Goal: Task Accomplishment & Management: Use online tool/utility

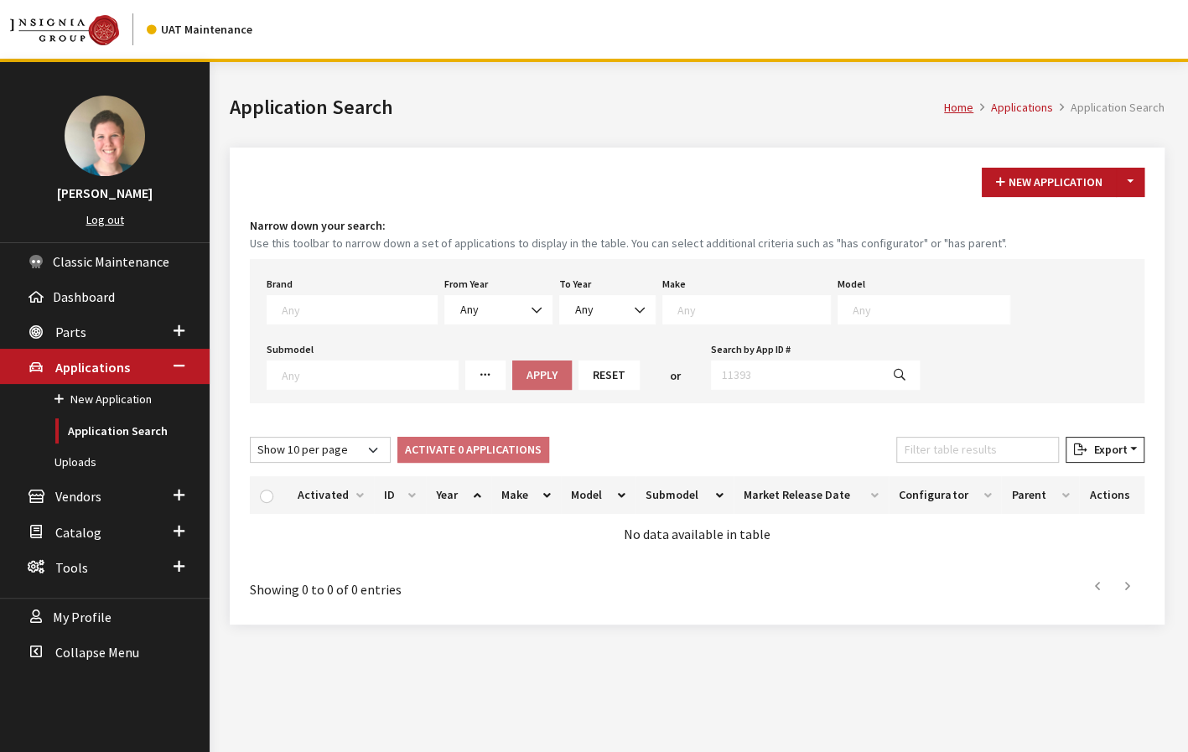
click at [345, 313] on textarea "Search" at bounding box center [359, 309] width 155 height 15
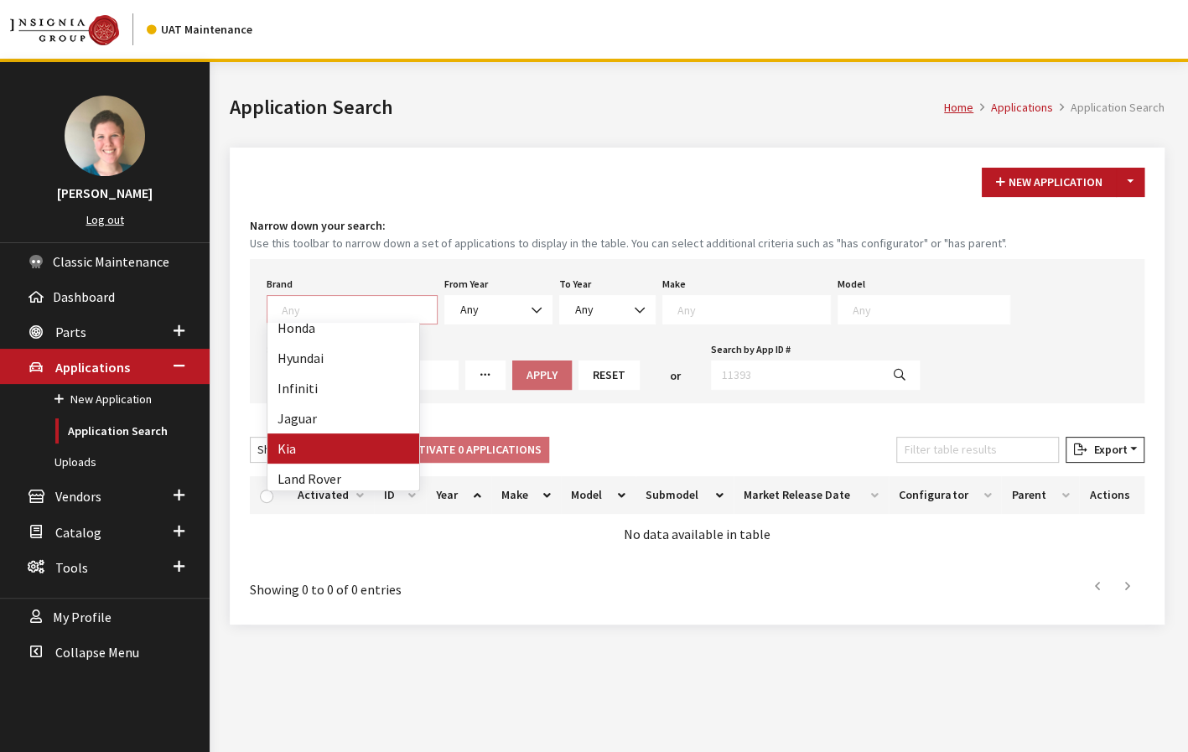
select select "58"
select select
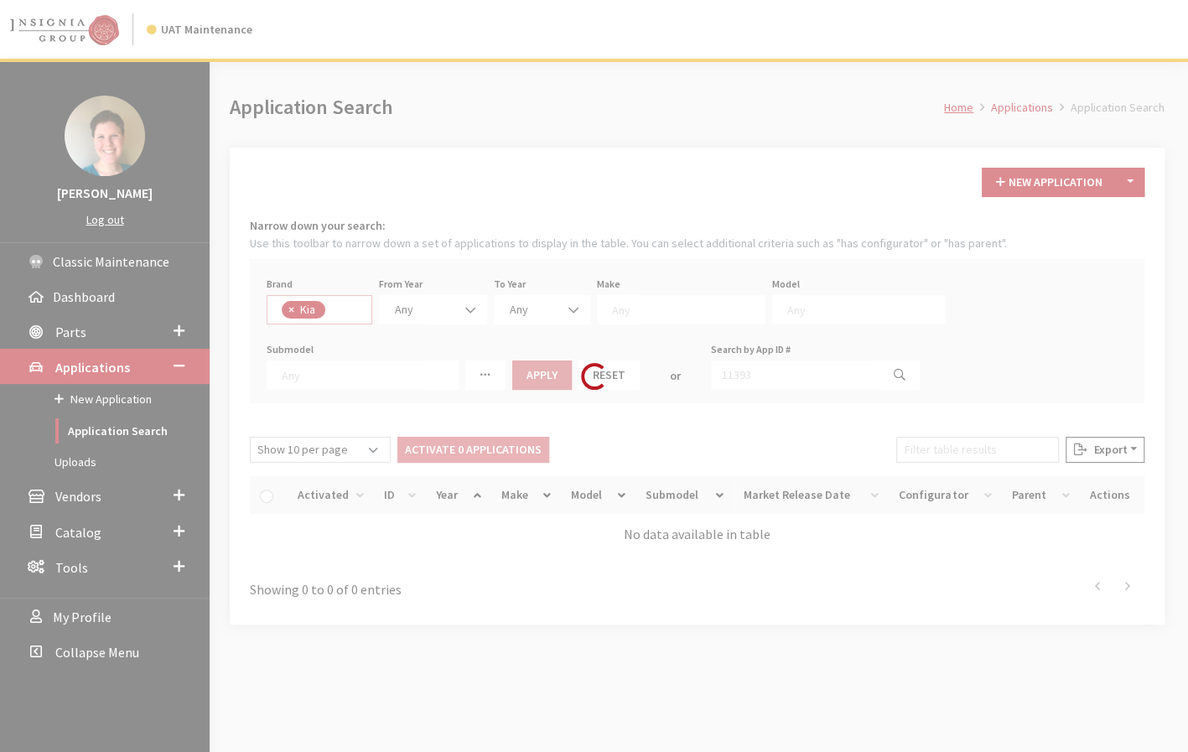
scroll to position [207, 0]
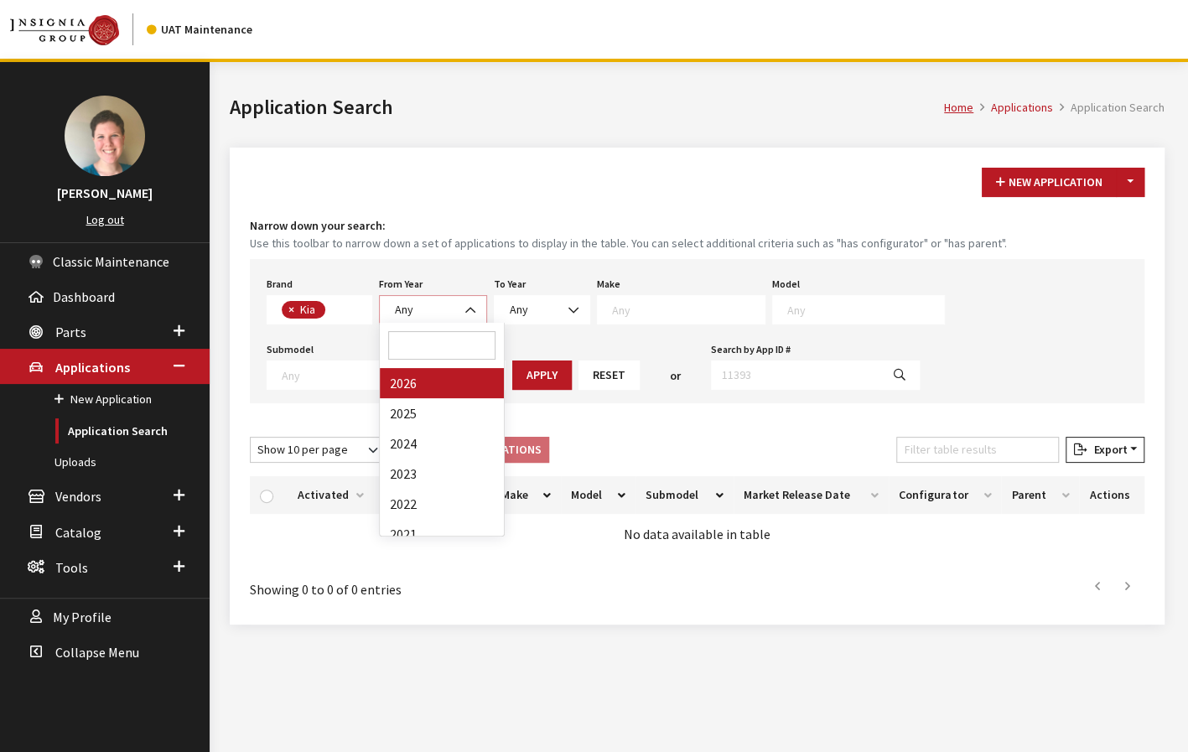
click at [413, 309] on span "Any" at bounding box center [433, 310] width 86 height 18
select select "2026"
select select
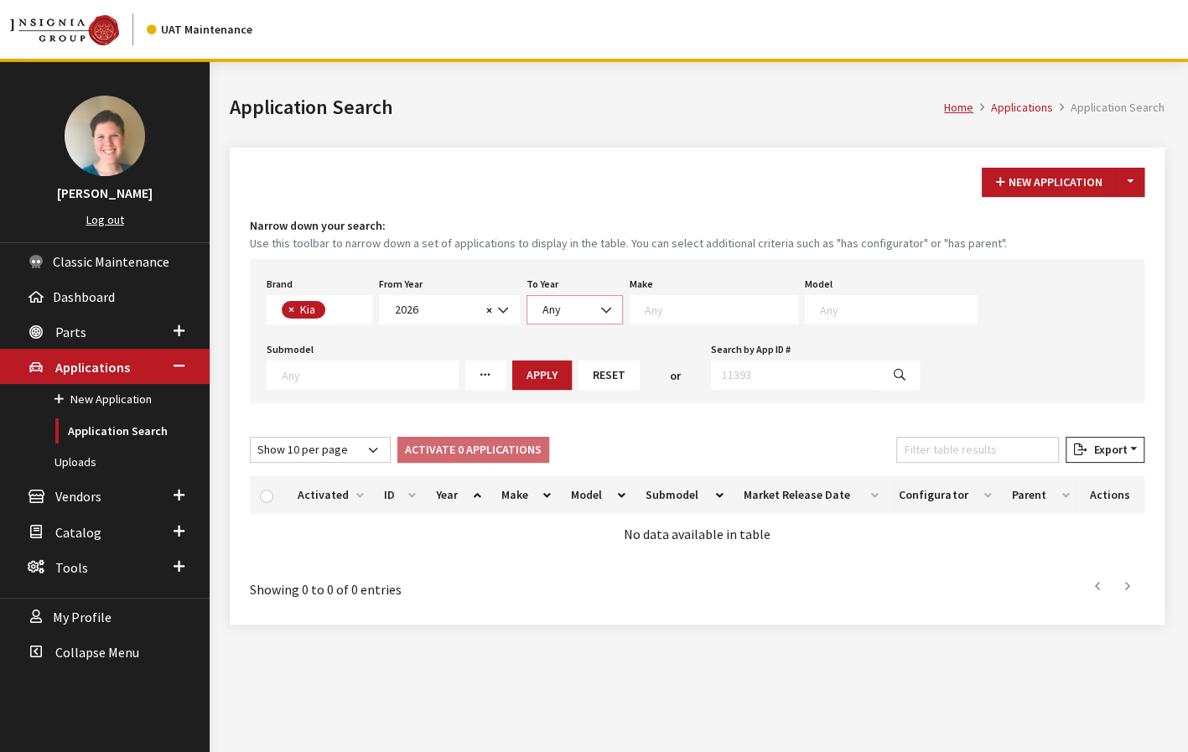
click at [552, 317] on span "Any" at bounding box center [575, 309] width 96 height 29
select select "2026"
select select
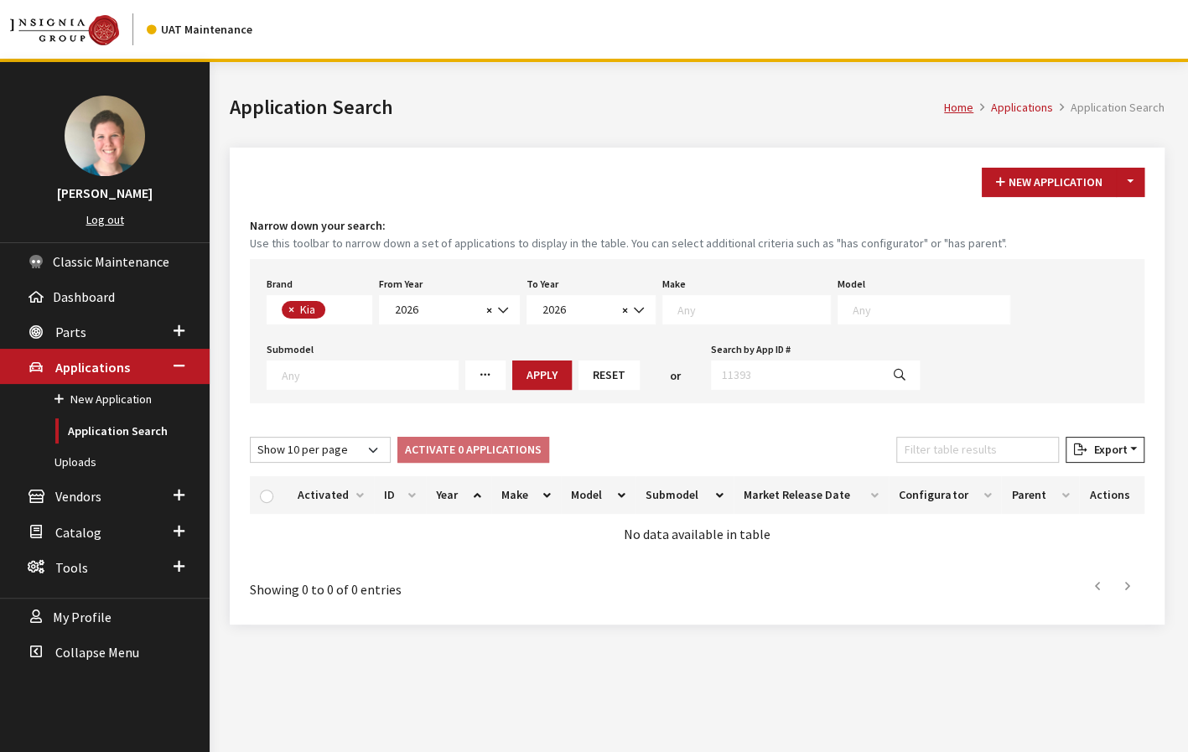
click at [695, 283] on div "Make Any Kia" at bounding box center [746, 298] width 175 height 52
click at [694, 315] on span at bounding box center [746, 309] width 169 height 29
select select "31"
select select
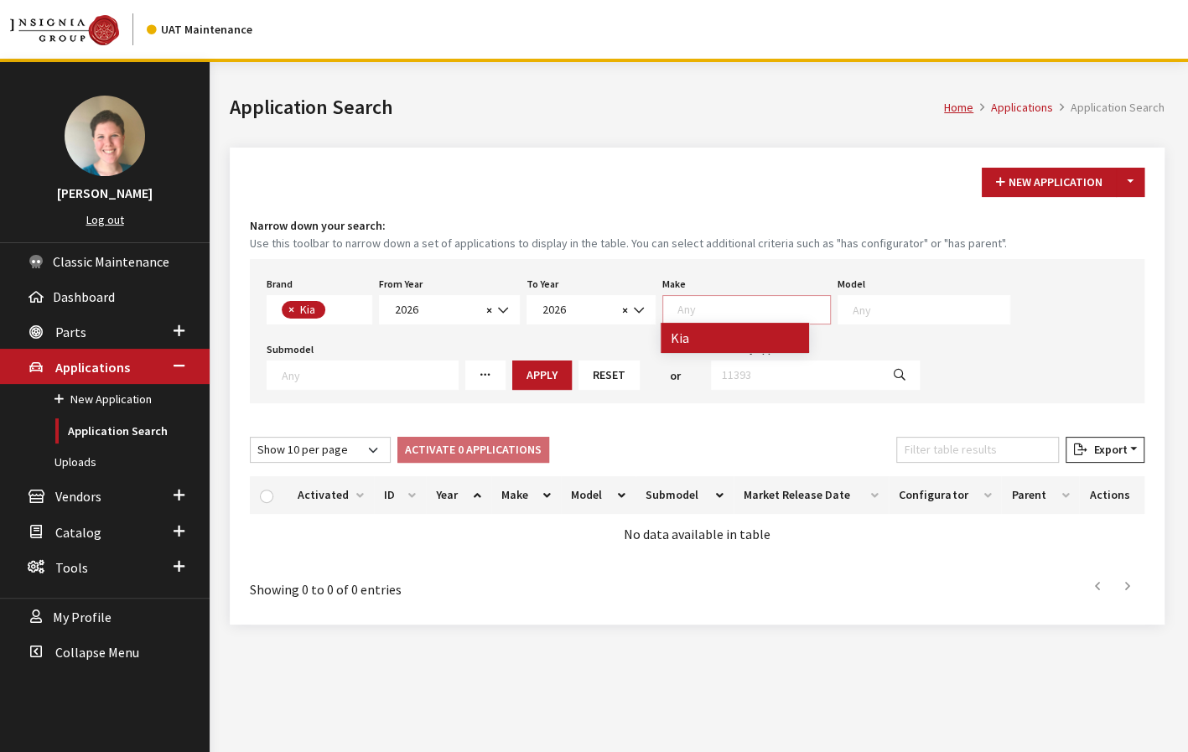
select select
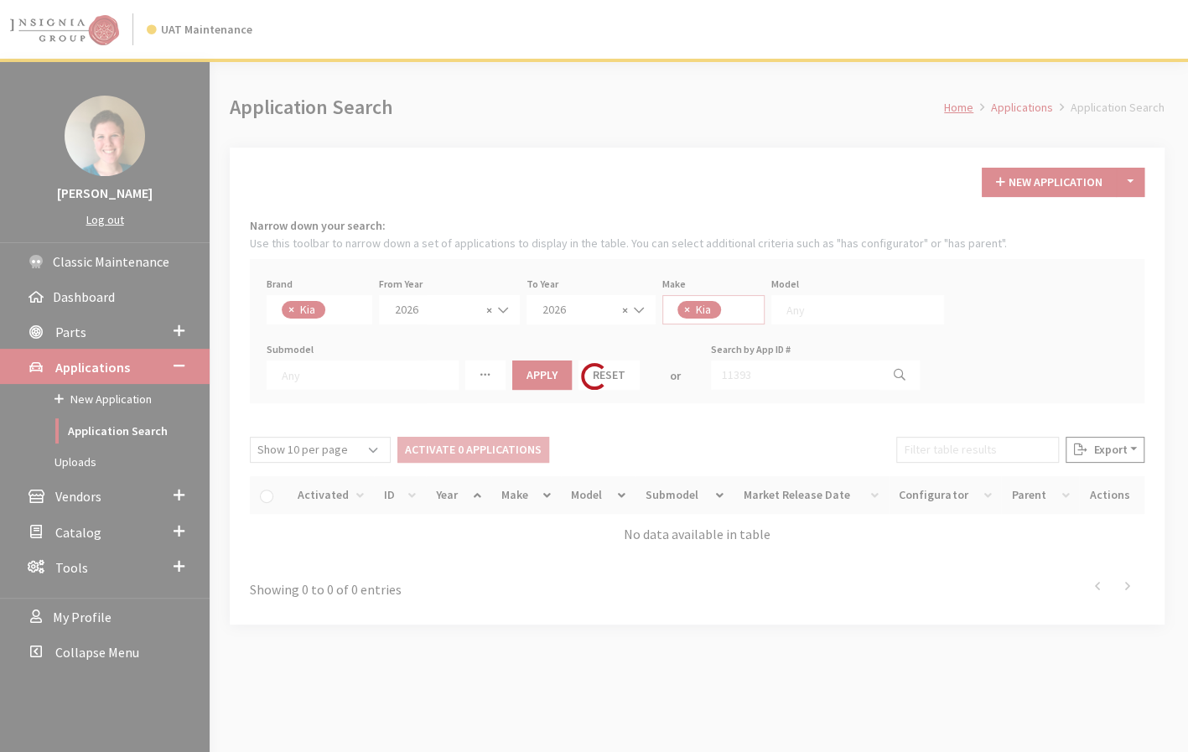
scroll to position [0, 0]
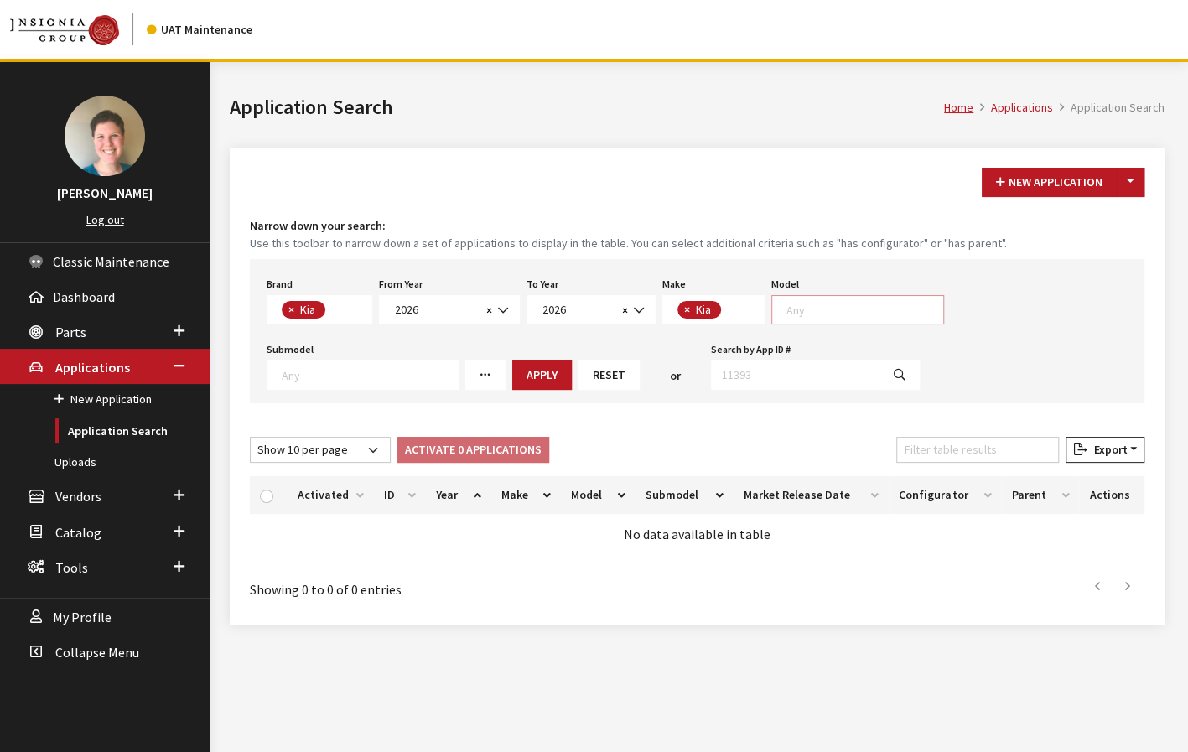
click at [802, 309] on textarea "Search" at bounding box center [864, 309] width 157 height 15
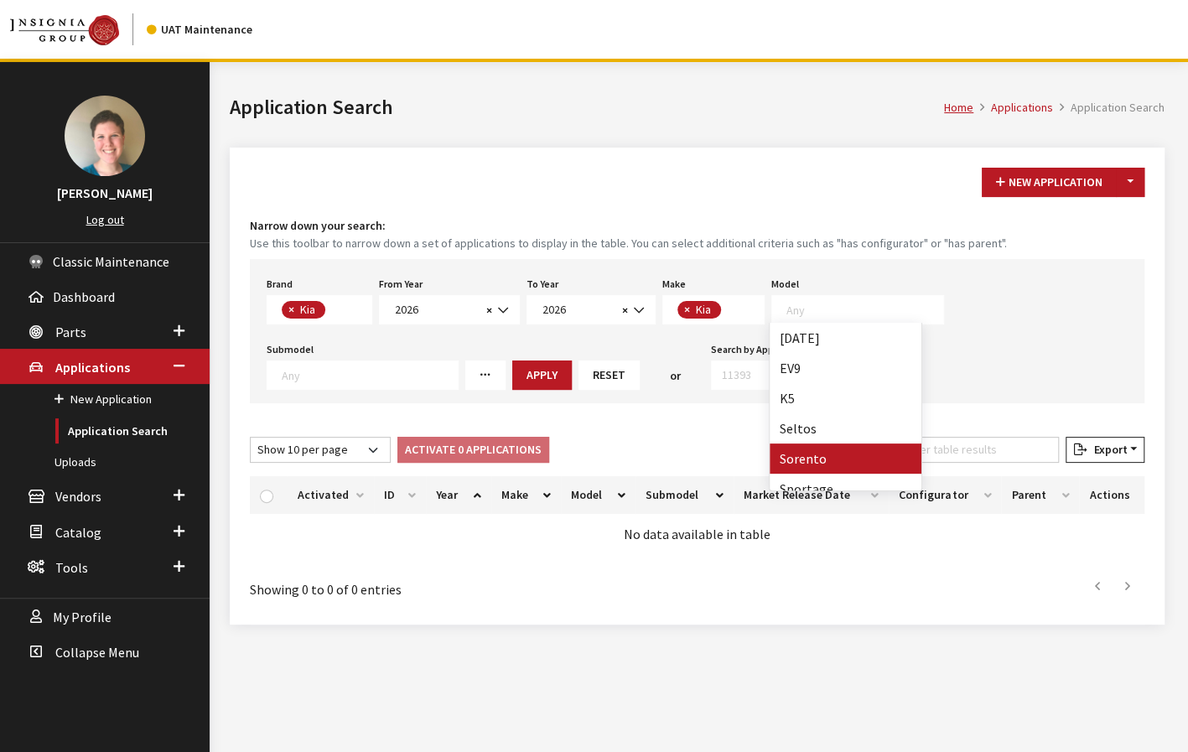
select select "389"
select select
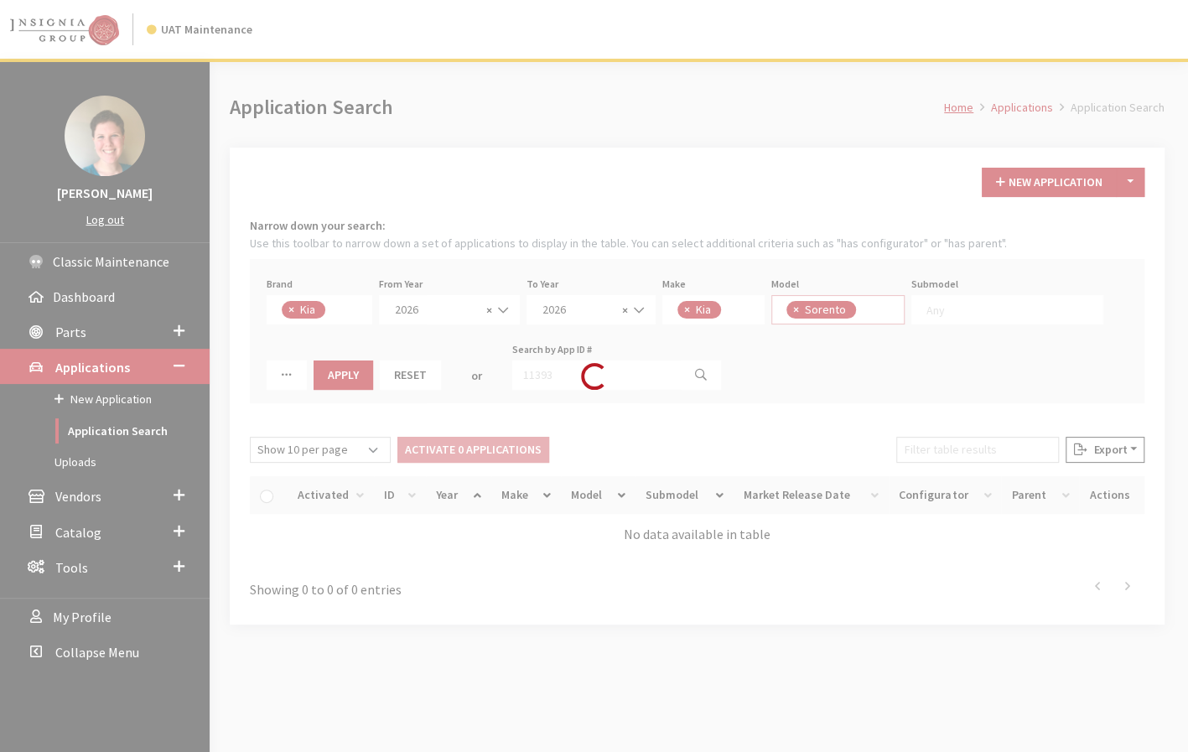
scroll to position [48, 0]
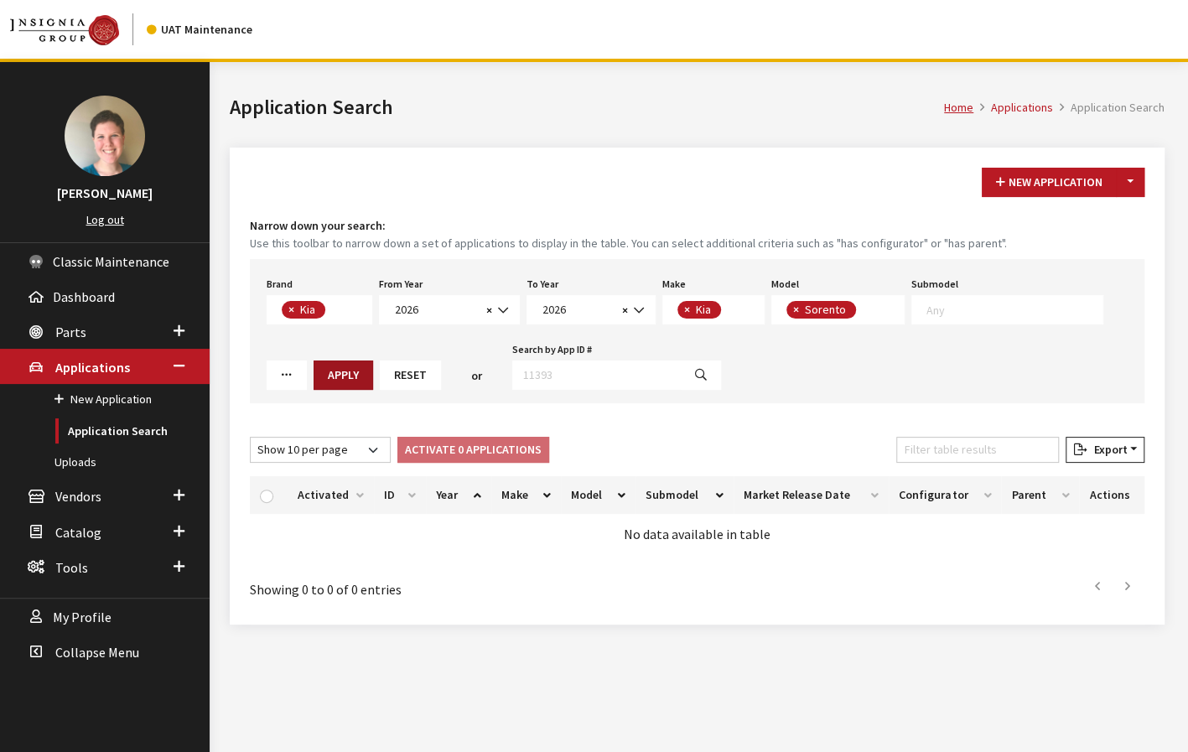
click at [314, 371] on button "Apply" at bounding box center [344, 375] width 60 height 29
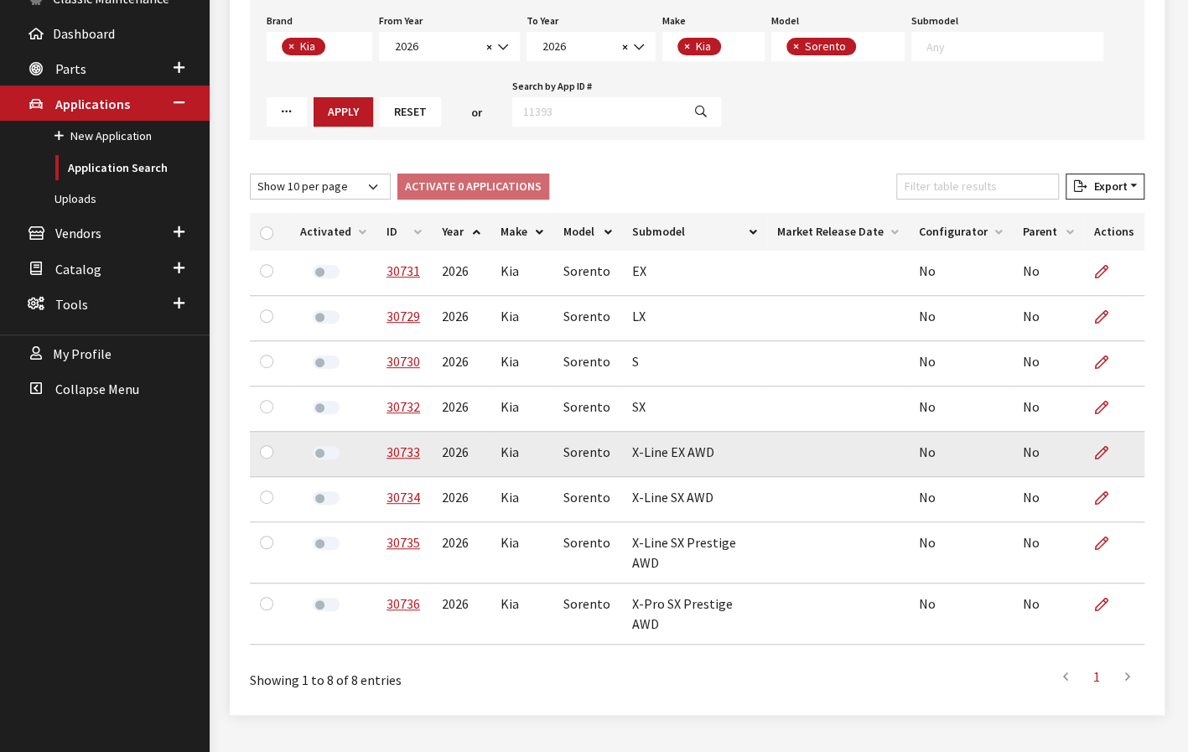
scroll to position [264, 0]
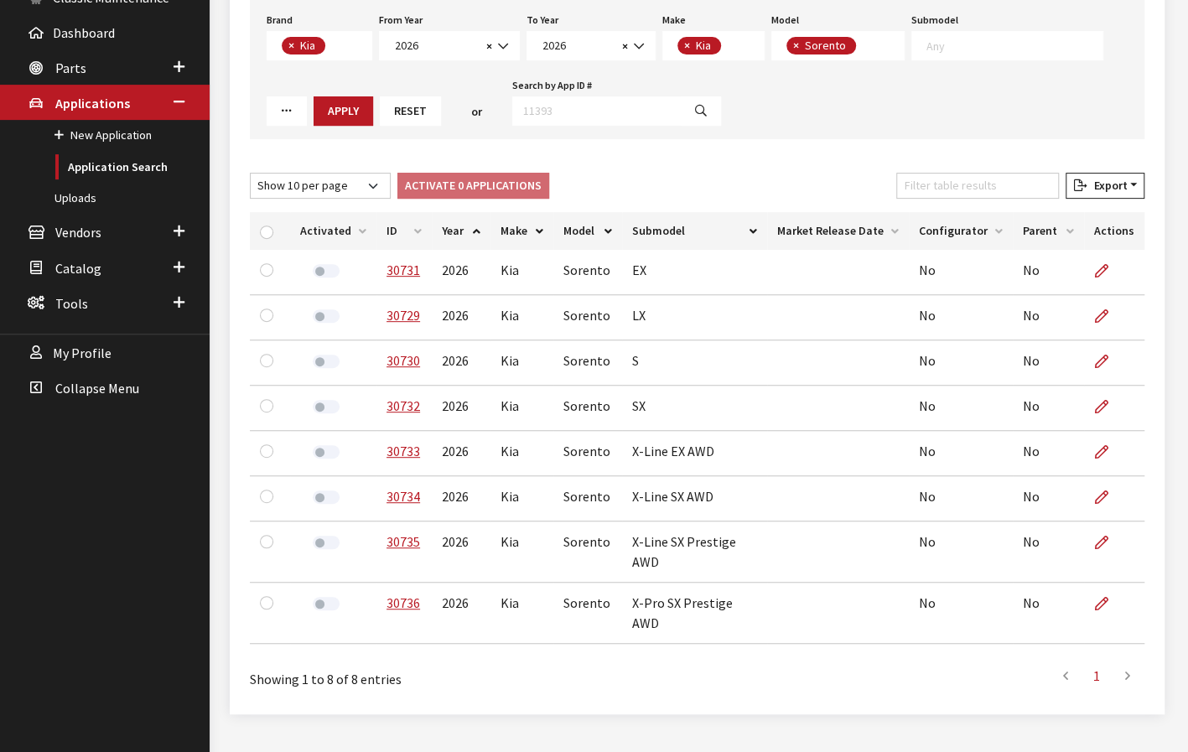
click at [330, 48] on textarea "Search" at bounding box center [334, 46] width 9 height 15
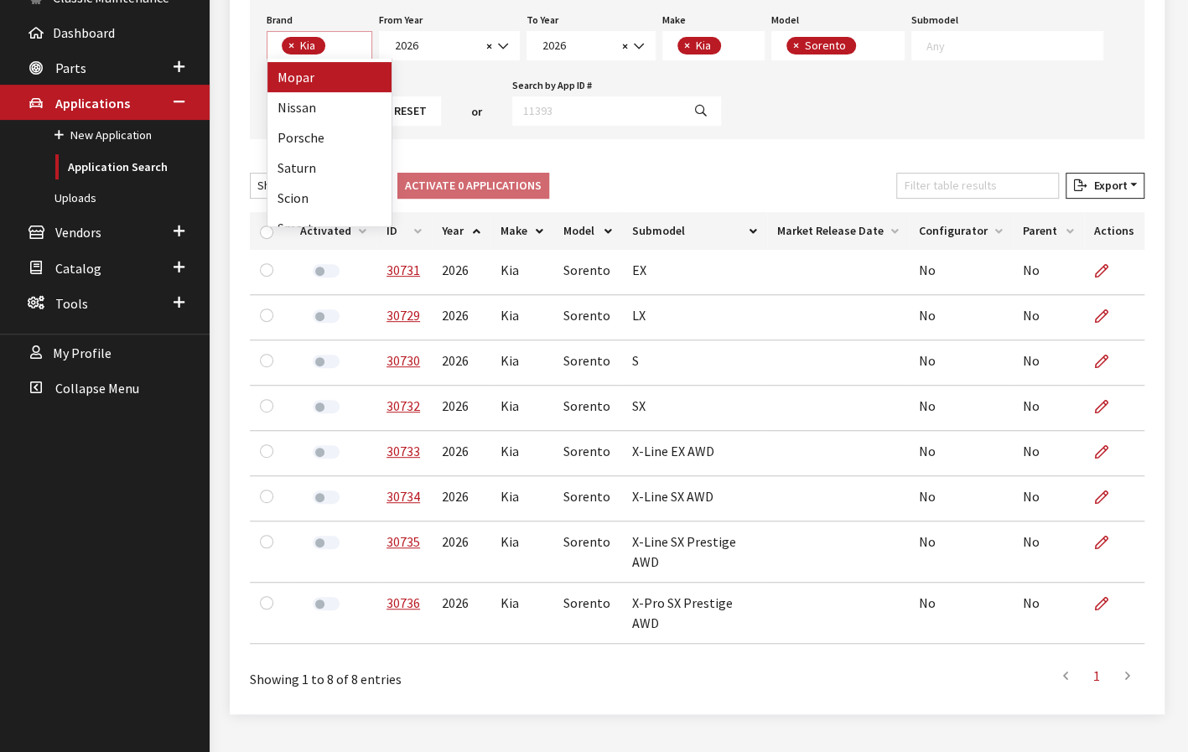
select select
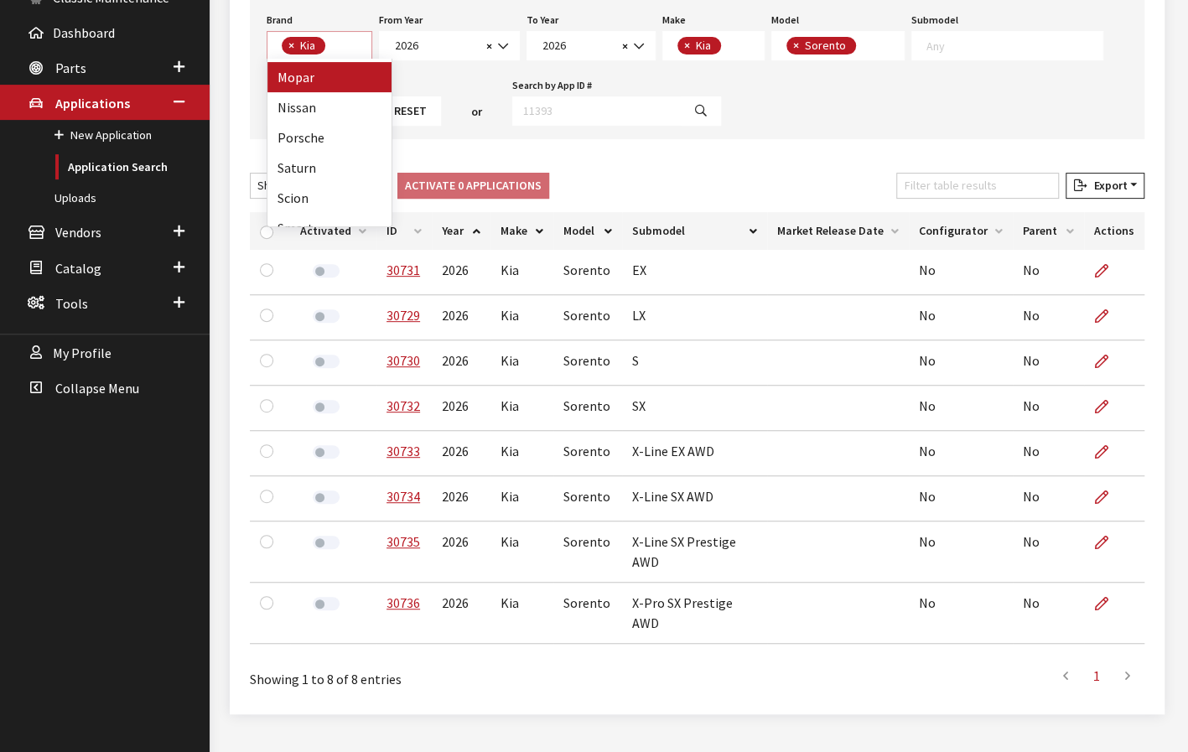
scroll to position [80, 0]
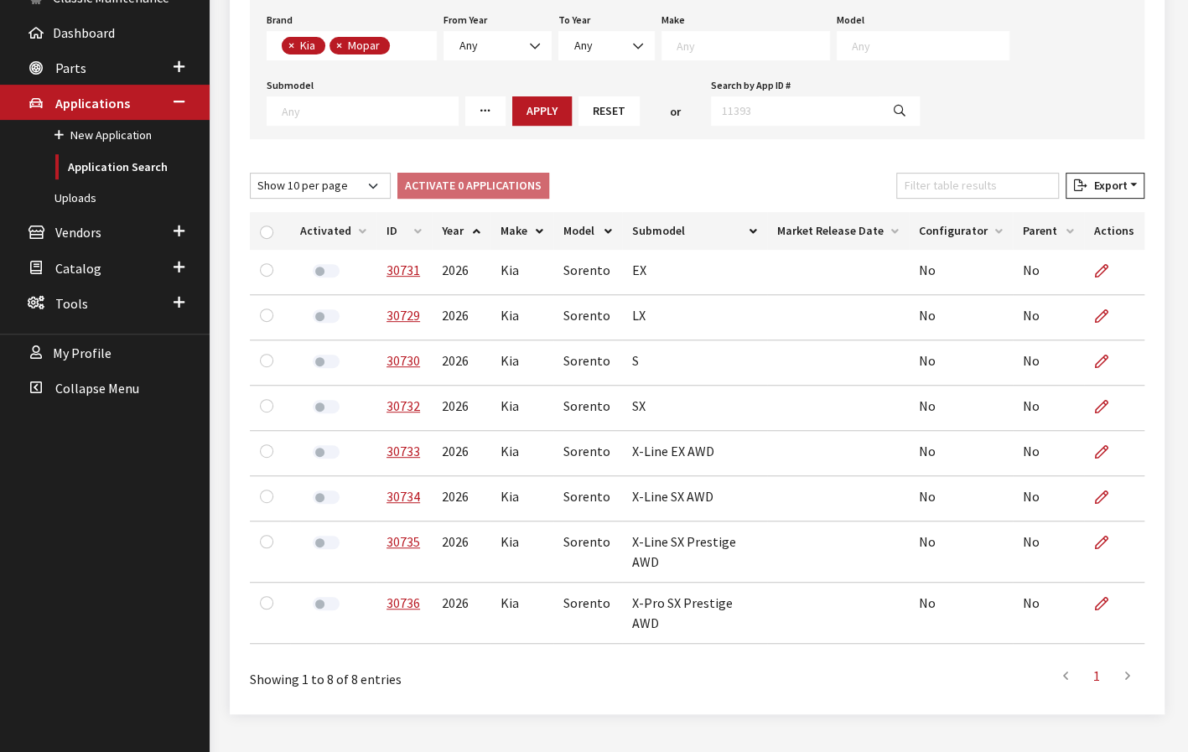
click at [290, 44] on span "×" at bounding box center [291, 45] width 6 height 15
select select "3"
select select
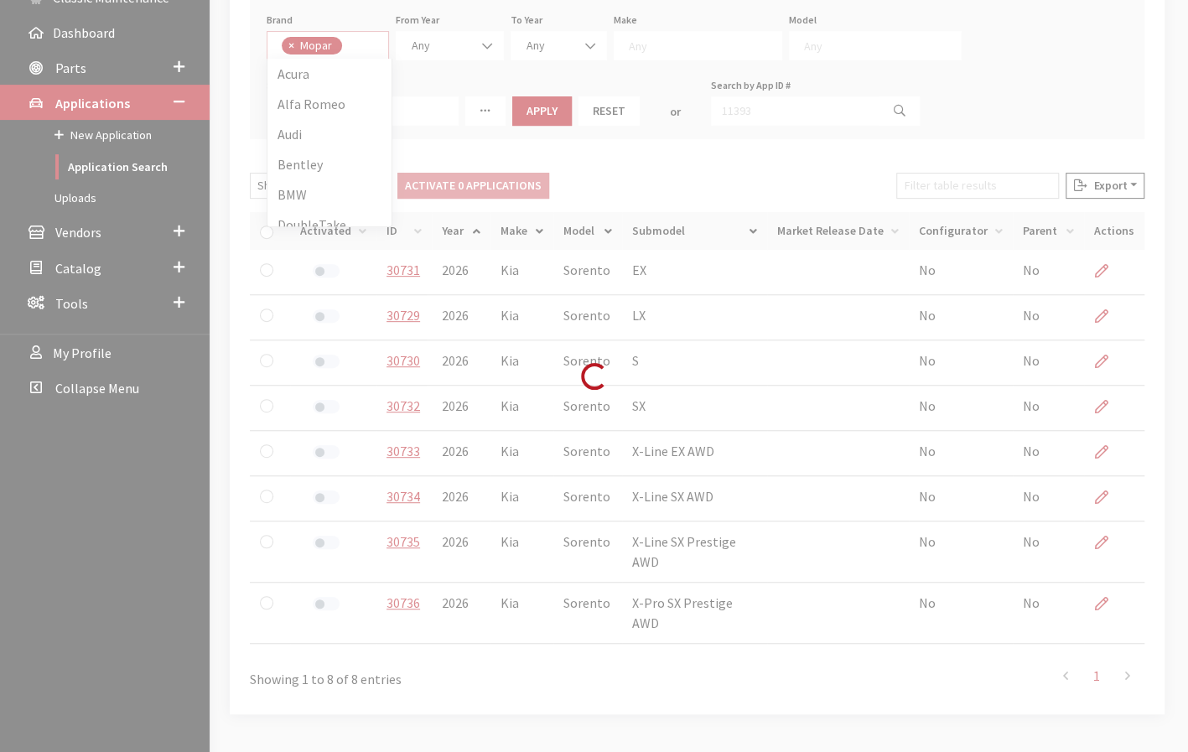
scroll to position [573, 0]
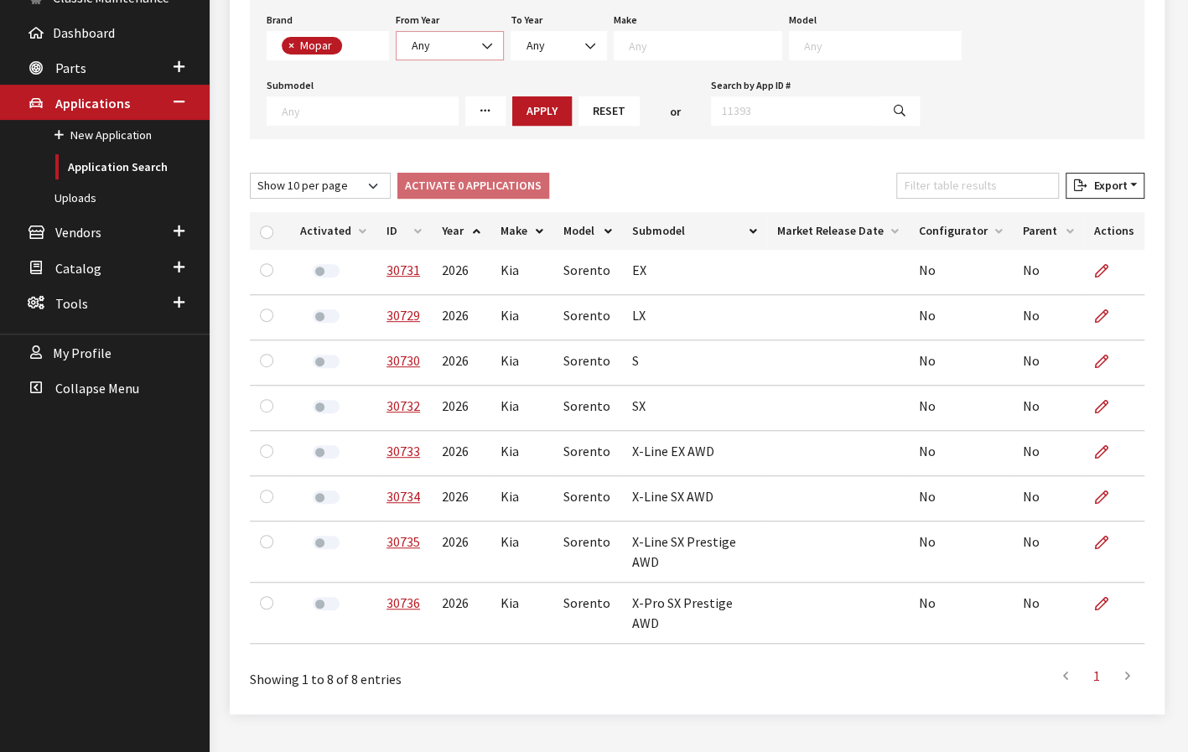
click at [449, 49] on span "Any" at bounding box center [450, 46] width 86 height 18
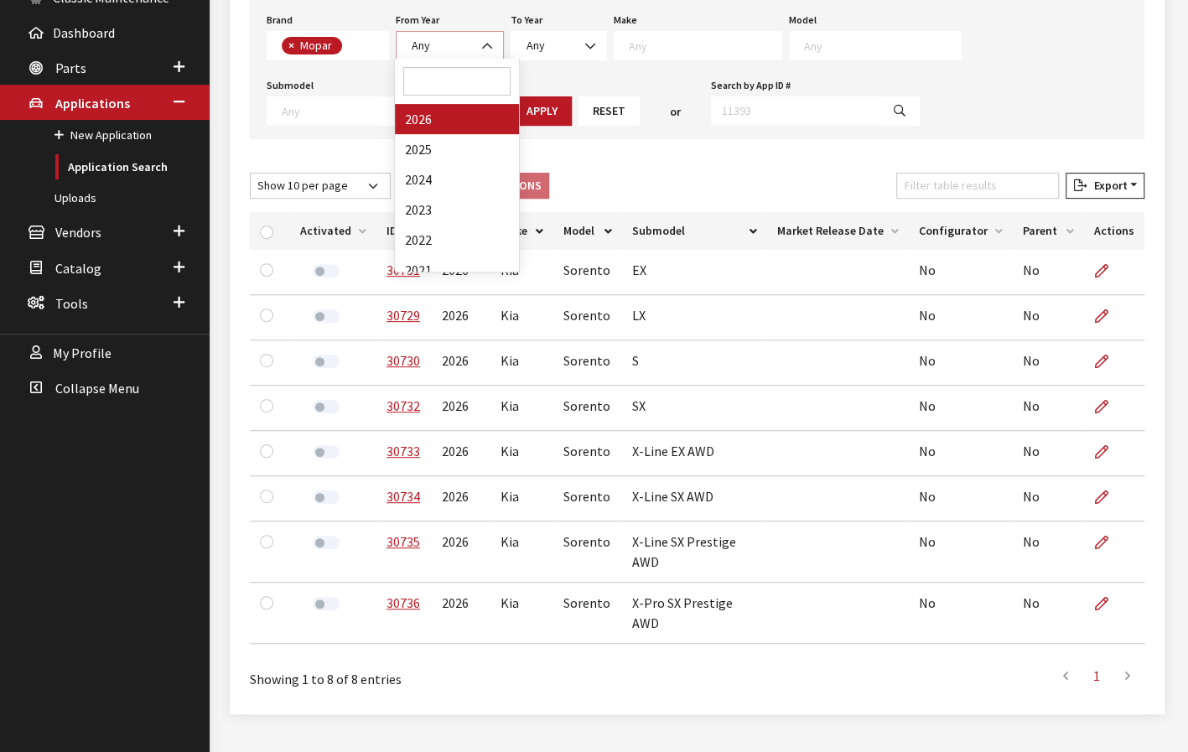
select select "2026"
select select
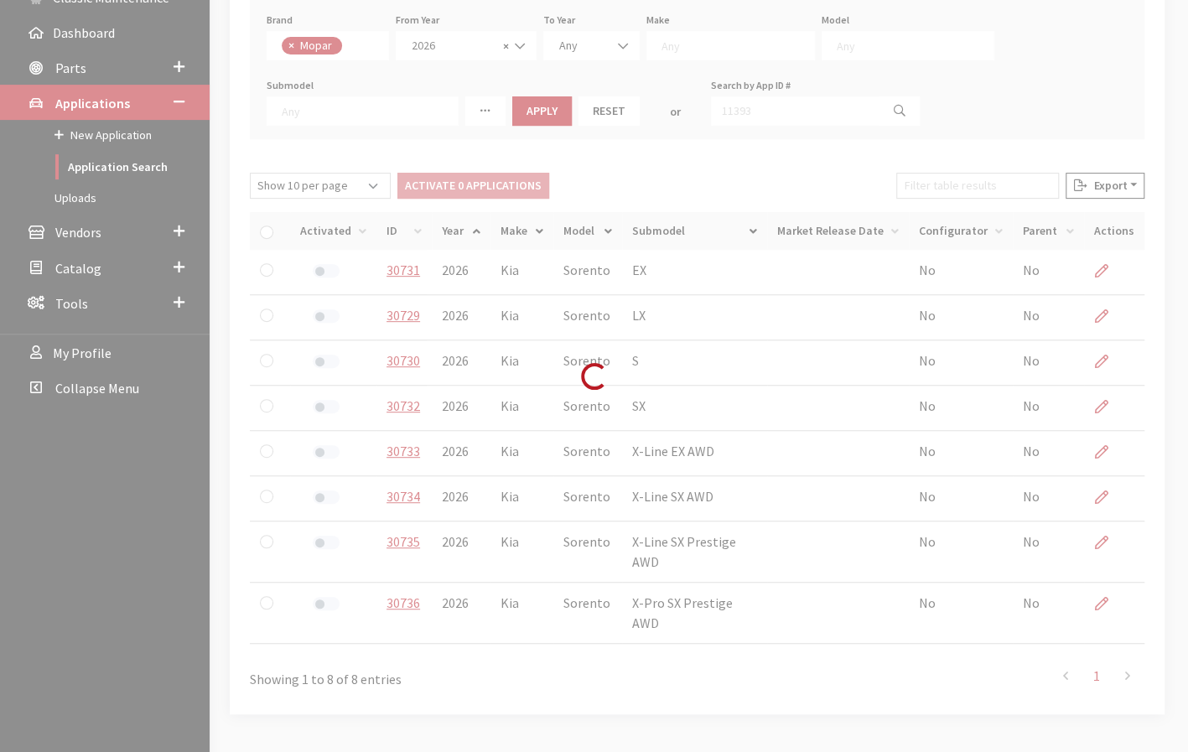
scroll to position [16, 0]
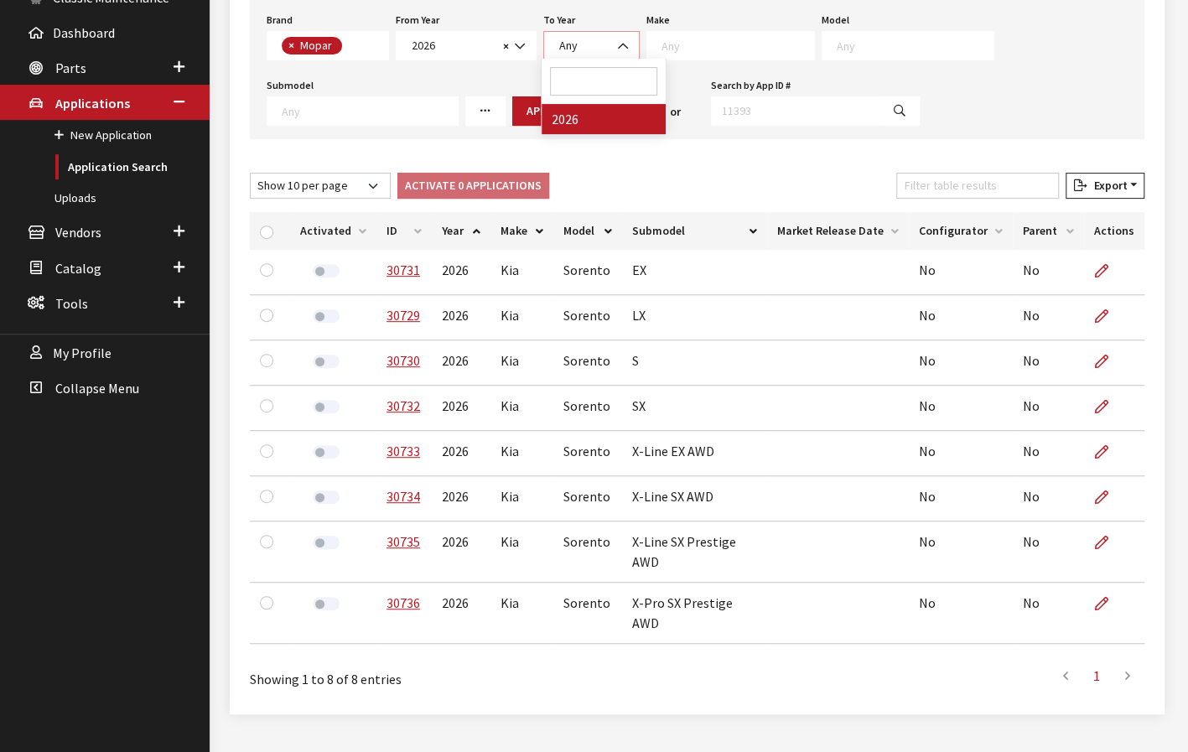
click at [618, 38] on b at bounding box center [618, 38] width 0 height 0
select select "2026"
select select
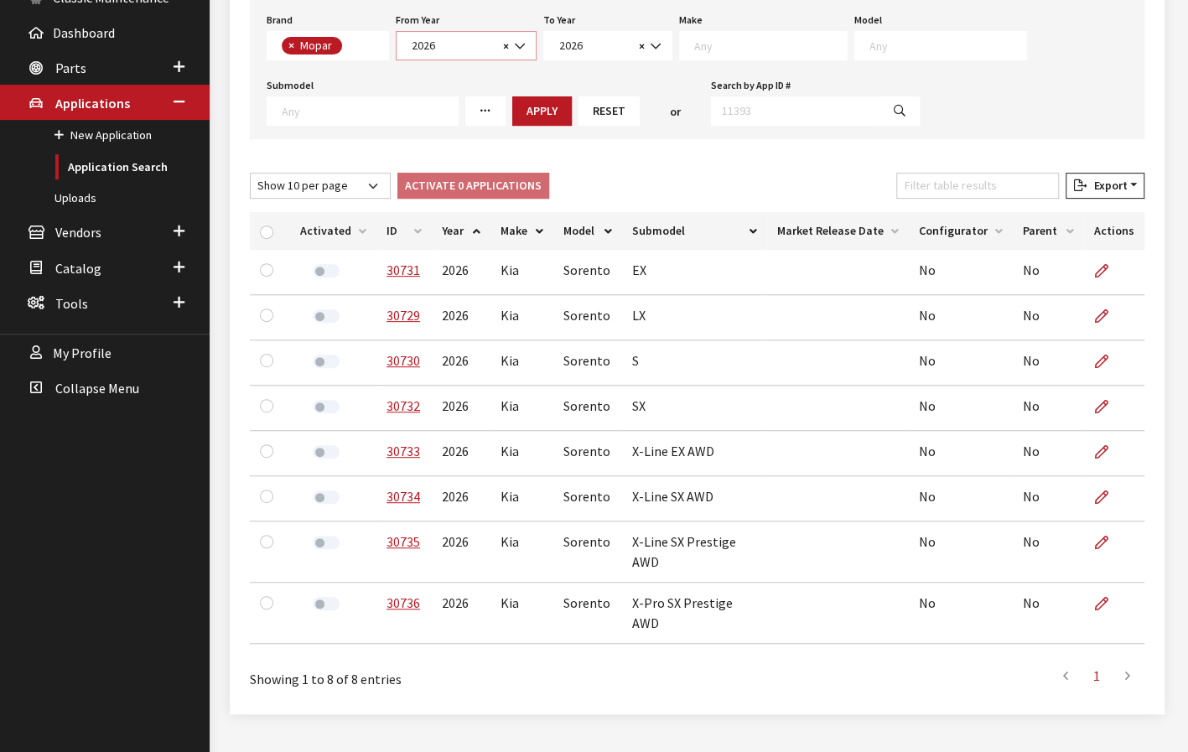
click at [488, 40] on span "2026" at bounding box center [452, 46] width 91 height 18
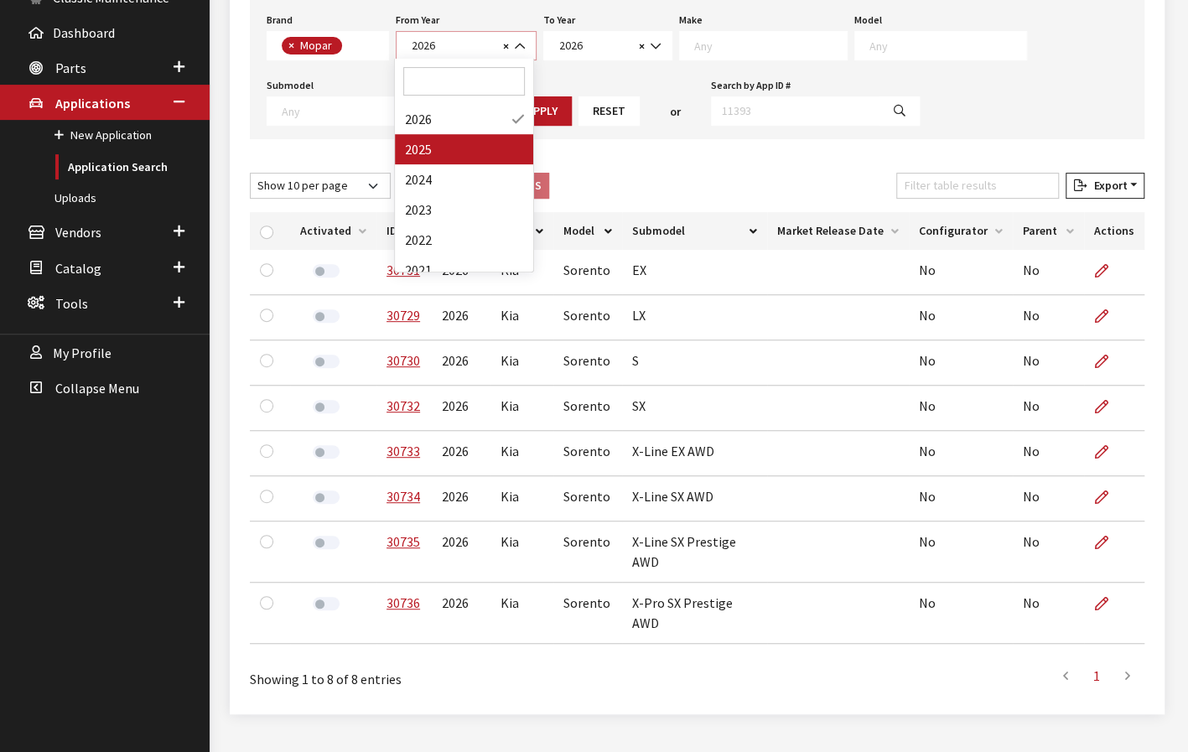
select select "2025"
select select
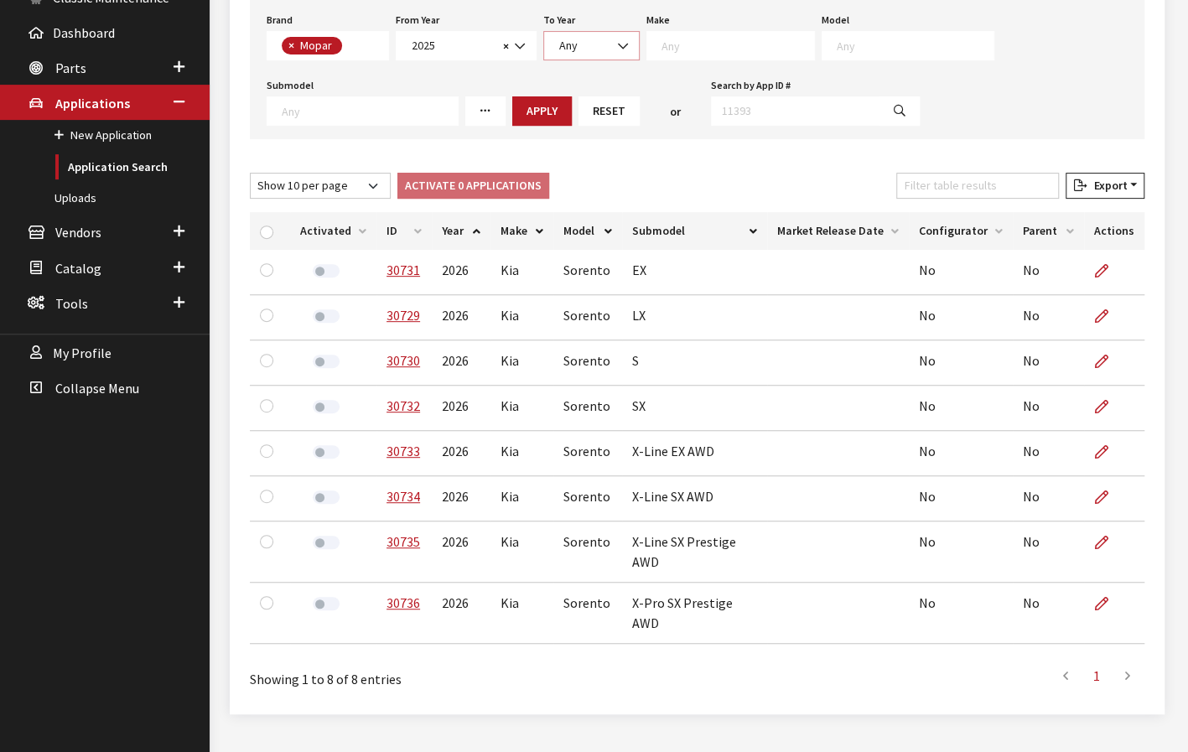
click at [592, 40] on span "Any" at bounding box center [591, 46] width 75 height 18
select select "2025"
select select
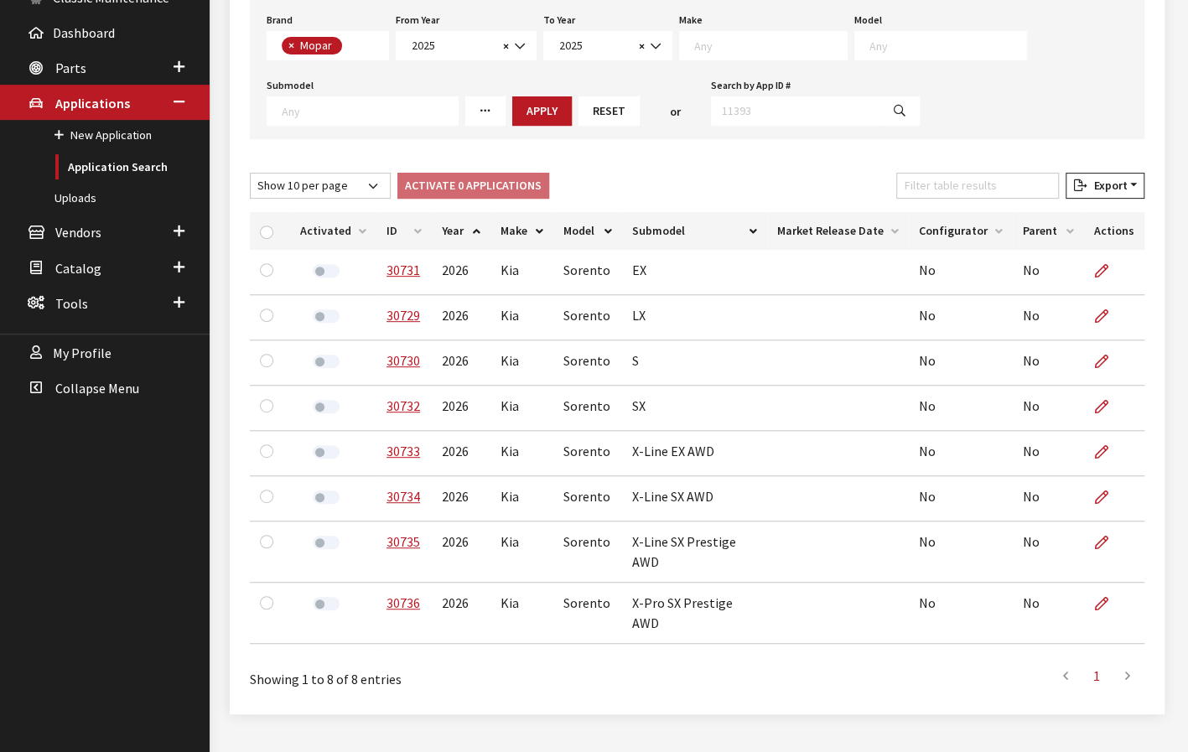
click at [747, 38] on textarea "Search" at bounding box center [770, 45] width 153 height 15
select select "34"
select select
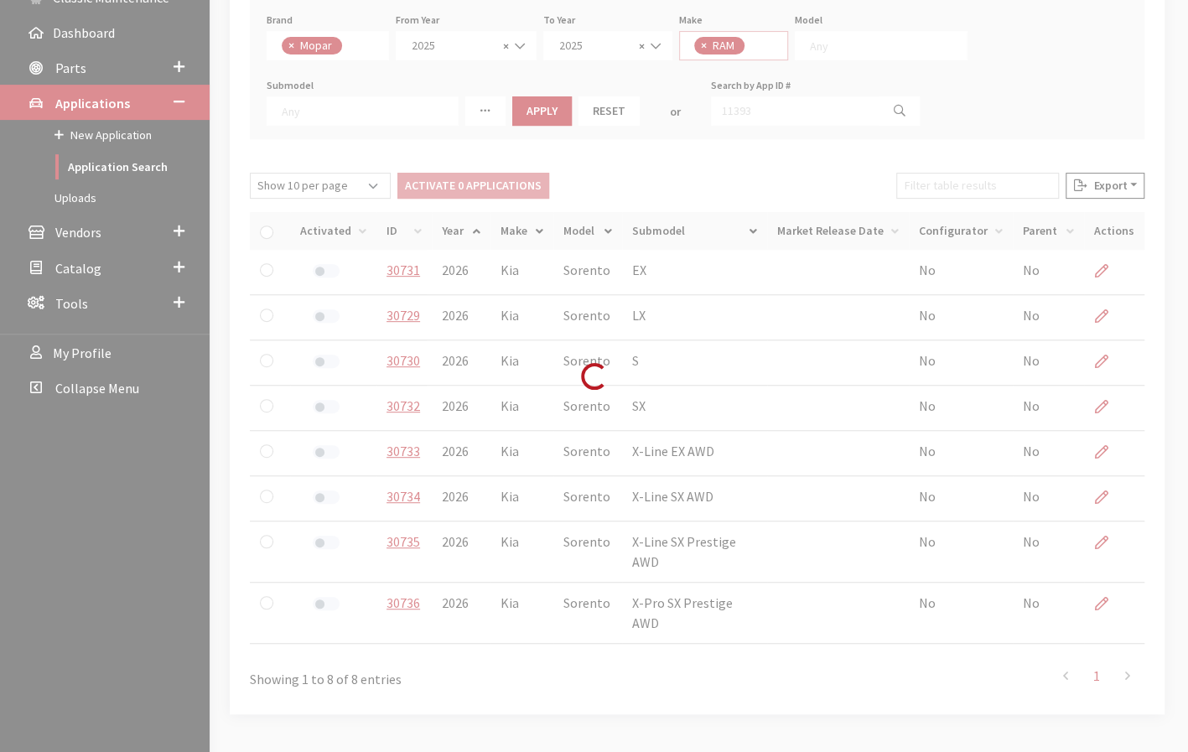
scroll to position [0, 0]
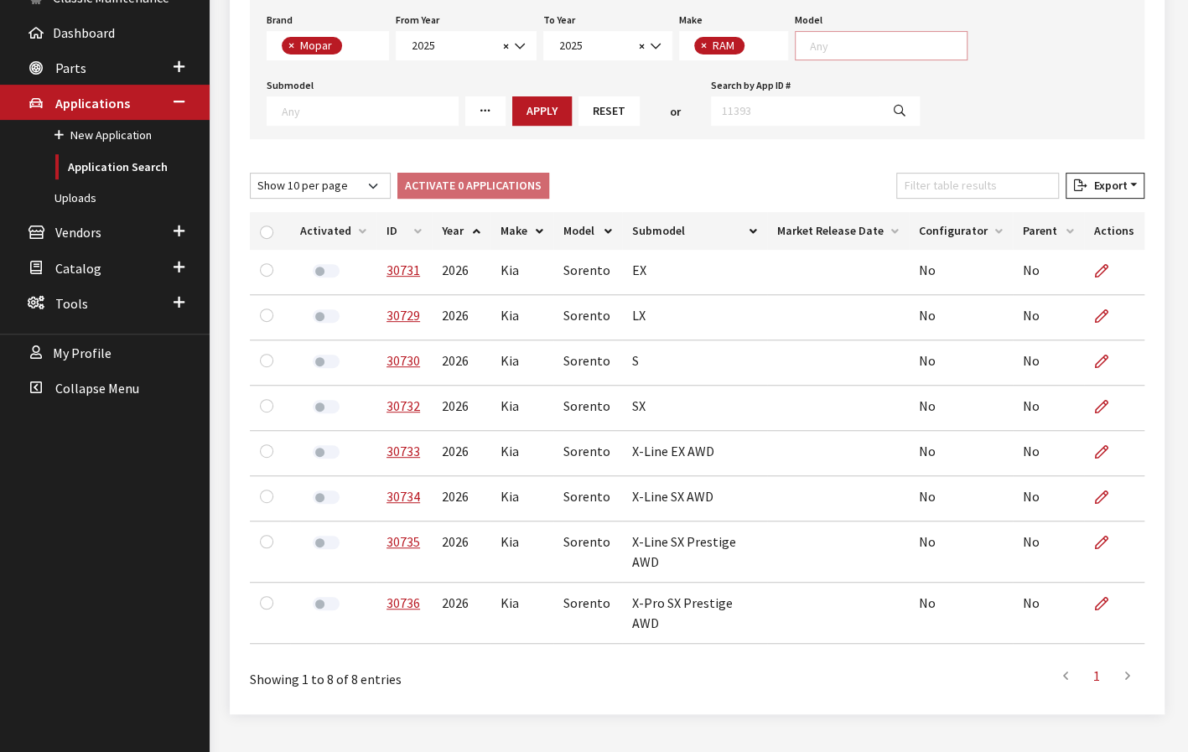
click at [890, 44] on textarea "Search" at bounding box center [888, 45] width 157 height 15
select select "1085"
select select
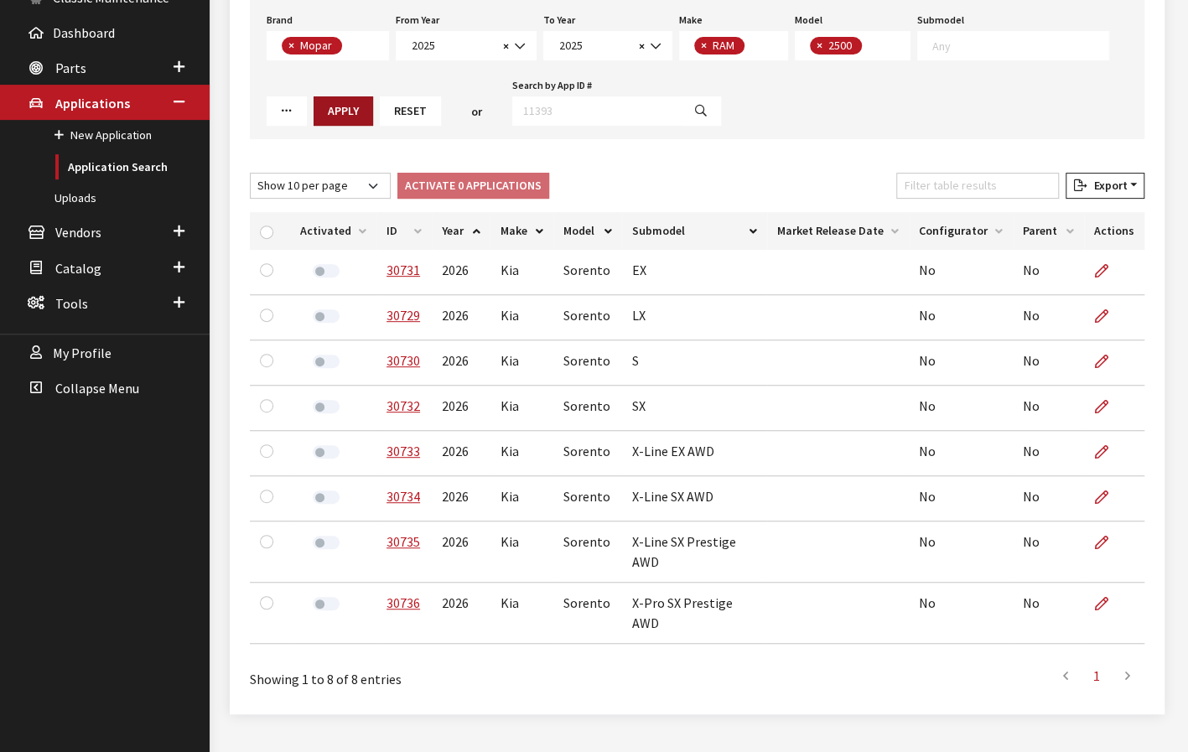
click at [329, 113] on button "Apply" at bounding box center [344, 110] width 60 height 29
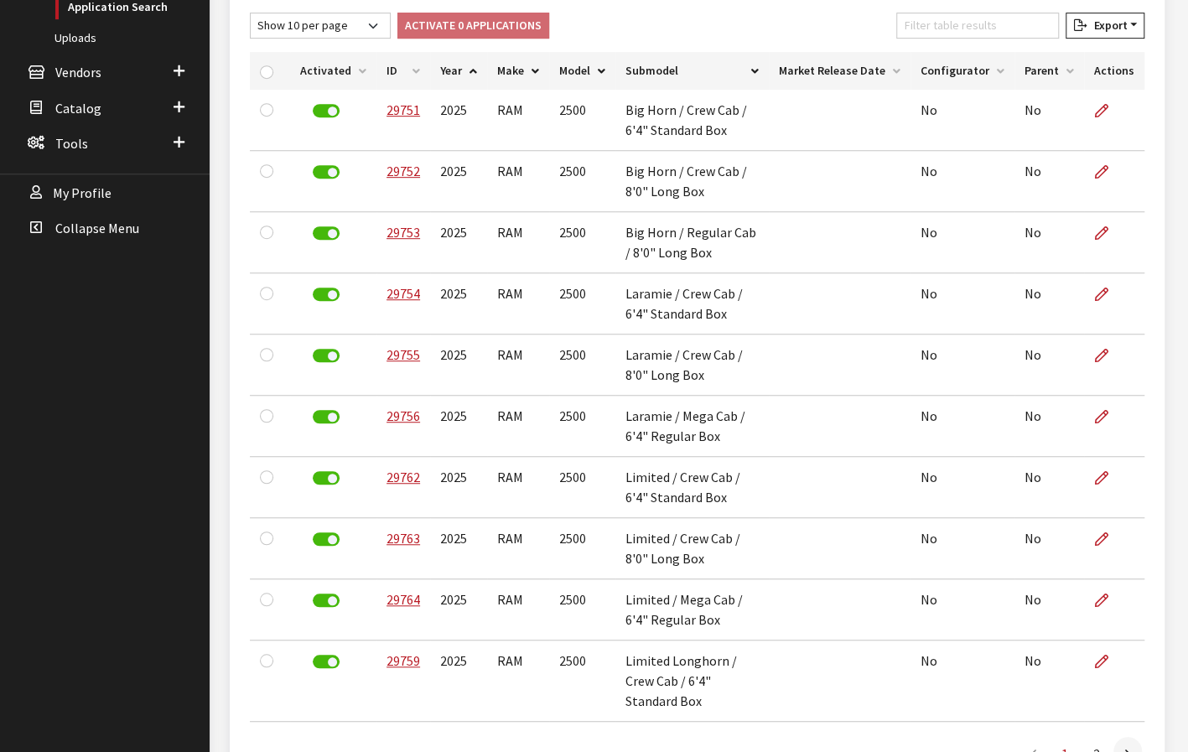
scroll to position [432, 0]
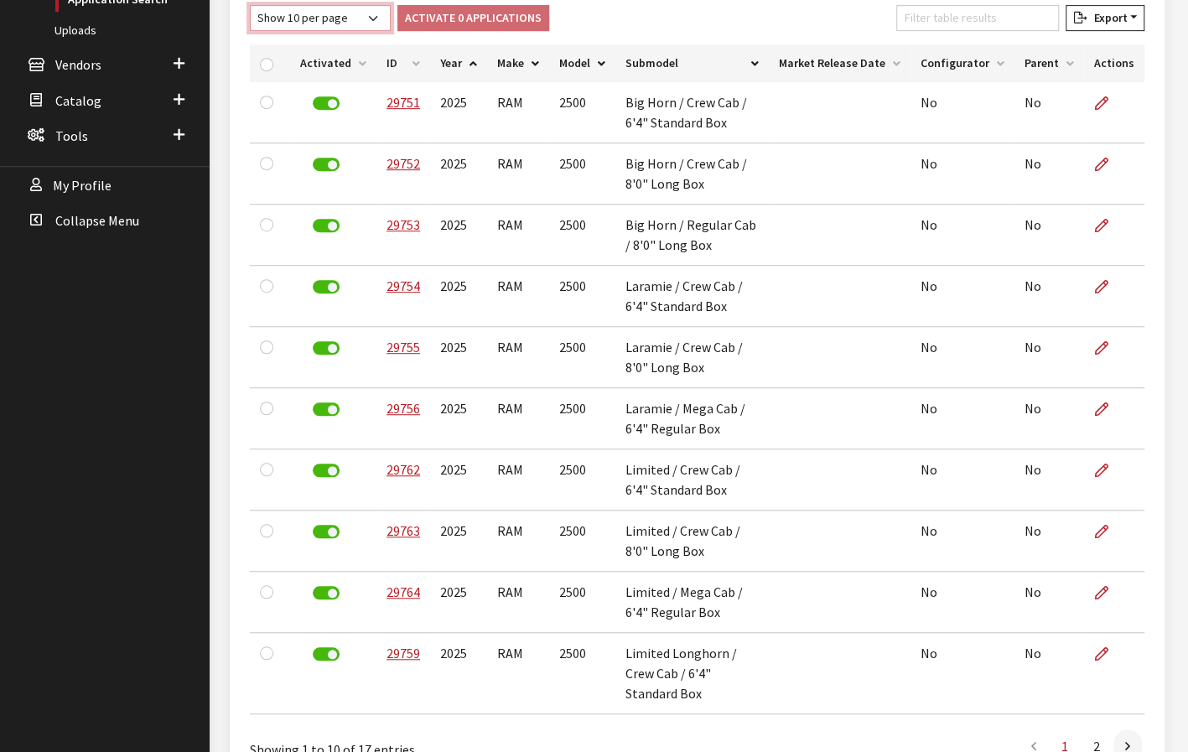
click at [324, 16] on select "Show 10 per page Show 25 per page Show 50 per page Show 100 per page Show 1000 …" at bounding box center [320, 18] width 141 height 26
select select "50"
click at [250, 5] on select "Show 10 per page Show 25 per page Show 50 per page Show 100 per page Show 1000 …" at bounding box center [320, 18] width 141 height 26
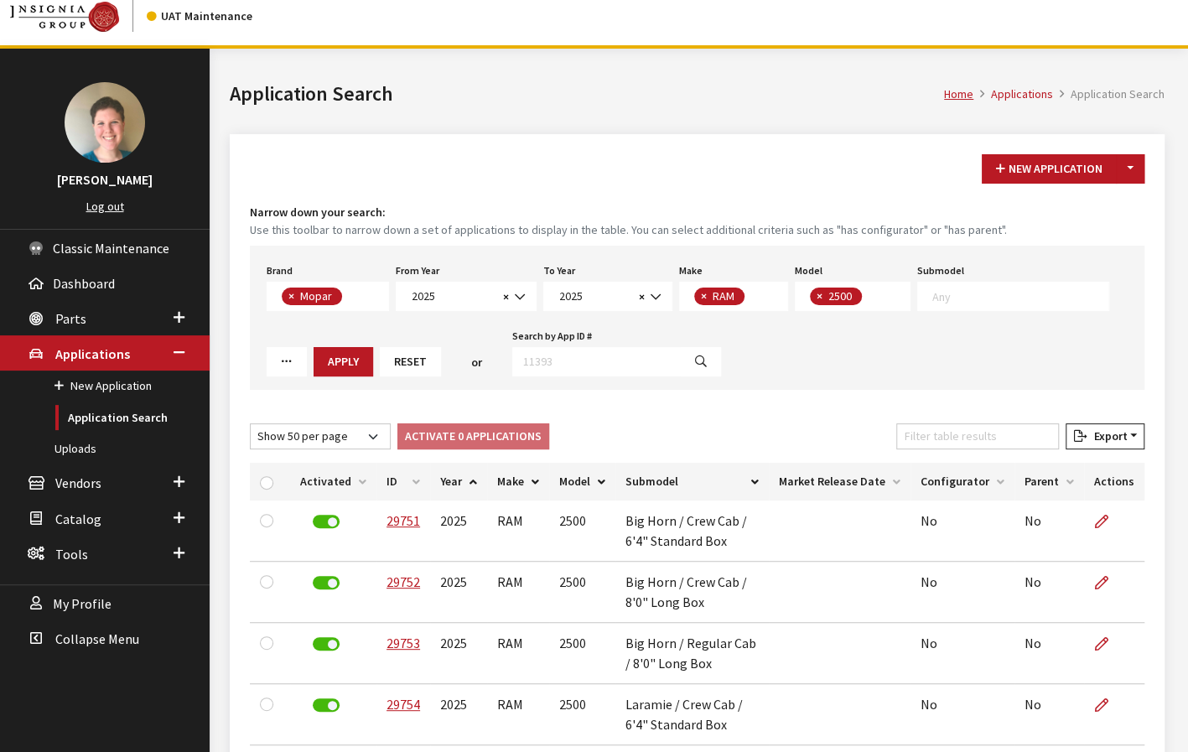
scroll to position [1, 0]
click at [887, 296] on span "× 2500" at bounding box center [853, 296] width 116 height 29
select select
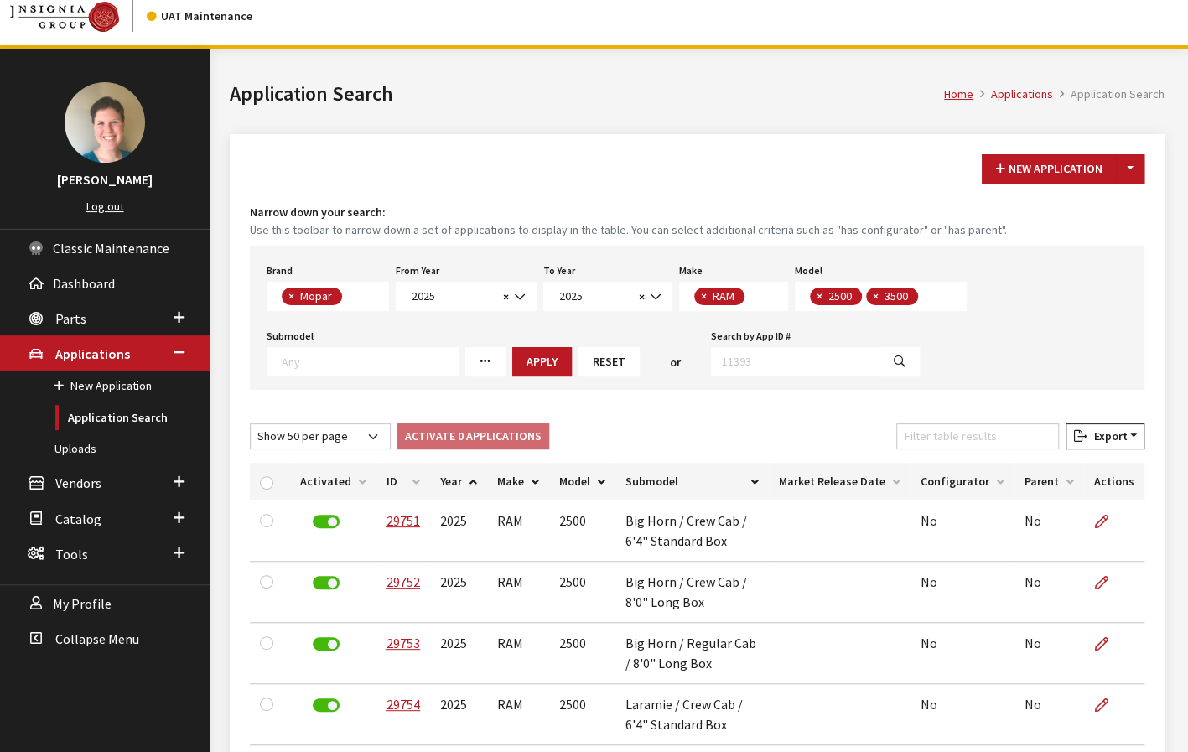
scroll to position [0, 0]
click at [817, 294] on span "×" at bounding box center [820, 295] width 6 height 15
select select "1086"
select select
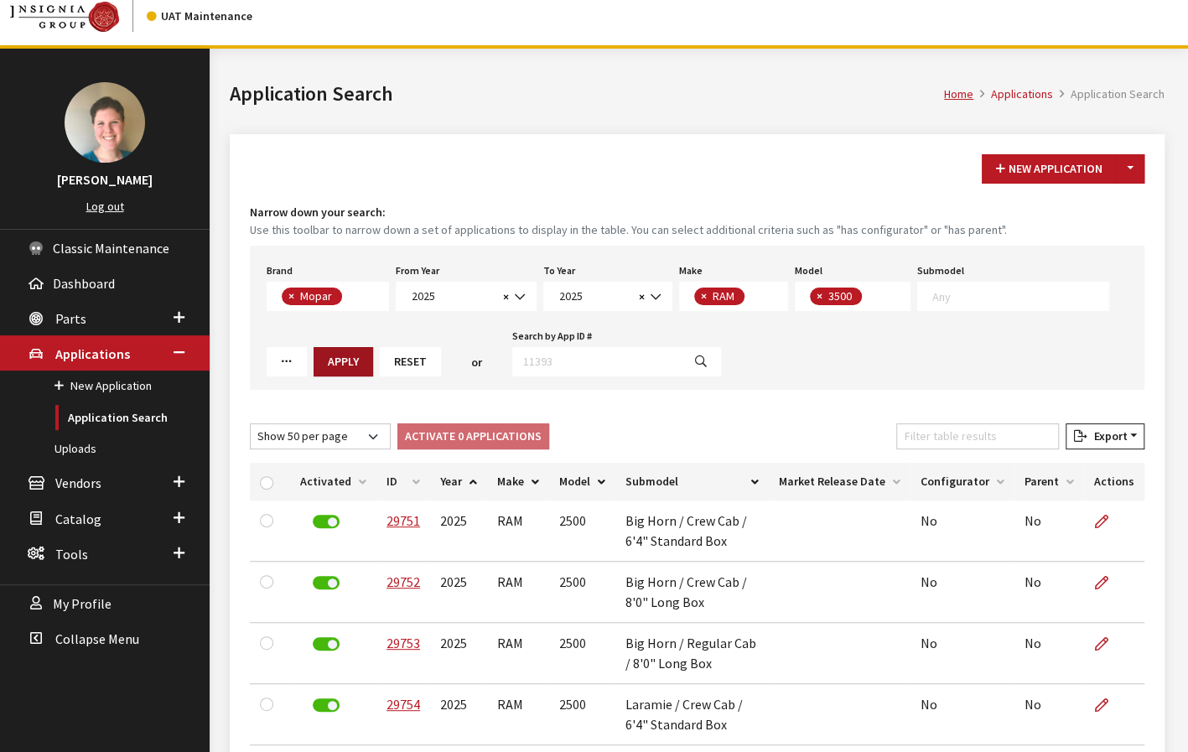
click at [332, 352] on button "Apply" at bounding box center [344, 361] width 60 height 29
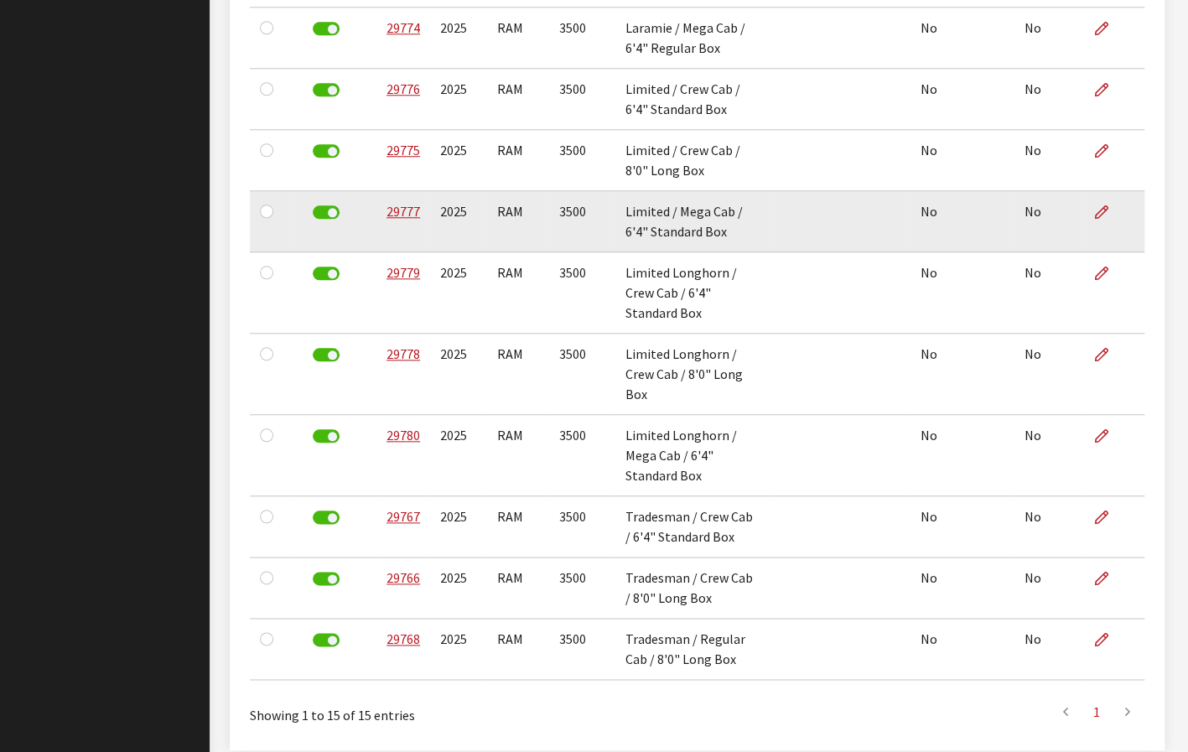
scroll to position [813, 0]
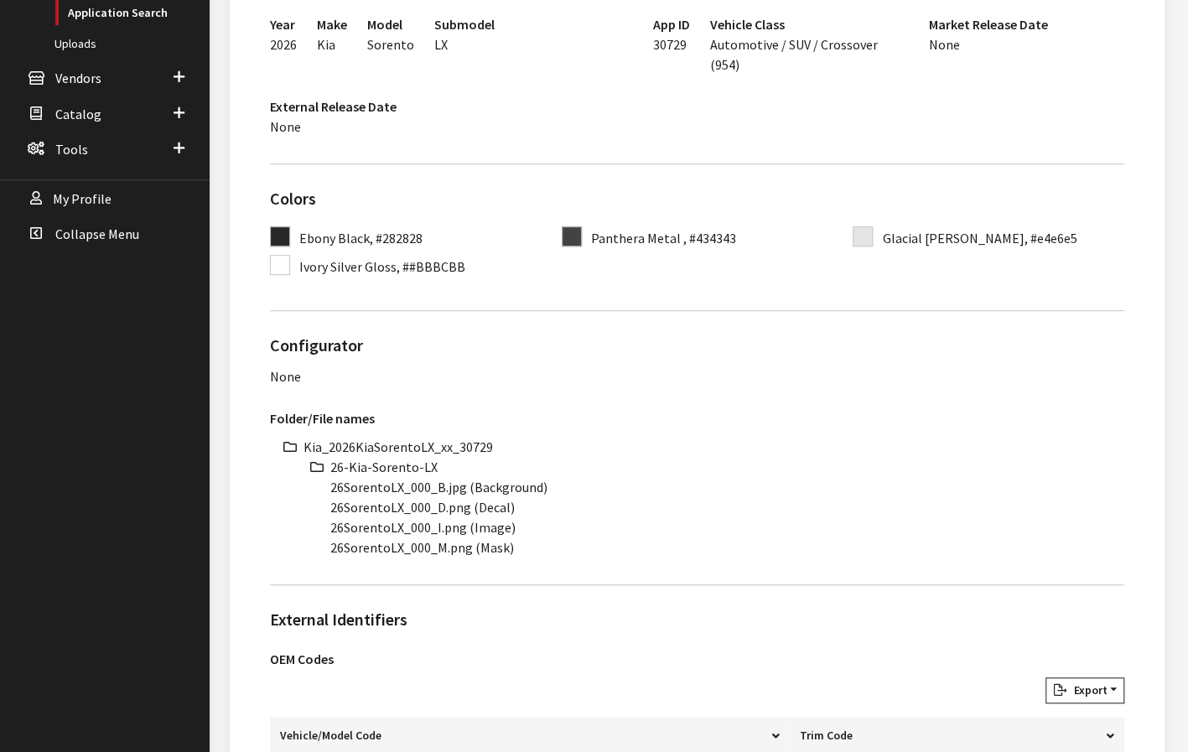
scroll to position [419, 0]
click at [461, 436] on li "Kia_2026KiaSorentoLX_xx_30729" at bounding box center [714, 446] width 821 height 20
copy li "Kia_2026KiaSorentoLX_xx_30729"
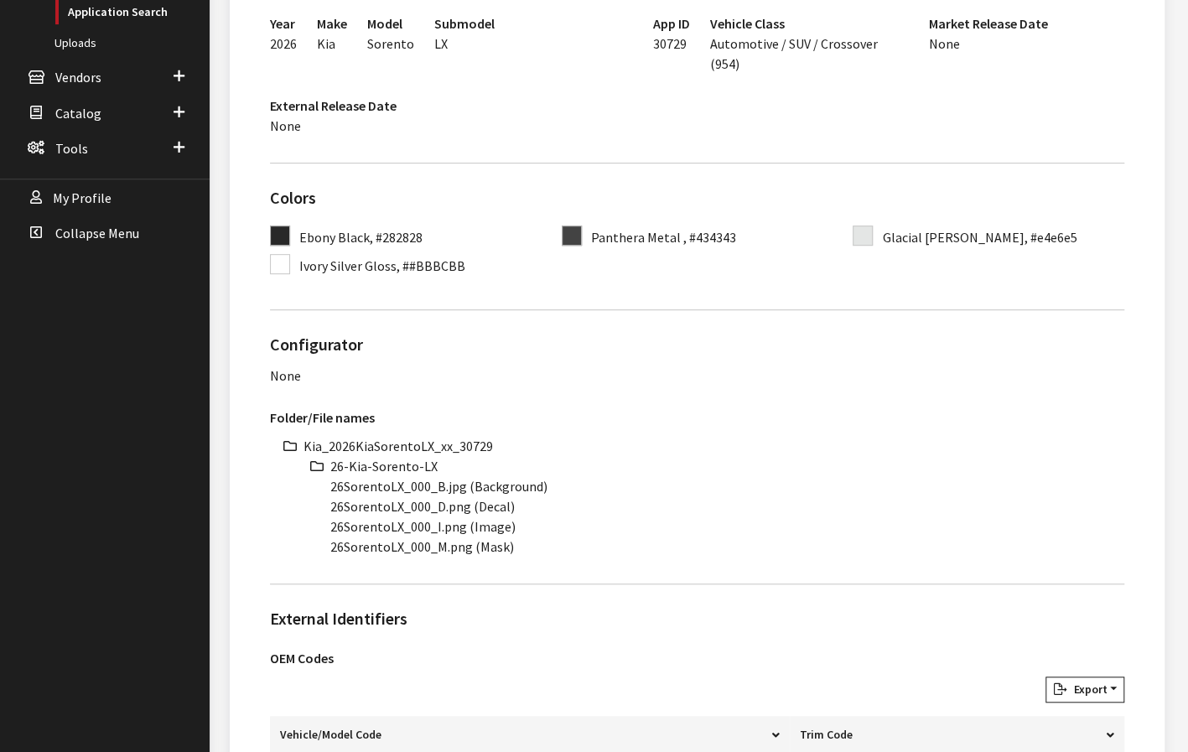
click at [398, 456] on li "26-Kia-Sorento-LX" at bounding box center [727, 466] width 794 height 20
copy ul "26-Kia-Sorento-LX"
drag, startPoint x: 401, startPoint y: 467, endPoint x: 309, endPoint y: 468, distance: 91.4
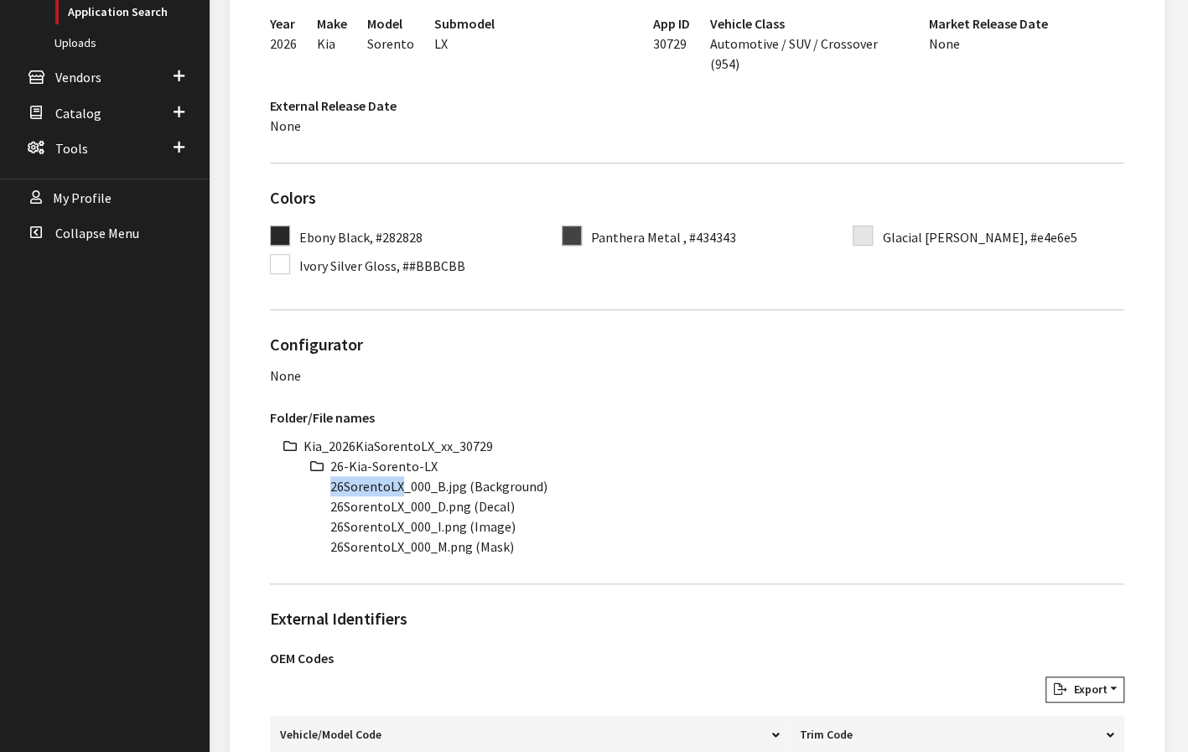
click at [309, 468] on ul "Kia_2026KiaSorentoLX_xx_30729 26-Kia-Sorento-LX 26SorentoLX_000_B.jpg (Backgrou…" at bounding box center [714, 496] width 821 height 121
copy li "26SorentoLX"
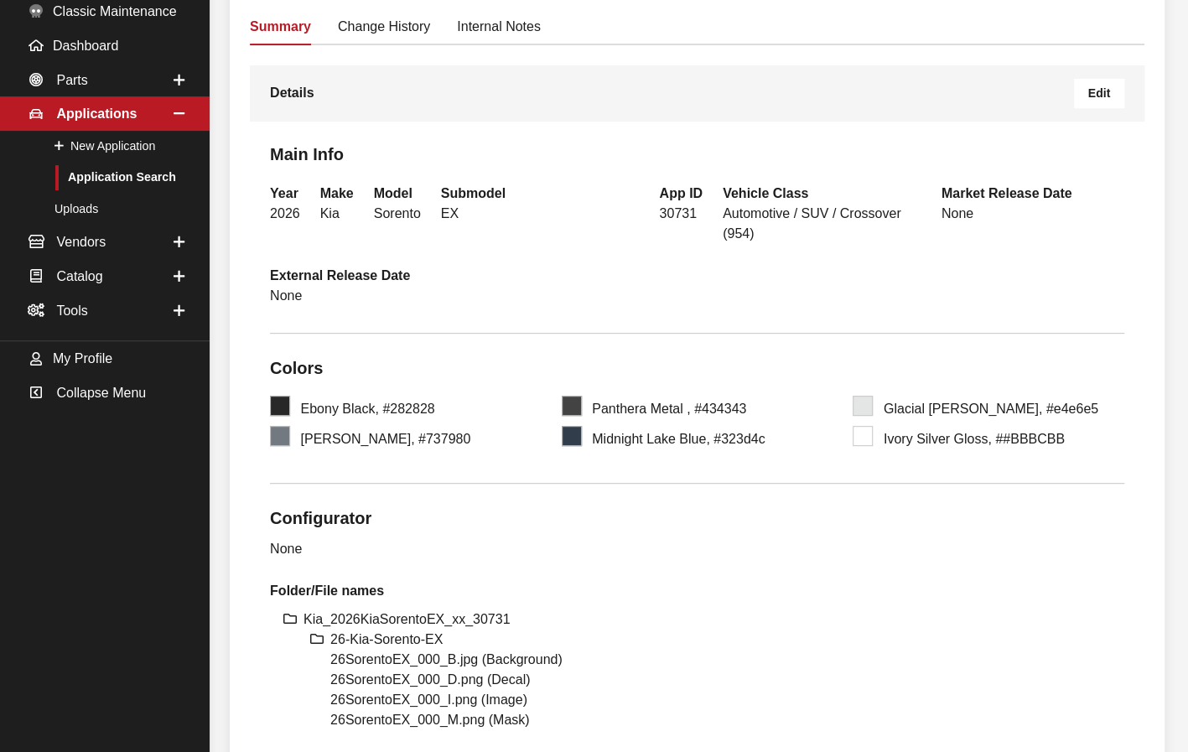
scroll to position [252, 0]
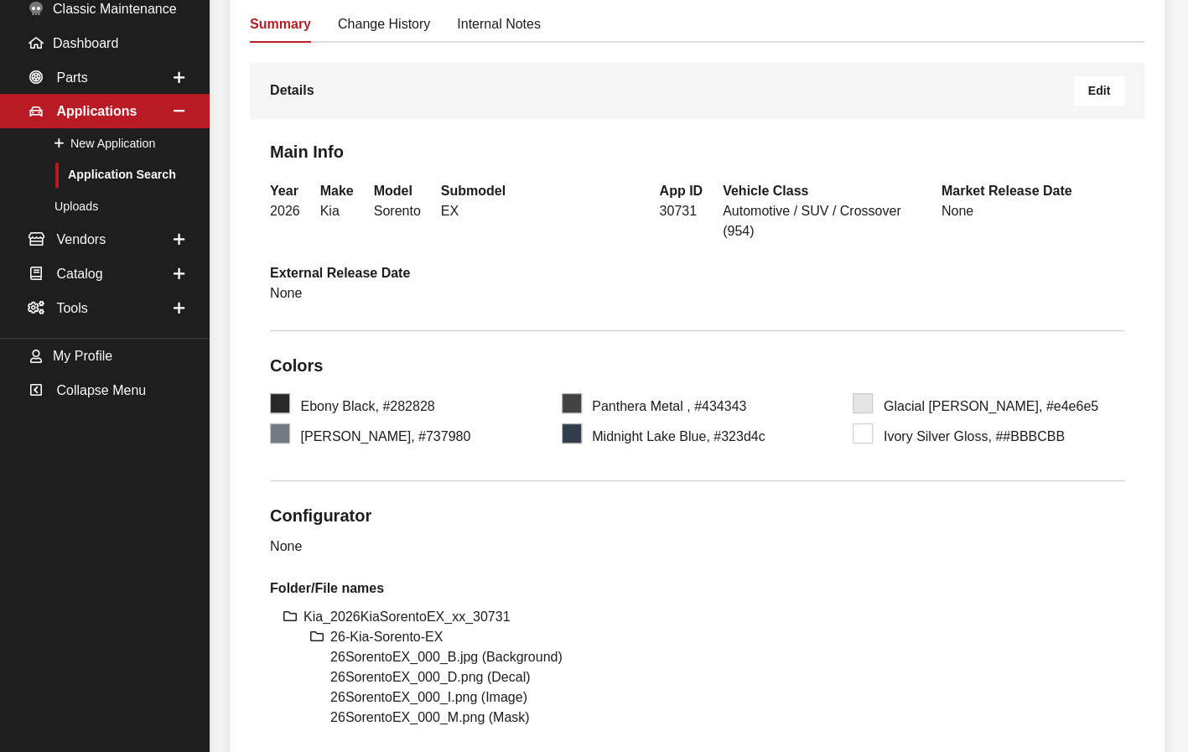
click at [402, 607] on li "Kia_2026KiaSorentoEX_xx_30731" at bounding box center [714, 617] width 821 height 20
copy li "Kia_2026KiaSorentoEX_xx_30731"
click at [360, 627] on li "26-Kia-Sorento-EX" at bounding box center [727, 637] width 794 height 20
click at [361, 627] on li "26-Kia-Sorento-EX" at bounding box center [727, 637] width 794 height 20
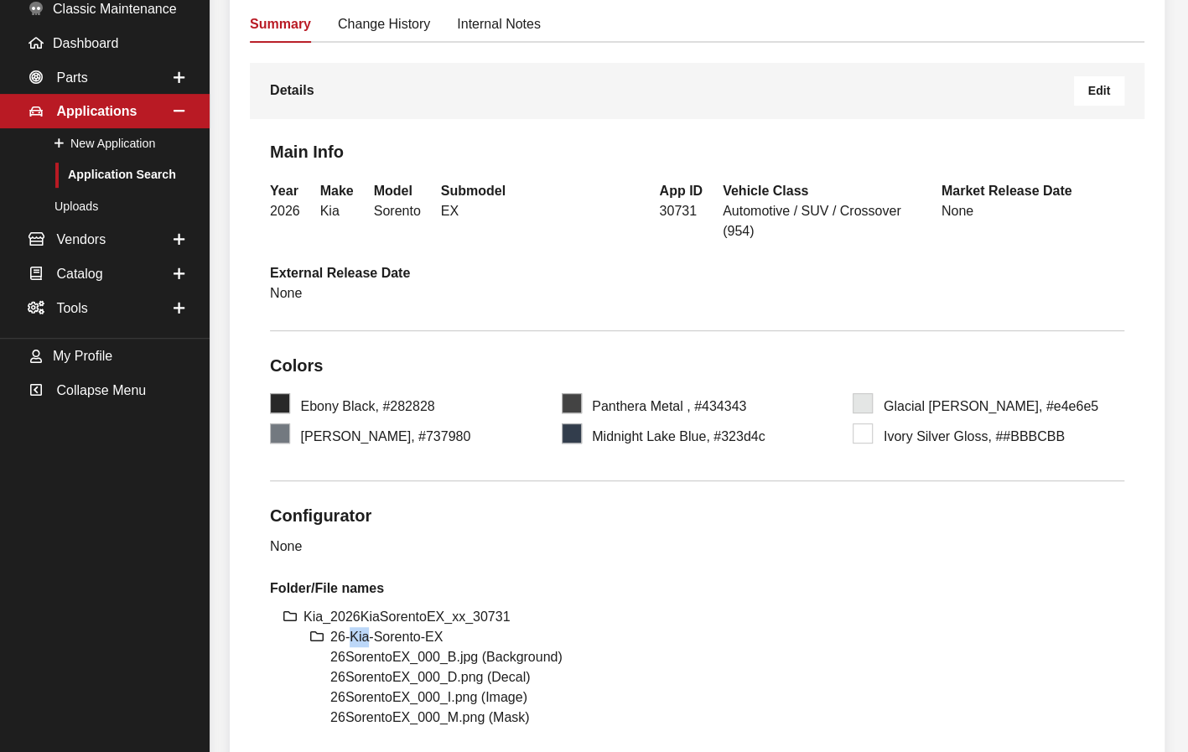
click at [364, 627] on li "26-Kia-Sorento-EX" at bounding box center [727, 637] width 794 height 20
drag, startPoint x: 402, startPoint y: 634, endPoint x: 283, endPoint y: 645, distance: 119.6
click at [283, 645] on div "Kia_2026KiaSorentoEX_xx_30731 26-Kia-Sorento-EX 26SorentoEX_000_B.jpg (Backgrou…" at bounding box center [697, 667] width 854 height 121
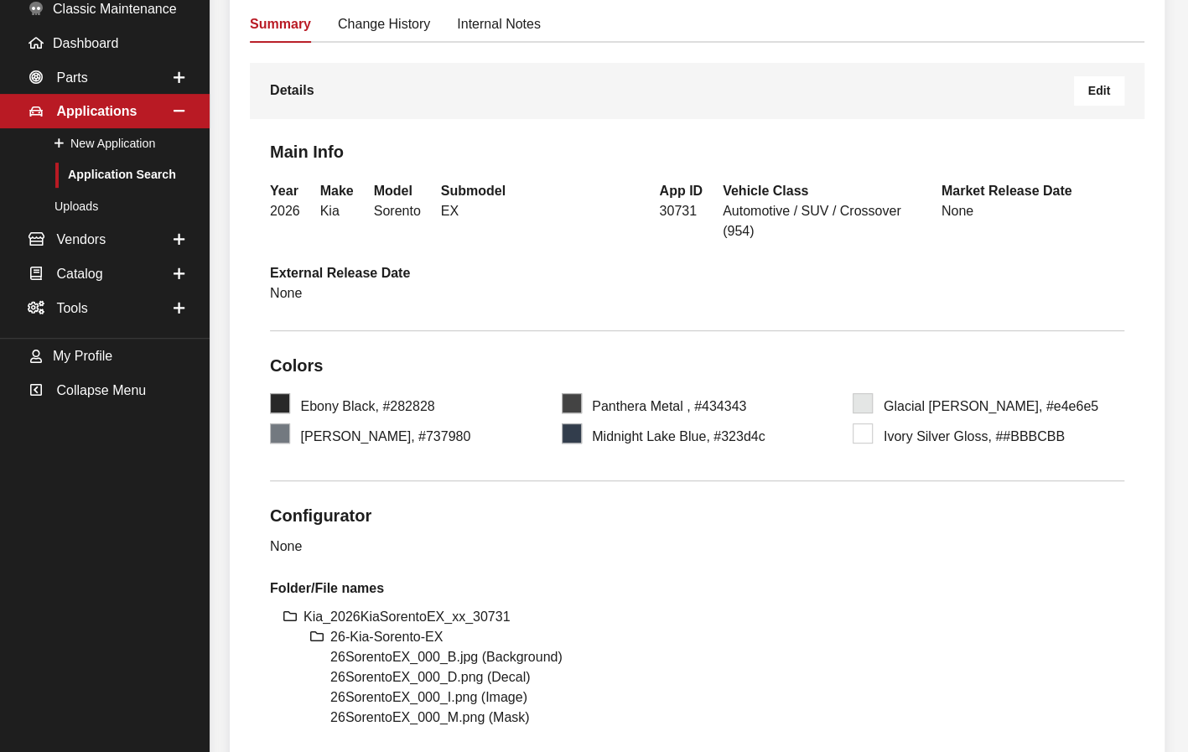
click at [325, 630] on ul "Kia_2026KiaSorentoEX_xx_30731 26-Kia-Sorento-EX 26SorentoEX_000_B.jpg (Backgrou…" at bounding box center [714, 667] width 821 height 121
drag, startPoint x: 331, startPoint y: 632, endPoint x: 399, endPoint y: 639, distance: 68.2
click at [399, 647] on li "26SorentoEX_000_B.jpg (Background)" at bounding box center [727, 657] width 794 height 20
copy li "26SorentoEX"
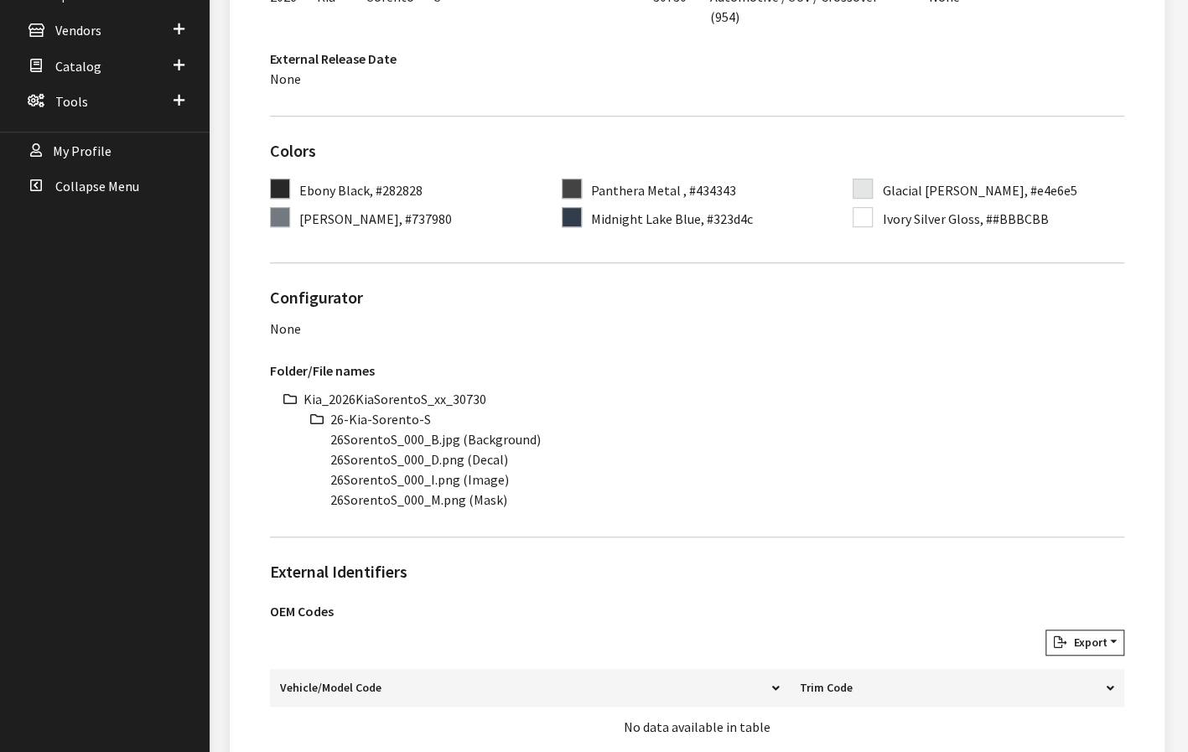
scroll to position [587, 0]
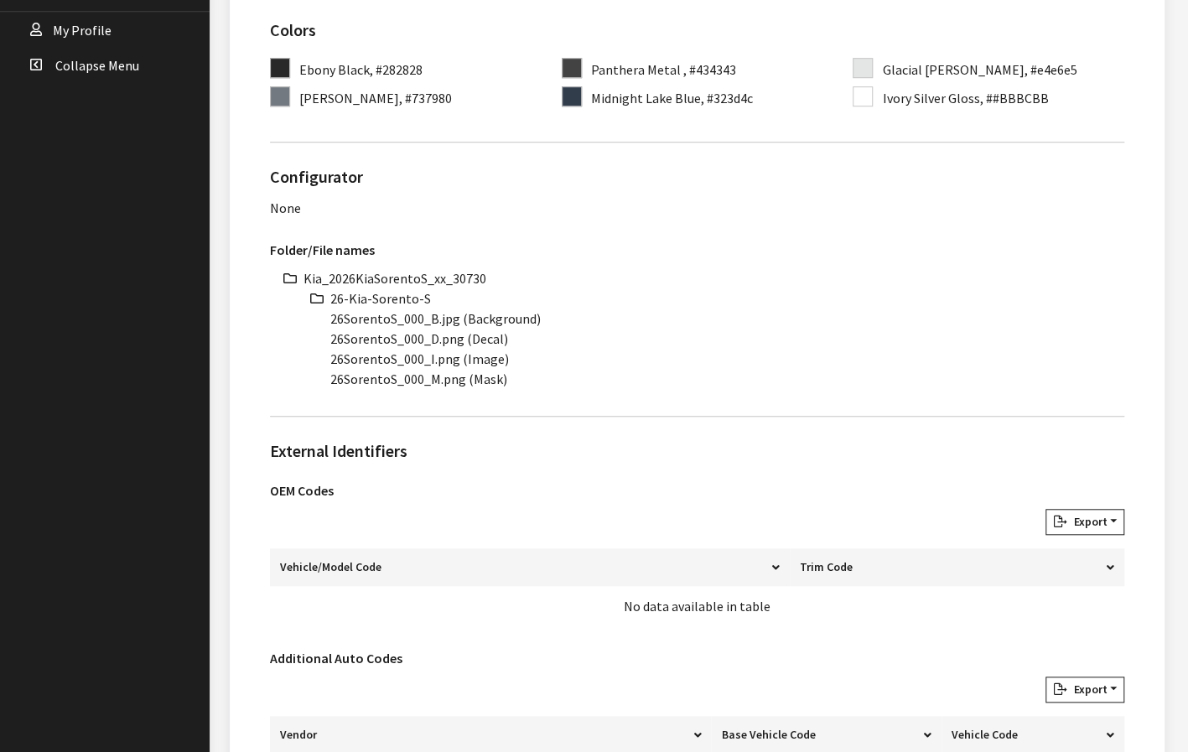
click at [380, 268] on li "Kia_2026KiaSorentoS_xx_30730" at bounding box center [714, 278] width 821 height 20
copy li "Kia_2026KiaSorentoS_xx_30730"
click at [397, 288] on li "26-Kia-Sorento-S" at bounding box center [727, 298] width 794 height 20
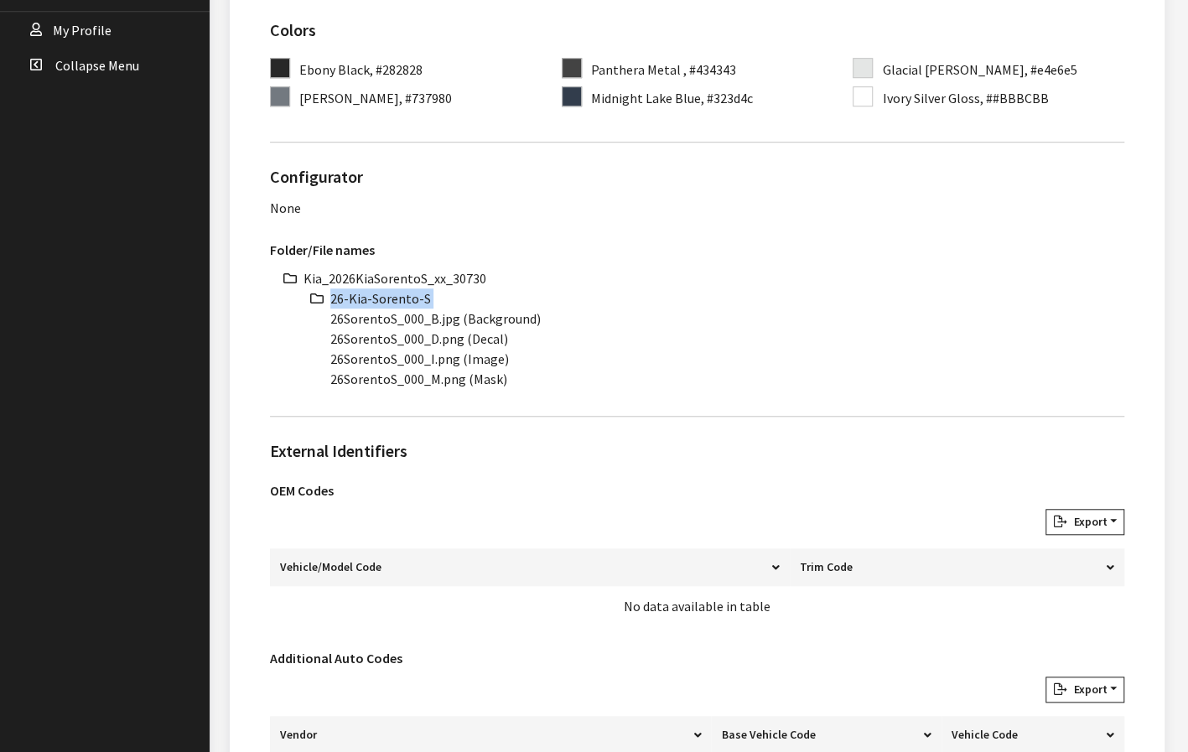
click at [397, 288] on li "26-Kia-Sorento-S" at bounding box center [727, 298] width 794 height 20
copy ul "26-Kia-Sorento-S"
drag, startPoint x: 394, startPoint y: 294, endPoint x: 263, endPoint y: 300, distance: 130.9
click at [263, 300] on div "Folder/File names Kia_2026KiaSorentoS_xx_30730 26-Kia-Sorento-S 26SorentoS_000_…" at bounding box center [697, 316] width 874 height 171
copy li "26SorentoS"
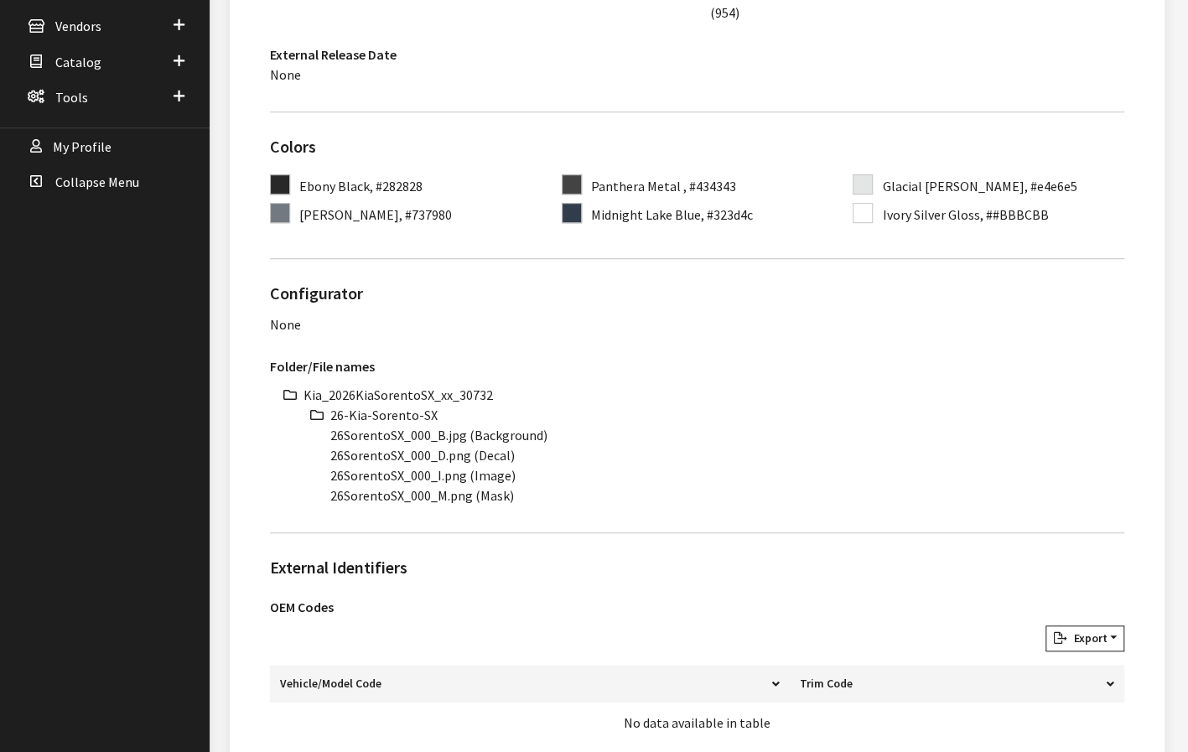
scroll to position [503, 0]
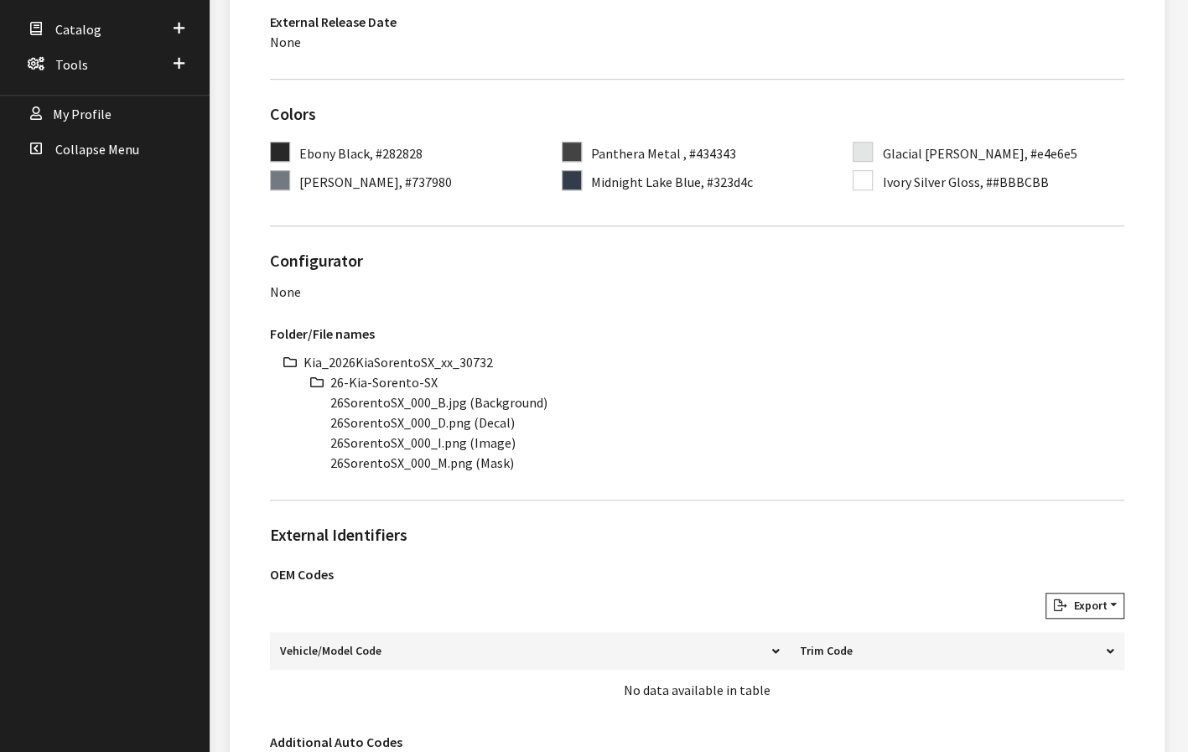
click at [411, 352] on li "Kia_2026KiaSorentoSX_xx_30732" at bounding box center [714, 362] width 821 height 20
copy li "Kia_2026KiaSorentoSX_xx_30732"
click at [381, 372] on li "26-Kia-Sorento-SX" at bounding box center [727, 382] width 794 height 20
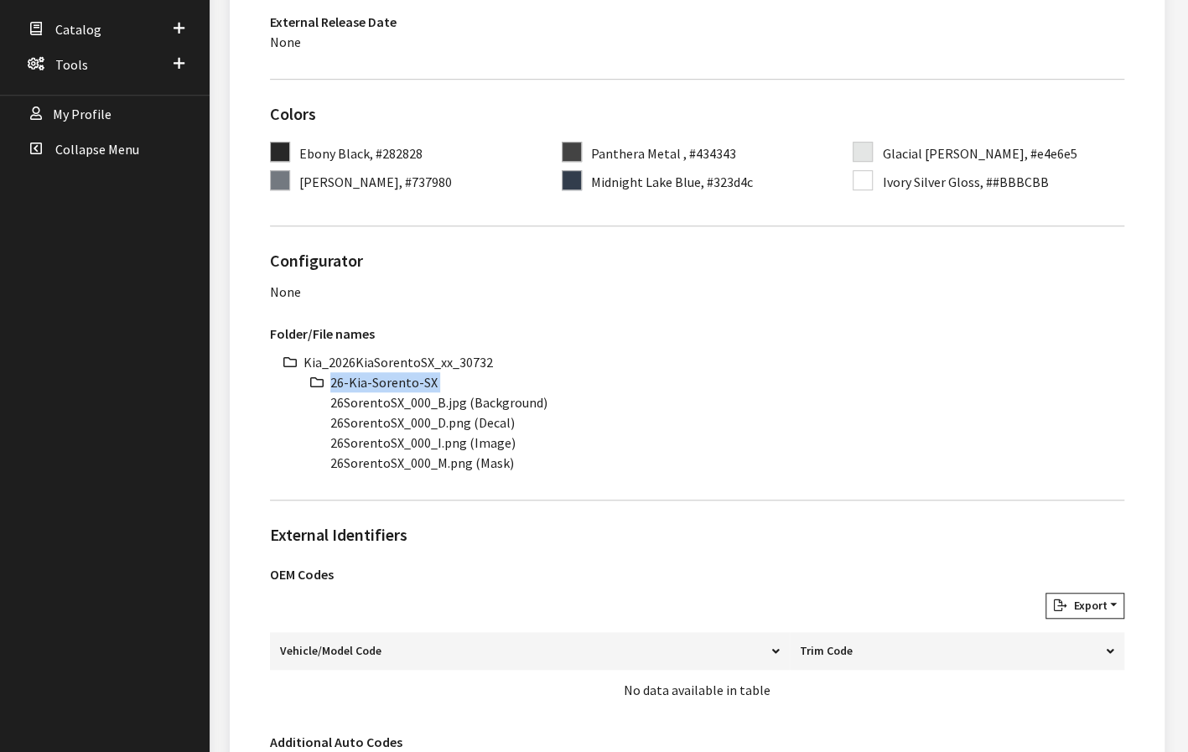
click at [381, 372] on li "26-Kia-Sorento-SX" at bounding box center [727, 382] width 794 height 20
copy ul "26-Kia-Sorento-SX"
drag, startPoint x: 401, startPoint y: 381, endPoint x: 319, endPoint y: 381, distance: 81.3
click at [319, 381] on ul "Kia_2026KiaSorentoSX_xx_30732 26-Kia-Sorento-SX 26SorentoSX_000_B.jpg (Backgrou…" at bounding box center [714, 412] width 821 height 121
copy li "26SorentoSX"
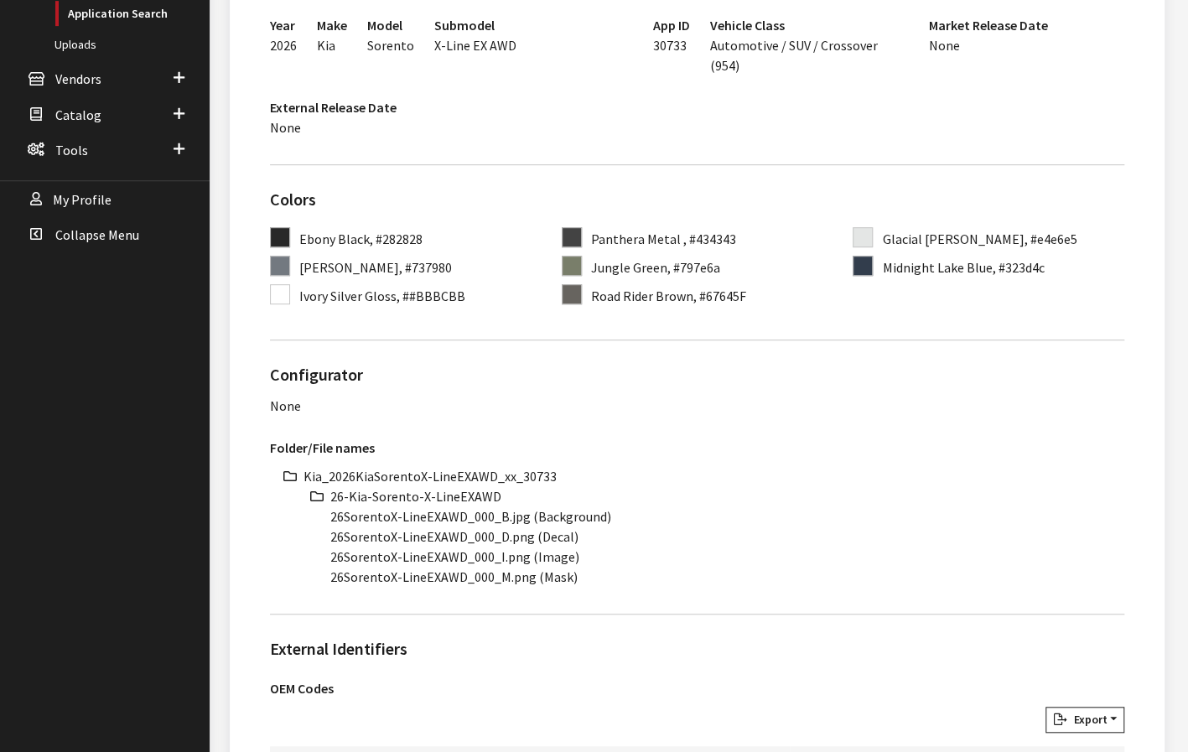
scroll to position [419, 0]
click at [451, 464] on li "Kia_2026KiaSorentoX-LineEXAWD_xx_30733" at bounding box center [714, 474] width 821 height 20
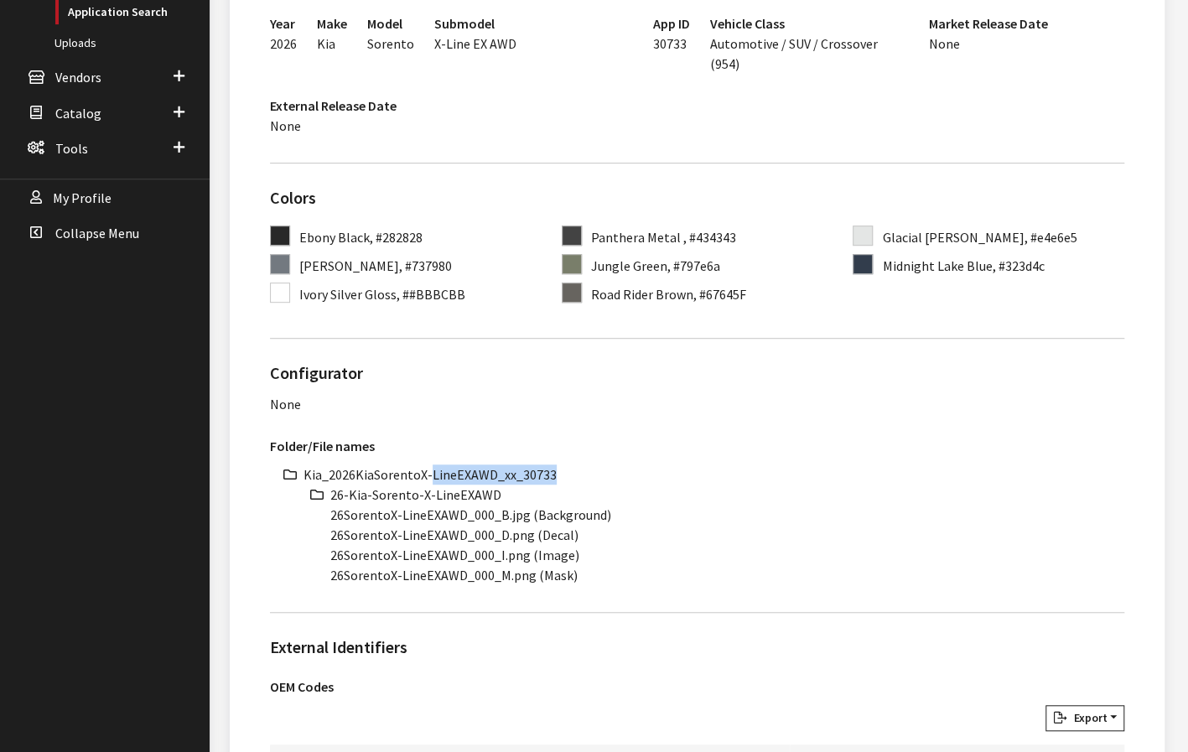
click at [451, 464] on li "Kia_2026KiaSorentoX-LineEXAWD_xx_30733" at bounding box center [714, 474] width 821 height 20
click at [452, 464] on li "Kia_2026KiaSorentoX-LineEXAWD_xx_30733" at bounding box center [714, 474] width 821 height 20
copy ul "Kia_2026KiaSorentoX-LineEXAWD_xx_30733"
click at [394, 485] on li "26-Kia-Sorento-X-LineEXAWD" at bounding box center [727, 495] width 794 height 20
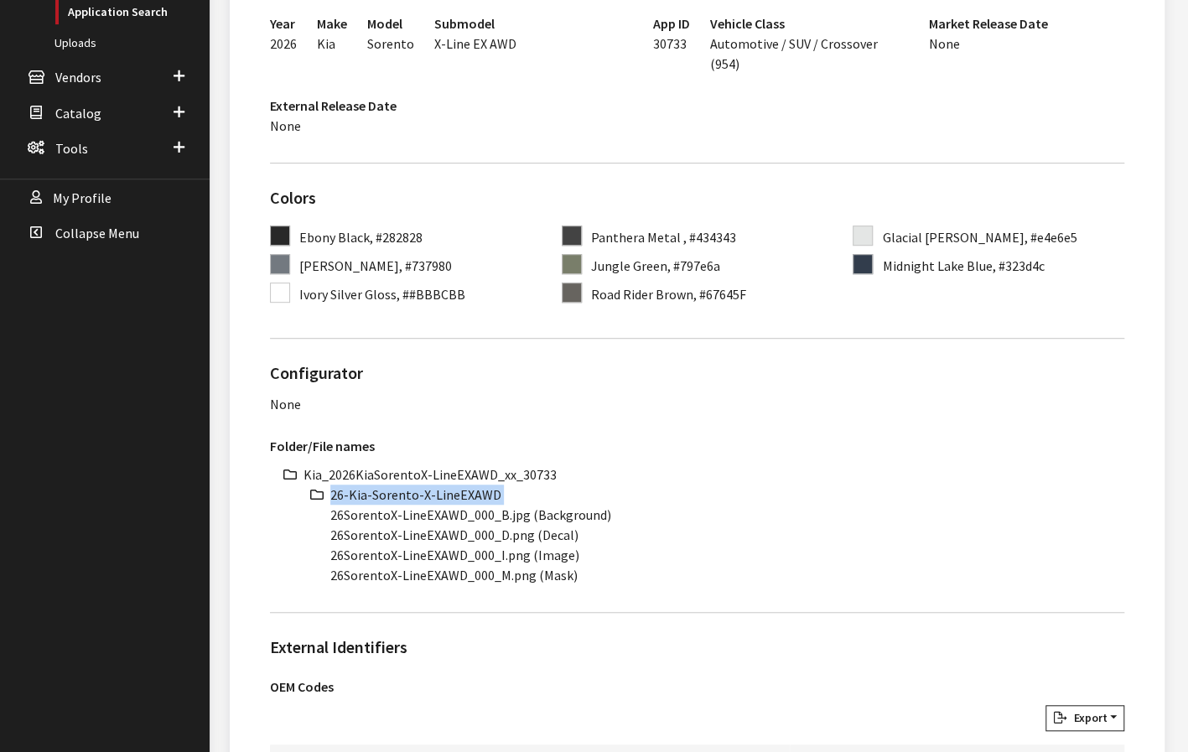
click at [394, 485] on li "26-Kia-Sorento-X-LineEXAWD" at bounding box center [727, 495] width 794 height 20
copy ul "26-Kia-Sorento-X-LineEXAWD"
drag, startPoint x: 462, startPoint y: 495, endPoint x: 314, endPoint y: 496, distance: 147.6
click at [314, 496] on ul "Kia_2026KiaSorentoX-LineEXAWD_xx_30733 26-Kia-Sorento-X-LineEXAWD 26SorentoX-Li…" at bounding box center [714, 524] width 821 height 121
copy li "26SorentoX-LineEXAWD"
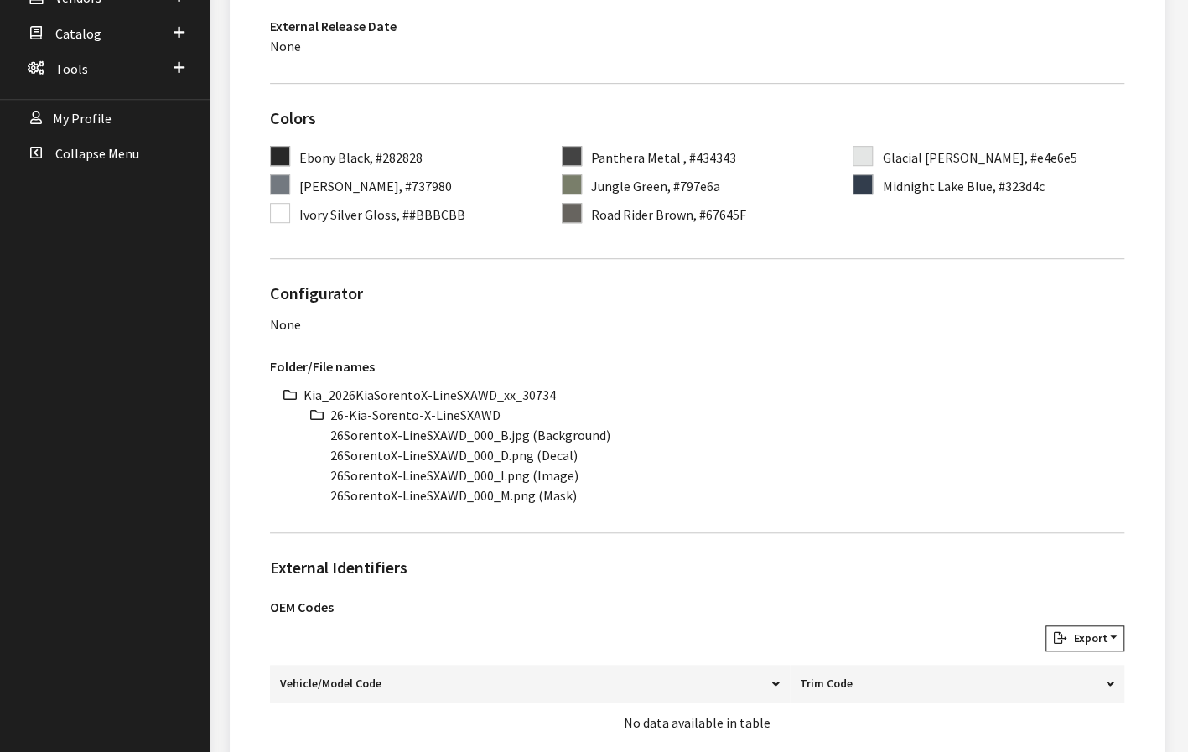
scroll to position [503, 0]
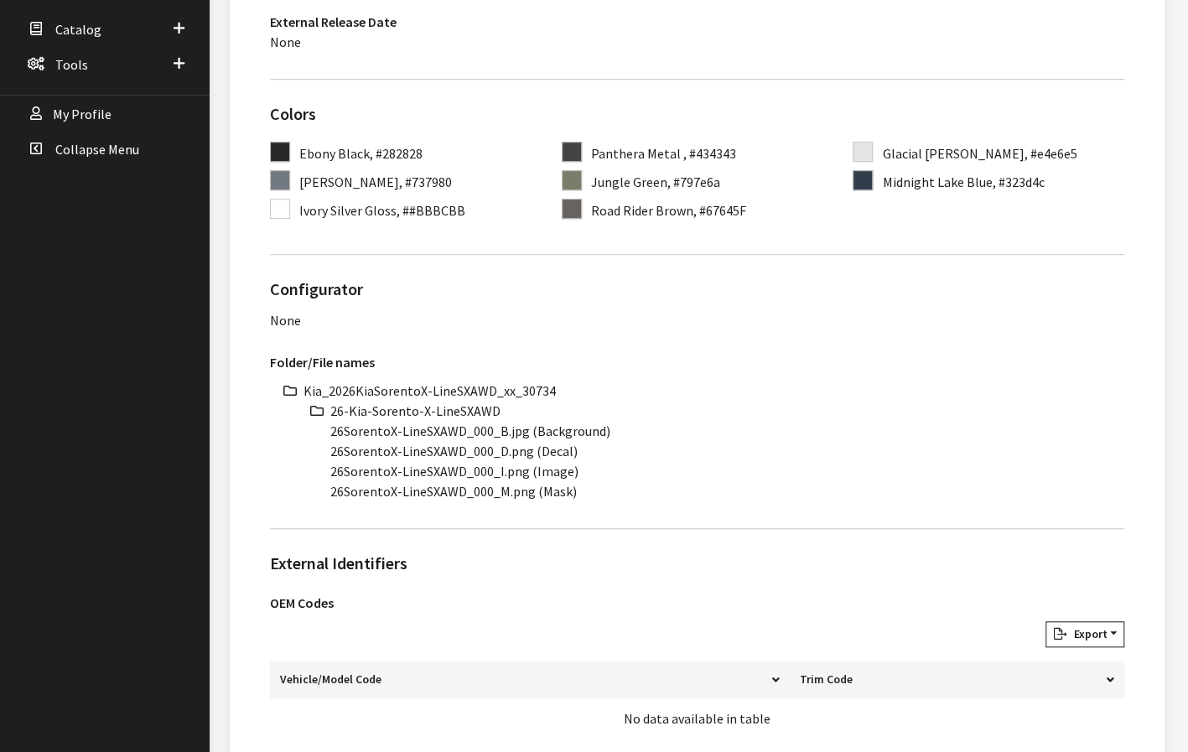
click at [425, 381] on li "Kia_2026KiaSorentoX-LineSXAWD_xx_30734" at bounding box center [714, 391] width 821 height 20
copy ul "Kia_2026KiaSorentoX-LineSXAWD_xx_30734"
click at [391, 401] on li "26-Kia-Sorento-X-LineSXAWD" at bounding box center [727, 411] width 794 height 20
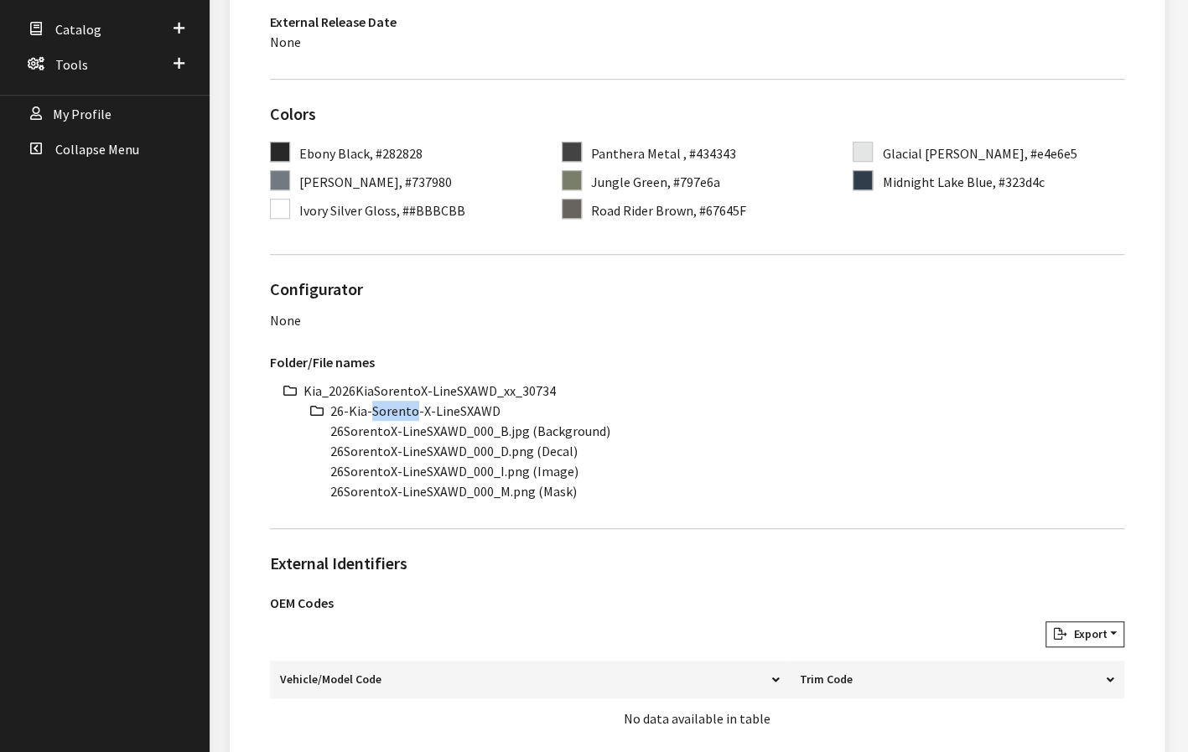
click at [392, 401] on li "26-Kia-Sorento-X-LineSXAWD" at bounding box center [727, 411] width 794 height 20
drag, startPoint x: 462, startPoint y: 409, endPoint x: 305, endPoint y: 412, distance: 156.8
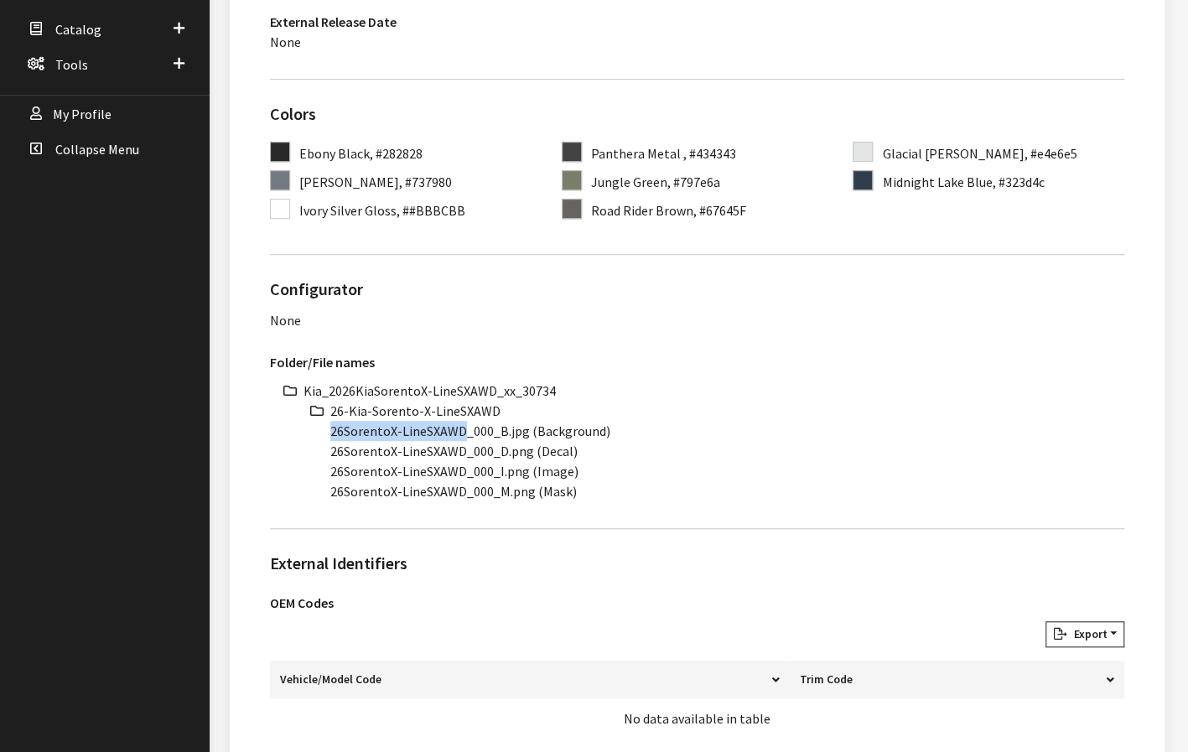
click at [305, 412] on ul "Kia_2026KiaSorentoX-LineSXAWD_xx_30734 26-Kia-Sorento-X-LineSXAWD 26SorentoX-Li…" at bounding box center [714, 441] width 821 height 121
copy li "26SorentoX-LineSXAWD"
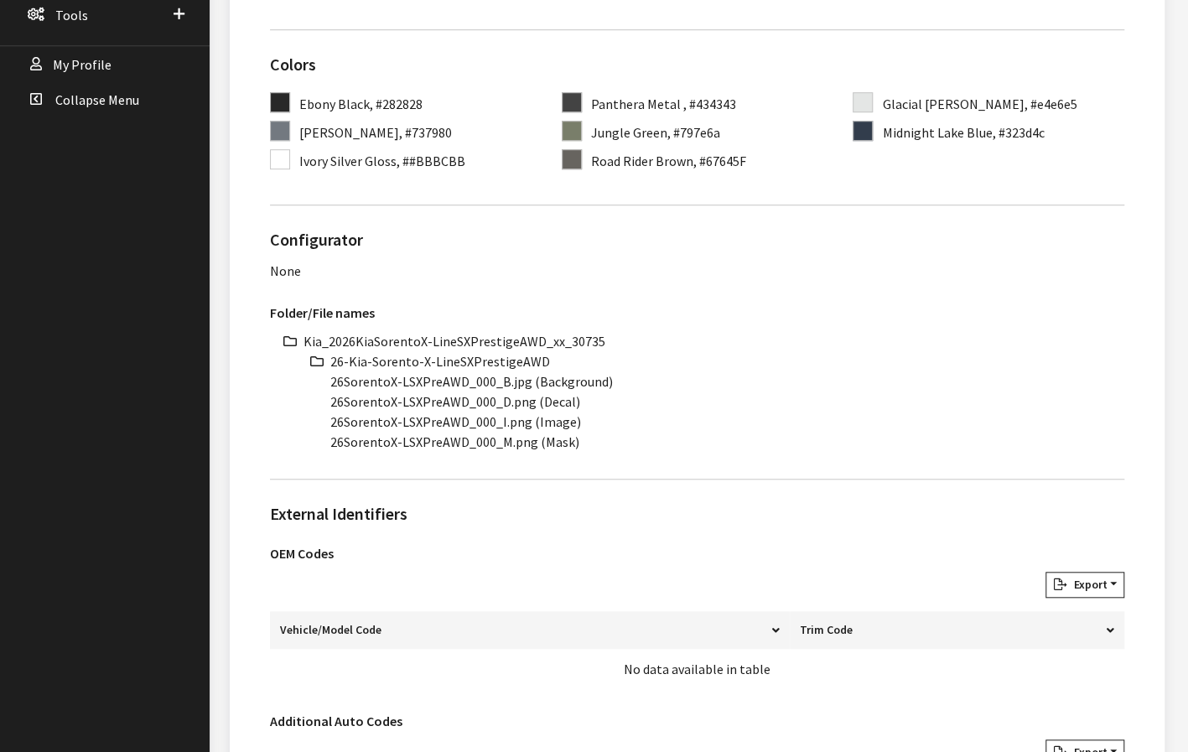
scroll to position [587, 0]
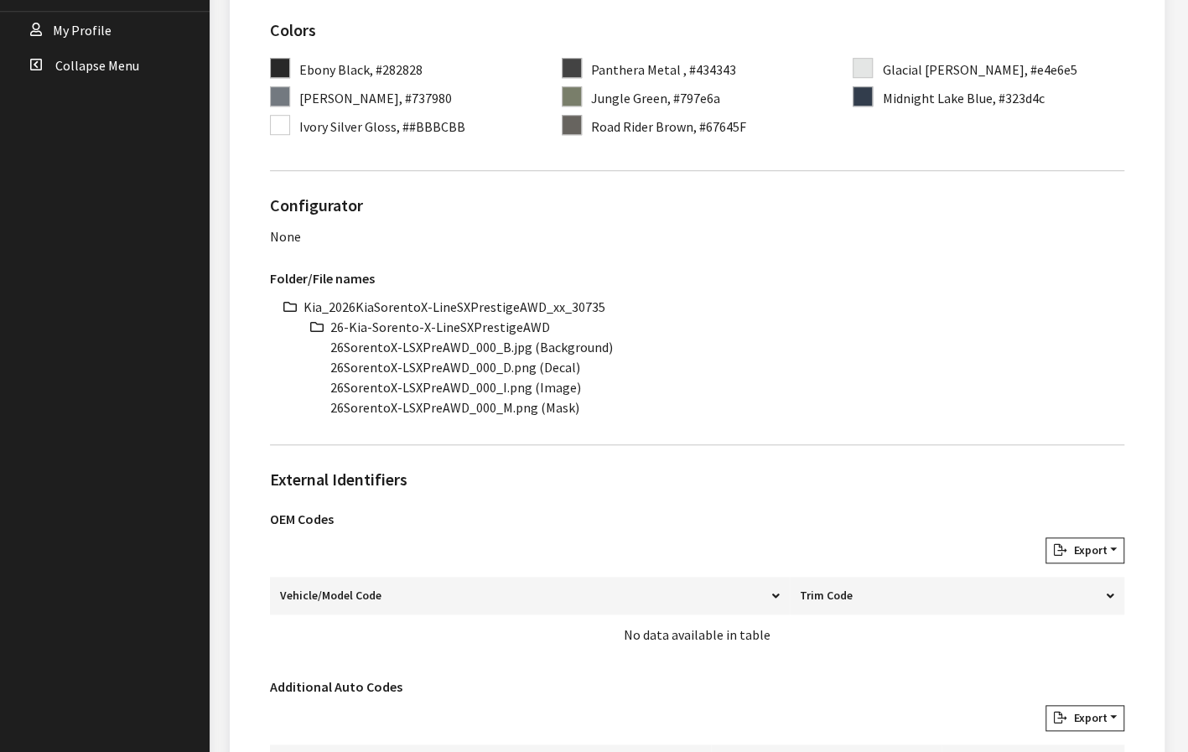
click at [463, 297] on li "Kia_2026KiaSorentoX-LineSXPrestigeAWD_xx_30735" at bounding box center [714, 307] width 821 height 20
copy ul "Kia_2026KiaSorentoX-LineSXPrestigeAWD_xx_30735"
click at [491, 317] on li "26-Kia-Sorento-X-LineSXPrestigeAWD" at bounding box center [727, 327] width 794 height 20
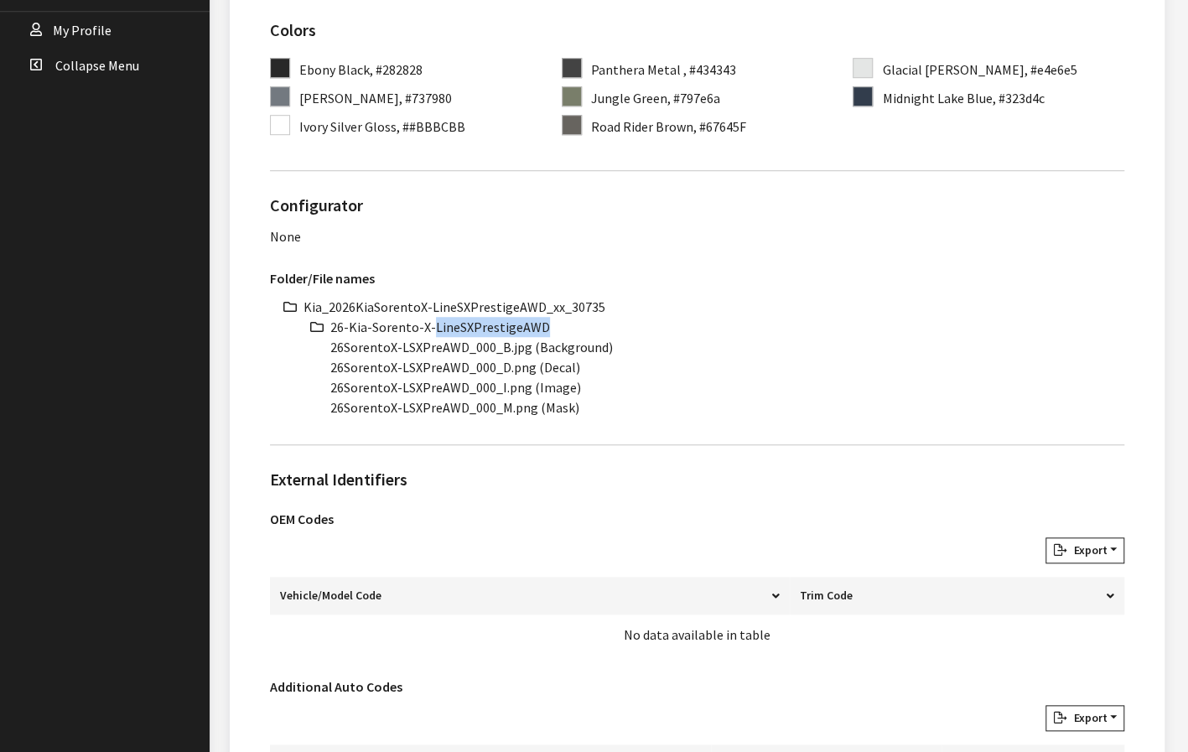
click at [491, 317] on li "26-Kia-Sorento-X-LineSXPrestigeAWD" at bounding box center [727, 327] width 794 height 20
copy ul "26-Kia-Sorento-X-LineSXPrestigeAWD"
drag, startPoint x: 462, startPoint y: 324, endPoint x: 320, endPoint y: 328, distance: 141.7
click at [320, 328] on ul "Kia_2026KiaSorentoX-LineSXPrestigeAWD_xx_30735 26-Kia-Sorento-X-LineSXPrestigeA…" at bounding box center [714, 357] width 821 height 121
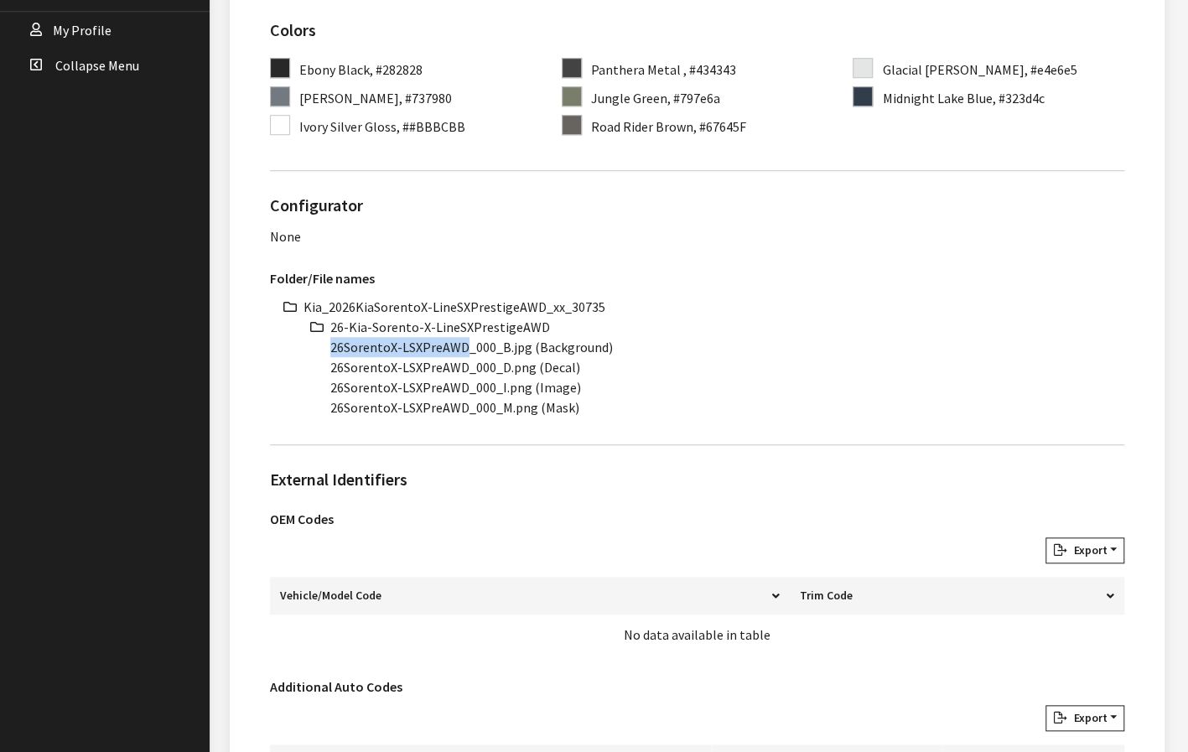
copy li "26SorentoX-LSXPreAWD"
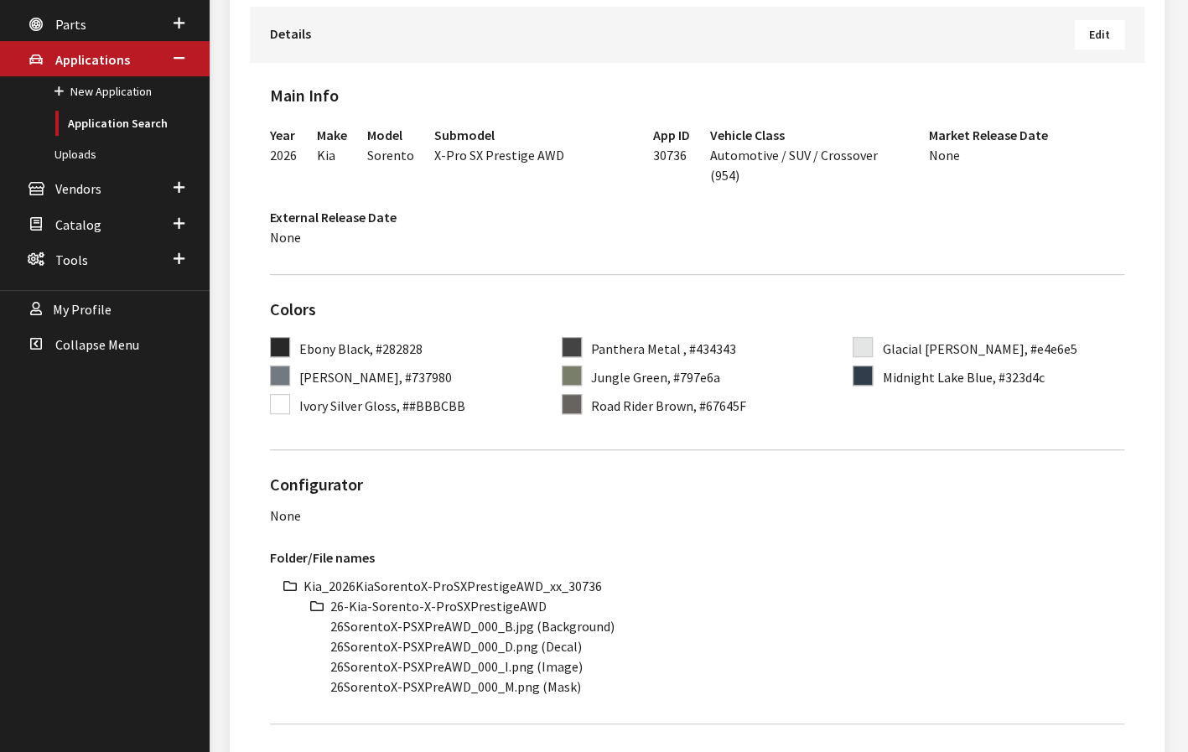
scroll to position [503, 0]
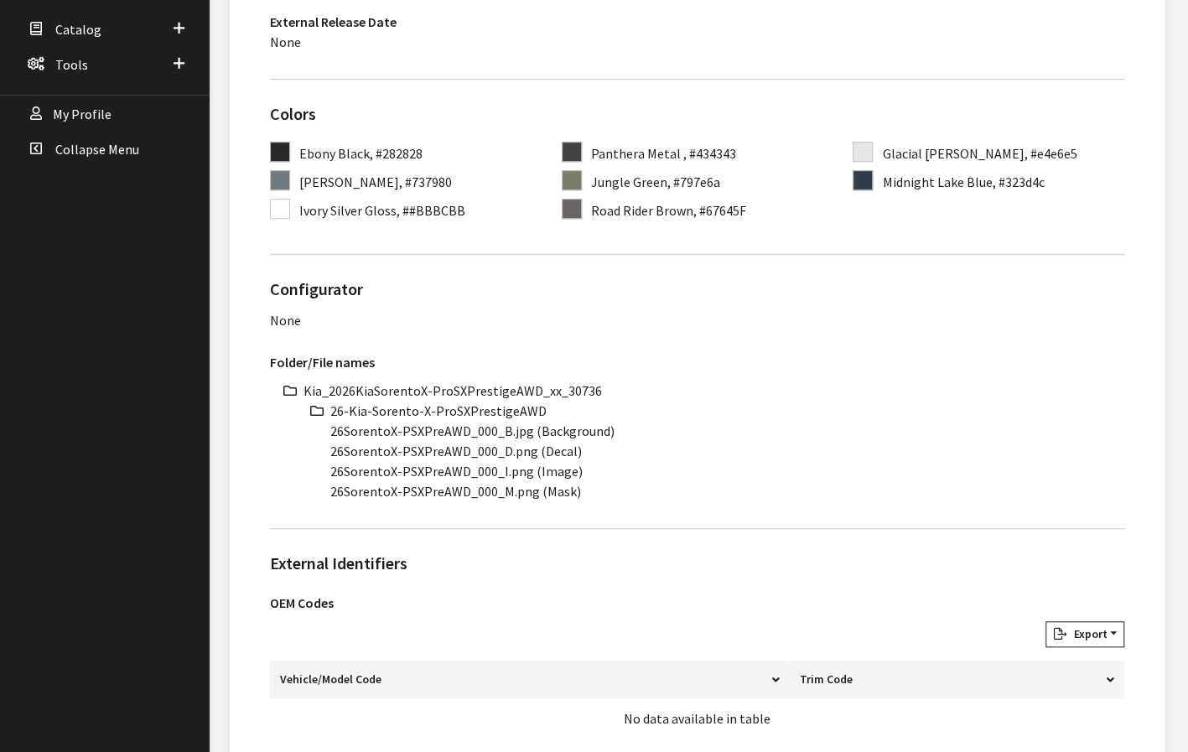
click at [443, 381] on li "Kia_2026KiaSorentoX-ProSXPrestigeAWD_xx_30736" at bounding box center [714, 391] width 821 height 20
copy ul "Kia_2026KiaSorentoX-ProSXPrestigeAWD_xx_30736"
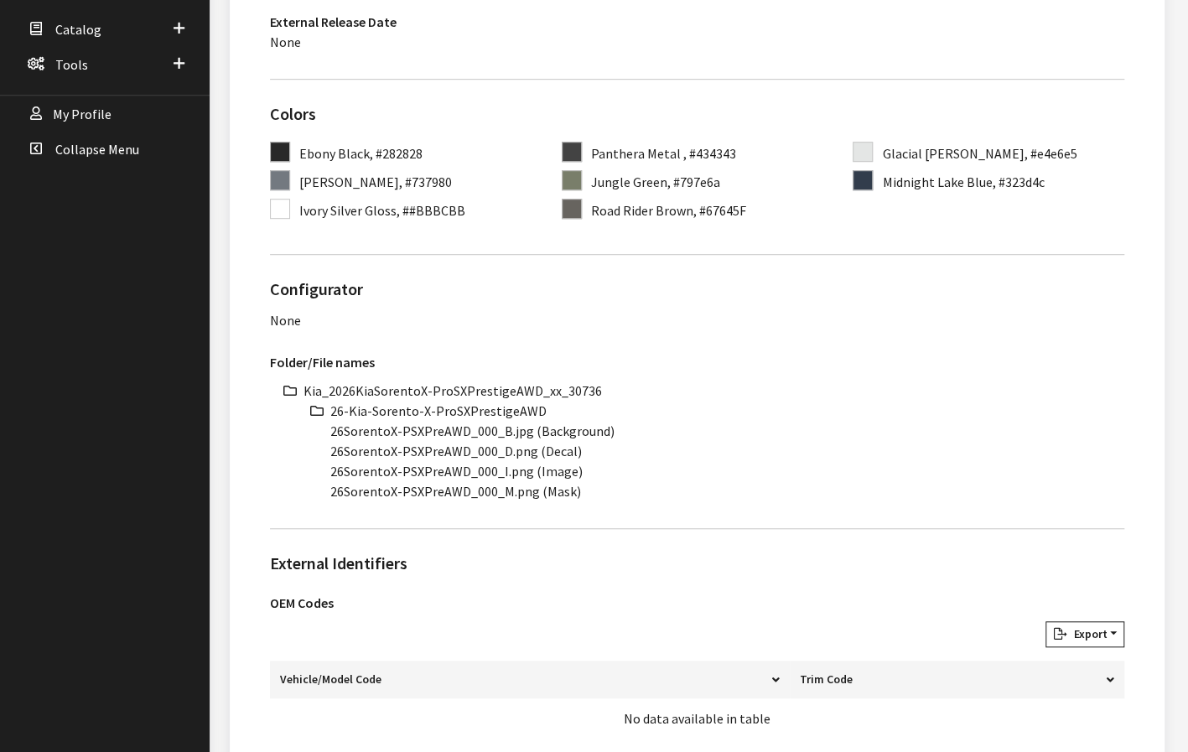
click at [392, 401] on li "26-Kia-Sorento-X-ProSXPrestigeAWD" at bounding box center [727, 411] width 794 height 20
copy ul "26-Kia-Sorento-X-ProSXPrestigeAWD"
drag, startPoint x: 464, startPoint y: 407, endPoint x: 305, endPoint y: 410, distance: 158.5
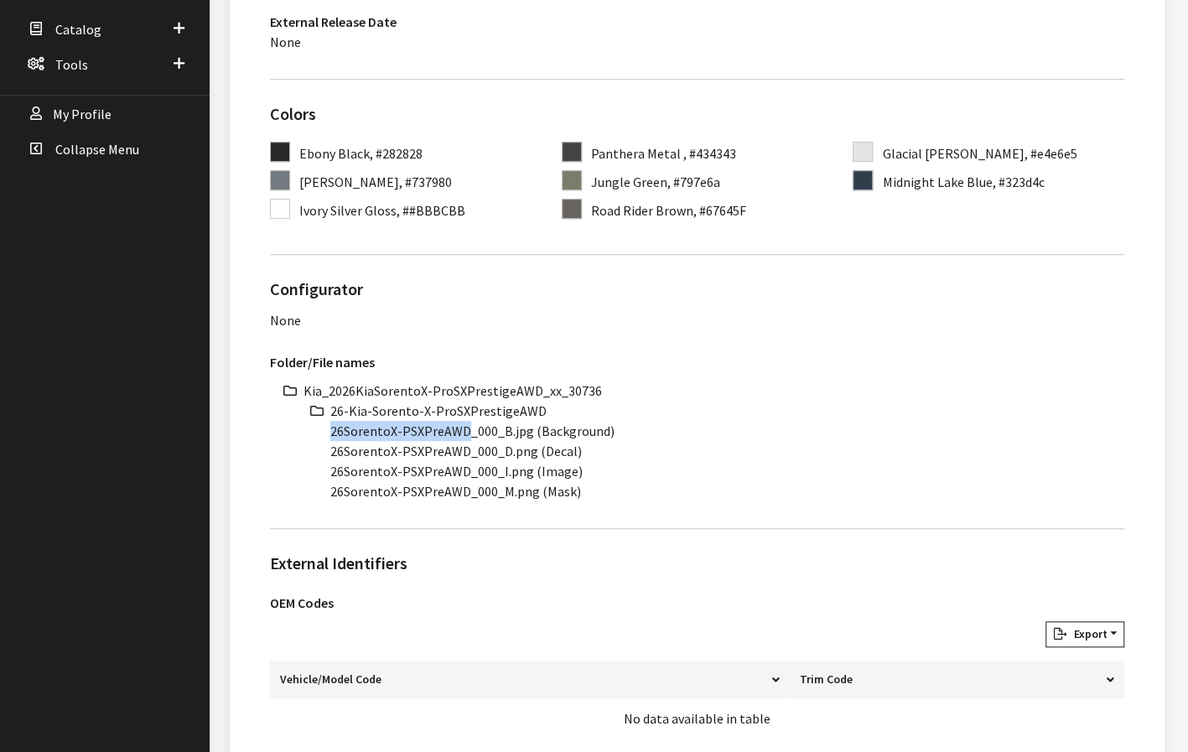
click at [305, 410] on ul "Kia_2026KiaSorentoX-ProSXPrestigeAWD_xx_30736 26-Kia-Sorento-X-ProSXPrestigeAWD…" at bounding box center [714, 441] width 821 height 121
copy li "26SorentoX-PSXPreAWD"
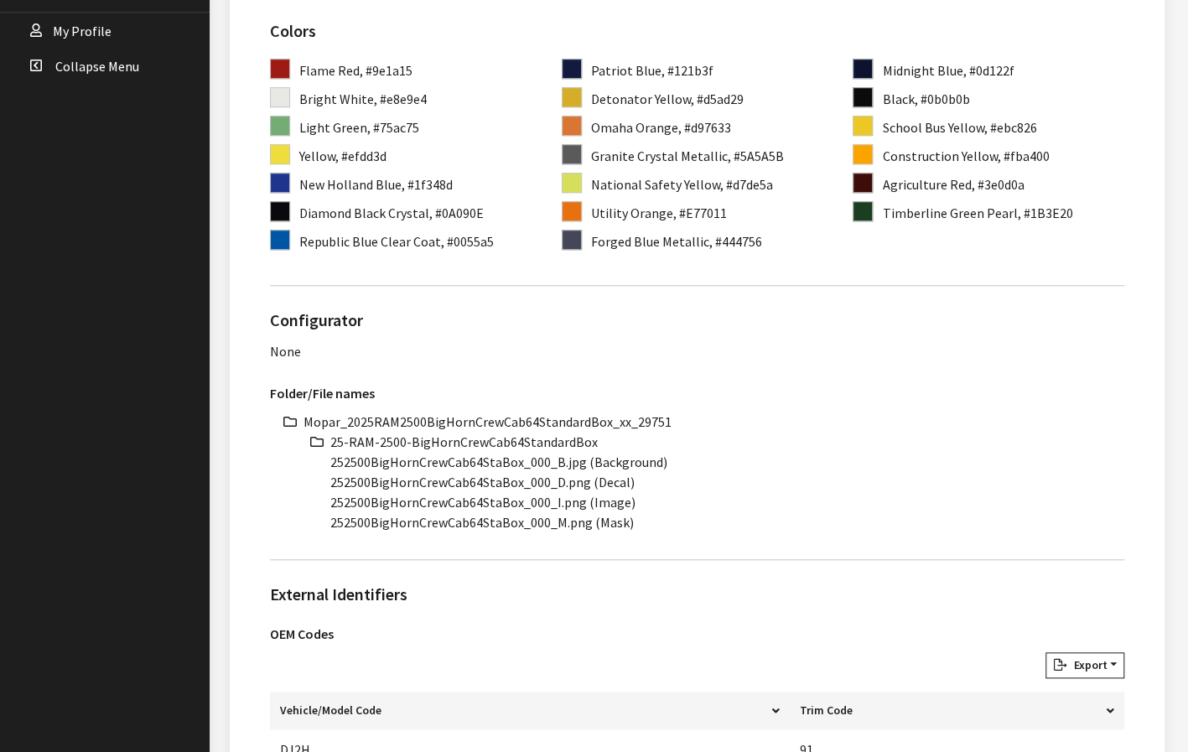
scroll to position [587, 0]
click at [554, 419] on li "Mopar_2025RAM2500BigHornCrewCab64StandardBox_xx_29751" at bounding box center [714, 421] width 821 height 20
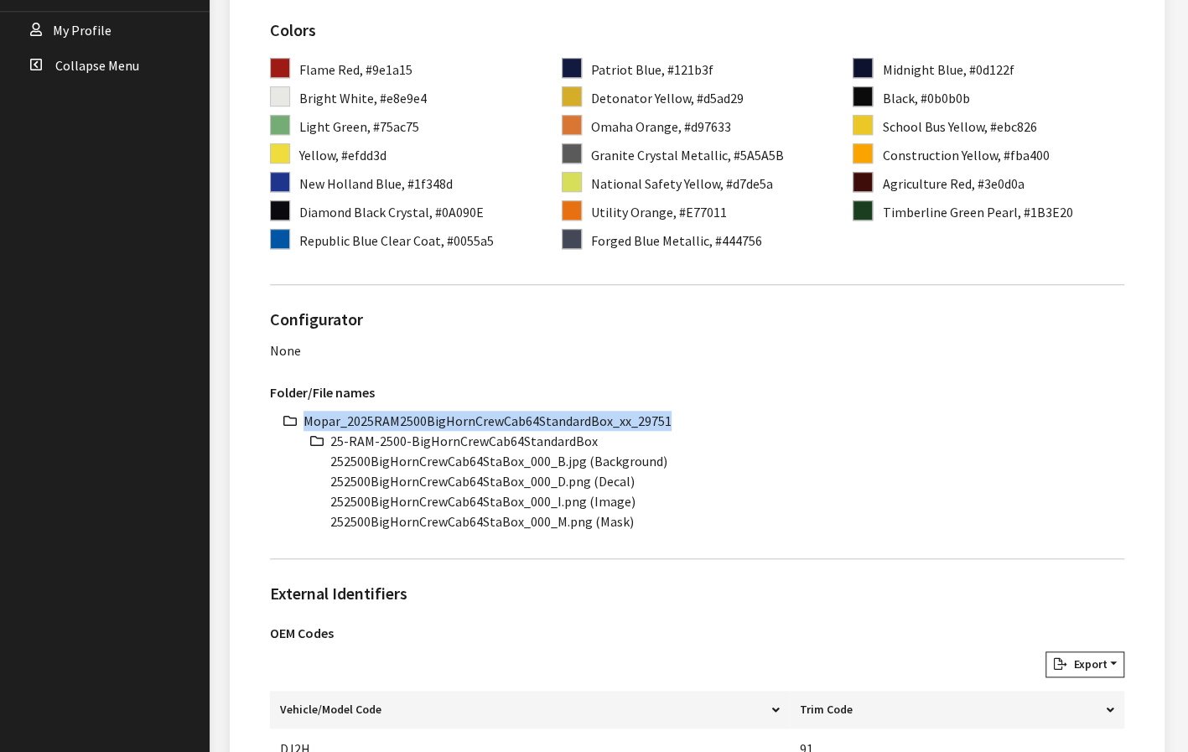
click at [554, 419] on li "Mopar_2025RAM2500BigHornCrewCab64StandardBox_xx_29751" at bounding box center [714, 421] width 821 height 20
copy li "Mopar_2025RAM2500BigHornCrewCab64StandardBox_xx_29751"
click at [493, 432] on li "25-RAM-2500-BigHornCrewCab64StandardBox" at bounding box center [727, 441] width 794 height 20
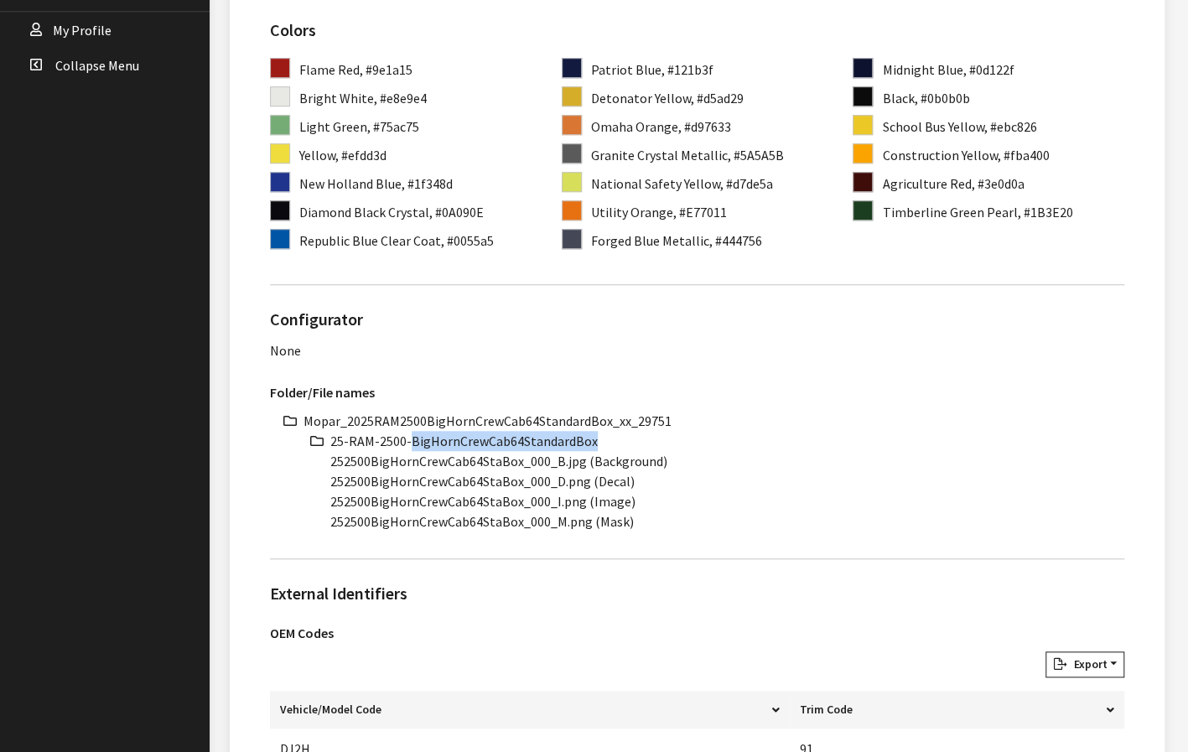
click at [493, 432] on li "25-RAM-2500-BigHornCrewCab64StandardBox" at bounding box center [727, 441] width 794 height 20
copy ul "25-RAM-2500-BigHornCrewCab64StandardBox"
drag, startPoint x: 517, startPoint y: 459, endPoint x: 324, endPoint y: 465, distance: 193.0
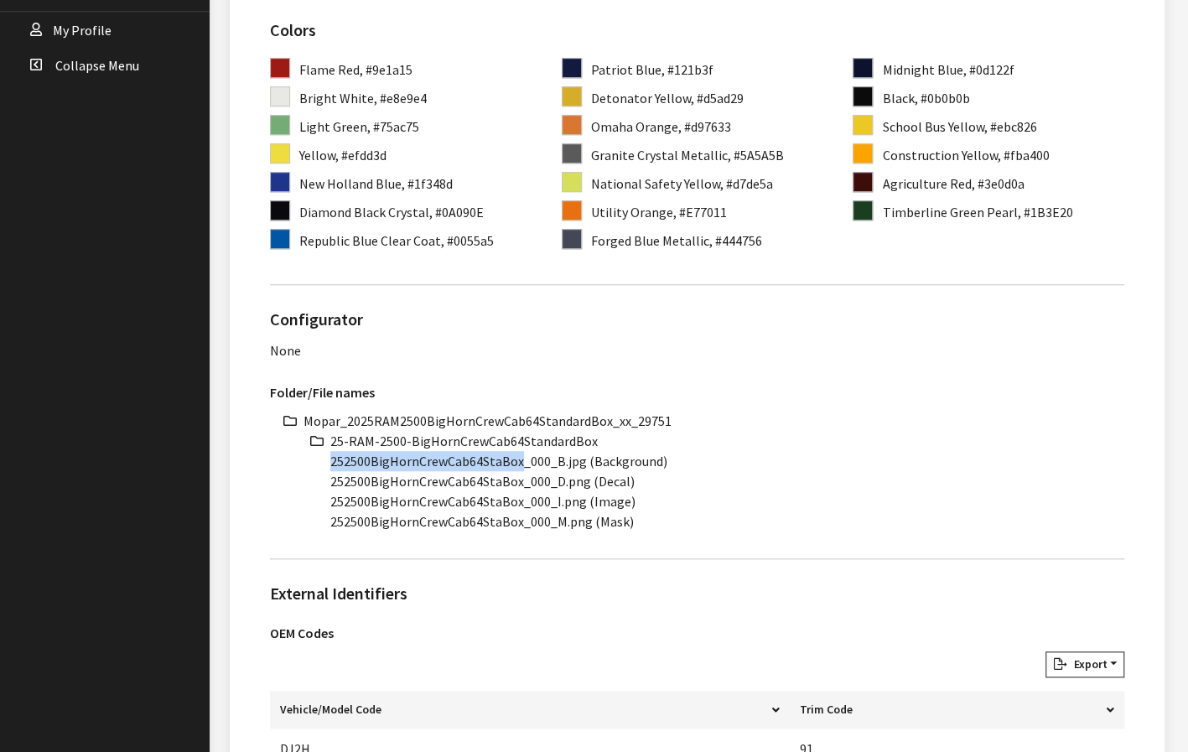
click at [324, 465] on ul "Mopar_2025RAM2500BigHornCrewCab64StandardBox_xx_29751 25-RAM-2500-BigHornCrewCa…" at bounding box center [714, 471] width 821 height 121
copy li "252500BigHornCrewCab64StaBox"
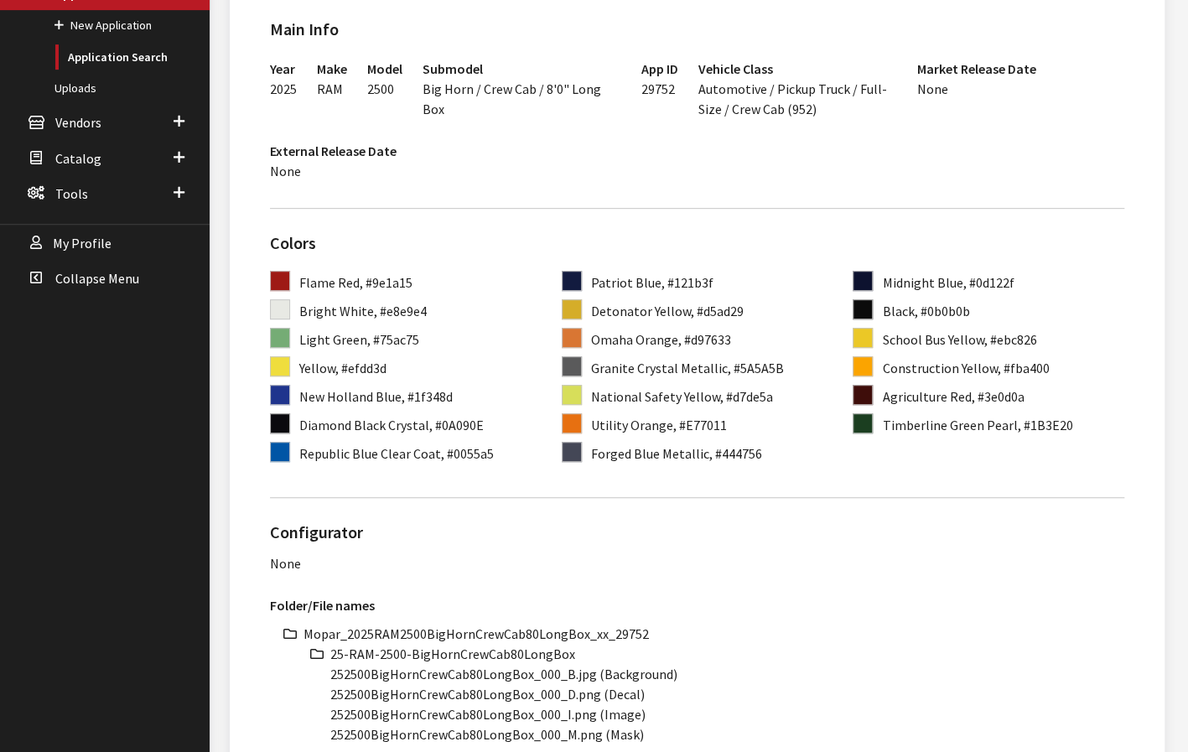
scroll to position [419, 0]
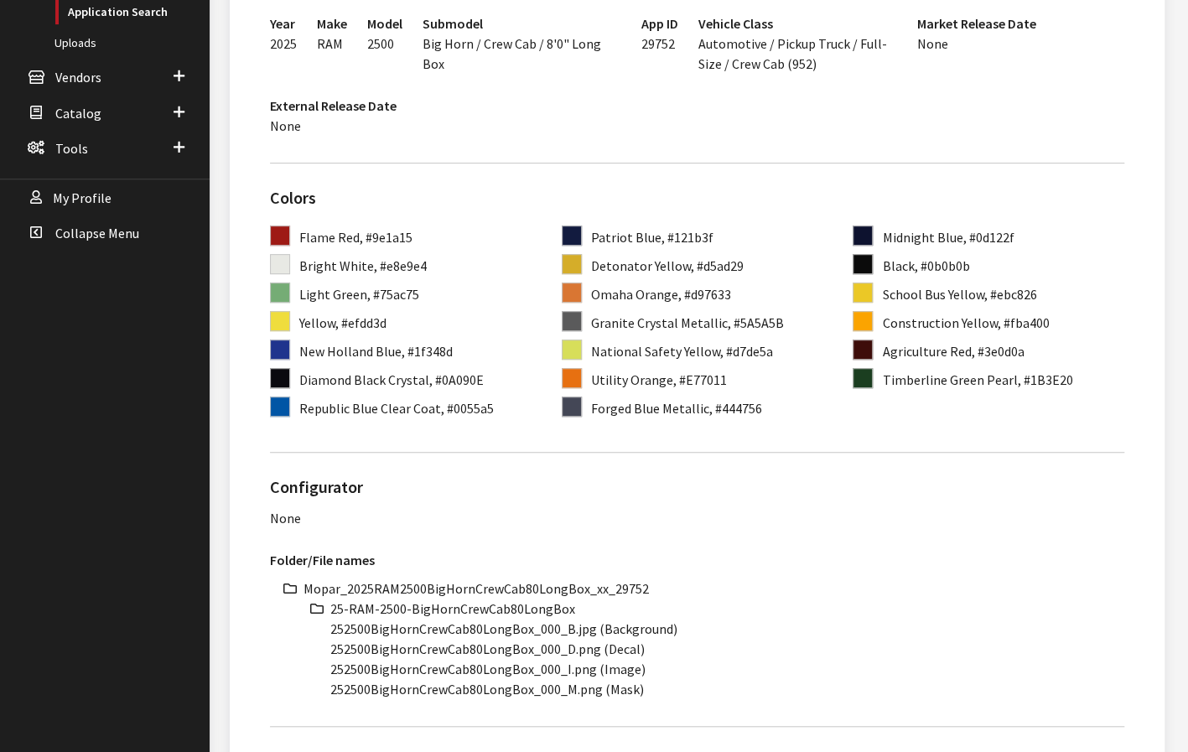
click at [449, 586] on li "Mopar_2025RAM2500BigHornCrewCab80LongBox_xx_29752" at bounding box center [714, 589] width 821 height 20
copy ul "Mopar_2025RAM2500BigHornCrewCab80LongBox_xx_29752"
click at [451, 613] on li "25-RAM-2500-BigHornCrewCab80LongBox" at bounding box center [727, 609] width 794 height 20
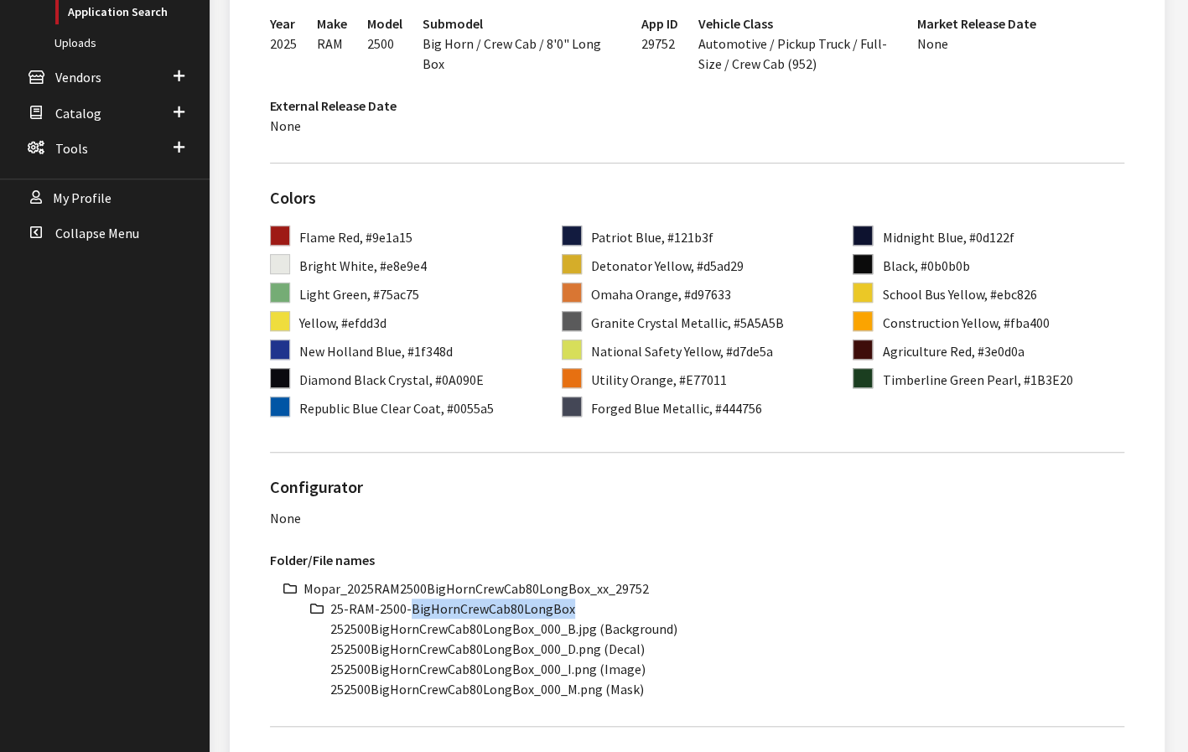
click at [451, 613] on li "25-RAM-2500-BigHornCrewCab80LongBox" at bounding box center [727, 609] width 794 height 20
copy ul "25-RAM-2500-BigHornCrewCab80LongBox"
drag, startPoint x: 527, startPoint y: 629, endPoint x: 312, endPoint y: 630, distance: 214.6
click at [312, 630] on ul "Mopar_2025RAM2500BigHornCrewCab80LongBox_xx_29752 25-RAM-2500-BigHornCrewCab80L…" at bounding box center [714, 639] width 821 height 121
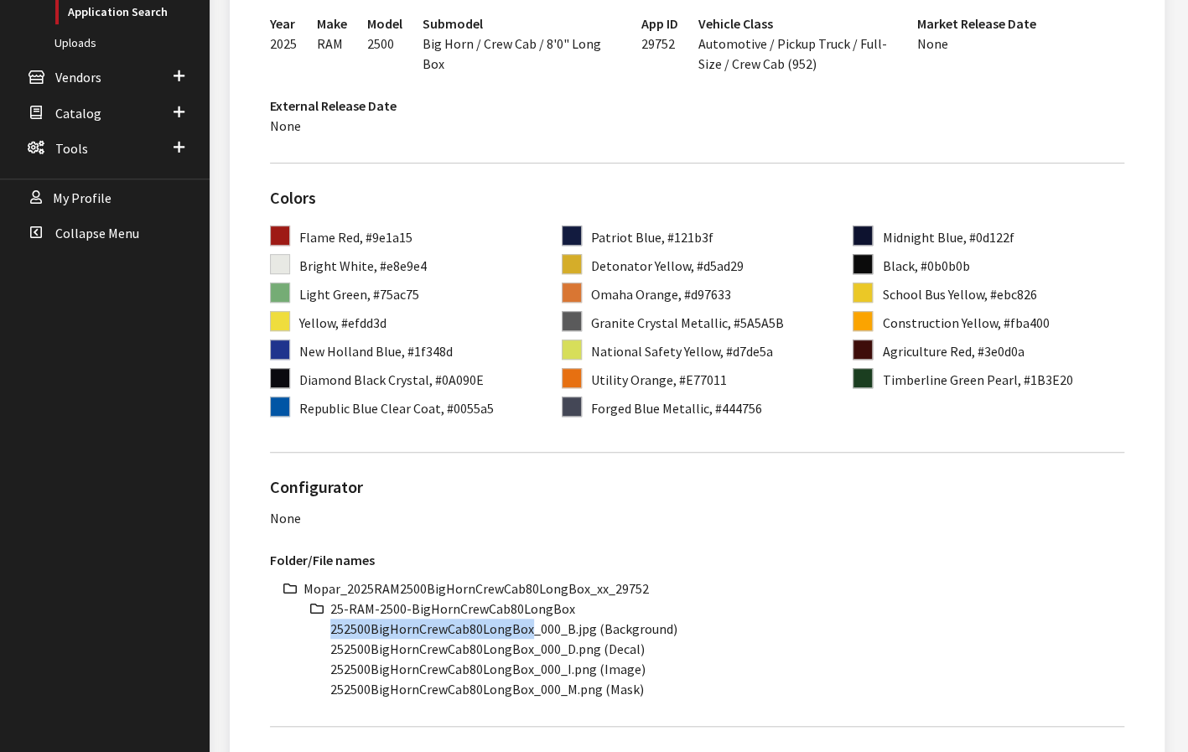
copy li "252500BigHornCrewCab80LongBox"
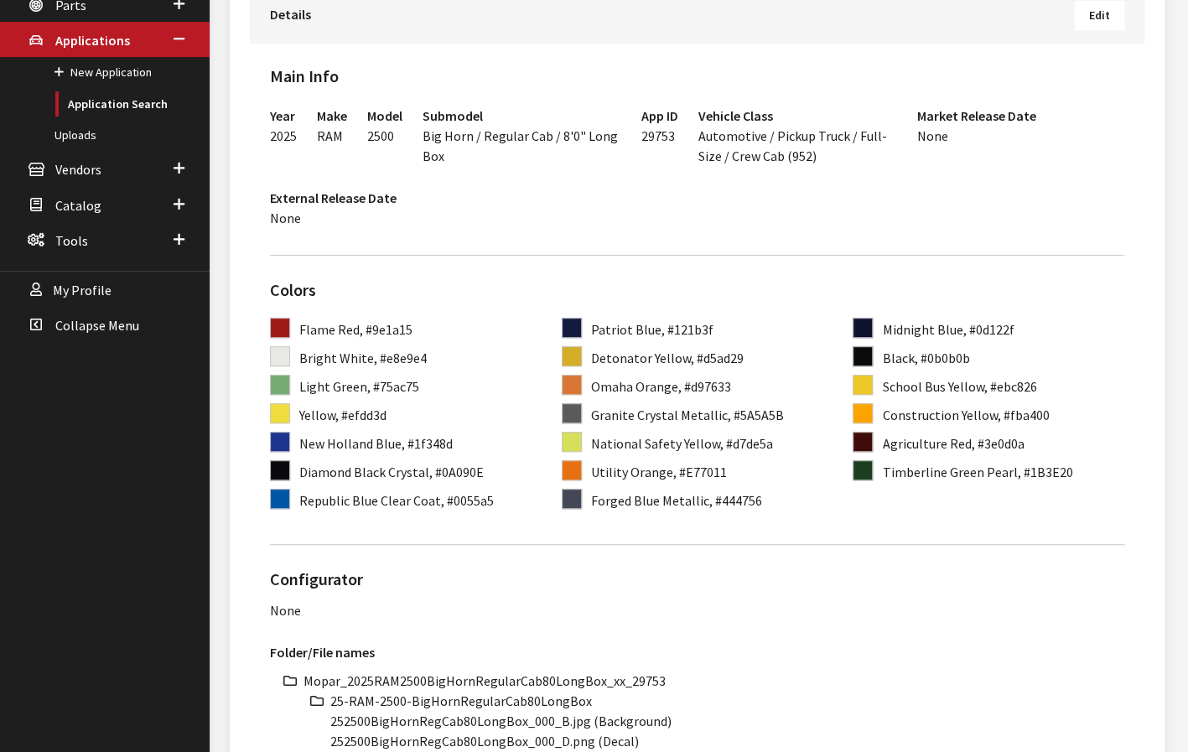
scroll to position [419, 0]
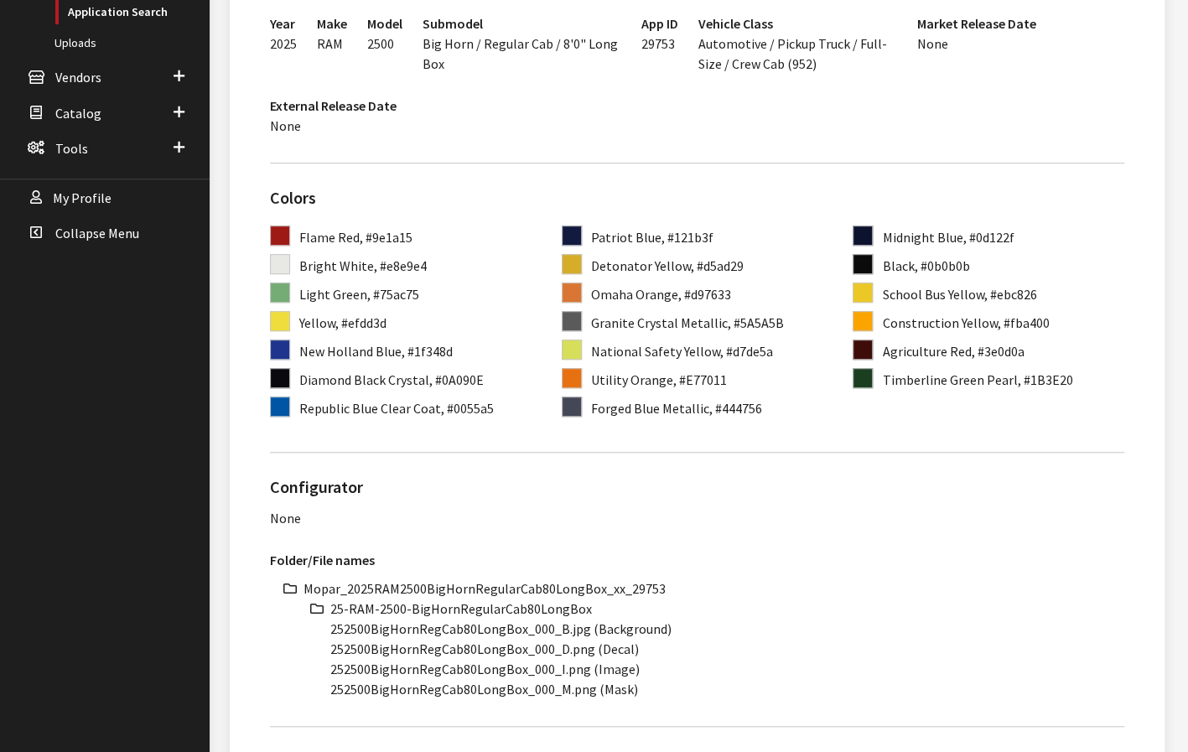
click at [497, 586] on li "Mopar_2025RAM2500BigHornRegularCab80LongBox_xx_29753" at bounding box center [714, 589] width 821 height 20
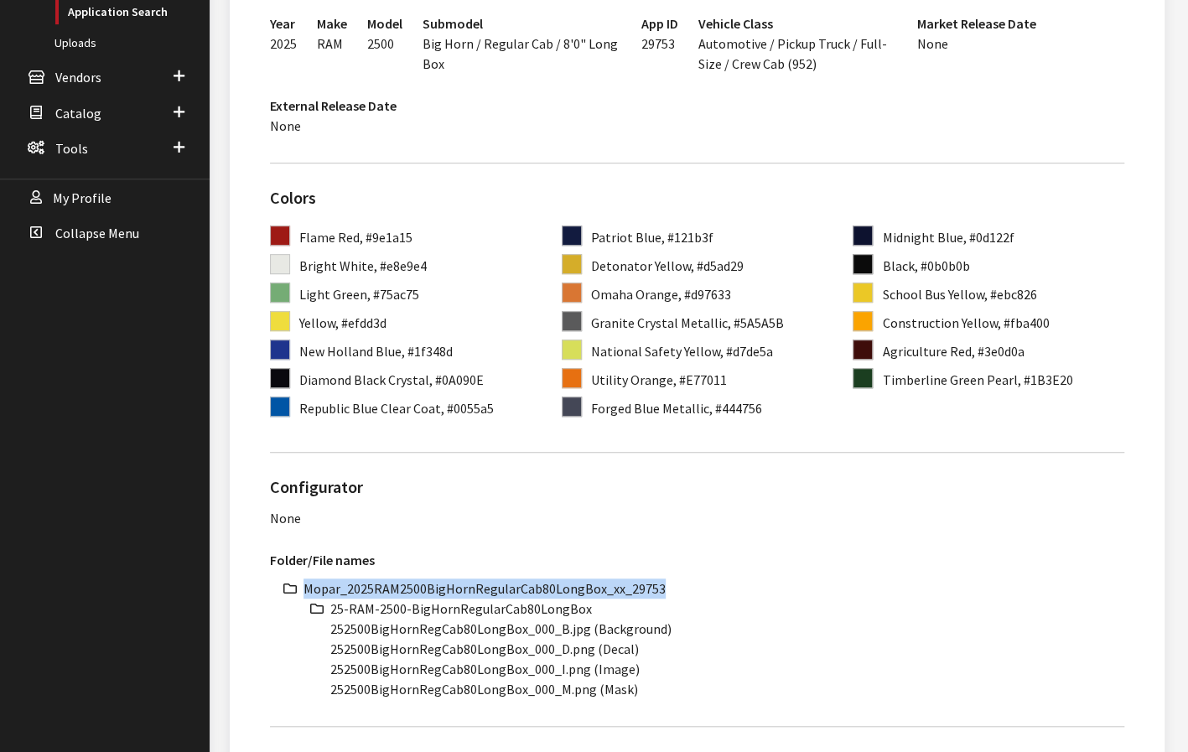
click at [497, 586] on li "Mopar_2025RAM2500BigHornRegularCab80LongBox_xx_29753" at bounding box center [714, 589] width 821 height 20
copy ul "Mopar_2025RAM2500BigHornRegularCab80LongBox_xx_29753"
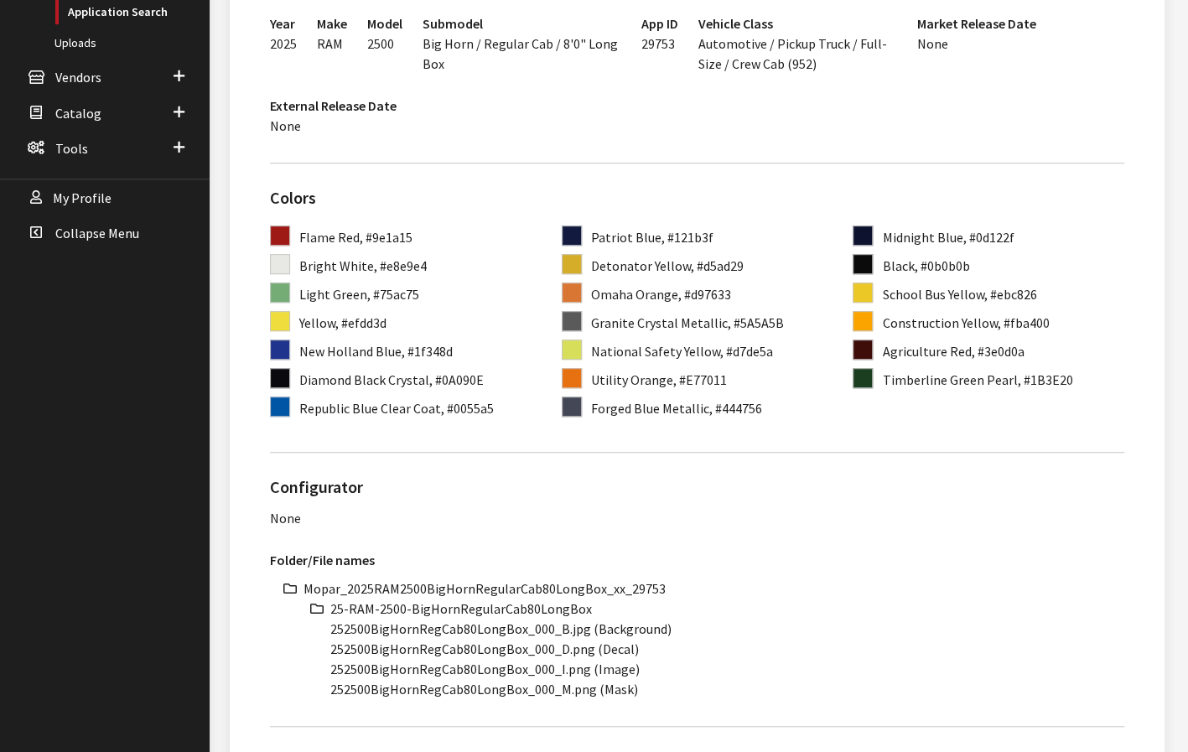
click at [411, 611] on li "25-RAM-2500-BigHornRegularCab80LongBox" at bounding box center [727, 609] width 794 height 20
click at [412, 610] on li "25-RAM-2500-BigHornRegularCab80LongBox" at bounding box center [727, 609] width 794 height 20
copy ul "25-RAM-2500-BigHornRegularCab80LongBox"
drag, startPoint x: 522, startPoint y: 628, endPoint x: 310, endPoint y: 627, distance: 211.3
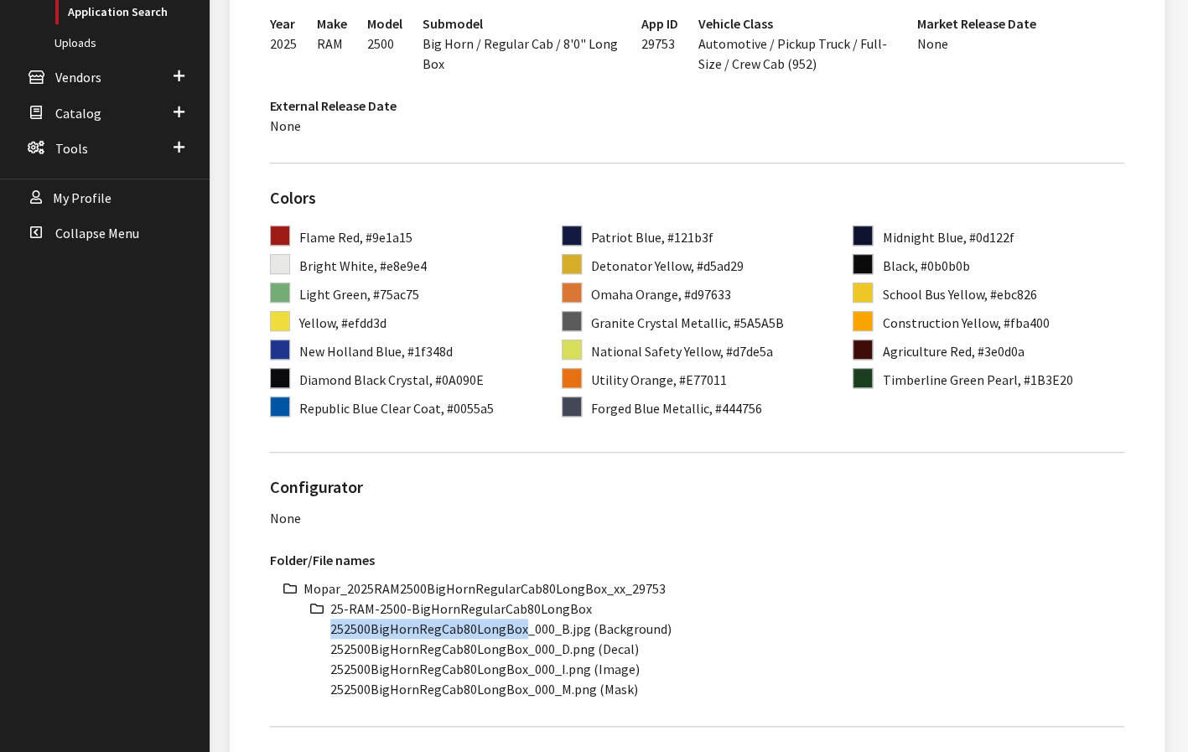
click at [310, 627] on ul "Mopar_2025RAM2500BigHornRegularCab80LongBox_xx_29753 25-RAM-2500-BigHornRegular…" at bounding box center [714, 639] width 821 height 121
copy li "252500BigHornRegCab80LongBox"
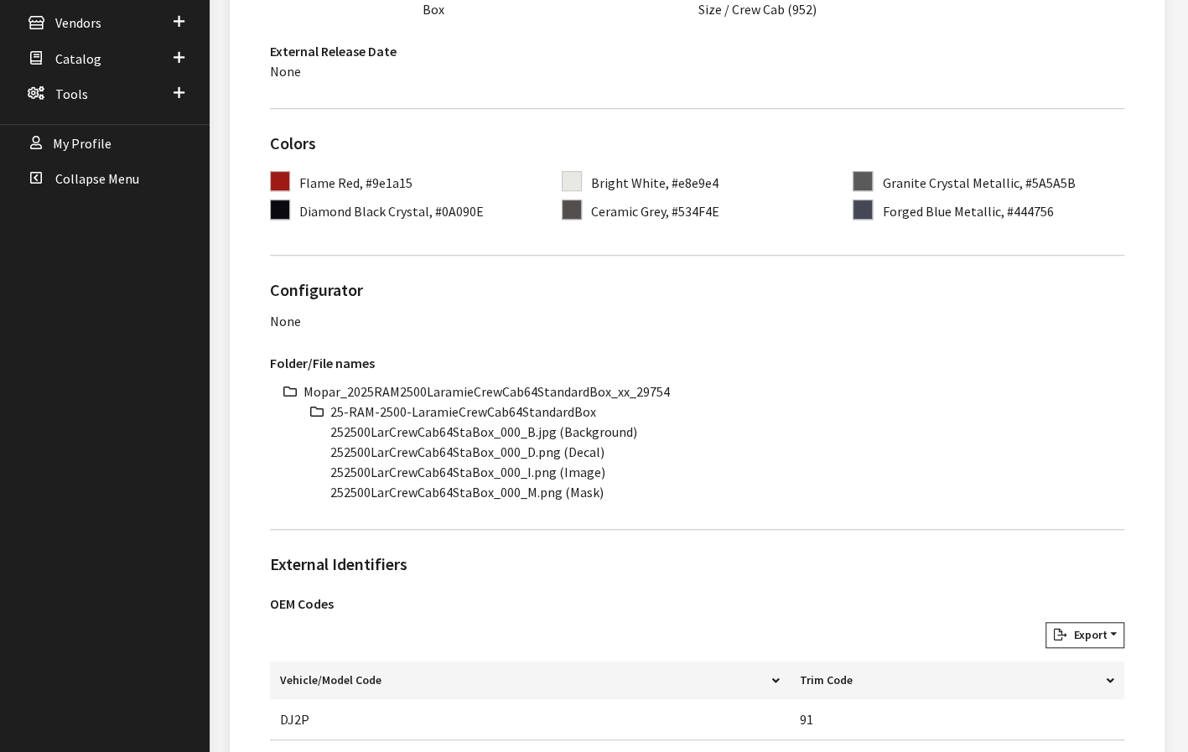
scroll to position [503, 0]
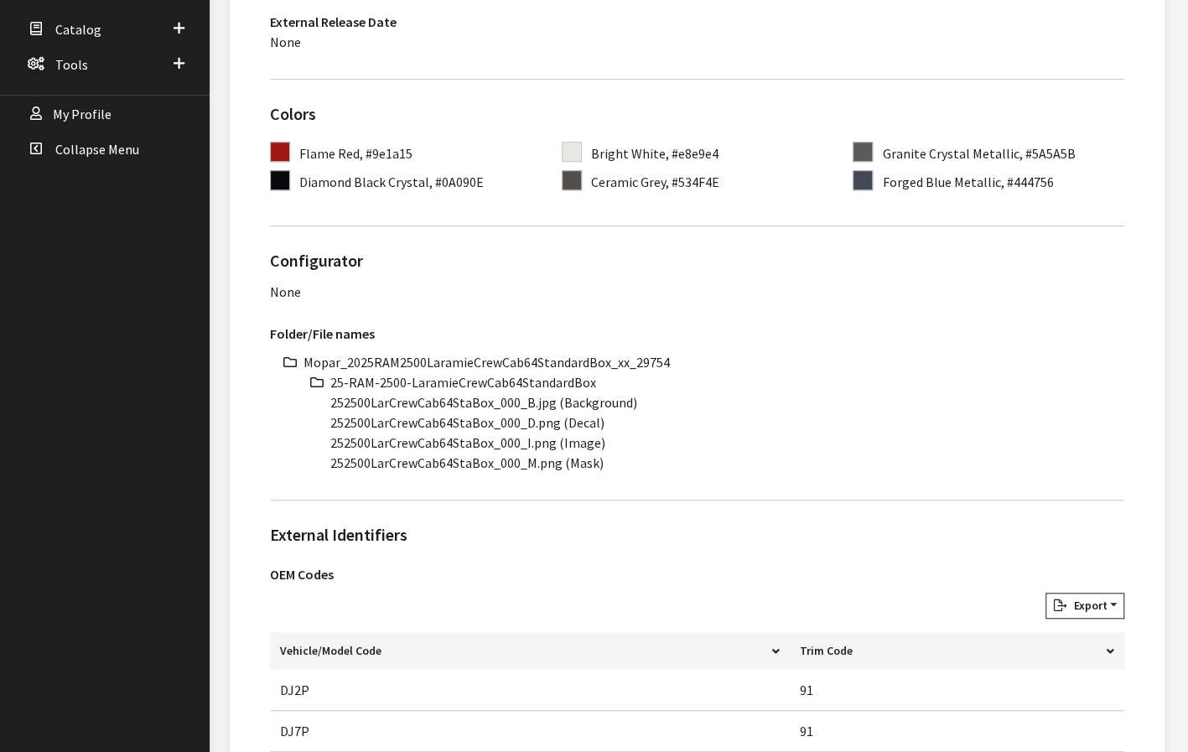
click at [537, 361] on li "Mopar_2025RAM2500LaramieCrewCab64StandardBox_xx_29754" at bounding box center [714, 362] width 821 height 20
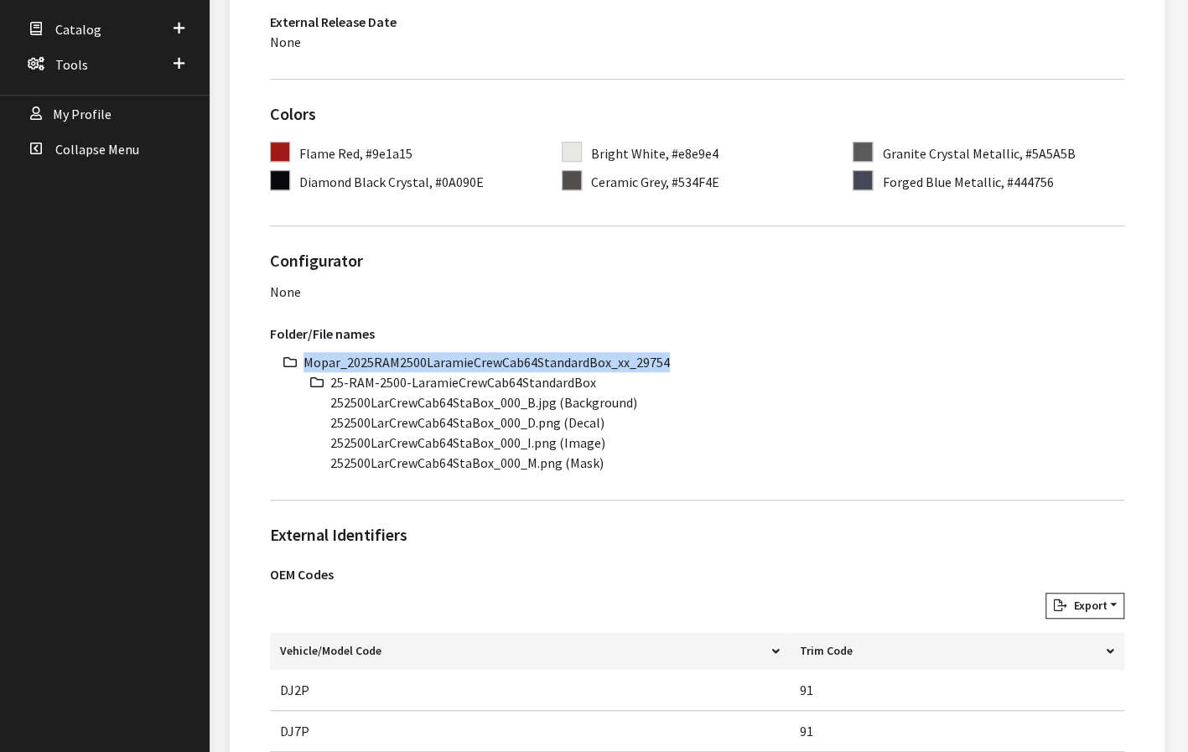
click at [537, 361] on li "Mopar_2025RAM2500LaramieCrewCab64StandardBox_xx_29754" at bounding box center [714, 362] width 821 height 20
copy li "Mopar_2025RAM2500LaramieCrewCab64StandardBox_xx_29754"
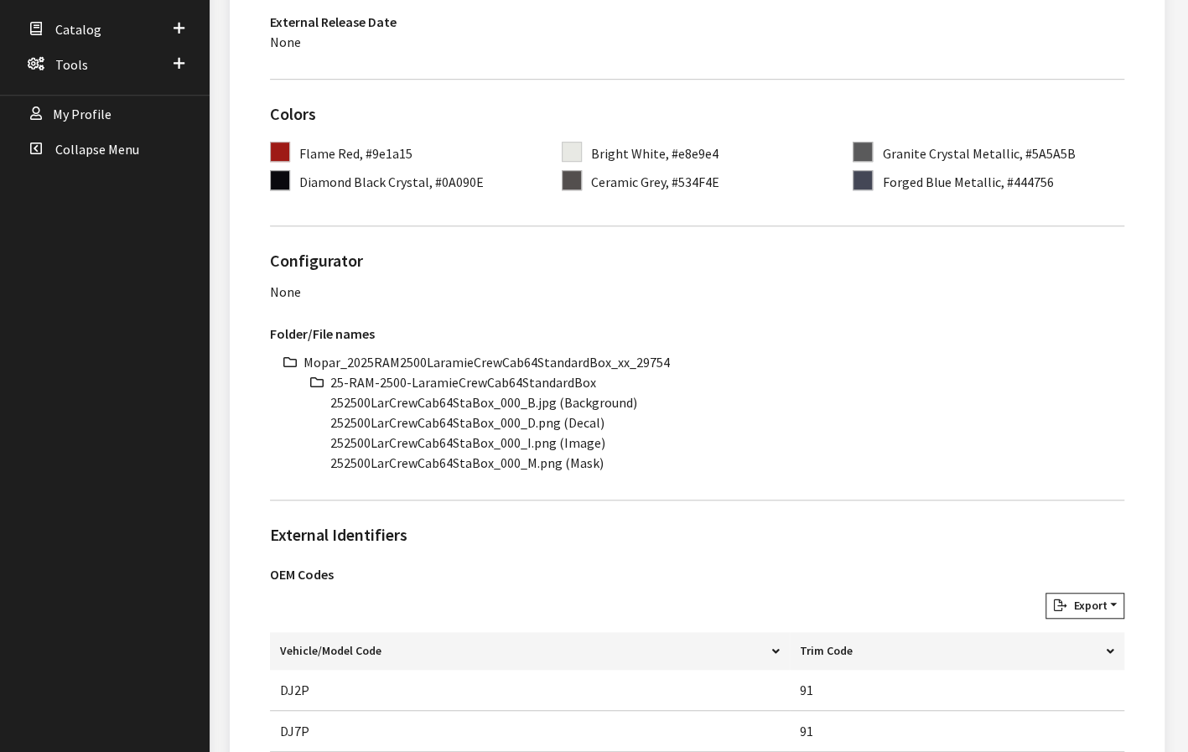
click at [505, 380] on li "25-RAM-2500-LaramieCrewCab64StandardBox" at bounding box center [727, 382] width 794 height 20
copy ul "25-RAM-2500-LaramieCrewCab64StandardBox"
drag, startPoint x: 493, startPoint y: 401, endPoint x: 326, endPoint y: 401, distance: 166.8
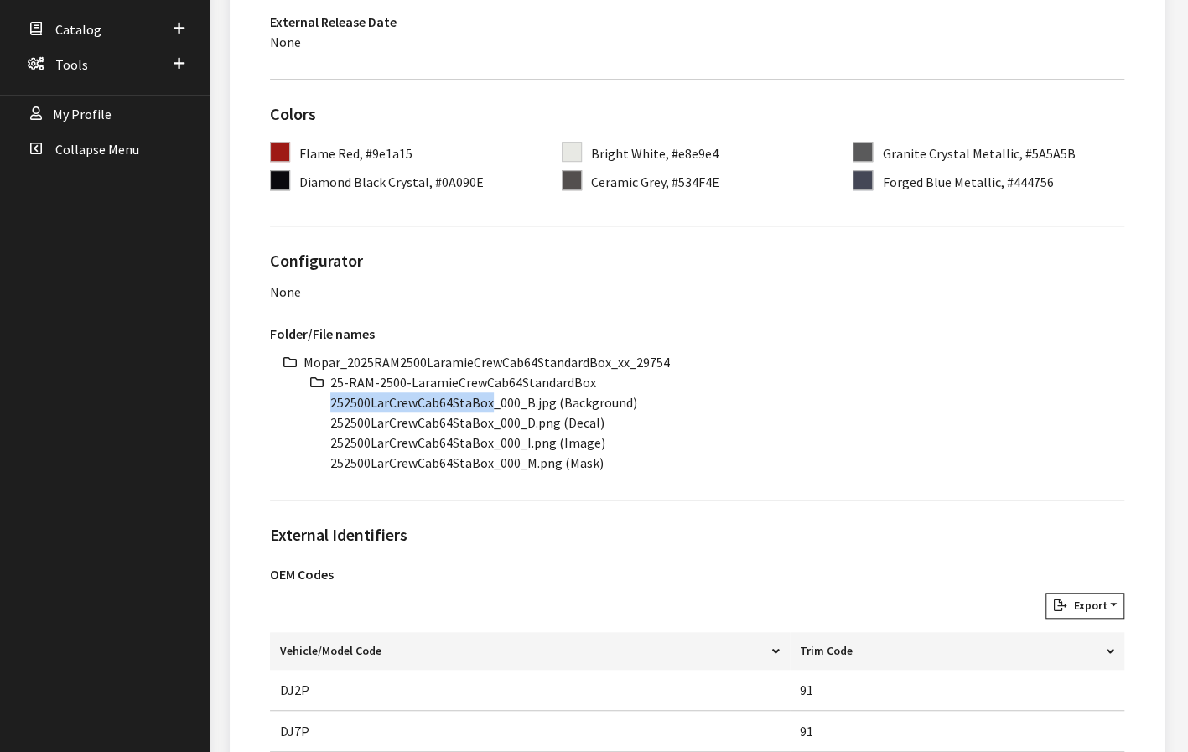
click at [326, 401] on ul "Mopar_2025RAM2500LaramieCrewCab64StandardBox_xx_29754 25-RAM-2500-LaramieCrewCa…" at bounding box center [714, 412] width 821 height 121
copy li "252500LarCrewCab64StaBox"
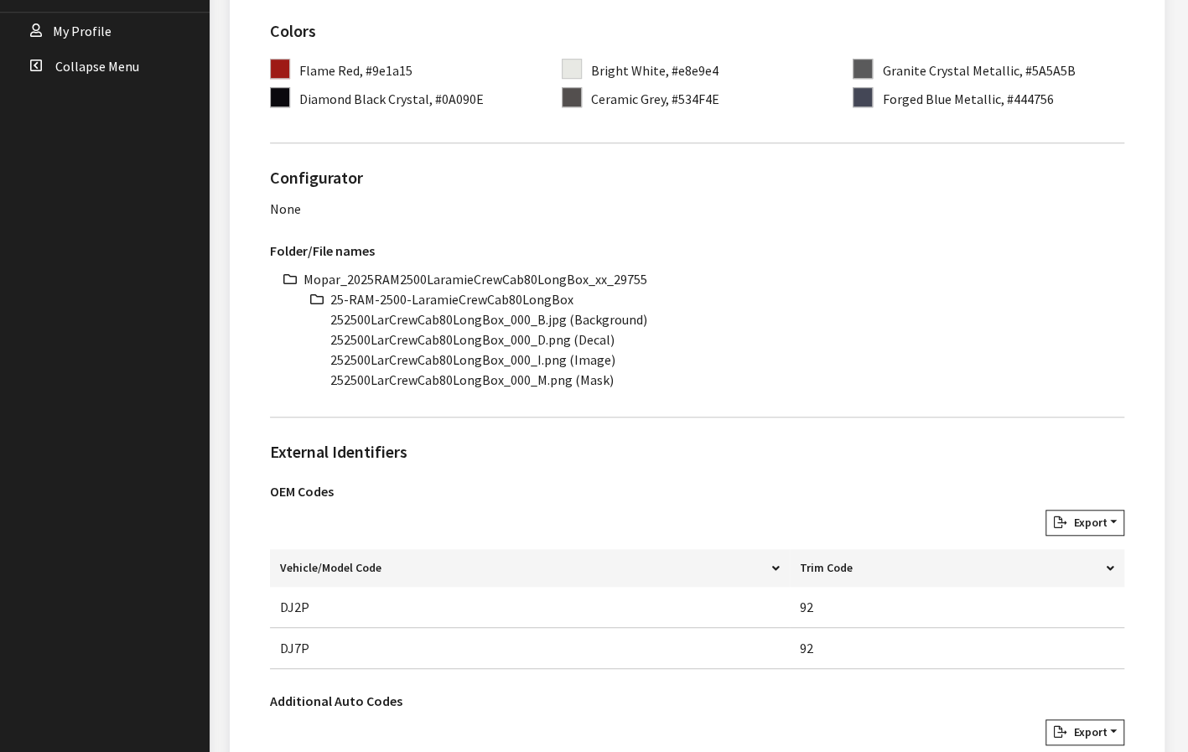
scroll to position [587, 0]
click at [480, 279] on li "Mopar_2025RAM2500LaramieCrewCab80LongBox_xx_29755" at bounding box center [714, 278] width 821 height 20
copy li "Mopar_2025RAM2500LaramieCrewCab80LongBox_xx_29755"
click at [466, 297] on li "25-RAM-2500-LaramieCrewCab80LongBox" at bounding box center [727, 298] width 794 height 20
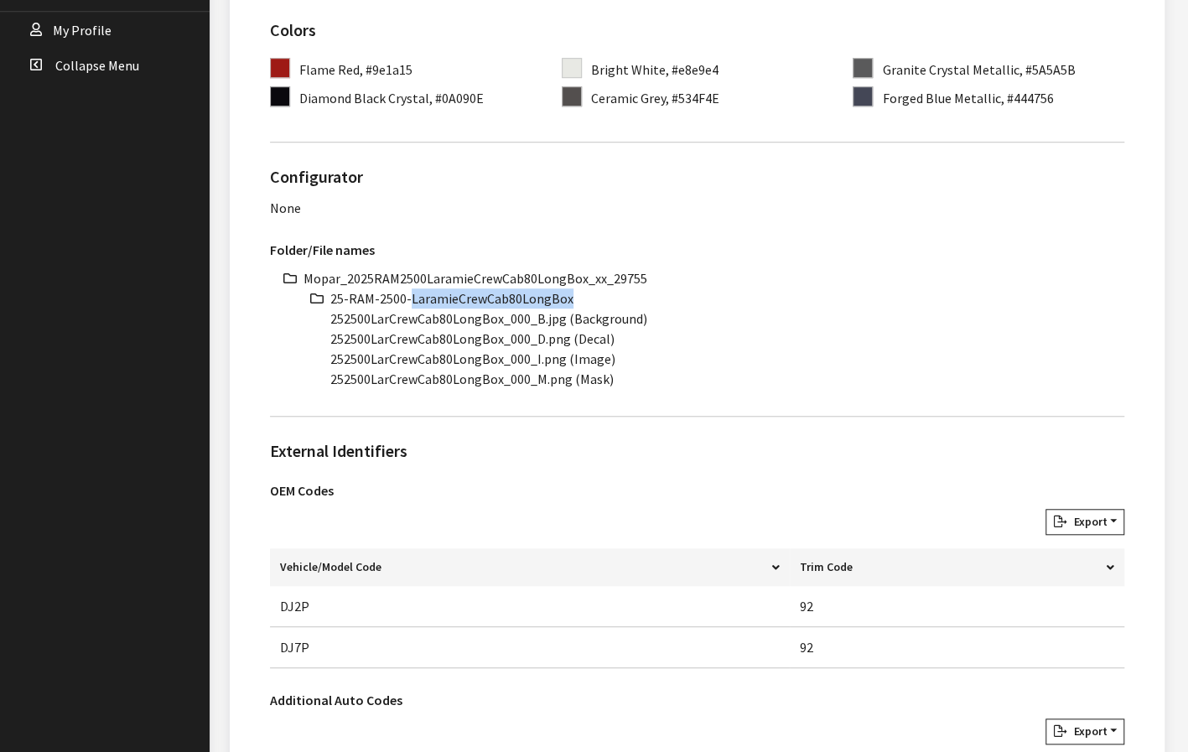
click at [466, 297] on li "25-RAM-2500-LaramieCrewCab80LongBox" at bounding box center [727, 298] width 794 height 20
copy ul "25-RAM-2500-LaramieCrewCab80LongBox"
drag, startPoint x: 500, startPoint y: 315, endPoint x: 319, endPoint y: 319, distance: 181.1
click at [319, 319] on ul "Mopar_2025RAM2500LaramieCrewCab80LongBox_xx_29755 25-RAM-2500-LaramieCrewCab80L…" at bounding box center [714, 328] width 821 height 121
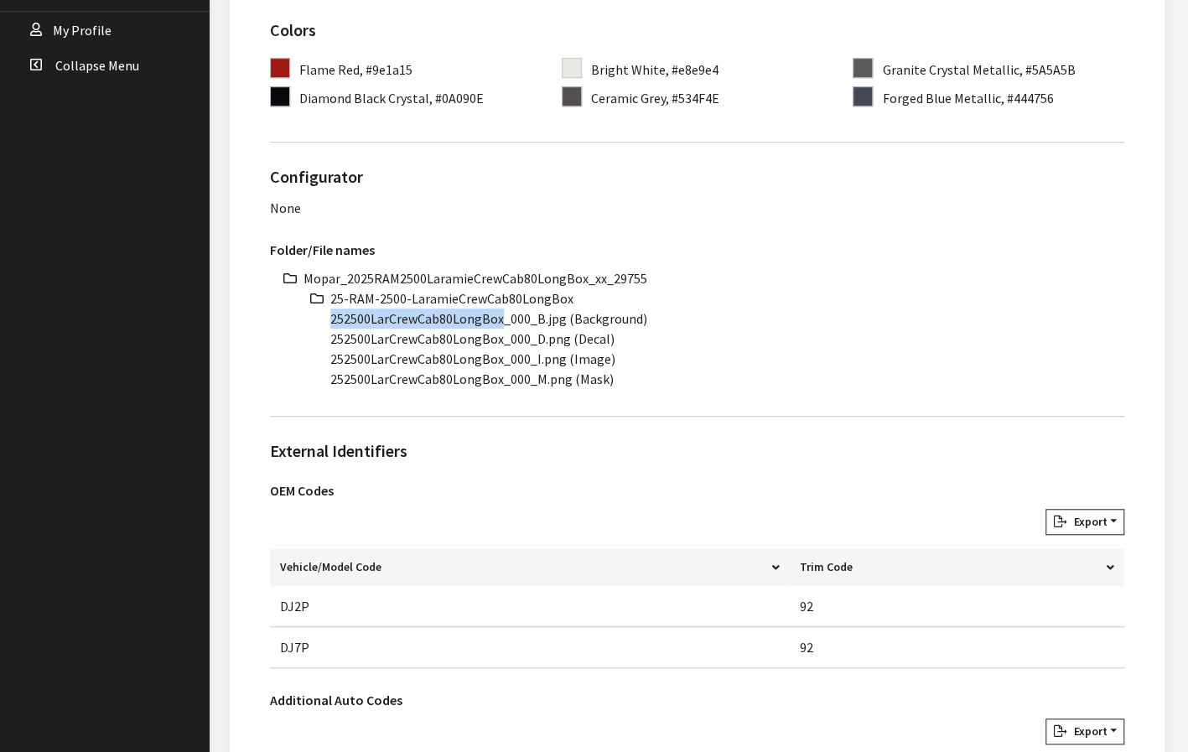
copy li "252500LarCrewCab80LongBox"
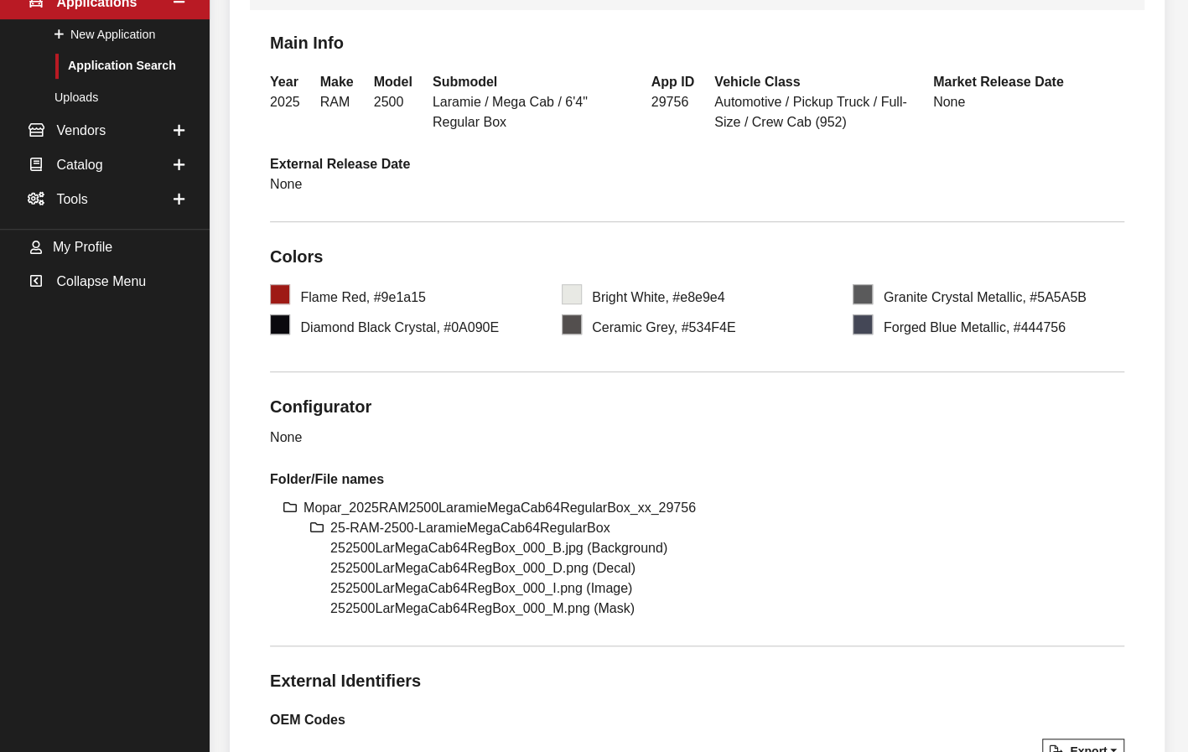
scroll to position [419, 0]
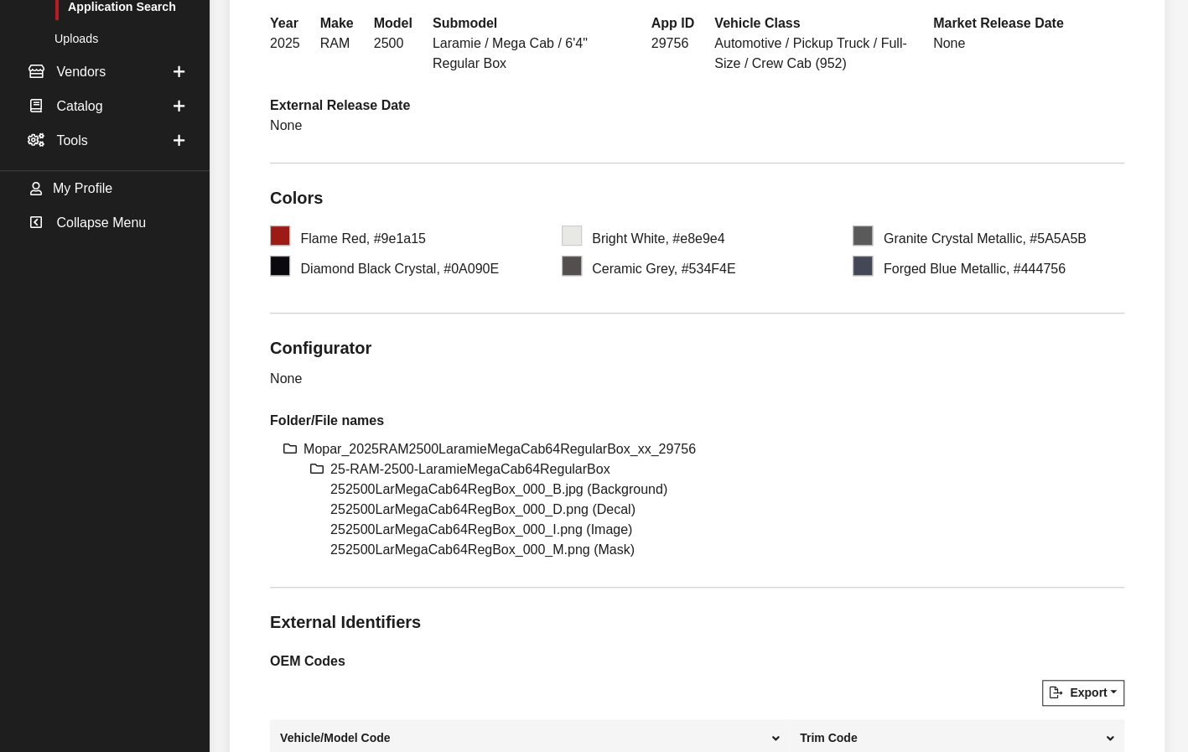
click at [521, 444] on li "Mopar_2025RAM2500LaramieMegaCab64RegularBox_xx_29756" at bounding box center [714, 449] width 821 height 20
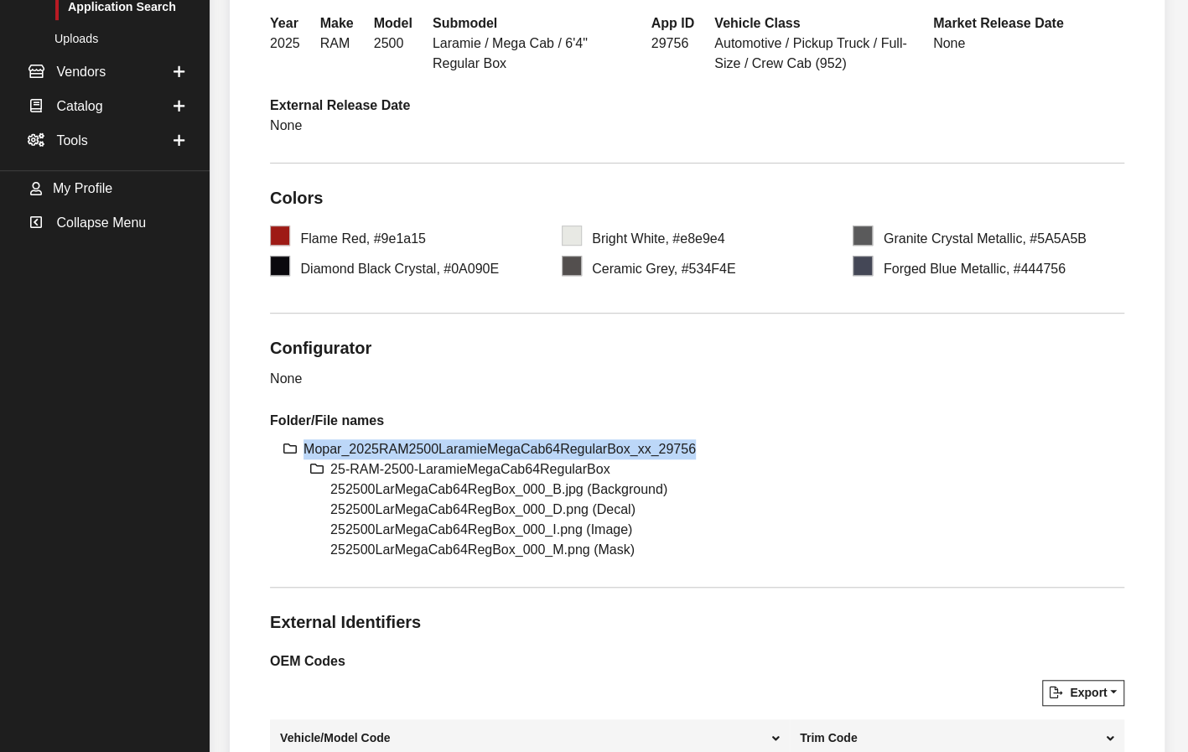
click at [521, 444] on li "Mopar_2025RAM2500LaramieMegaCab64RegularBox_xx_29756" at bounding box center [714, 449] width 821 height 20
copy ul "Mopar_2025RAM2500LaramieMegaCab64RegularBox_xx_29756"
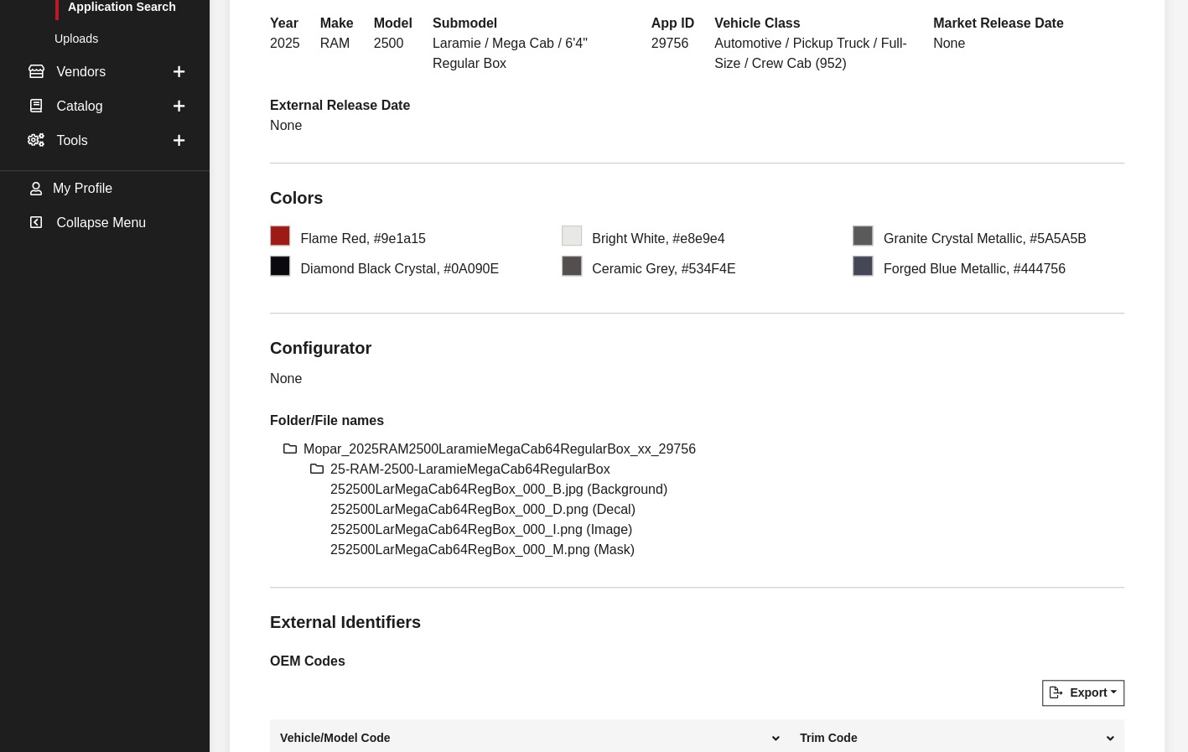
click at [408, 465] on li "25-RAM-2500-LaramieMegaCab64RegularBox" at bounding box center [727, 469] width 794 height 20
click at [409, 464] on li "25-RAM-2500-LaramieMegaCab64RegularBox" at bounding box center [727, 469] width 794 height 20
copy ul "25-RAM-2500-LaramieMegaCab64RegularBox"
click at [485, 488] on li "252500LarMegaCab64RegBox_000_B.jpg (Background)" at bounding box center [727, 490] width 794 height 20
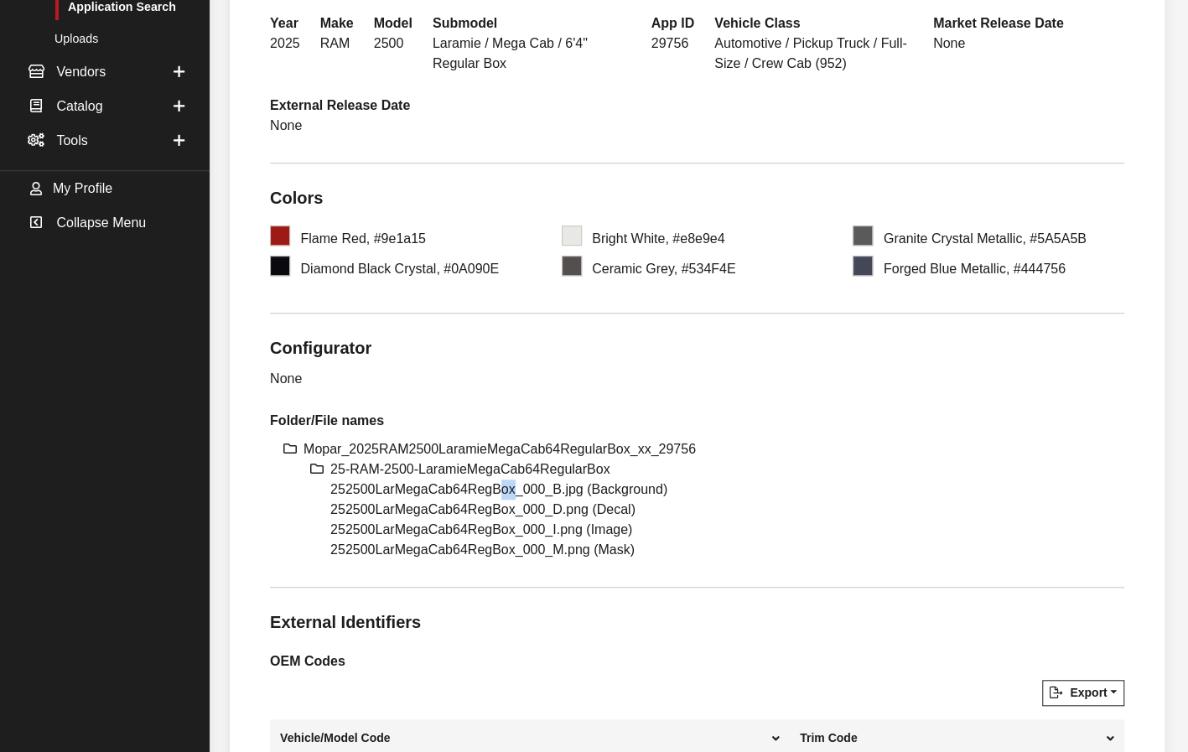
click at [492, 487] on li "252500LarMegaCab64RegBox_000_B.jpg (Background)" at bounding box center [727, 490] width 794 height 20
drag, startPoint x: 492, startPoint y: 487, endPoint x: 381, endPoint y: 489, distance: 111.5
click at [381, 489] on li "252500LarMegaCab64RegBox_000_B.jpg (Background)" at bounding box center [727, 490] width 794 height 20
click at [478, 489] on li "252500LarMegaCab64RegBox_000_B.jpg (Background)" at bounding box center [727, 490] width 794 height 20
drag, startPoint x: 492, startPoint y: 488, endPoint x: 325, endPoint y: 492, distance: 166.9
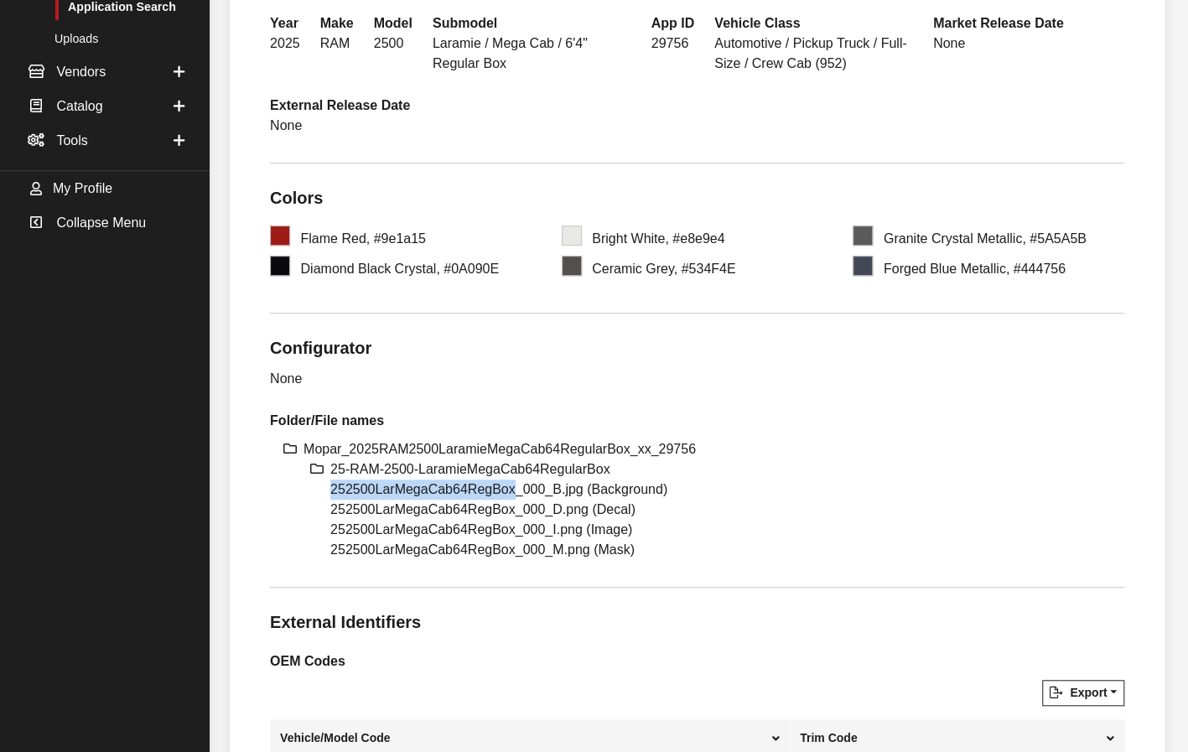
click at [325, 492] on ul "Mopar_2025RAM2500LaramieMegaCab64RegularBox_xx_29756 25-RAM-2500-LaramieMegaCab…" at bounding box center [714, 499] width 821 height 121
copy li "252500LarMegaCab64RegBox"
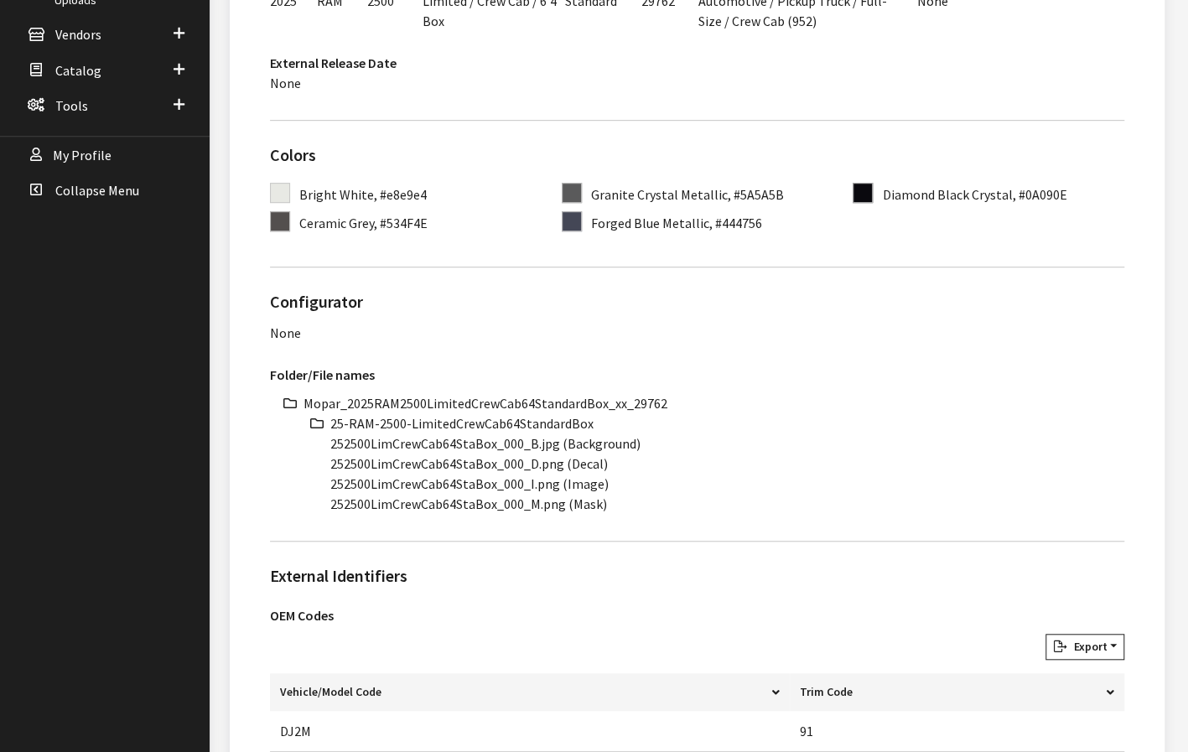
scroll to position [587, 0]
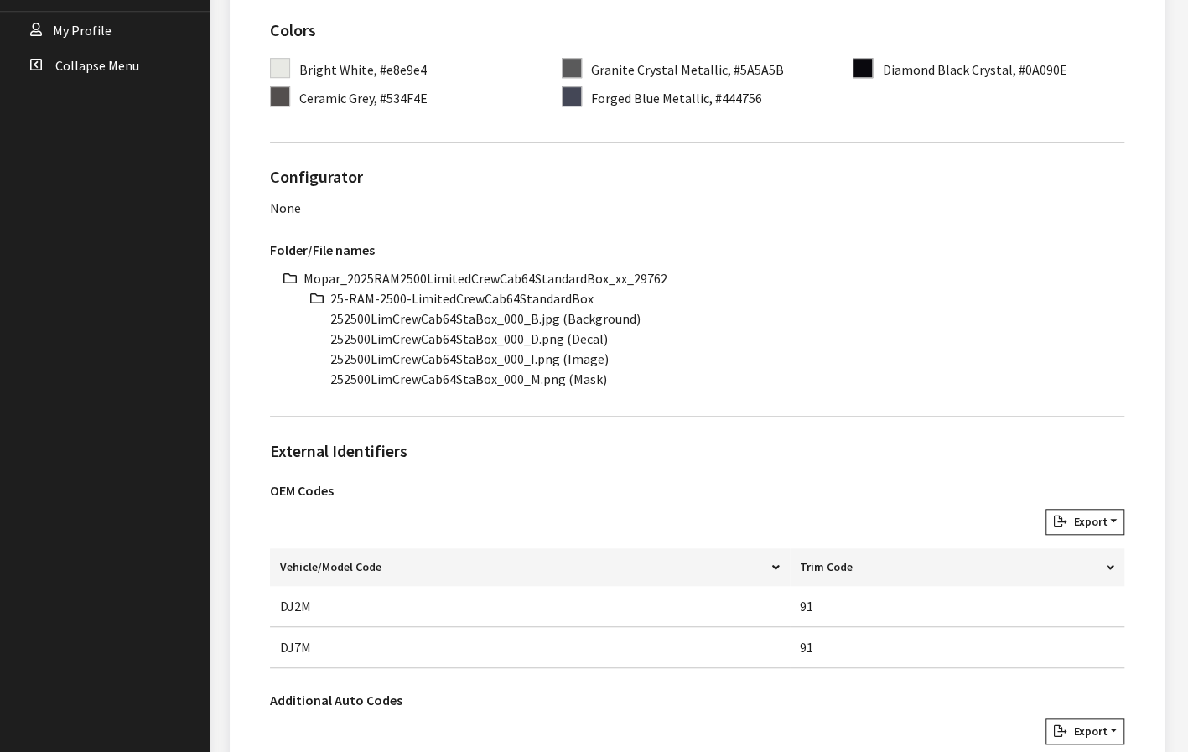
click at [575, 278] on li "Mopar_2025RAM2500LimitedCrewCab64StandardBox_xx_29762" at bounding box center [714, 278] width 821 height 20
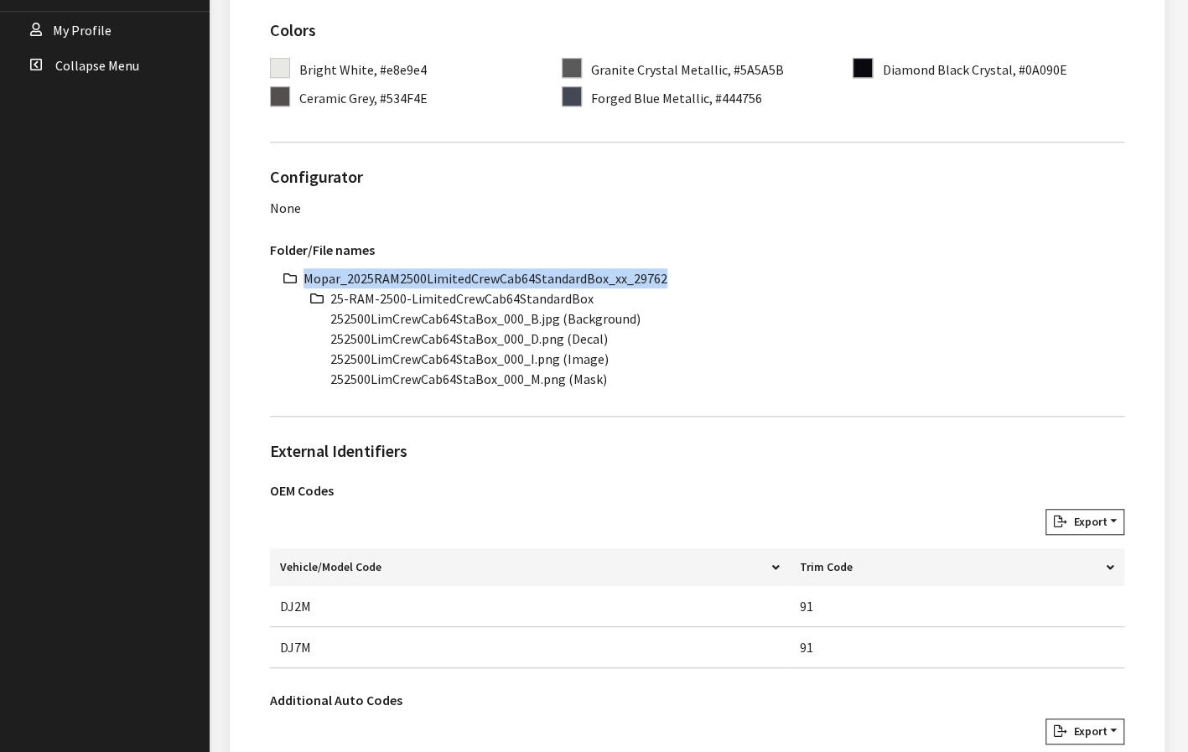
click at [575, 278] on li "Mopar_2025RAM2500LimitedCrewCab64StandardBox_xx_29762" at bounding box center [714, 278] width 821 height 20
copy li "Mopar_2025RAM2500LimitedCrewCab64StandardBox_xx_29762"
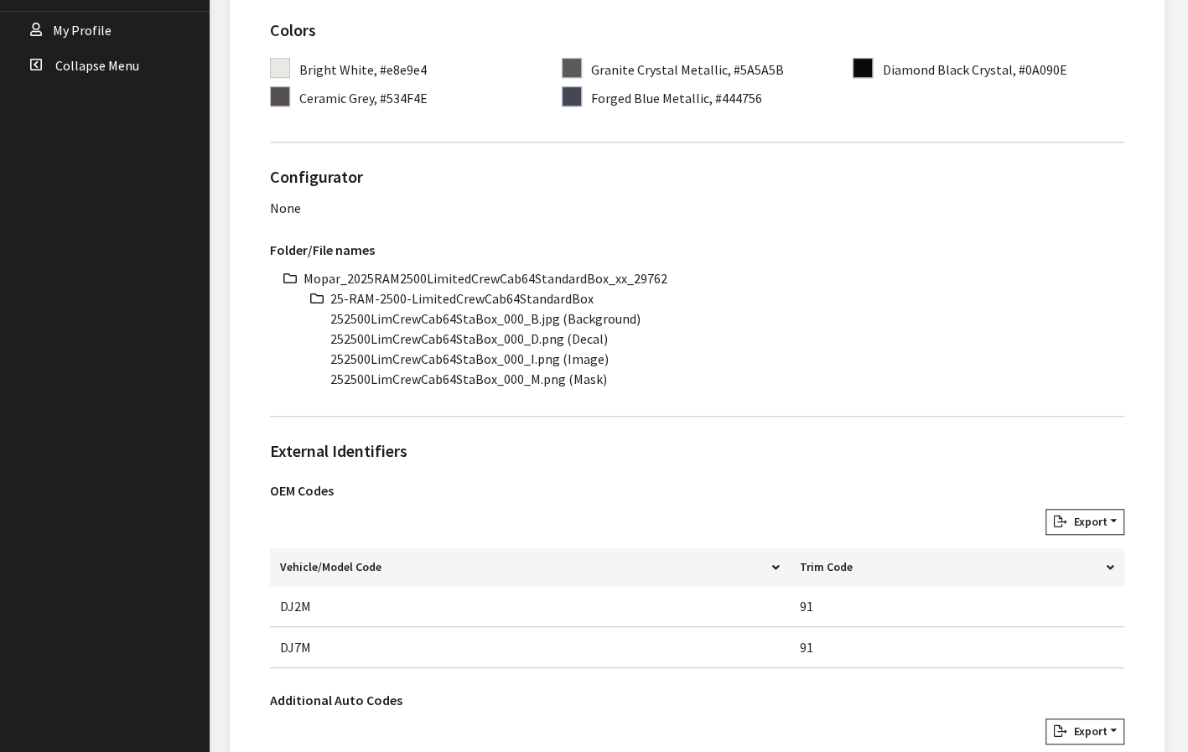
click at [493, 296] on li "25-RAM-2500-LimitedCrewCab64StandardBox" at bounding box center [727, 298] width 794 height 20
copy ul "25-RAM-2500-LimitedCrewCab64StandardBox"
drag, startPoint x: 493, startPoint y: 314, endPoint x: 311, endPoint y: 317, distance: 182.0
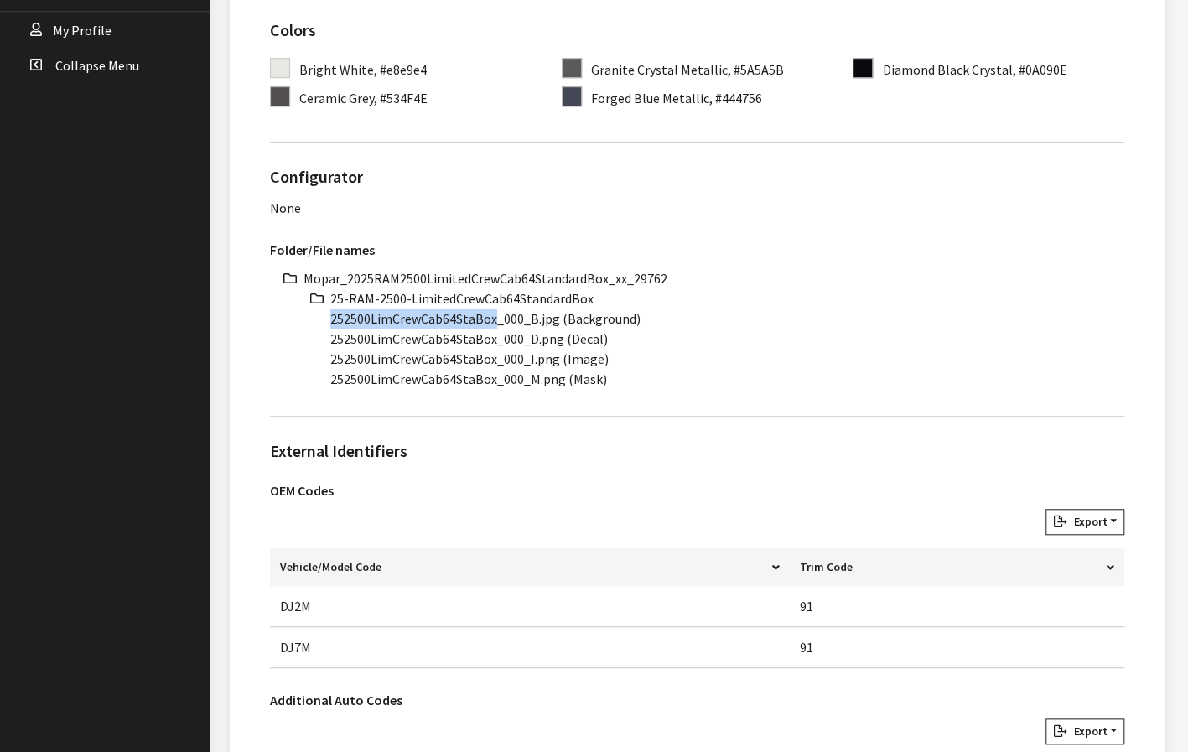
click at [311, 317] on ul "Mopar_2025RAM2500LimitedCrewCab64StandardBox_xx_29762 25-RAM-2500-LimitedCrewCa…" at bounding box center [714, 328] width 821 height 121
copy li "252500LimCrewCab64StaBox"
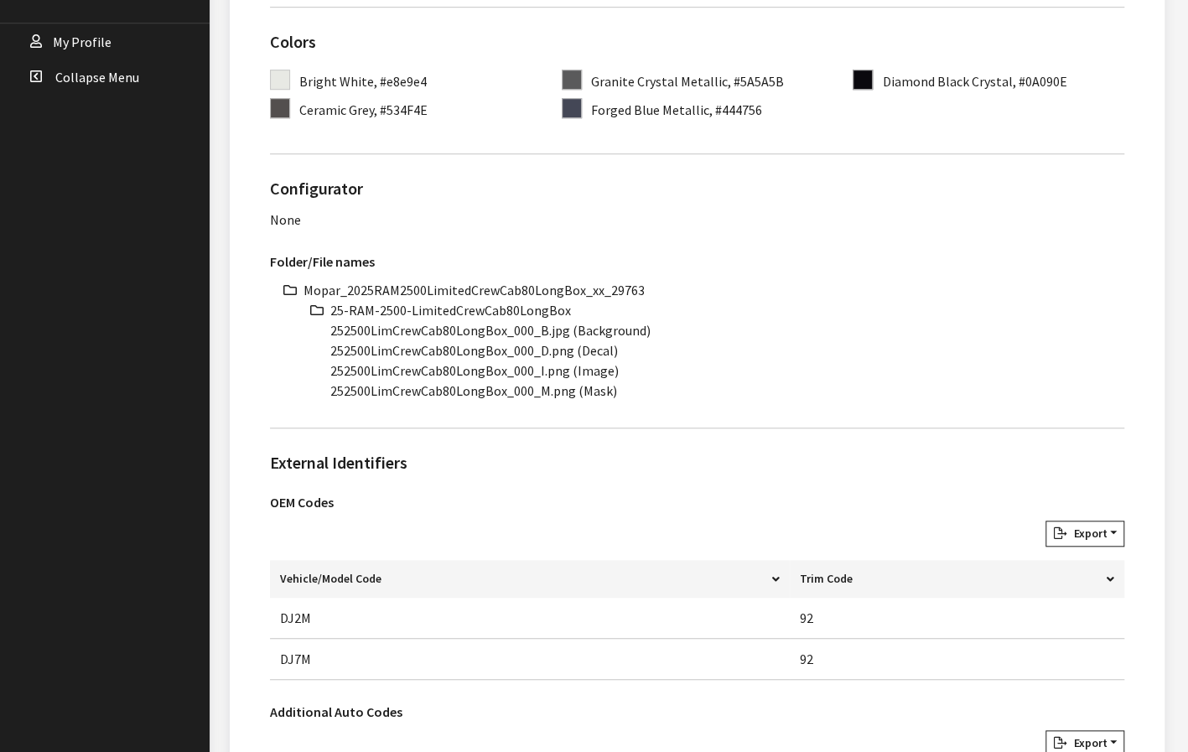
scroll to position [587, 0]
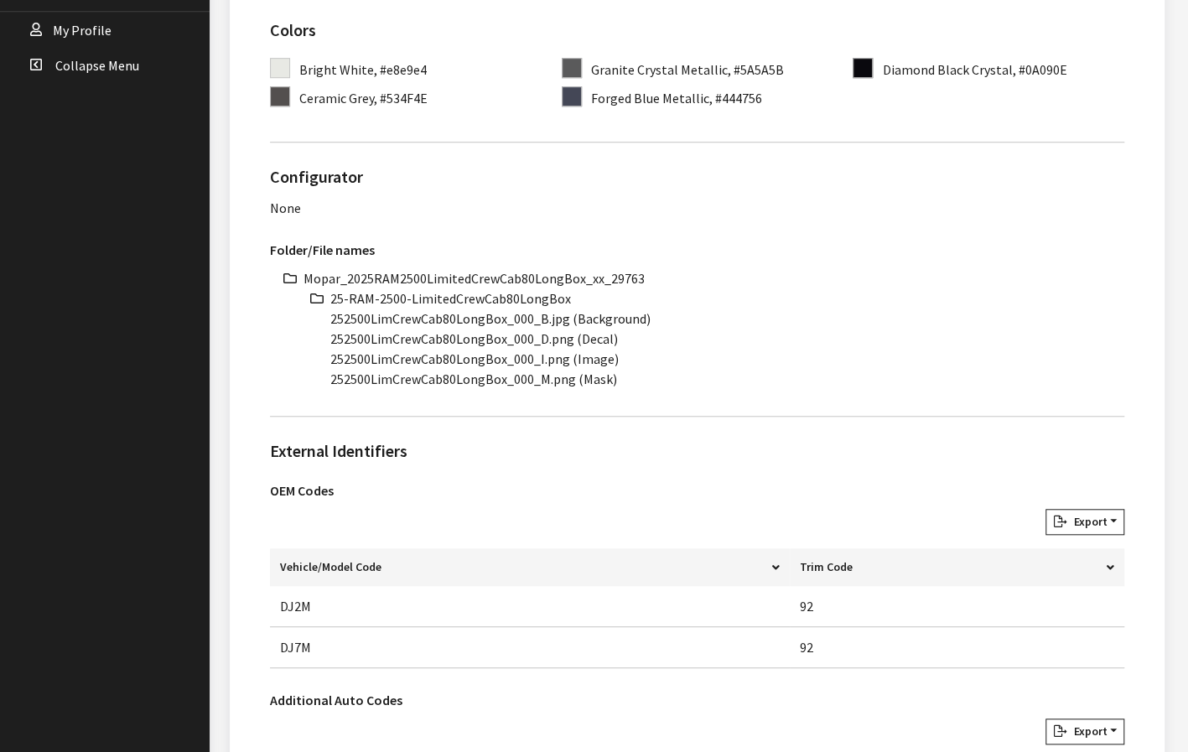
click at [490, 276] on li "Mopar_2025RAM2500LimitedCrewCab80LongBox_xx_29763" at bounding box center [714, 278] width 821 height 20
copy ul "Mopar_2025RAM2500LimitedCrewCab80LongBox_xx_29763"
click at [470, 301] on li "25-RAM-2500-LimitedCrewCab80LongBox" at bounding box center [727, 298] width 794 height 20
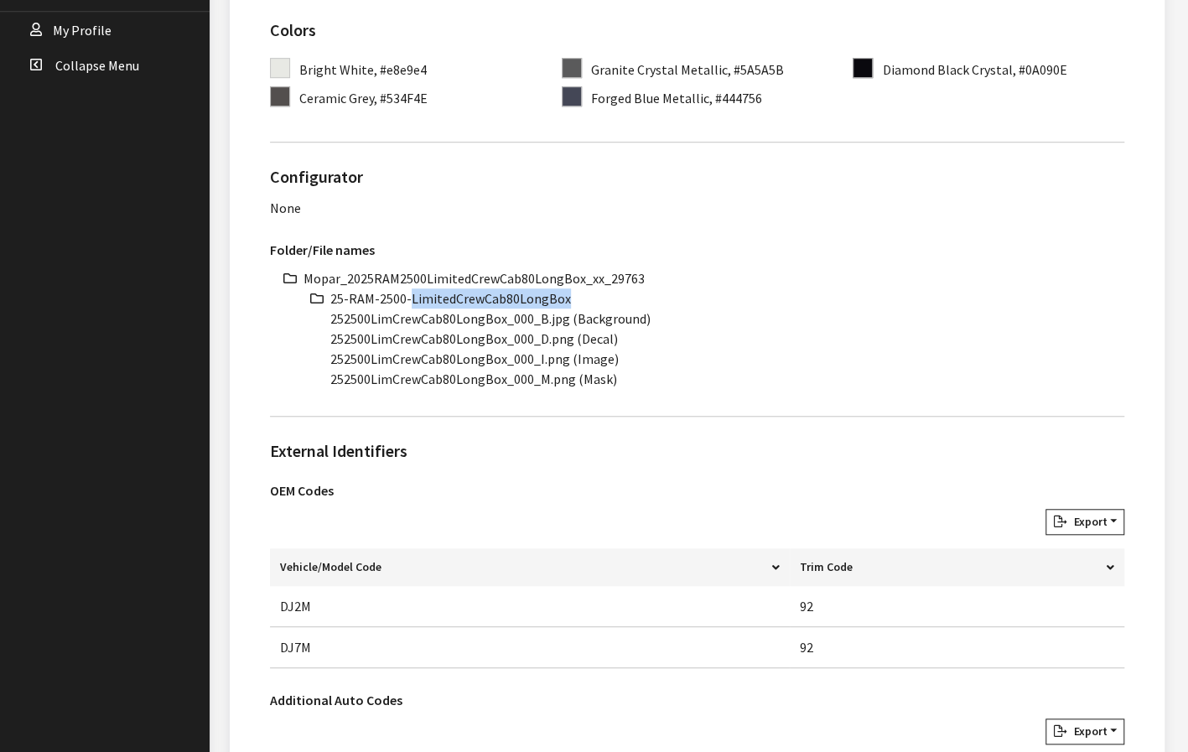
click at [470, 301] on li "25-RAM-2500-LimitedCrewCab80LongBox" at bounding box center [727, 298] width 794 height 20
copy ul "25-RAM-2500-LimitedCrewCab80LongBox"
drag, startPoint x: 502, startPoint y: 316, endPoint x: 292, endPoint y: 317, distance: 210.4
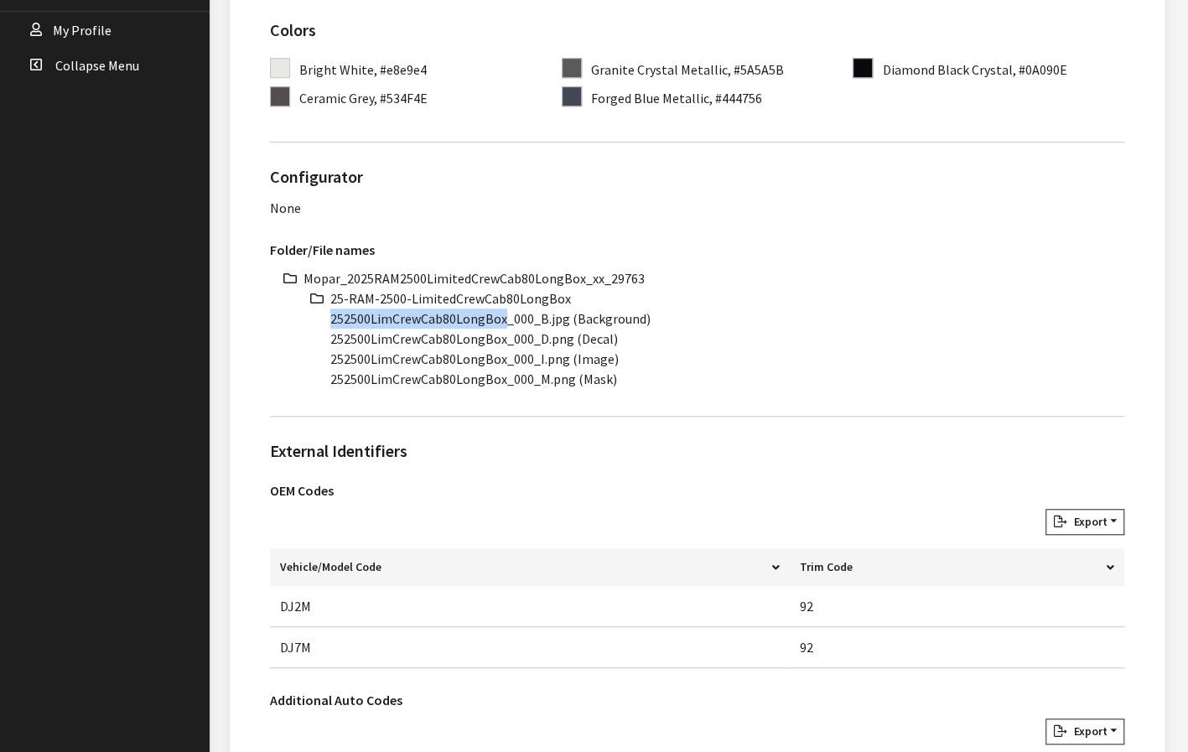
click at [292, 317] on div "Mopar_2025RAM2500LimitedCrewCab80LongBox_xx_29763 25-RAM-2500-LimitedCrewCab80L…" at bounding box center [697, 328] width 854 height 121
copy li "252500LimCrewCab80LongBox"
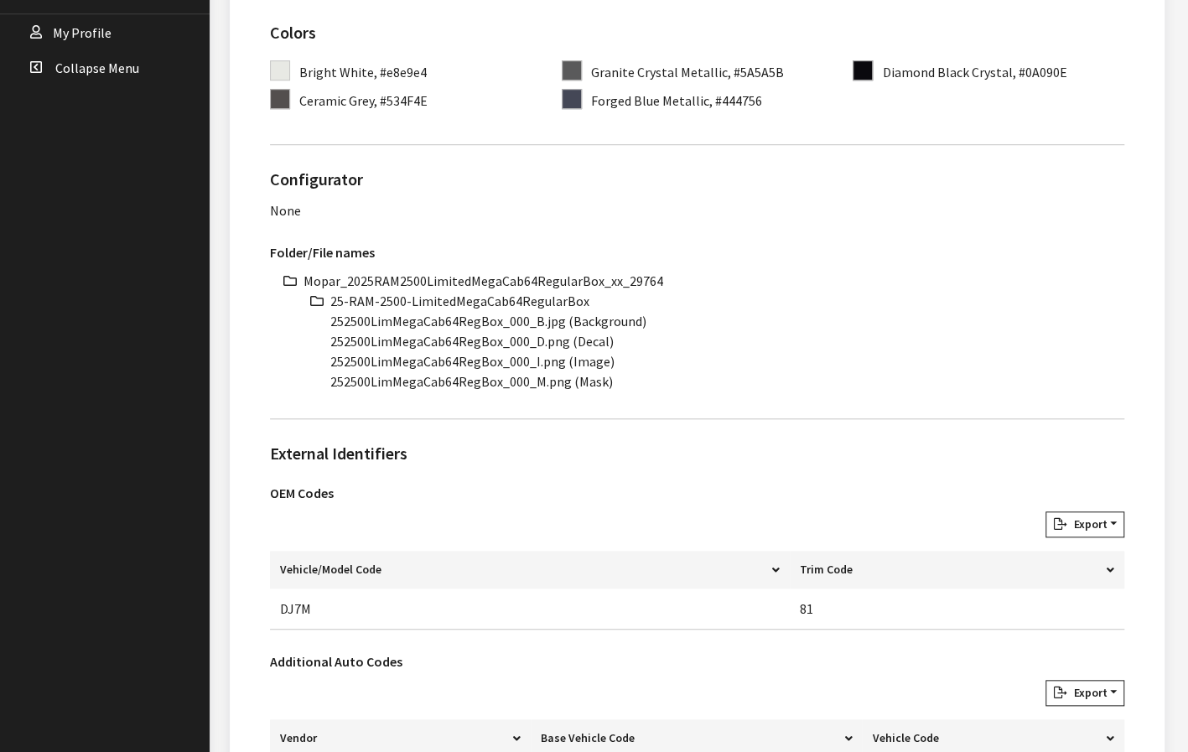
scroll to position [587, 0]
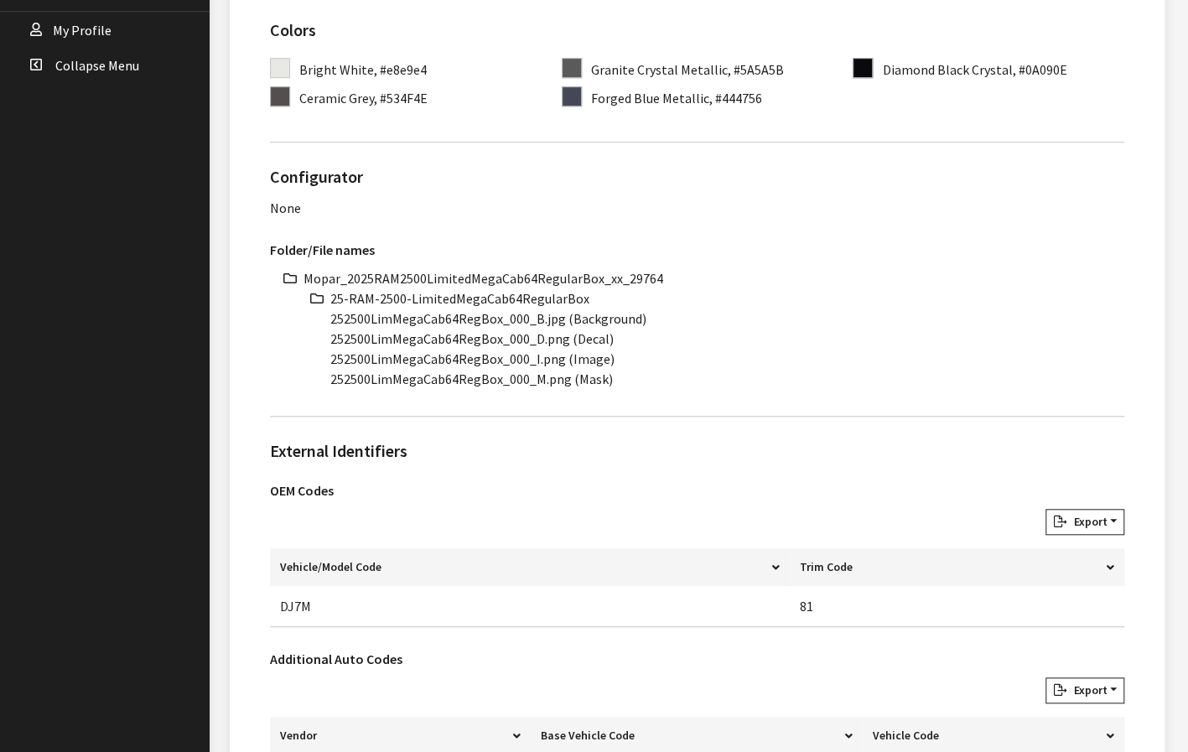
click at [473, 282] on li "Mopar_2025RAM2500LimitedMegaCab64RegularBox_xx_29764" at bounding box center [714, 278] width 821 height 20
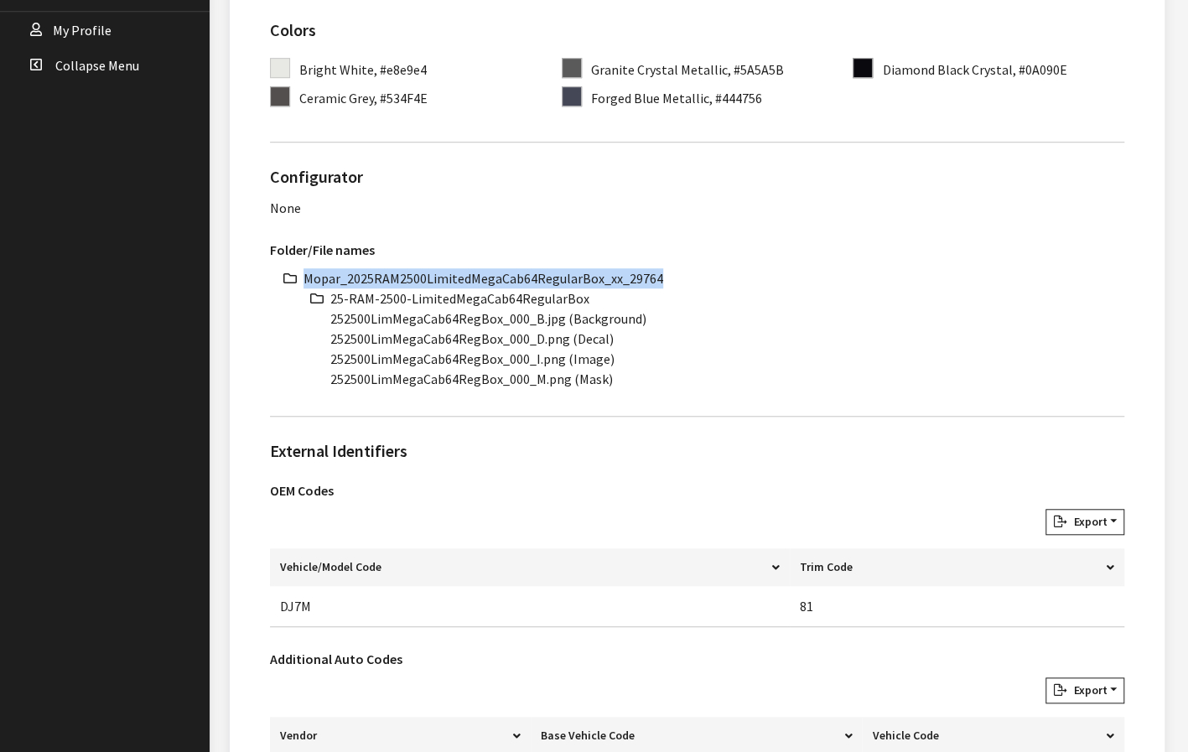
click at [473, 282] on li "Mopar_2025RAM2500LimitedMegaCab64RegularBox_xx_29764" at bounding box center [714, 278] width 821 height 20
copy li "Mopar_2025RAM2500LimitedMegaCab64RegularBox_xx_29764"
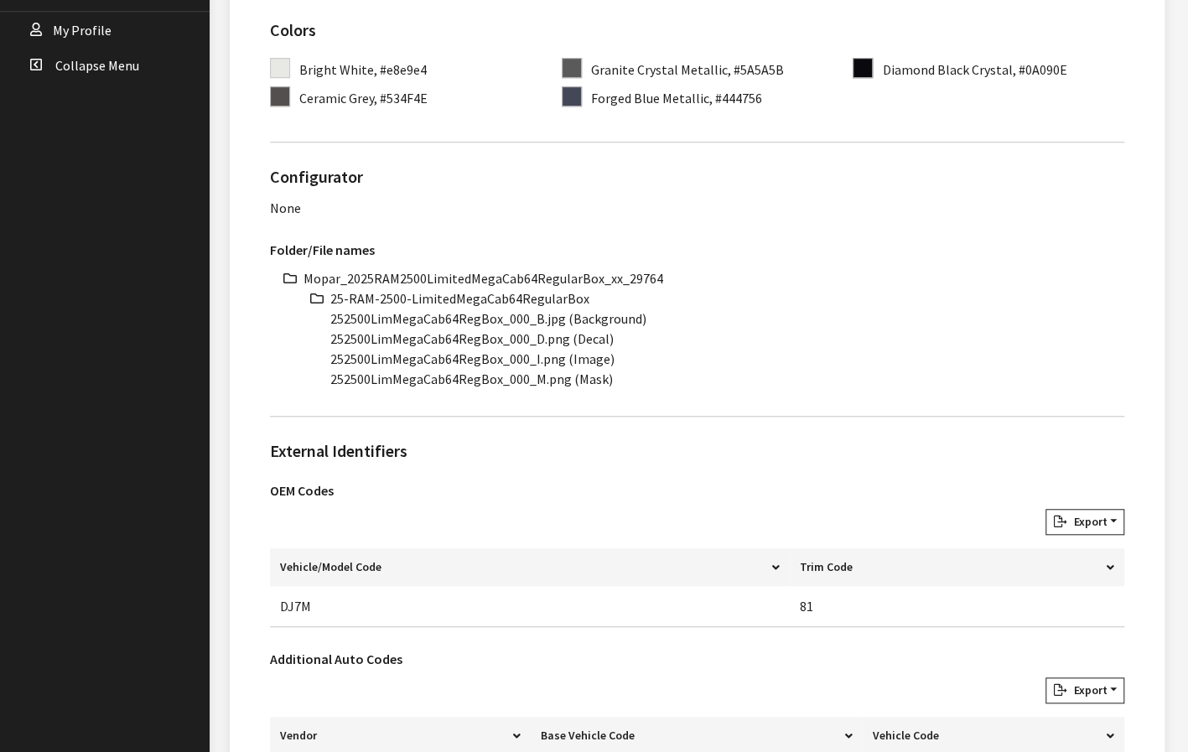
click at [458, 298] on li "25-RAM-2500-LimitedMegaCab64RegularBox" at bounding box center [727, 298] width 794 height 20
copy ul "25-RAM-2500-LimitedMegaCab64RegularBox"
drag, startPoint x: 498, startPoint y: 321, endPoint x: 274, endPoint y: 328, distance: 224.0
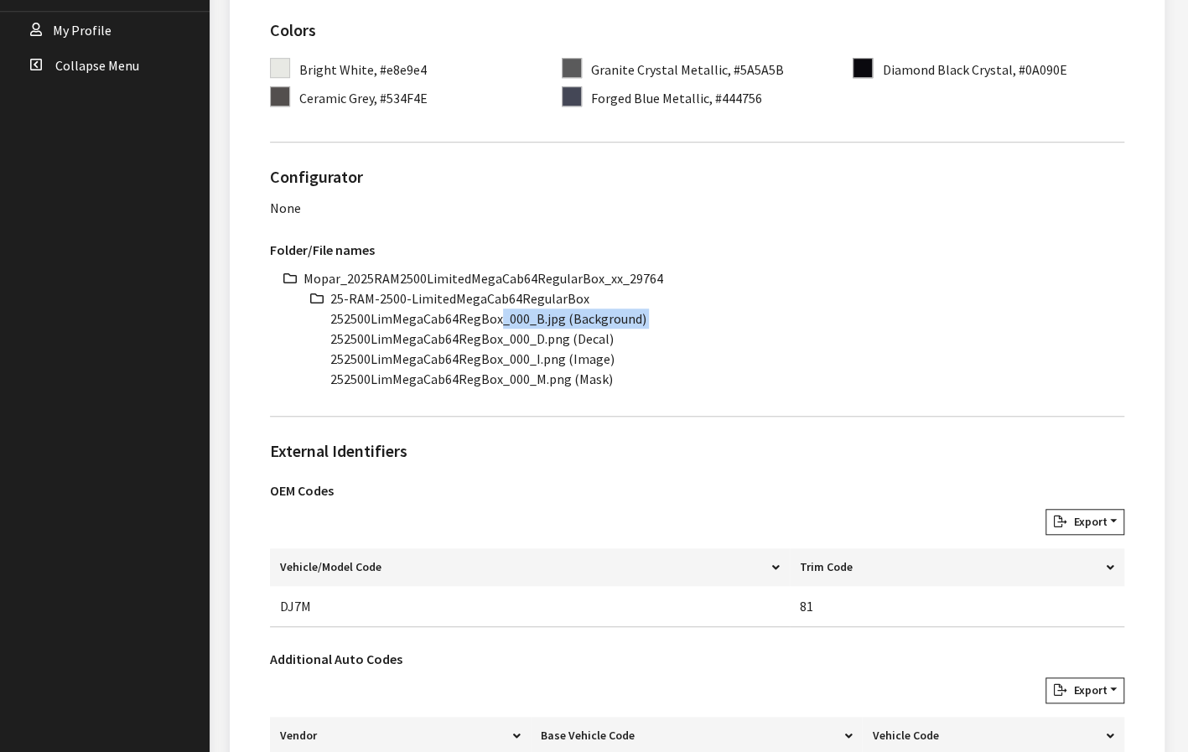
click at [274, 328] on div "Mopar_2025RAM2500LimitedMegaCab64RegularBox_xx_29764 25-RAM-2500-LimitedMegaCab…" at bounding box center [697, 328] width 854 height 121
click at [320, 314] on ul "Mopar_2025RAM2500LimitedMegaCab64RegularBox_xx_29764 25-RAM-2500-LimitedMegaCab…" at bounding box center [714, 328] width 821 height 121
drag, startPoint x: 332, startPoint y: 316, endPoint x: 496, endPoint y: 326, distance: 164.6
click at [496, 326] on ul "Mopar_2025RAM2500LimitedMegaCab64RegularBox_xx_29764 25-RAM-2500-LimitedMegaCab…" at bounding box center [714, 328] width 821 height 121
copy li "252500LimMegaCab64RegBox"
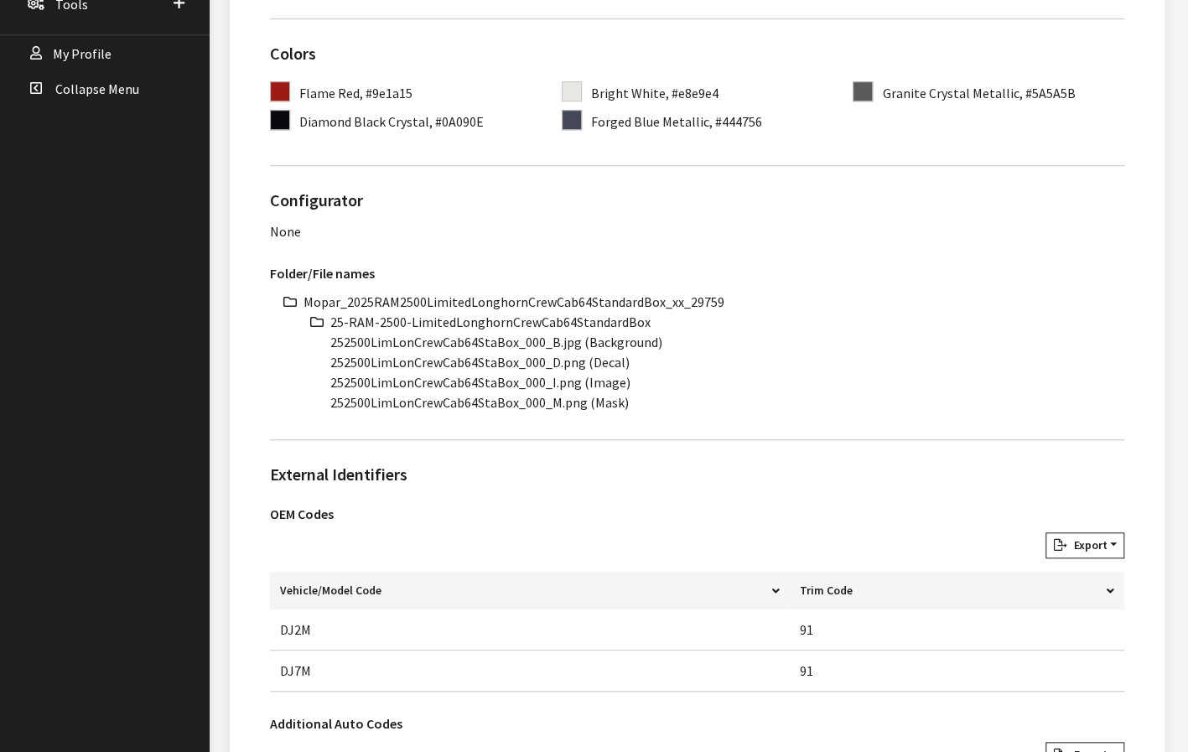
scroll to position [587, 0]
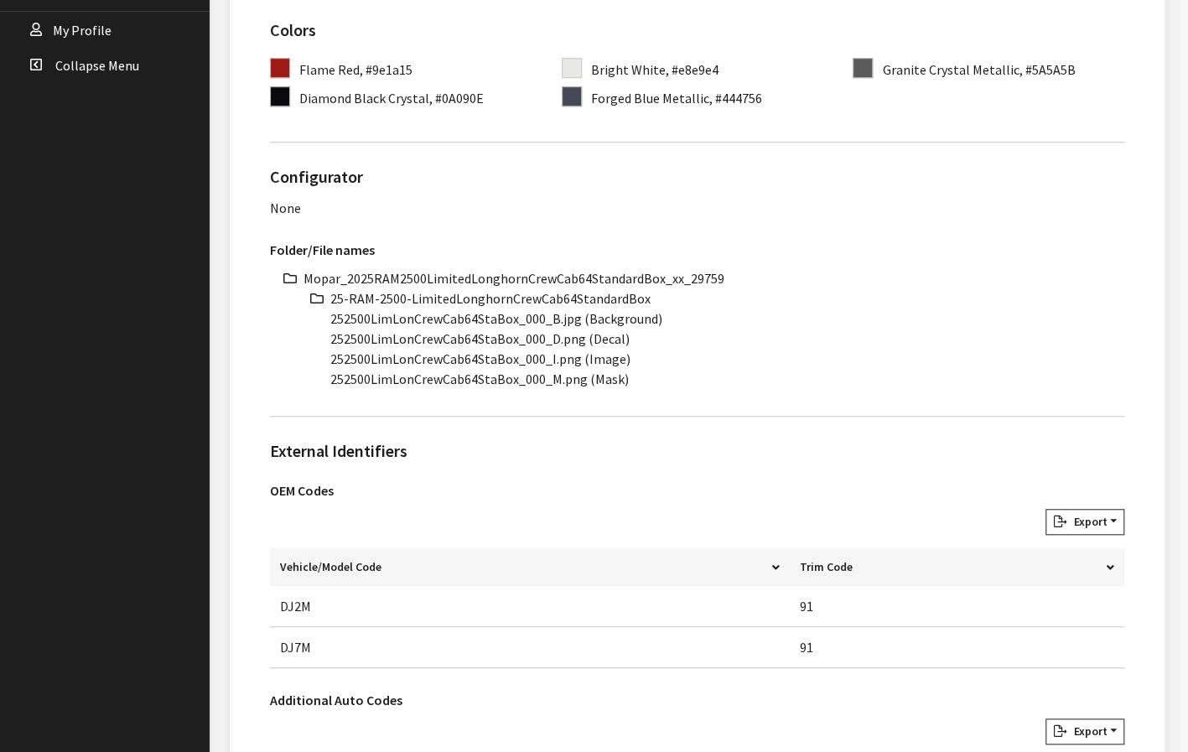
click at [534, 278] on li "Mopar_2025RAM2500LimitedLonghornCrewCab64StandardBox_xx_29759" at bounding box center [714, 278] width 821 height 20
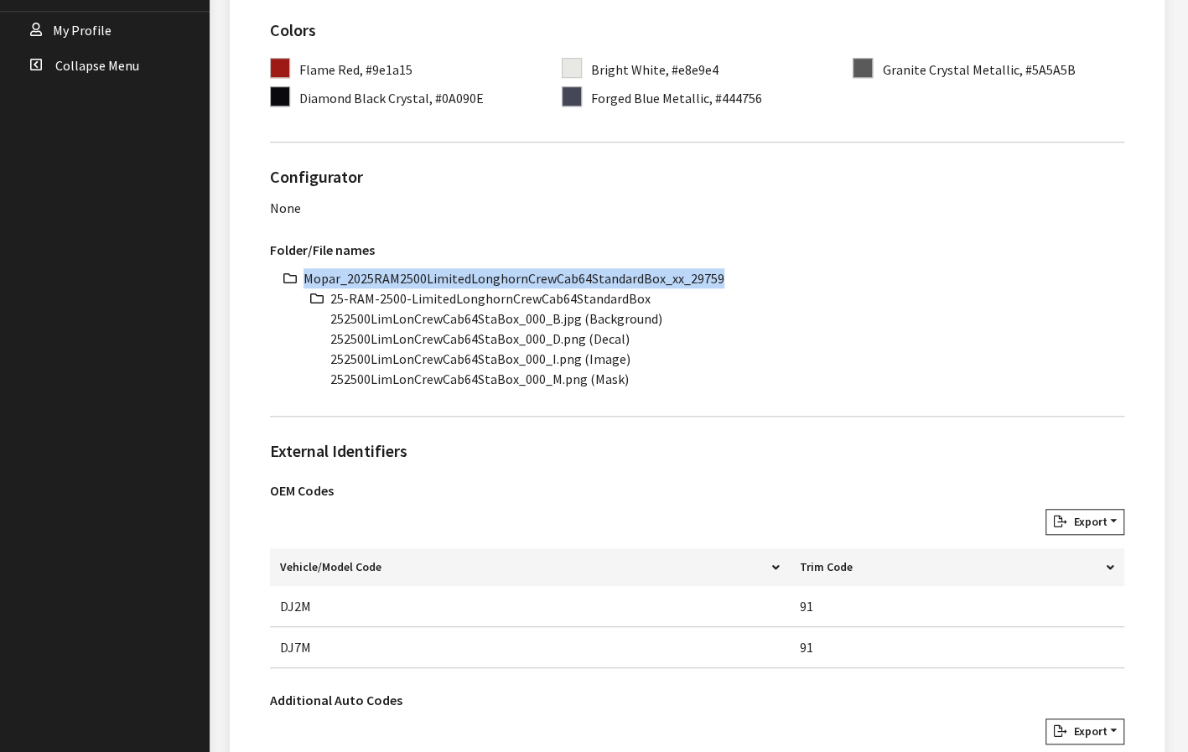
click at [534, 278] on li "Mopar_2025RAM2500LimitedLonghornCrewCab64StandardBox_xx_29759" at bounding box center [714, 278] width 821 height 20
copy ul "Mopar_2025RAM2500LimitedLonghornCrewCab64StandardBox_xx_29759"
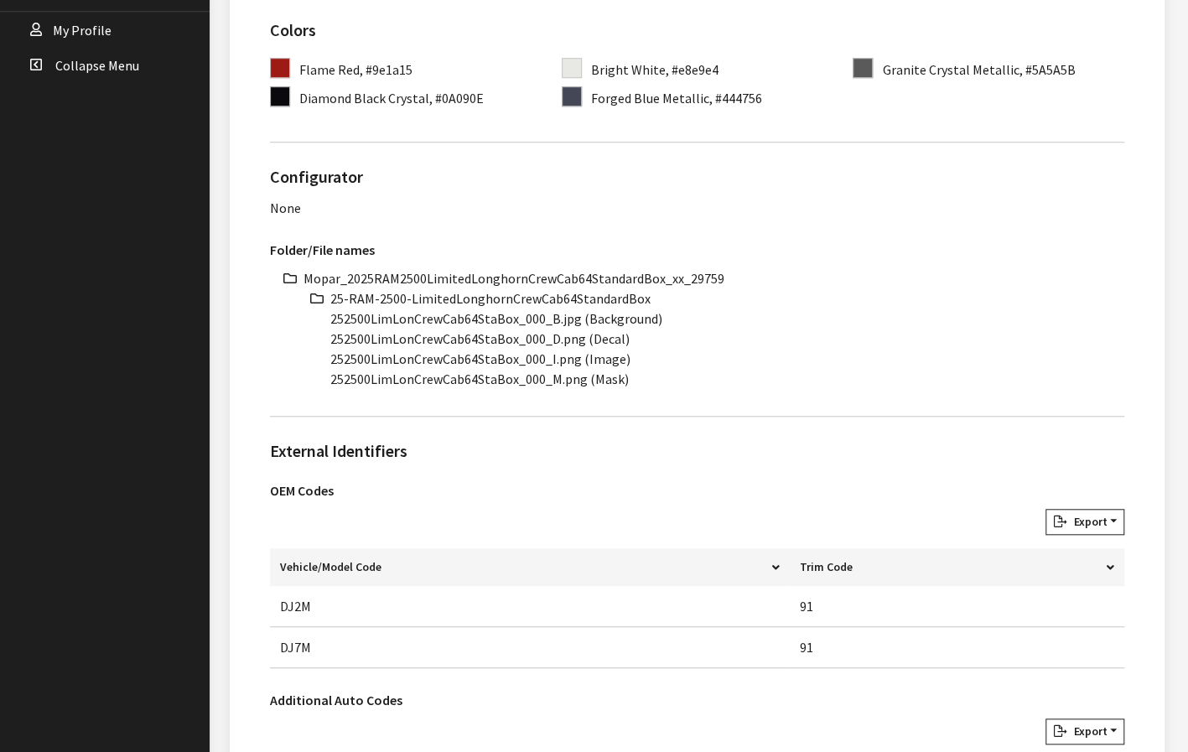
click at [586, 301] on li "25-RAM-2500-LimitedLonghornCrewCab64StandardBox" at bounding box center [727, 298] width 794 height 20
copy ul "25-RAM-2500-LimitedLonghornCrewCab64StandardBox"
drag, startPoint x: 516, startPoint y: 319, endPoint x: 292, endPoint y: 319, distance: 224.7
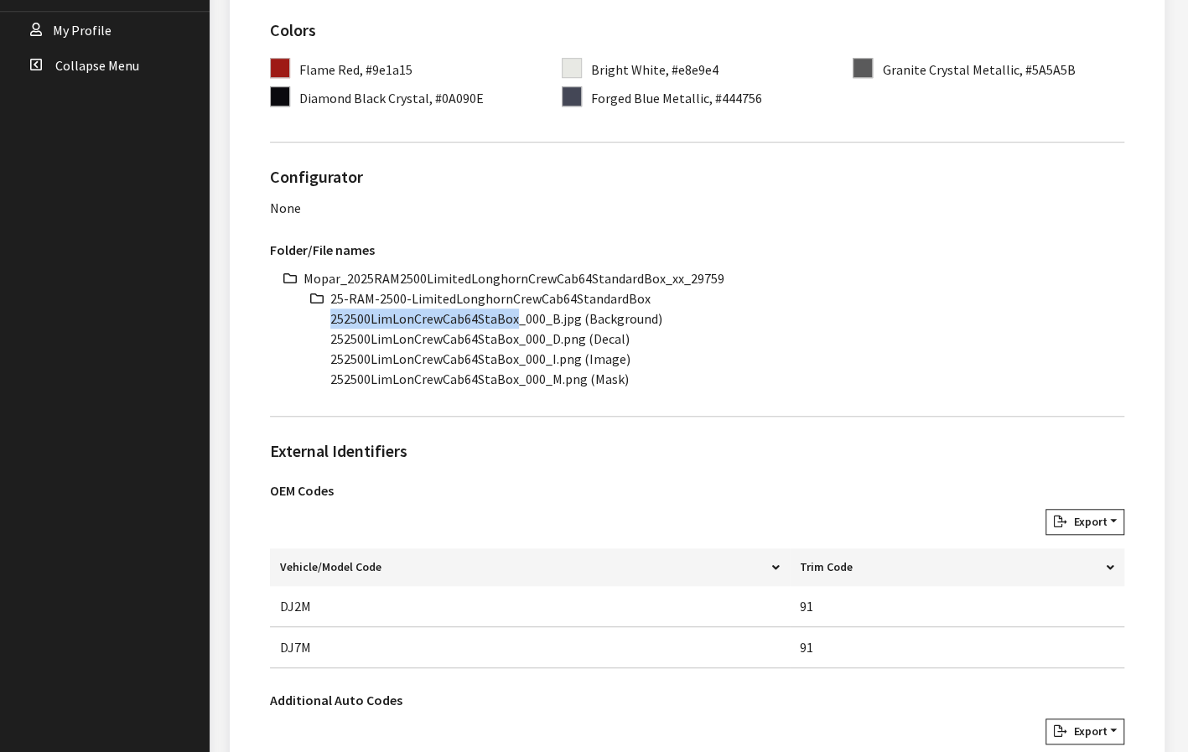
click at [292, 319] on div "Mopar_2025RAM2500LimitedLonghornCrewCab64StandardBox_xx_29759 25-RAM-2500-Limit…" at bounding box center [697, 328] width 854 height 121
copy li "252500LimLonCrewCab64StaBox"
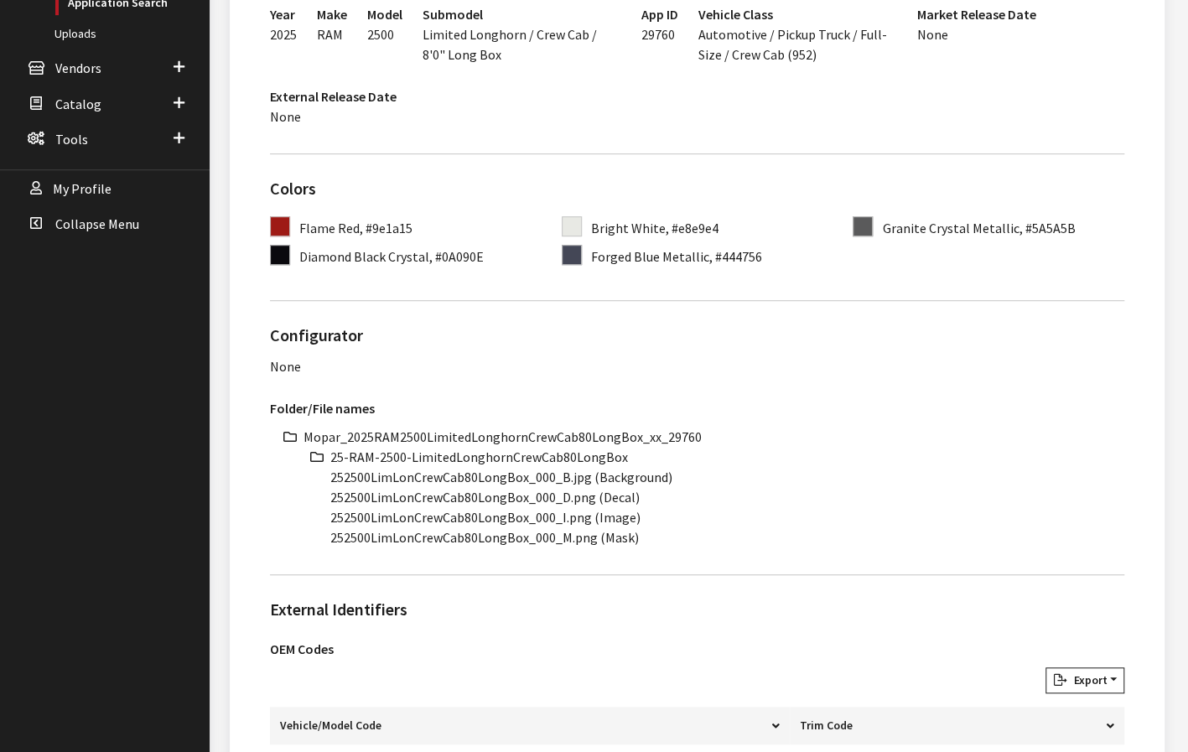
scroll to position [503, 0]
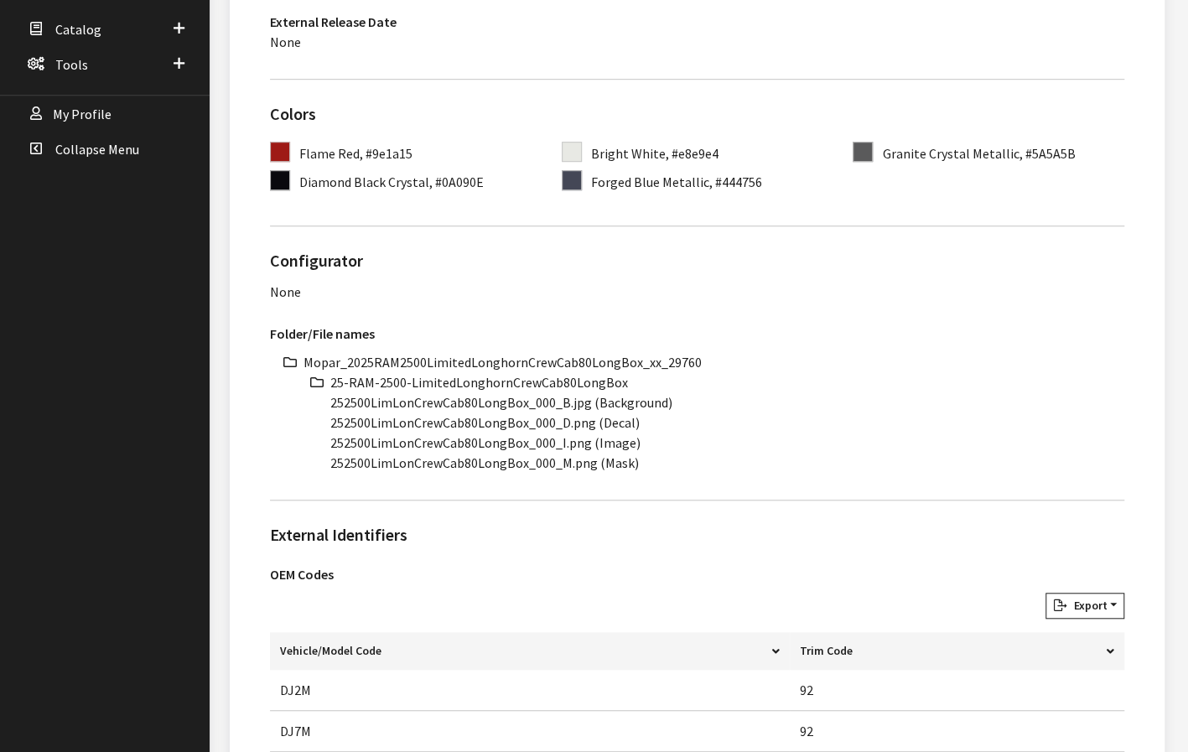
click at [548, 354] on li "Mopar_2025RAM2500LimitedLonghornCrewCab80LongBox_xx_29760" at bounding box center [714, 362] width 821 height 20
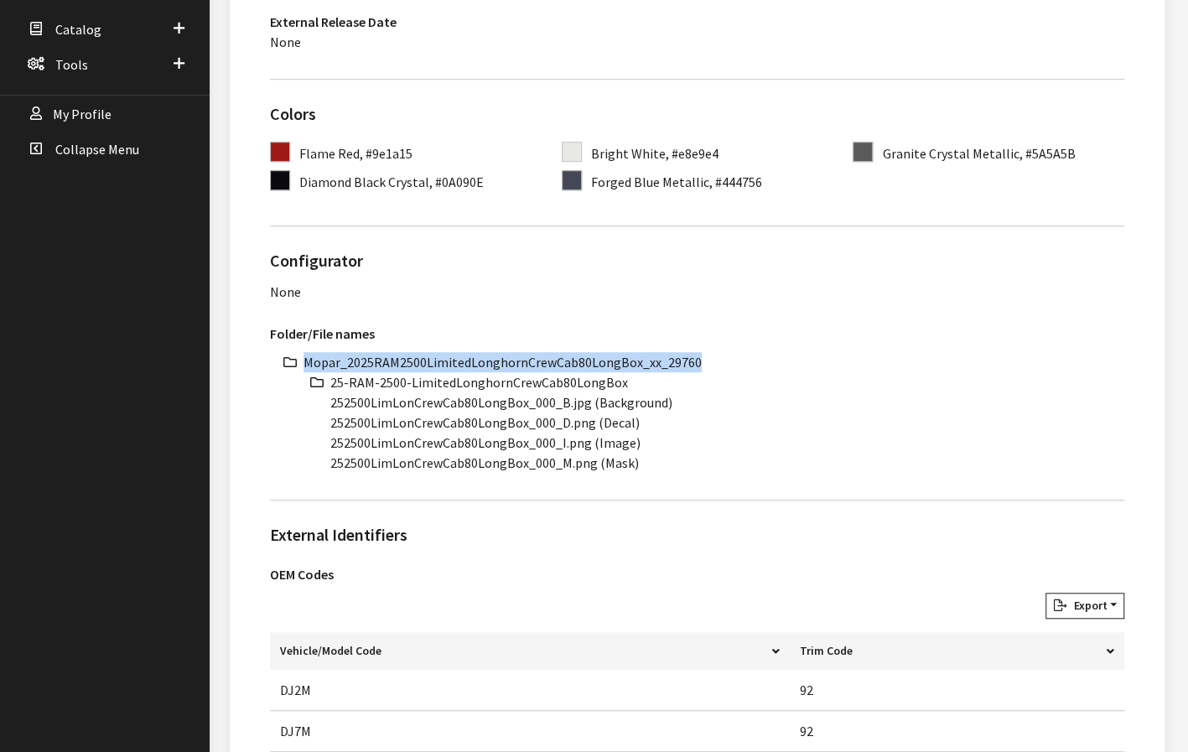
click at [548, 353] on li "Mopar_2025RAM2500LimitedLonghornCrewCab80LongBox_xx_29760" at bounding box center [714, 362] width 821 height 20
copy ul "Mopar_2025RAM2500LimitedLonghornCrewCab80LongBox_xx_29760"
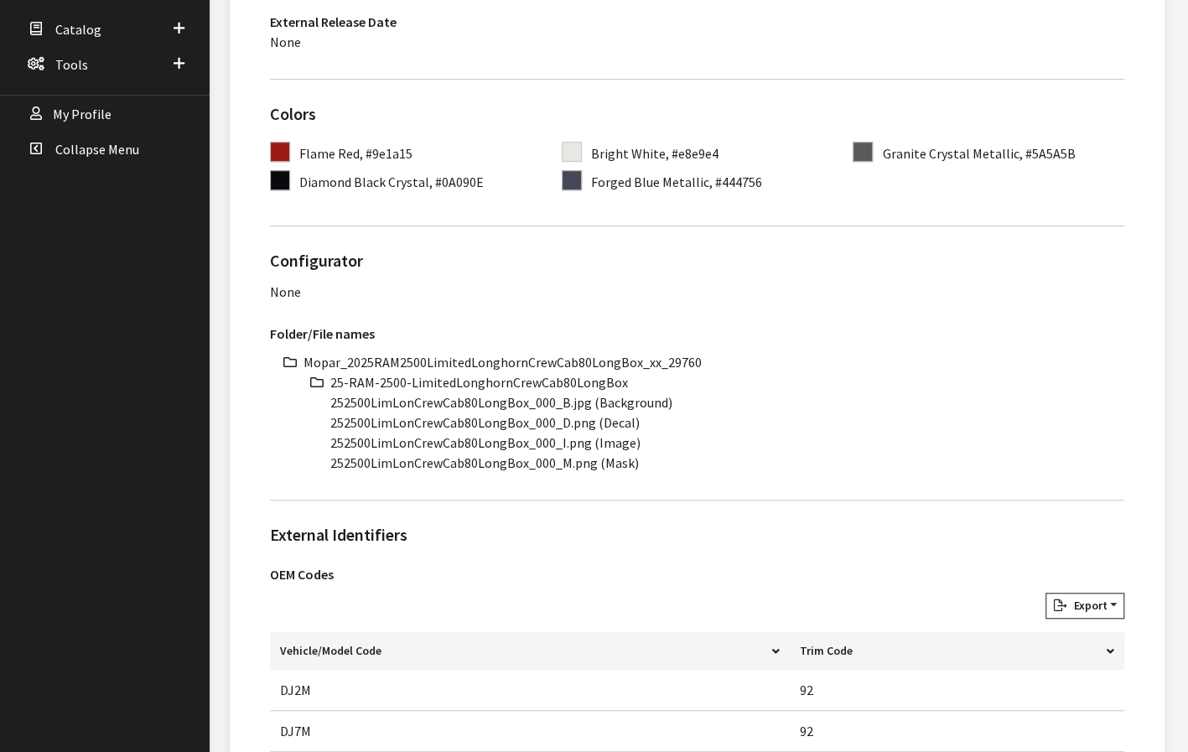
click at [508, 381] on li "25-RAM-2500-LimitedLonghornCrewCab80LongBox" at bounding box center [727, 382] width 794 height 20
copy ul "25-RAM-2500-LimitedLonghornCrewCab80LongBox"
drag, startPoint x: 522, startPoint y: 403, endPoint x: 287, endPoint y: 407, distance: 234.8
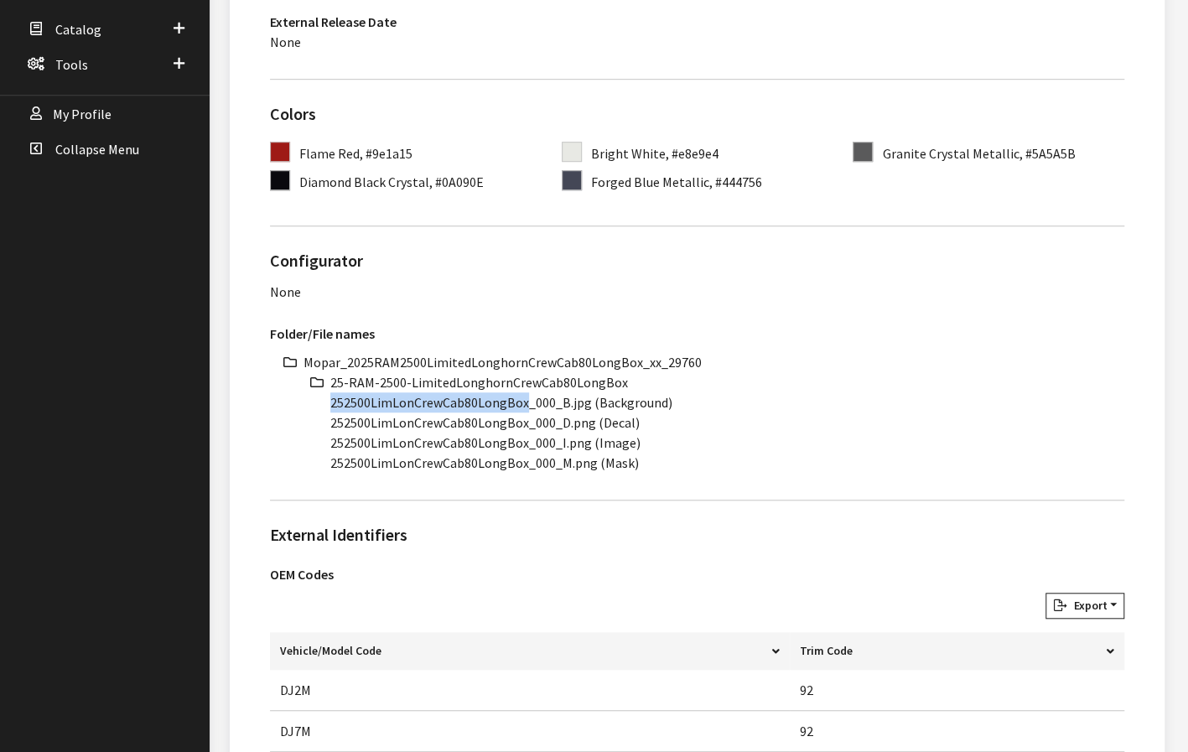
click at [287, 407] on div "Mopar_2025RAM2500LimitedLonghornCrewCab80LongBox_xx_29760 25-RAM-2500-LimitedLo…" at bounding box center [697, 412] width 854 height 121
copy li "252500LimLonCrewCab80LongBox"
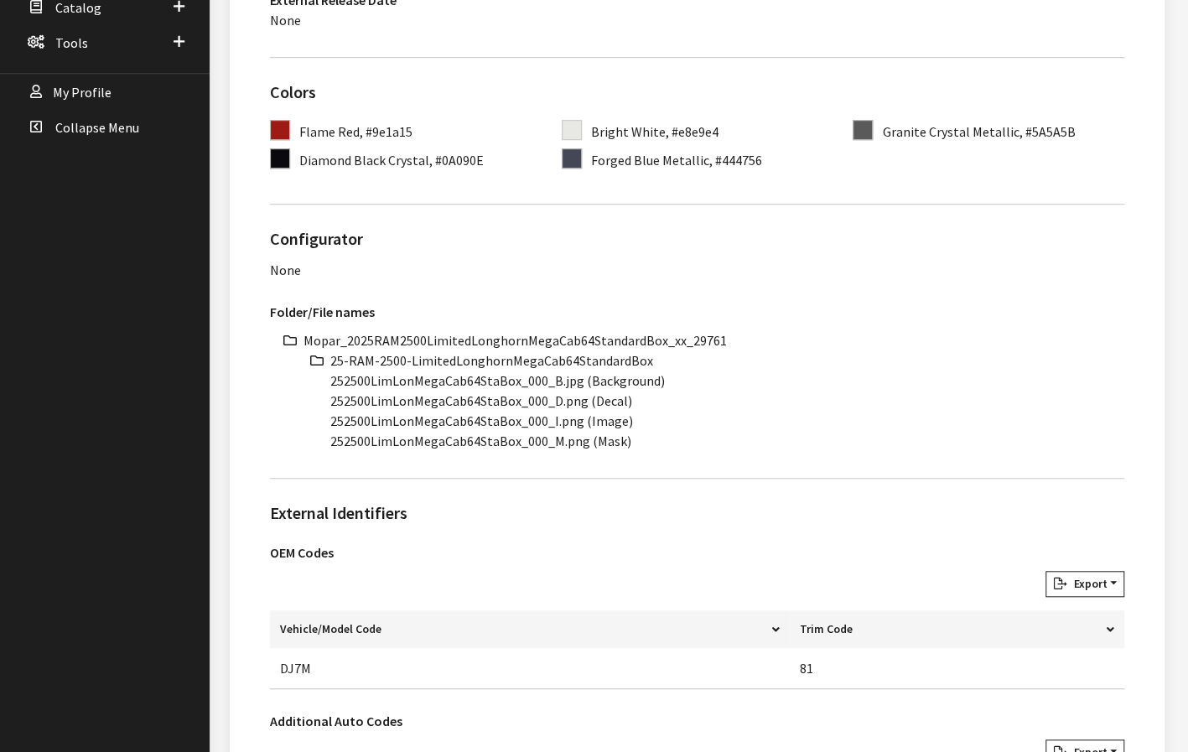
scroll to position [587, 0]
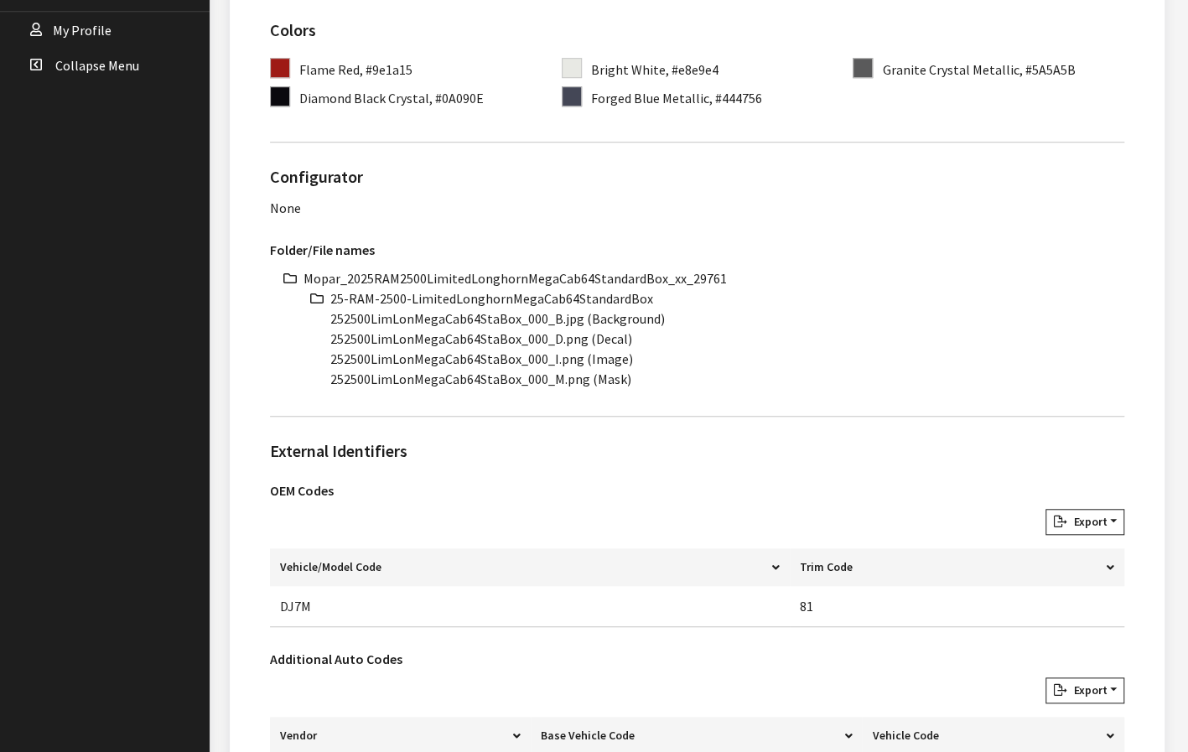
click at [523, 279] on li "Mopar_2025RAM2500LimitedLonghornMegaCab64StandardBox_xx_29761" at bounding box center [714, 278] width 821 height 20
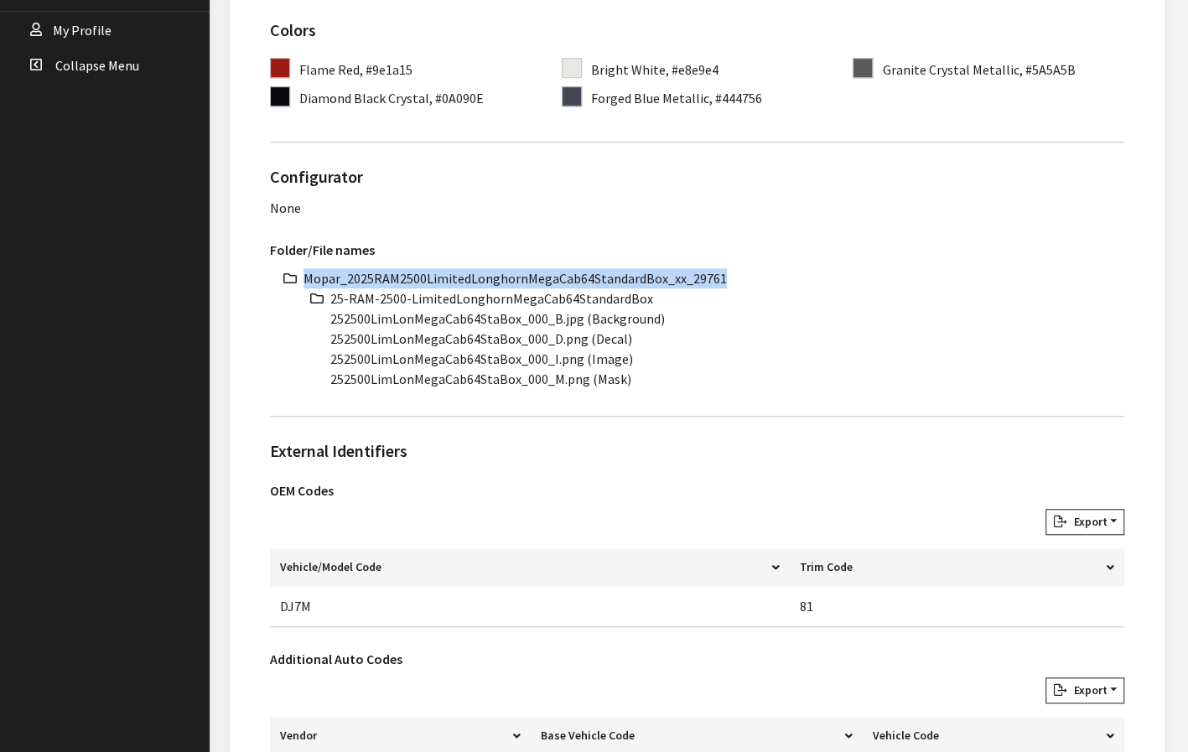
click at [523, 279] on li "Mopar_2025RAM2500LimitedLonghornMegaCab64StandardBox_xx_29761" at bounding box center [714, 278] width 821 height 20
copy ul "Mopar_2025RAM2500LimitedLonghornMegaCab64StandardBox_xx_29761"
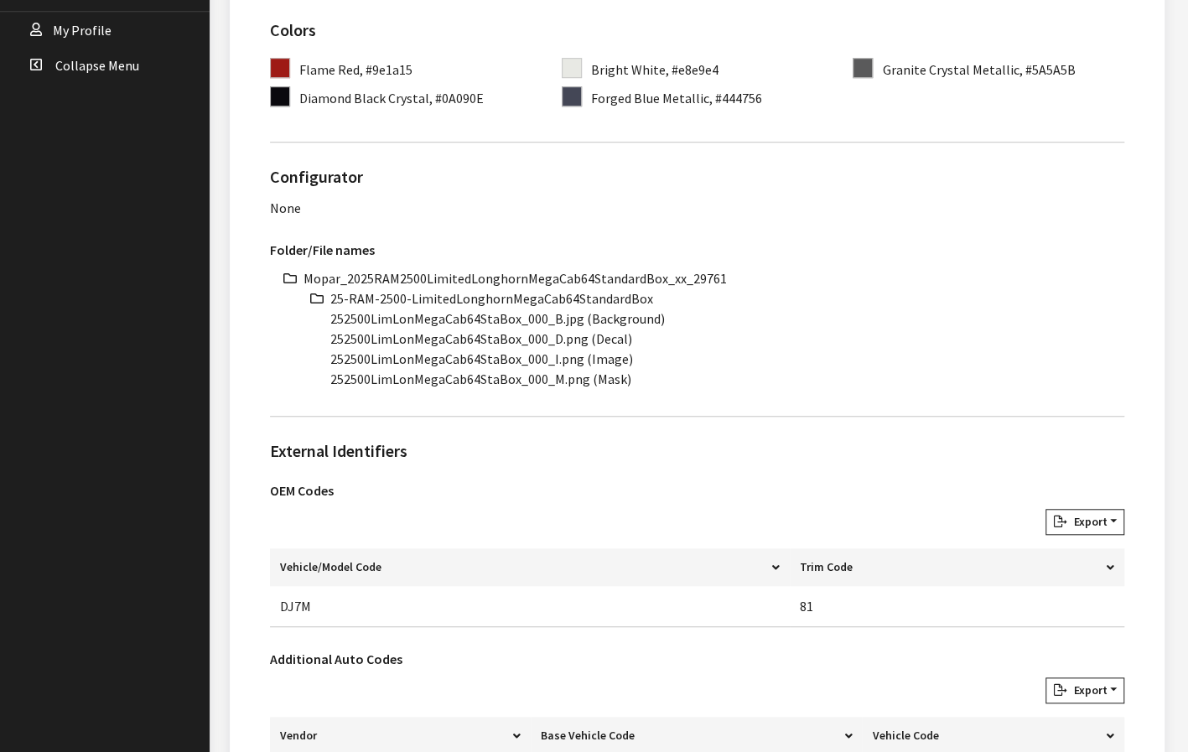
click at [550, 294] on li "25-RAM-2500-LimitedLonghornMegaCab64StandardBox" at bounding box center [727, 298] width 794 height 20
copy ul "25-RAM-2500-LimitedLonghornMegaCab64StandardBox"
drag, startPoint x: 515, startPoint y: 320, endPoint x: 329, endPoint y: 324, distance: 186.2
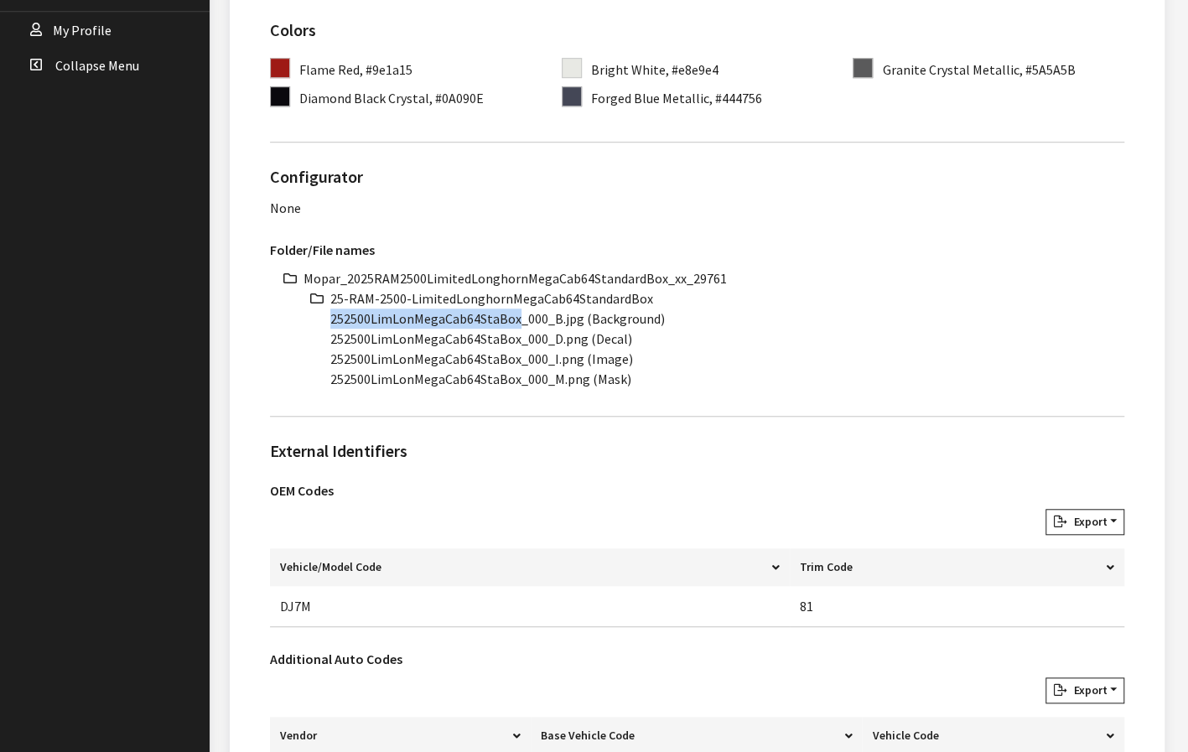
click at [329, 324] on ul "Mopar_2025RAM2500LimitedLonghornMegaCab64StandardBox_xx_29761 25-RAM-2500-Limit…" at bounding box center [714, 328] width 821 height 121
copy li "252500LimLonMegaCab64StaBox"
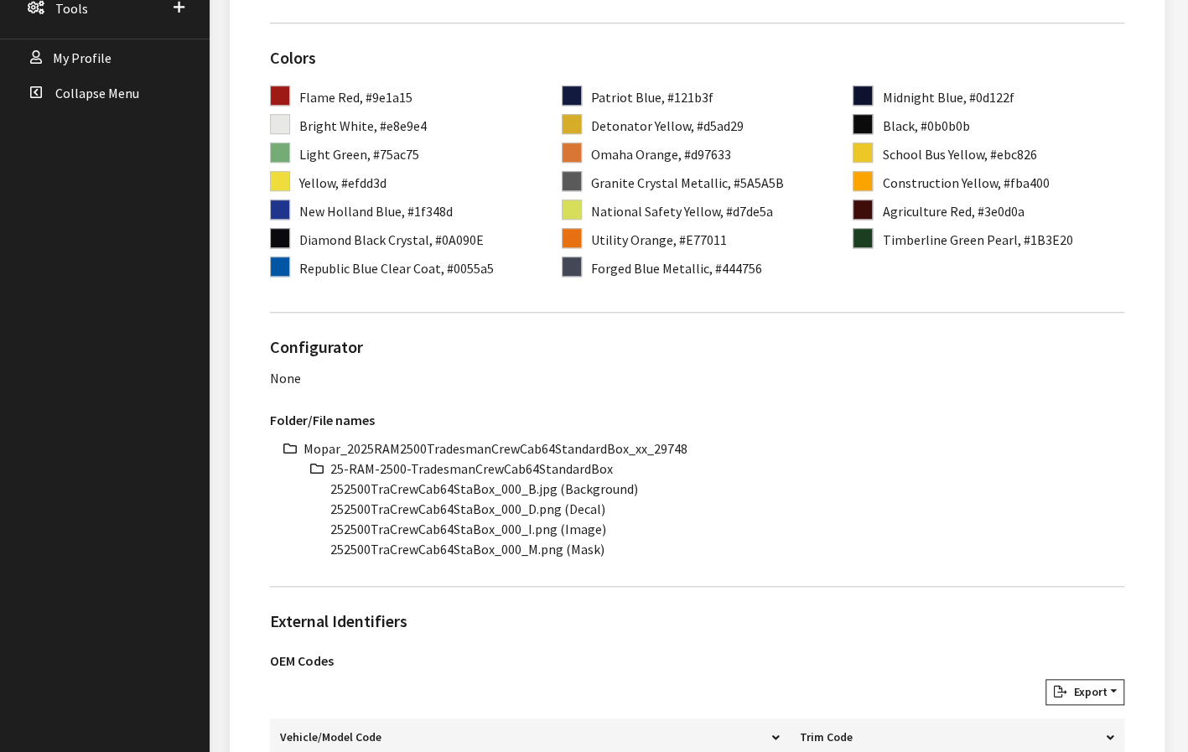
scroll to position [587, 0]
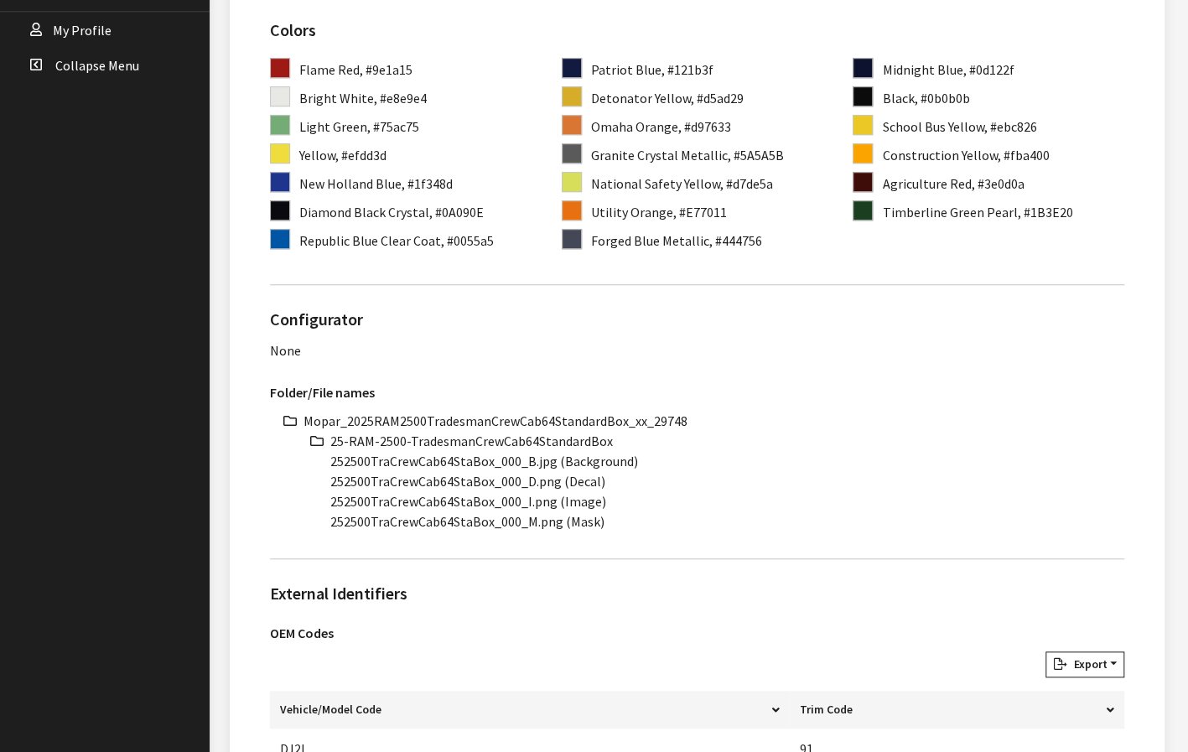
click at [475, 418] on li "Mopar_2025RAM2500TradesmanCrewCab64StandardBox_xx_29748" at bounding box center [714, 421] width 821 height 20
copy li "Mopar_2025RAM2500TradesmanCrewCab64StandardBox_xx_29748"
click at [559, 443] on li "25-RAM-2500-TradesmanCrewCab64StandardBox" at bounding box center [727, 441] width 794 height 20
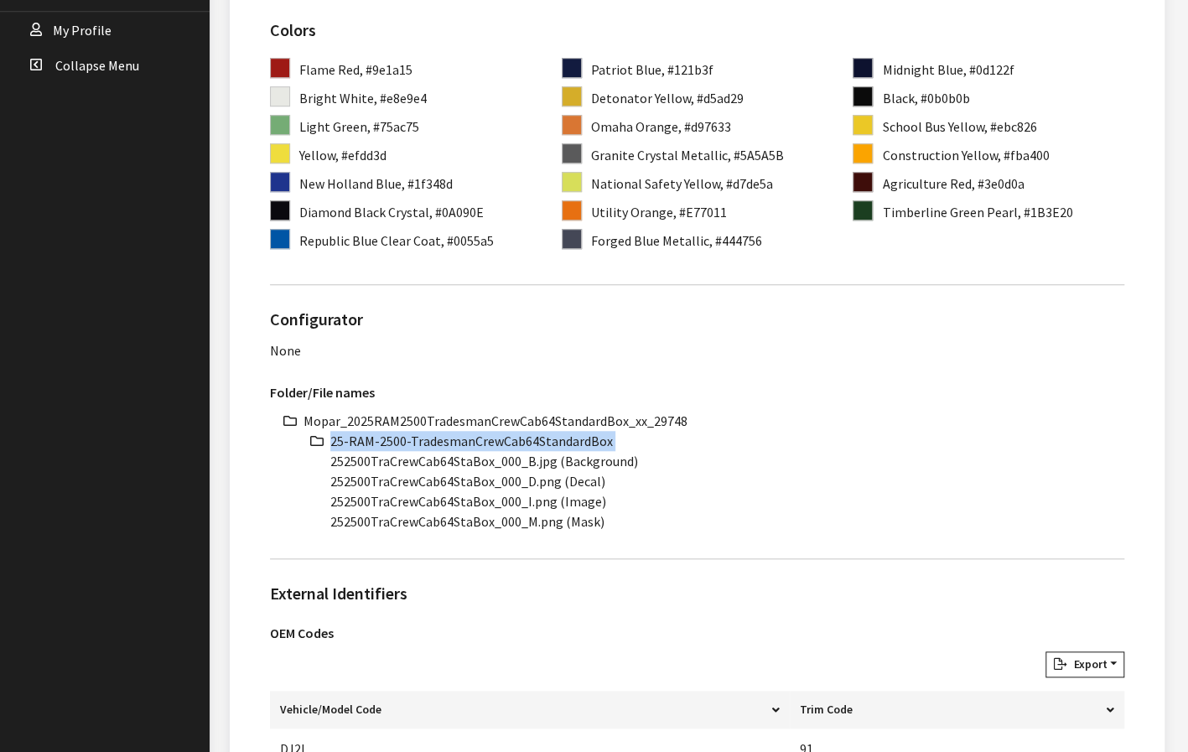
click at [559, 442] on li "25-RAM-2500-TradesmanCrewCab64StandardBox" at bounding box center [727, 441] width 794 height 20
copy ul "25-RAM-2500-TradesmanCrewCab64StandardBox"
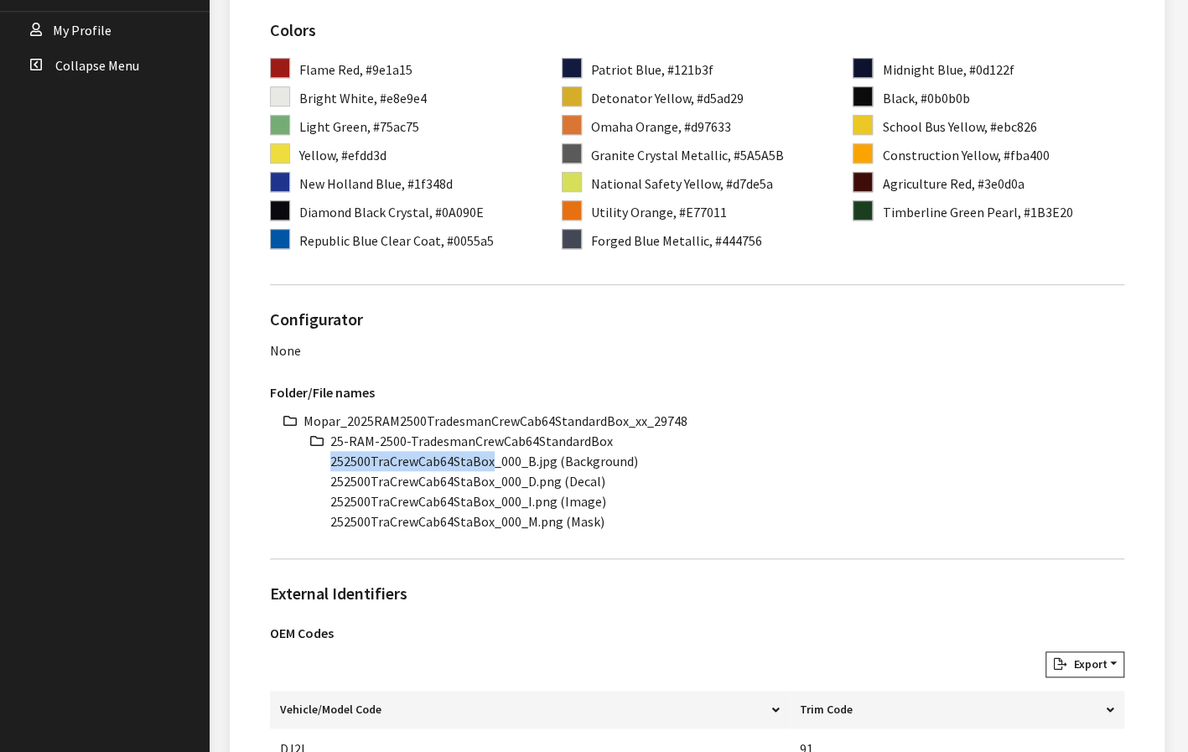
drag, startPoint x: 489, startPoint y: 459, endPoint x: 314, endPoint y: 462, distance: 174.4
click at [314, 462] on ul "Mopar_2025RAM2500TradesmanCrewCab64StandardBox_xx_29748 25-RAM-2500-TradesmanCr…" at bounding box center [714, 471] width 821 height 121
copy li "252500TraCrewCab64StaBox"
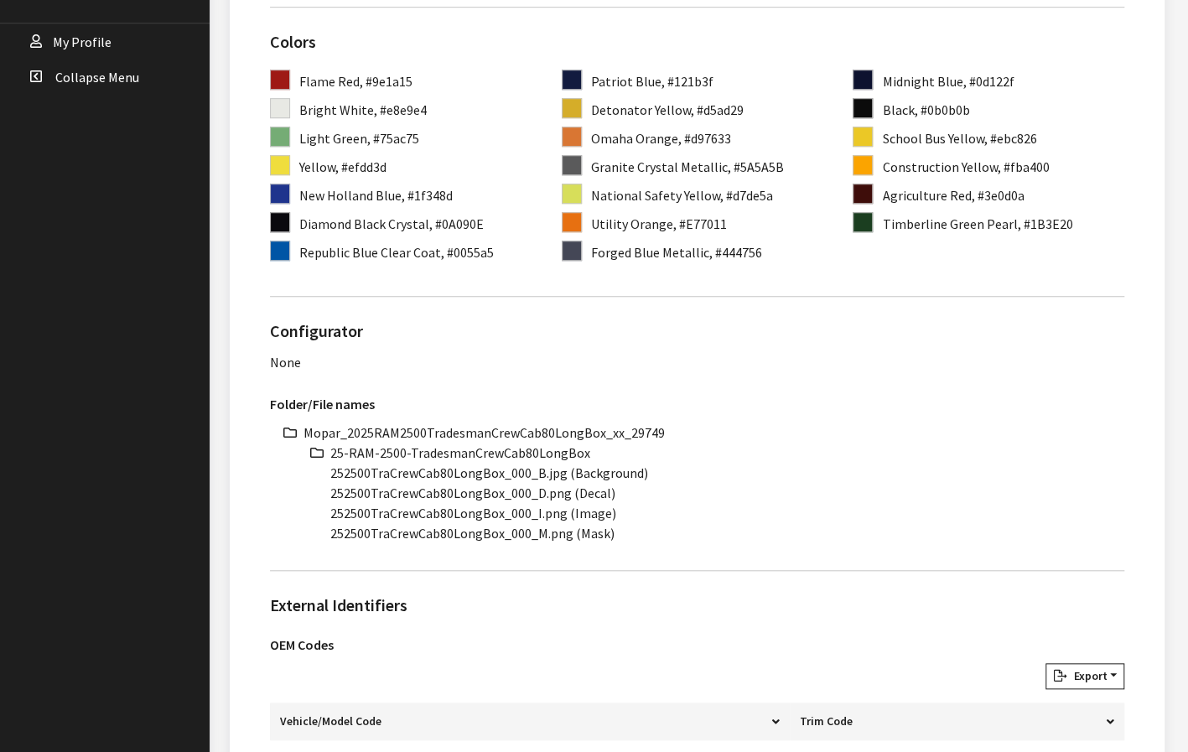
scroll to position [587, 0]
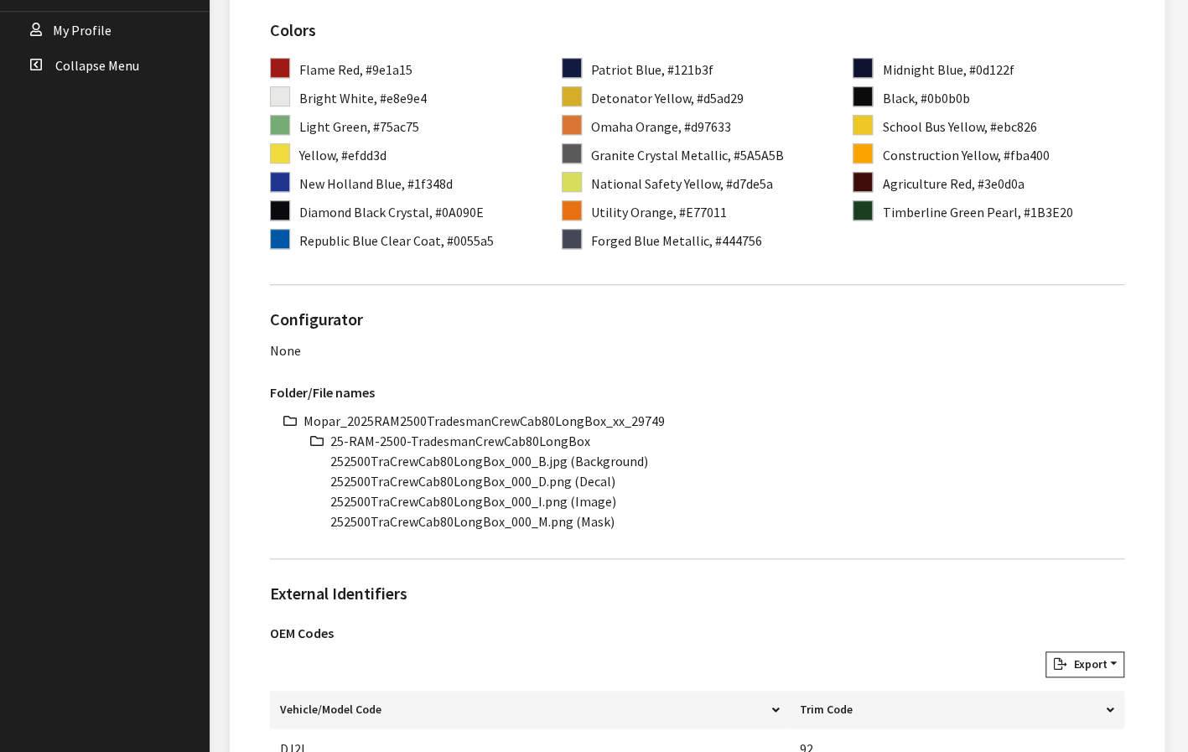
click at [443, 421] on li "Mopar_2025RAM2500TradesmanCrewCab80LongBox_xx_29749" at bounding box center [714, 421] width 821 height 20
copy ul "Mopar_2025RAM2500TradesmanCrewCab80LongBox_xx_29749"
click at [502, 441] on li "25-RAM-2500-TradesmanCrewCab80LongBox" at bounding box center [727, 441] width 794 height 20
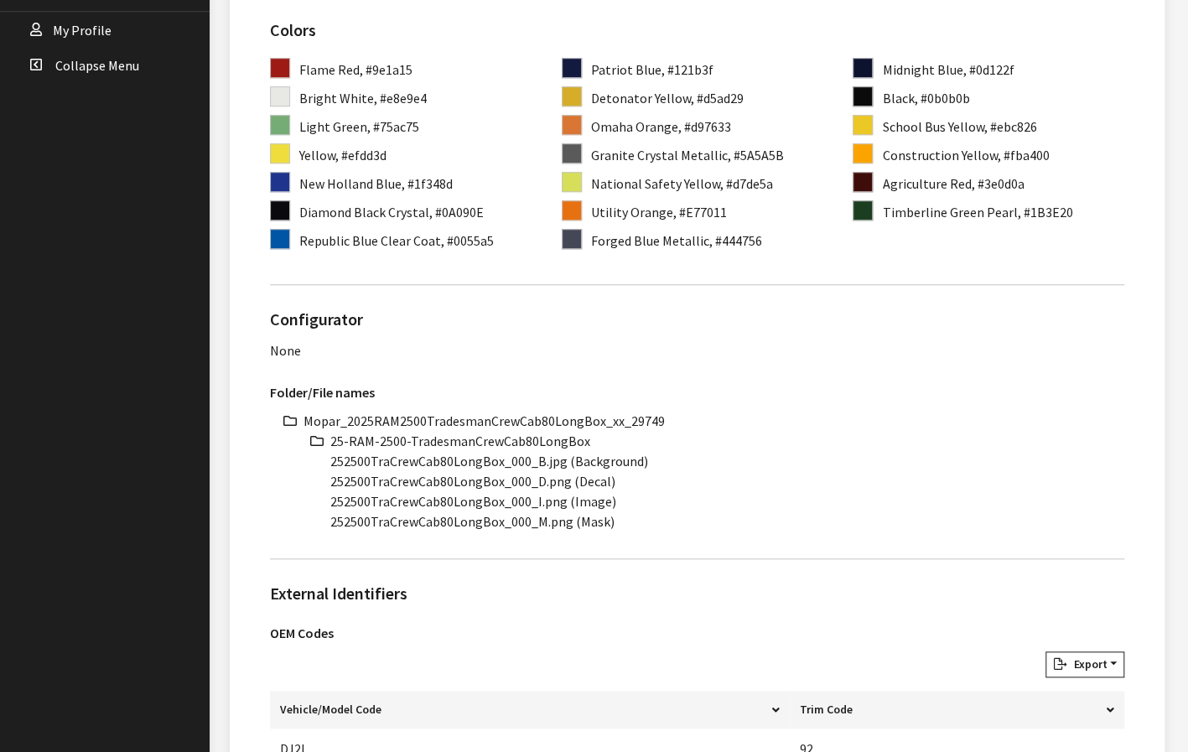
click at [502, 441] on li "25-RAM-2500-TradesmanCrewCab80LongBox" at bounding box center [727, 441] width 794 height 20
click at [502, 440] on li "25-RAM-2500-TradesmanCrewCab80LongBox" at bounding box center [727, 441] width 794 height 20
click at [503, 440] on li "25-RAM-2500-TradesmanCrewCab80LongBox" at bounding box center [727, 441] width 794 height 20
copy ul "25-RAM-2500-TradesmanCrewCab80LongBox"
drag, startPoint x: 499, startPoint y: 460, endPoint x: 324, endPoint y: 460, distance: 174.4
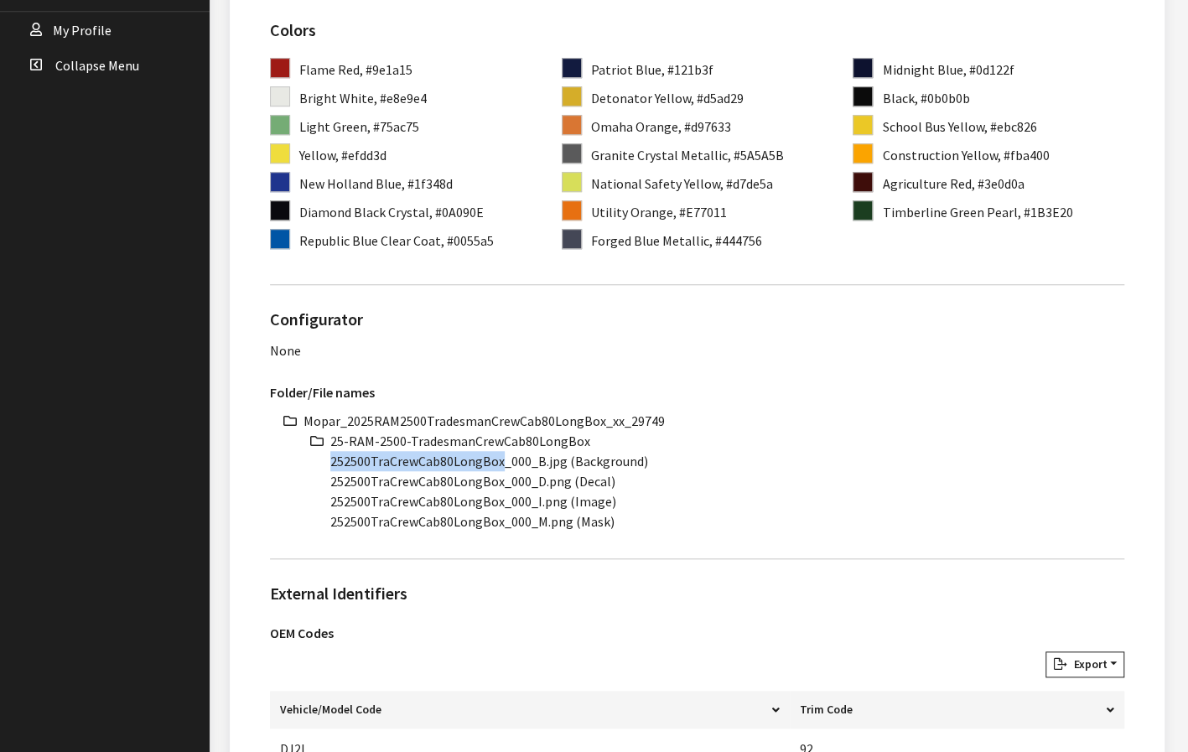
click at [324, 460] on ul "Mopar_2025RAM2500TradesmanCrewCab80LongBox_xx_29749 25-RAM-2500-TradesmanCrewCa…" at bounding box center [714, 471] width 821 height 121
copy li "252500TraCrewCab80LongBox"
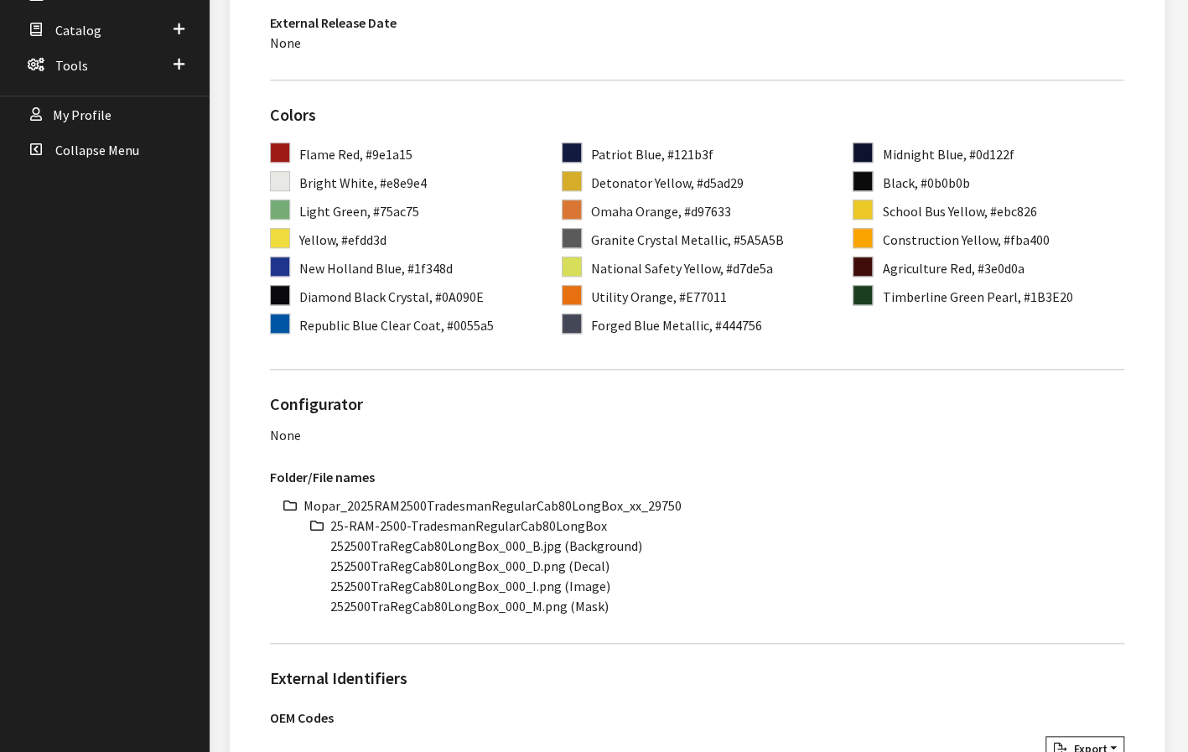
scroll to position [503, 0]
click at [511, 496] on li "Mopar_2025RAM2500TradesmanRegularCab80LongBox_xx_29750" at bounding box center [714, 505] width 821 height 20
copy ul "Mopar_2025RAM2500TradesmanRegularCab80LongBox_xx_29750"
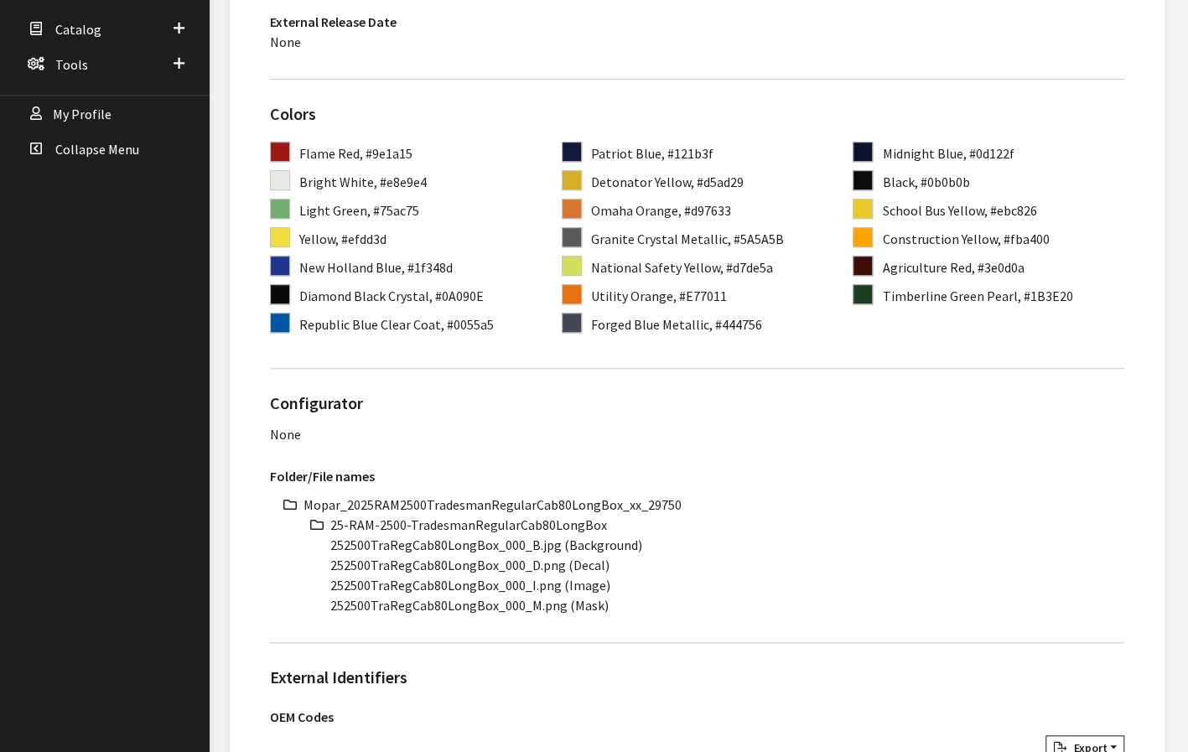
click at [508, 528] on li "25-RAM-2500-TradesmanRegularCab80LongBox" at bounding box center [727, 525] width 794 height 20
click at [508, 527] on li "25-RAM-2500-TradesmanRegularCab80LongBox" at bounding box center [727, 525] width 794 height 20
copy ul "25-RAM-2500-TradesmanRegularCab80LongBox"
drag, startPoint x: 491, startPoint y: 545, endPoint x: 300, endPoint y: 551, distance: 191.3
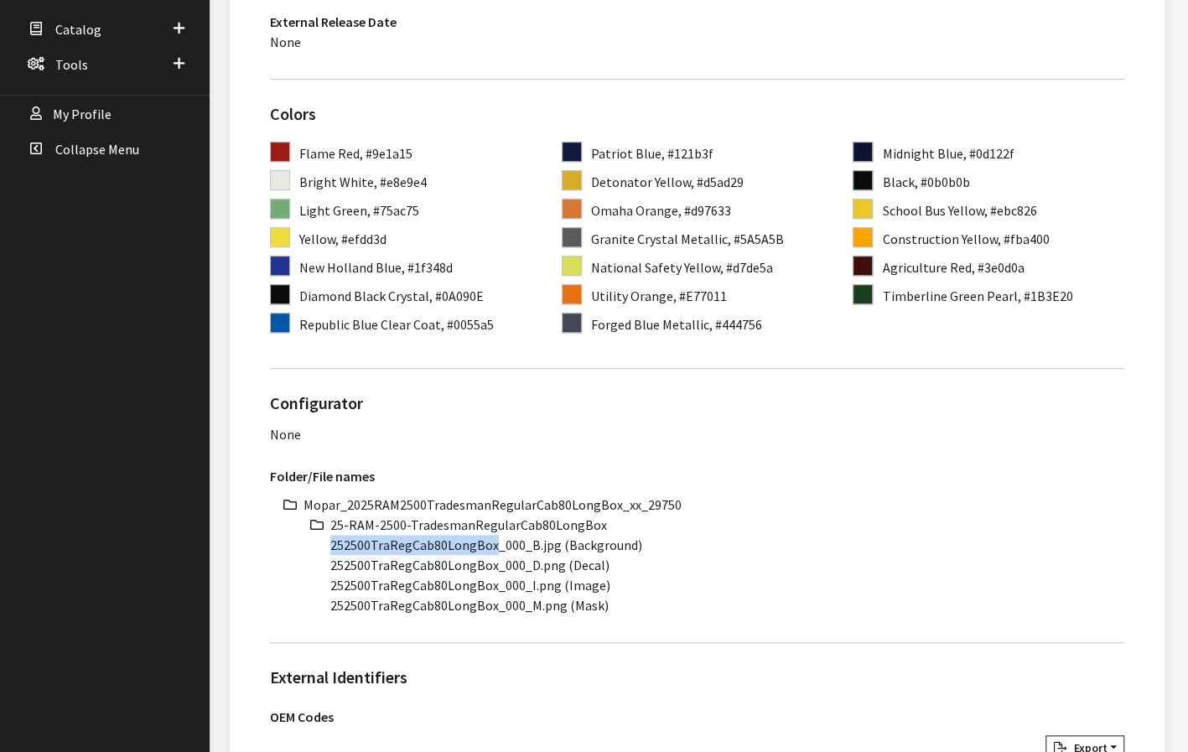
click at [300, 551] on div "Mopar_2025RAM2500TradesmanRegularCab80LongBox_xx_29750 25-RAM-2500-TradesmanReg…" at bounding box center [697, 555] width 854 height 121
copy li "252500TraRegCab80LongBox"
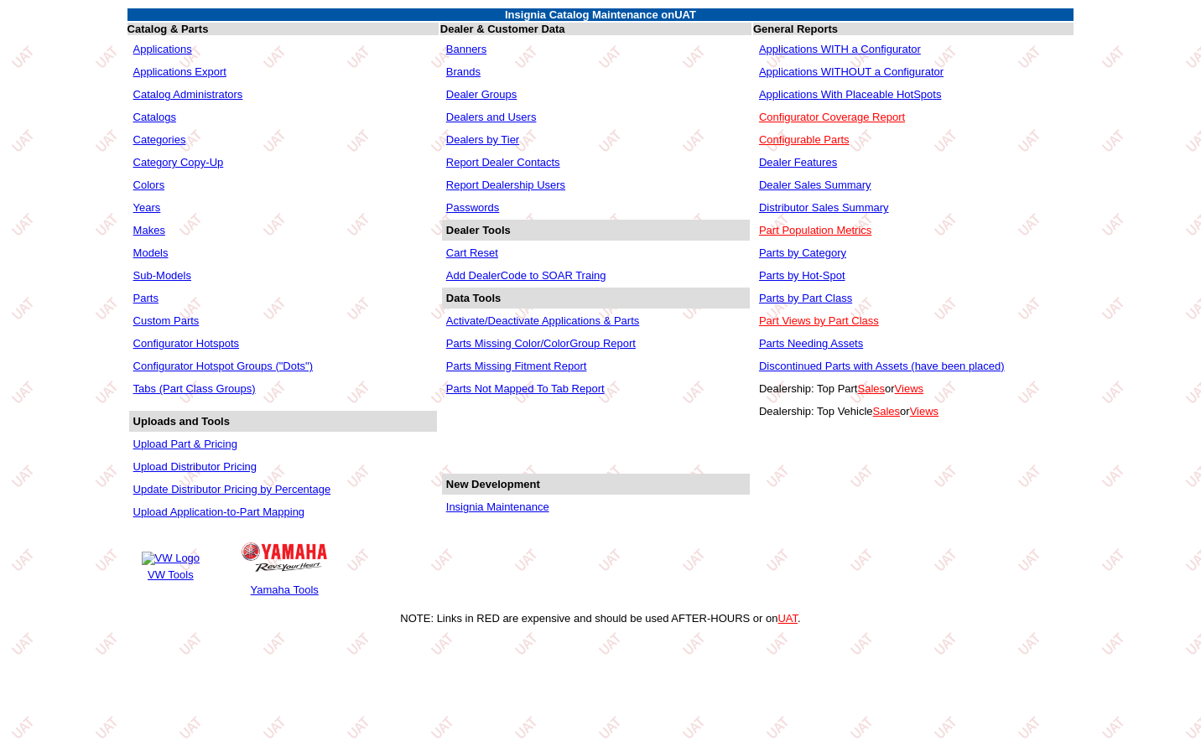
click at [879, 73] on link "Applications WITHOUT a Configurator" at bounding box center [851, 71] width 184 height 13
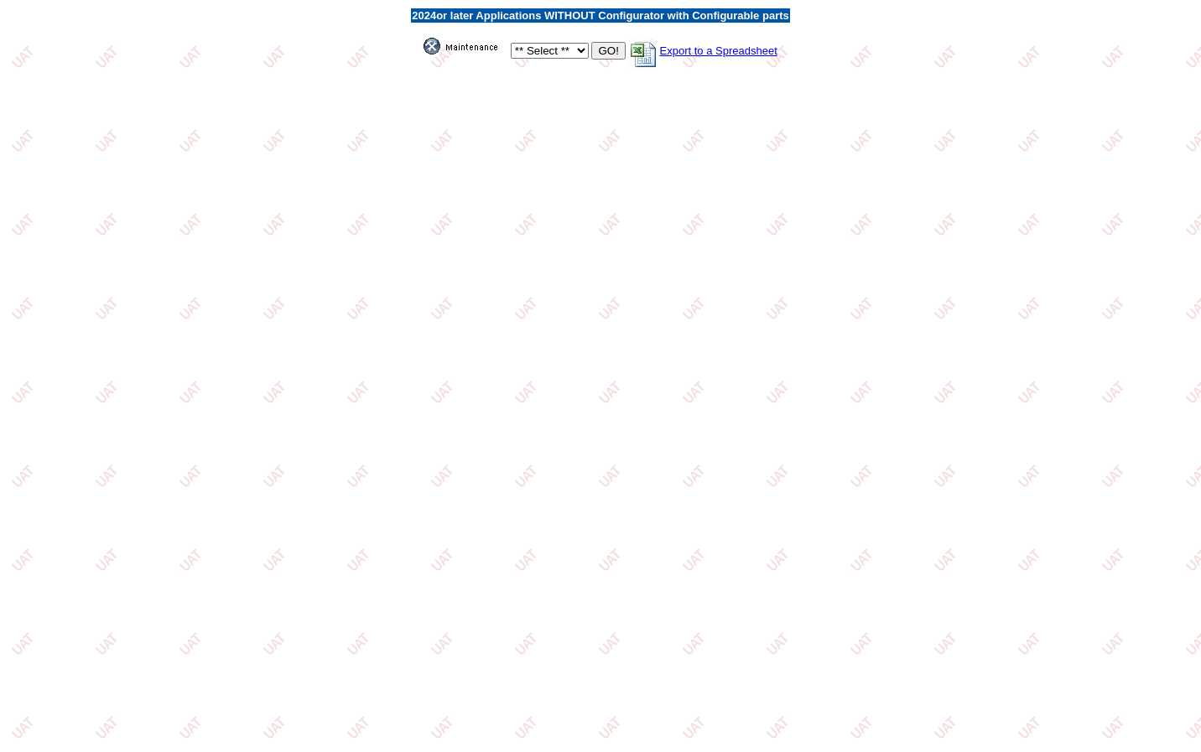
click at [529, 54] on select "** Select ** Acura Alfa Romeo Audi Bentley BMW DoubleTake Ford GM Honda Hyundai…" at bounding box center [550, 51] width 78 height 16
select select "3"
click at [511, 44] on select "** Select ** Acura Alfa Romeo Audi Bentley BMW DoubleTake Ford GM Honda Hyundai…" at bounding box center [550, 51] width 78 height 16
click at [606, 49] on input "GO!" at bounding box center [608, 51] width 34 height 18
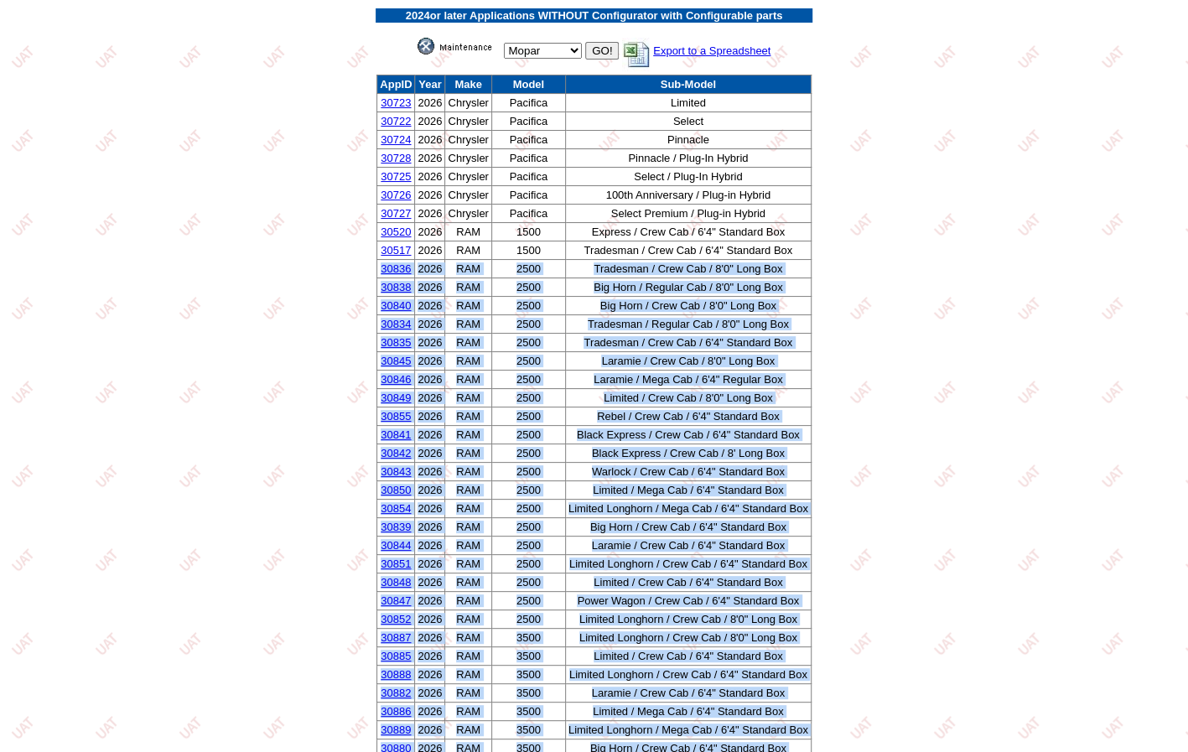
drag, startPoint x: 791, startPoint y: 561, endPoint x: 380, endPoint y: 274, distance: 501.7
copy tbody "30836 2026 RAM 2500 Tradesman / Crew Cab / 8'0" Long Box 30838 2026 RAM 2500 Bi…"
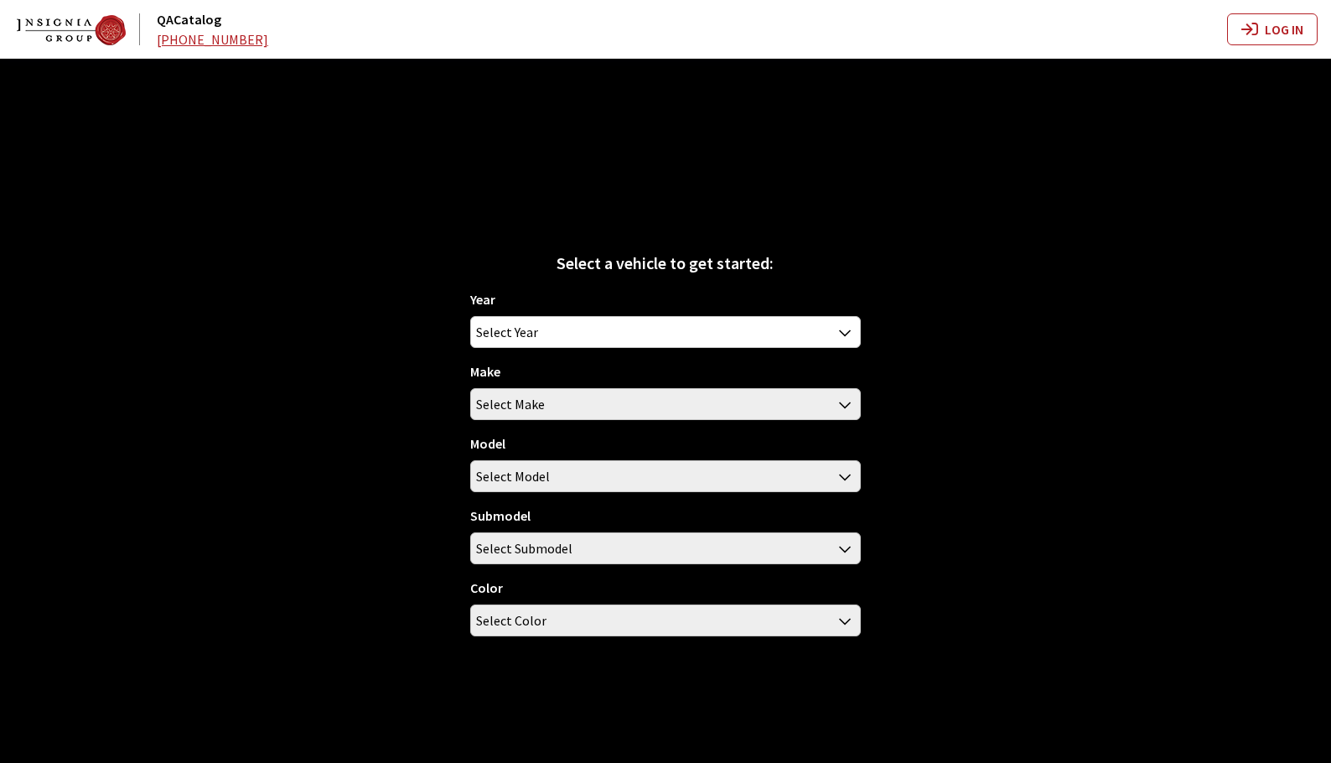
click at [642, 354] on div "Year [DATE] 2025 2024 2023 2022 2021 2020 2019 2018 2017 2016 2015 2014 2013 20…" at bounding box center [665, 469] width 390 height 361
click at [621, 320] on span "Select Year" at bounding box center [665, 332] width 388 height 30
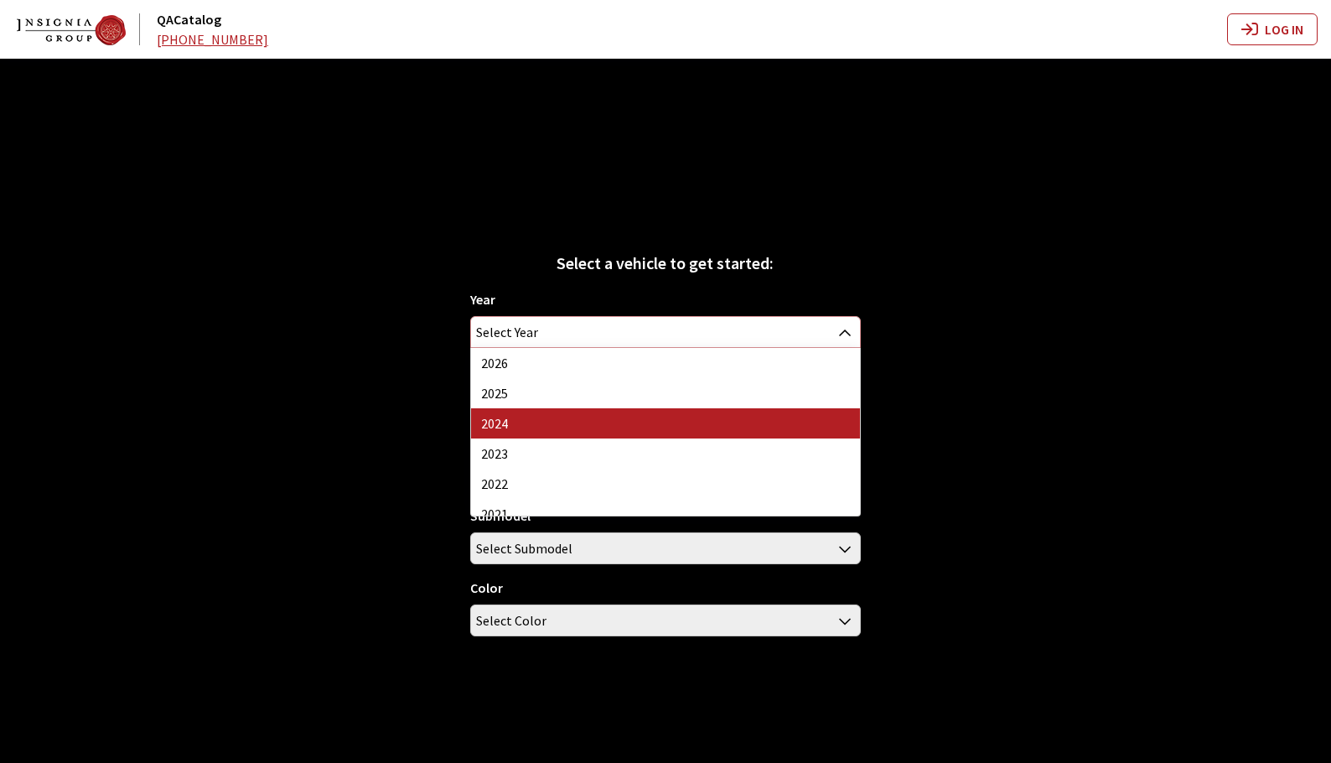
select select "42"
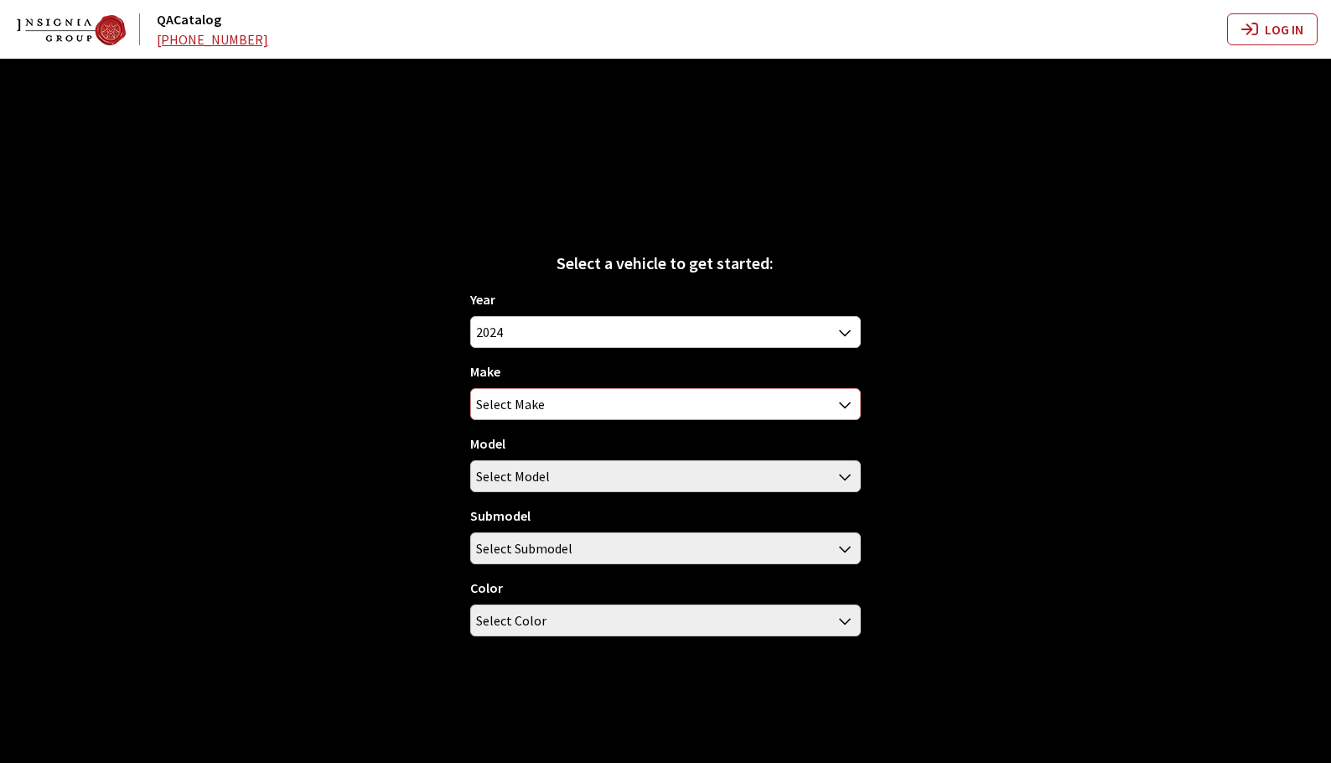
click at [630, 407] on span "Select Make" at bounding box center [665, 404] width 388 height 30
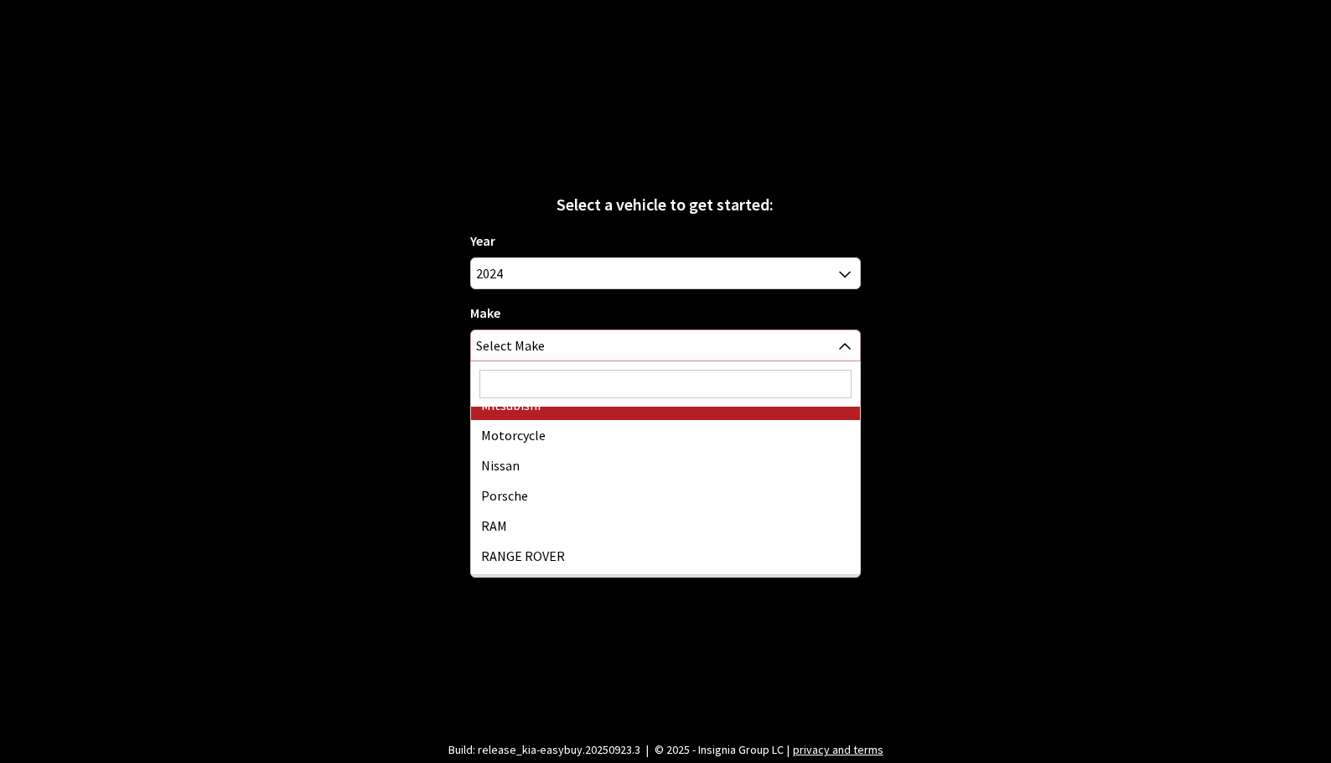
scroll to position [838, 0]
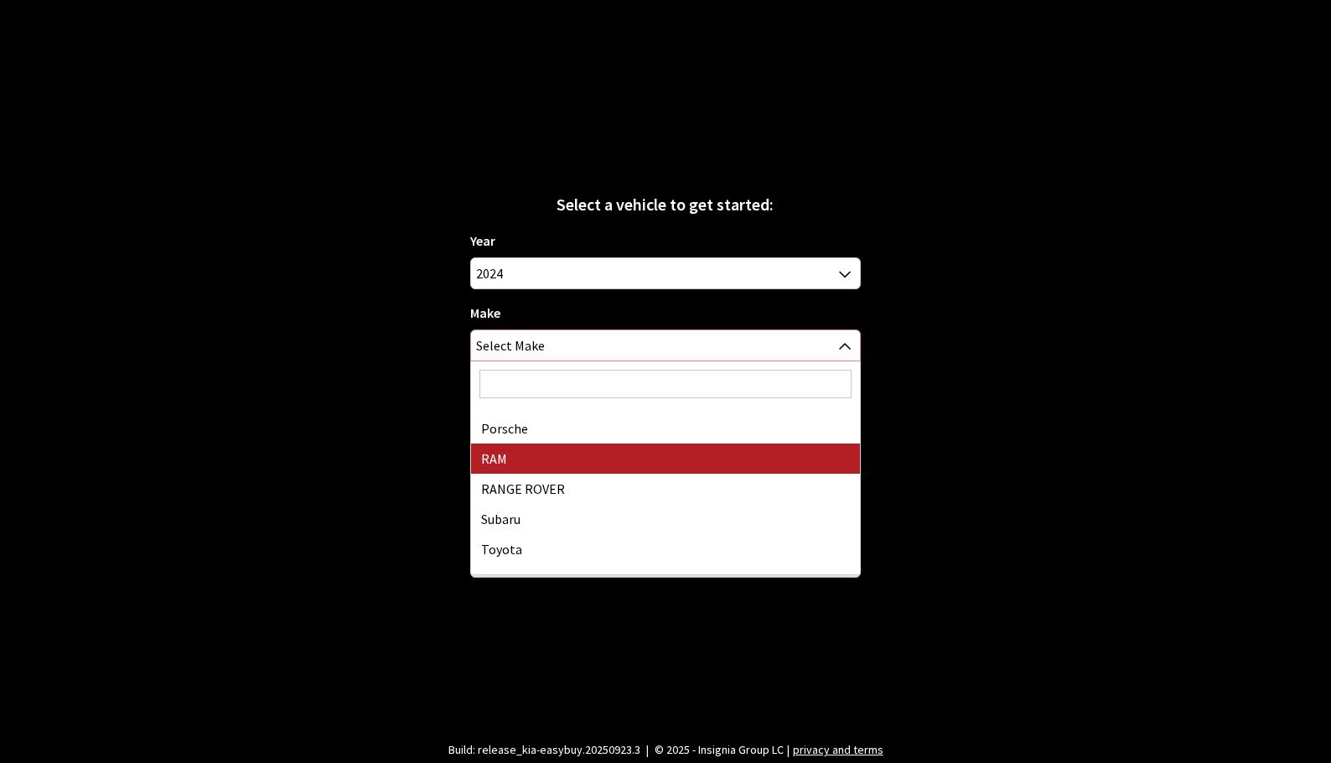
select select "34"
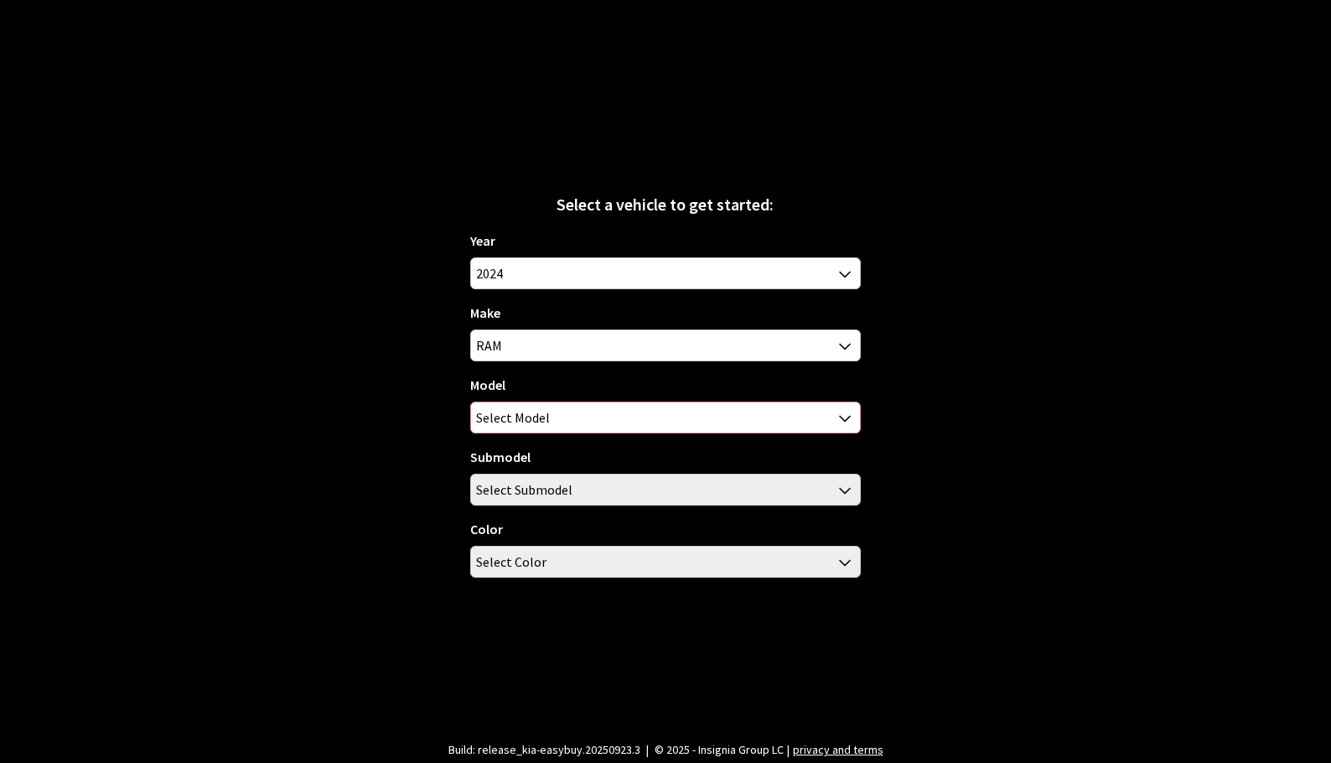
click at [600, 422] on span "Select Model" at bounding box center [665, 417] width 388 height 30
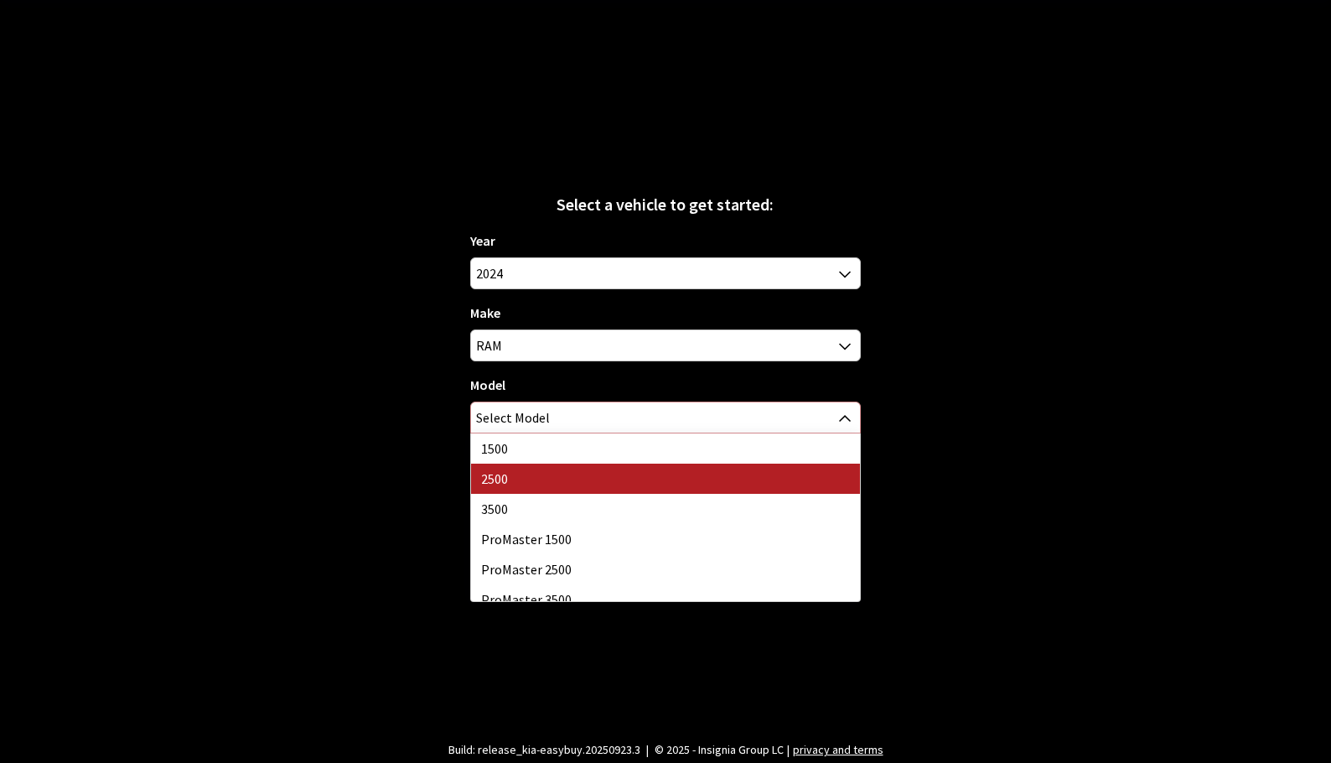
select select "1085"
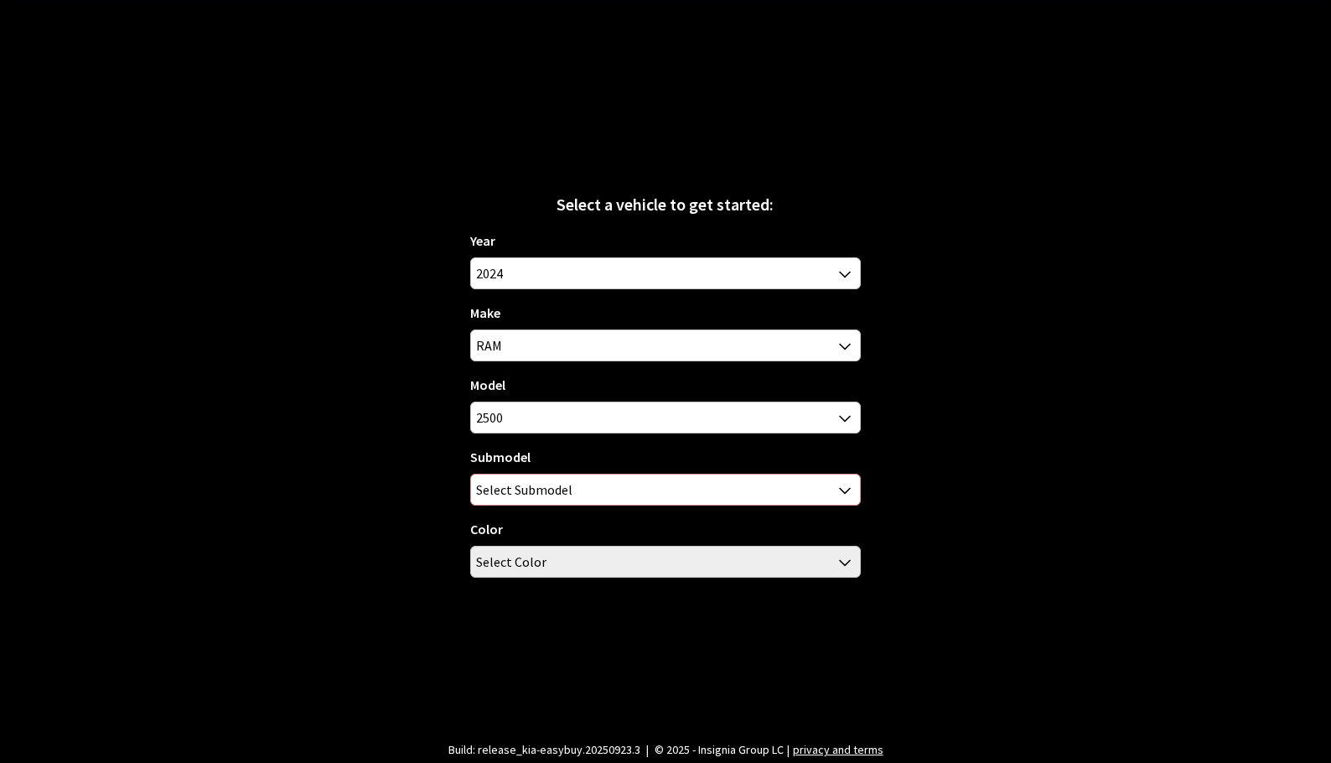
click at [589, 482] on span "Select Submodel" at bounding box center [665, 490] width 388 height 30
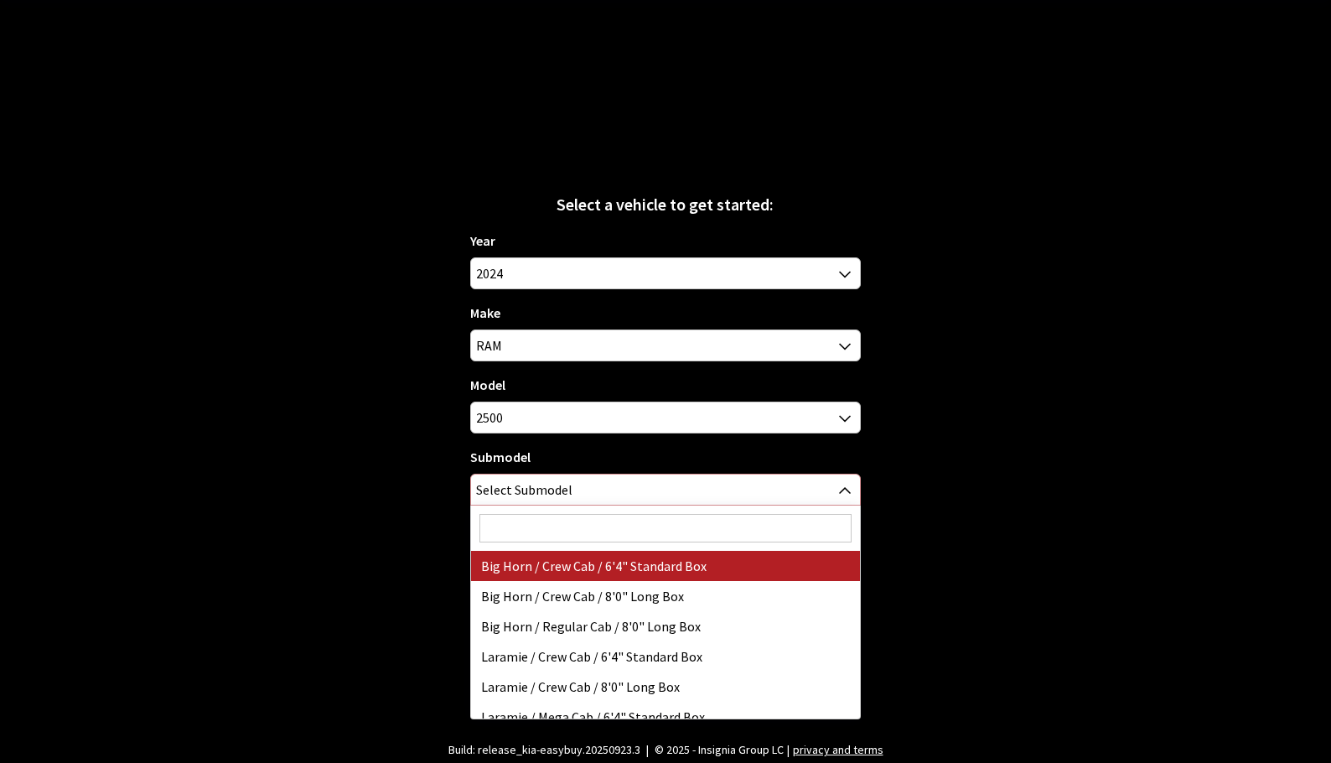
select select "3377"
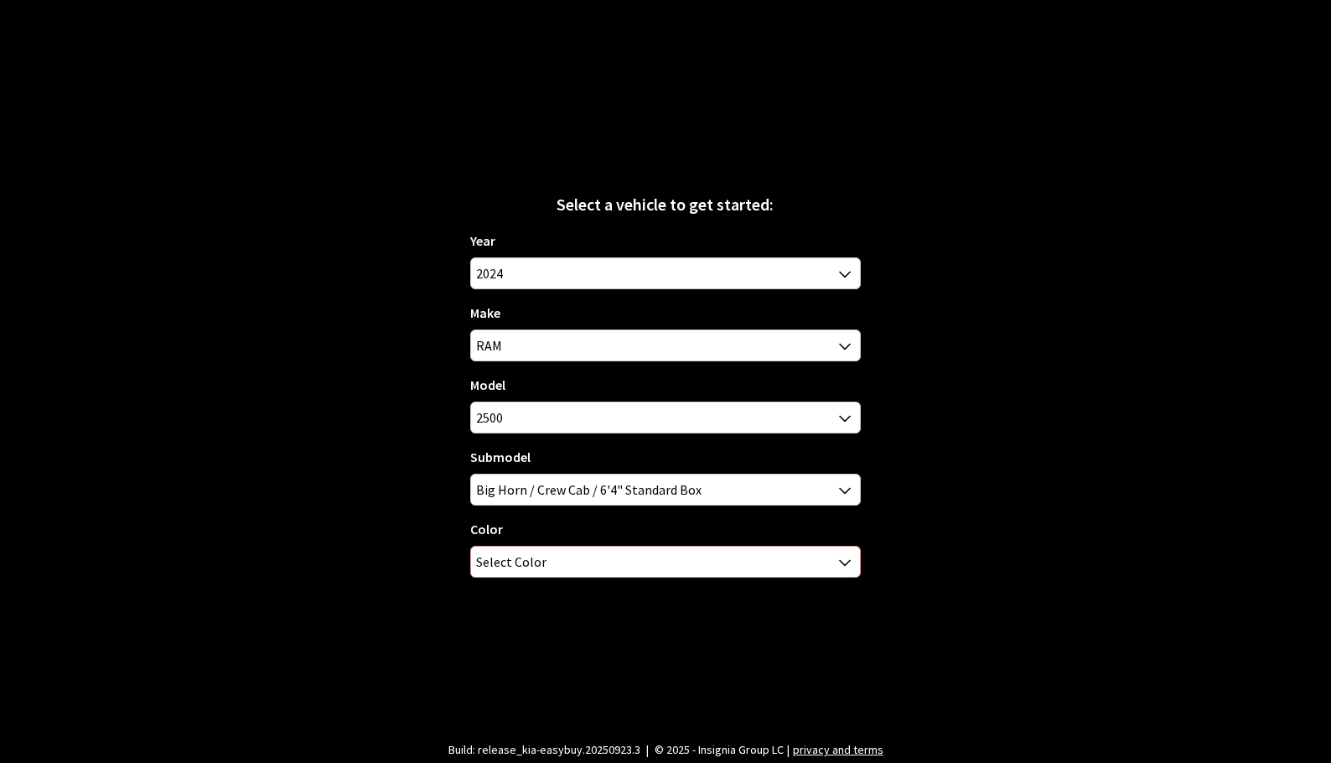
click at [589, 559] on span "Select Color" at bounding box center [665, 562] width 388 height 30
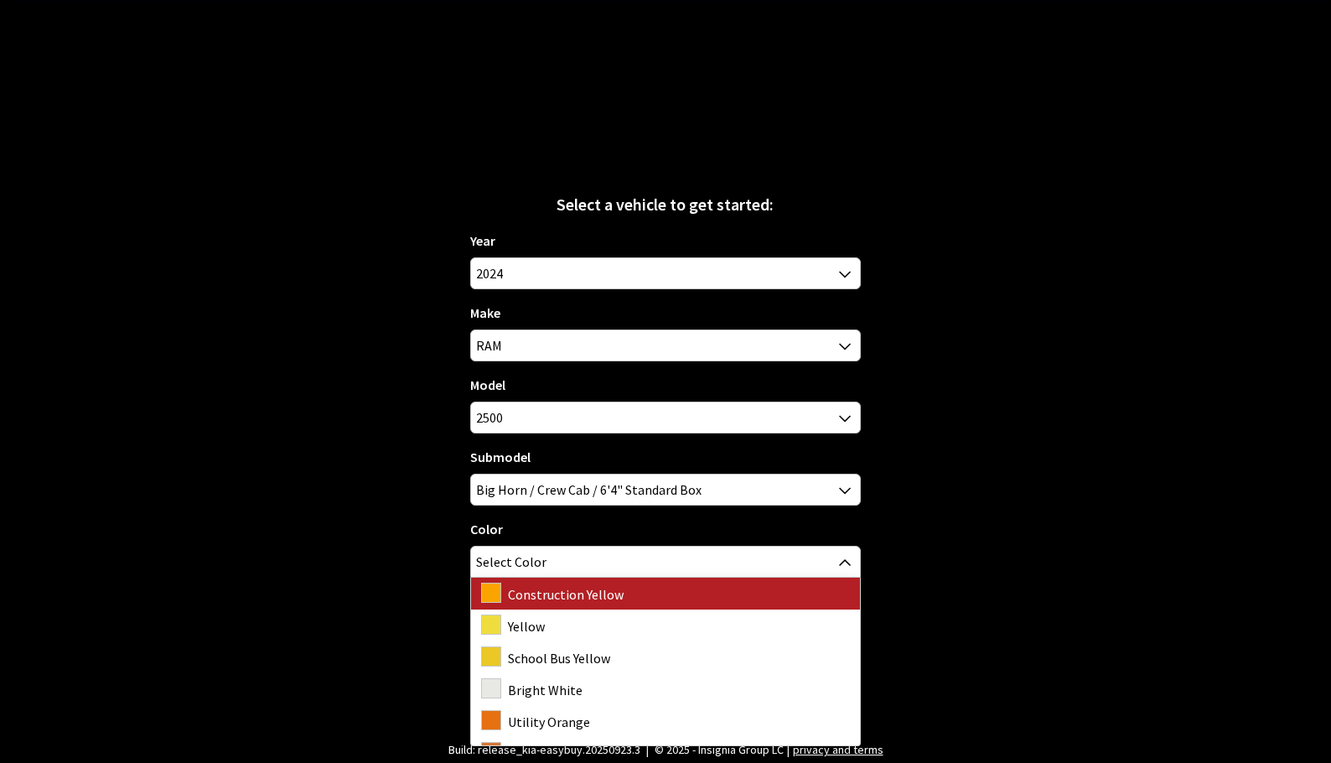
scroll to position [66, 0]
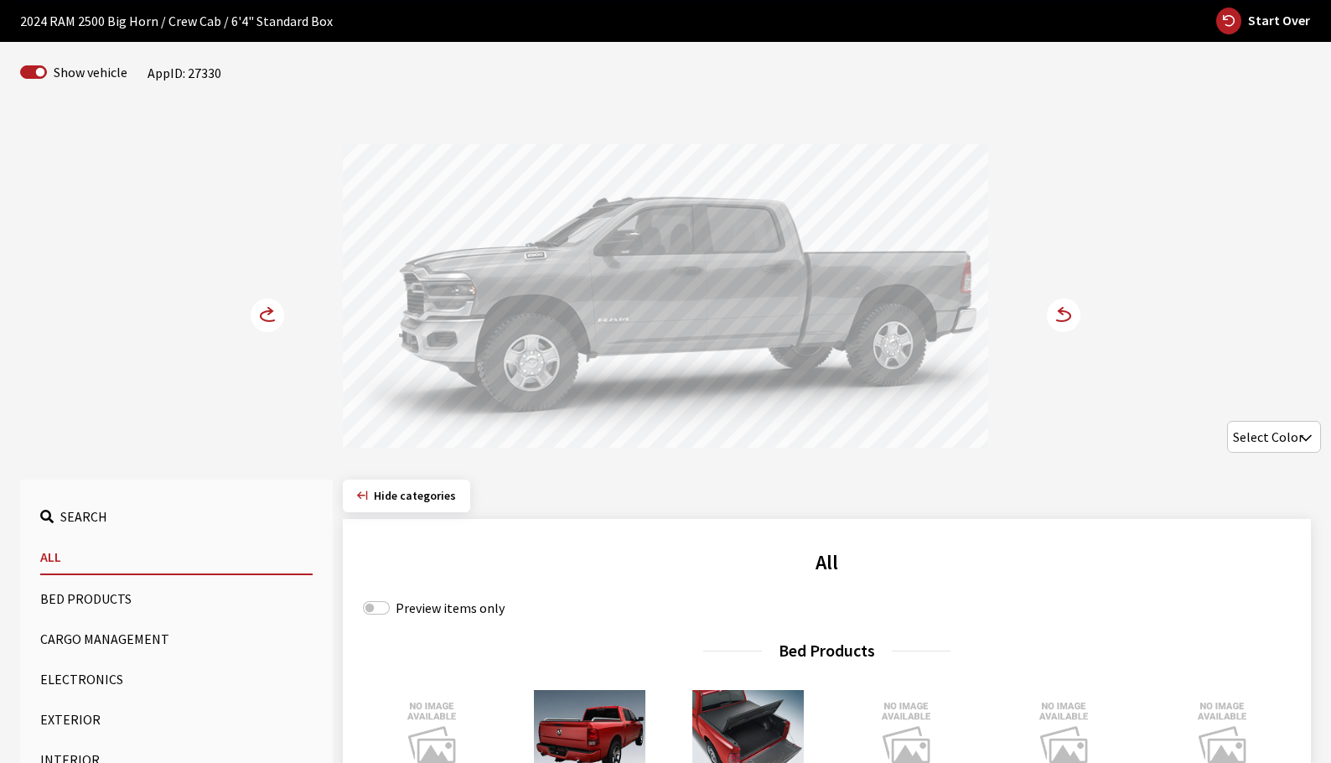
click at [1077, 315] on circle at bounding box center [1064, 315] width 34 height 34
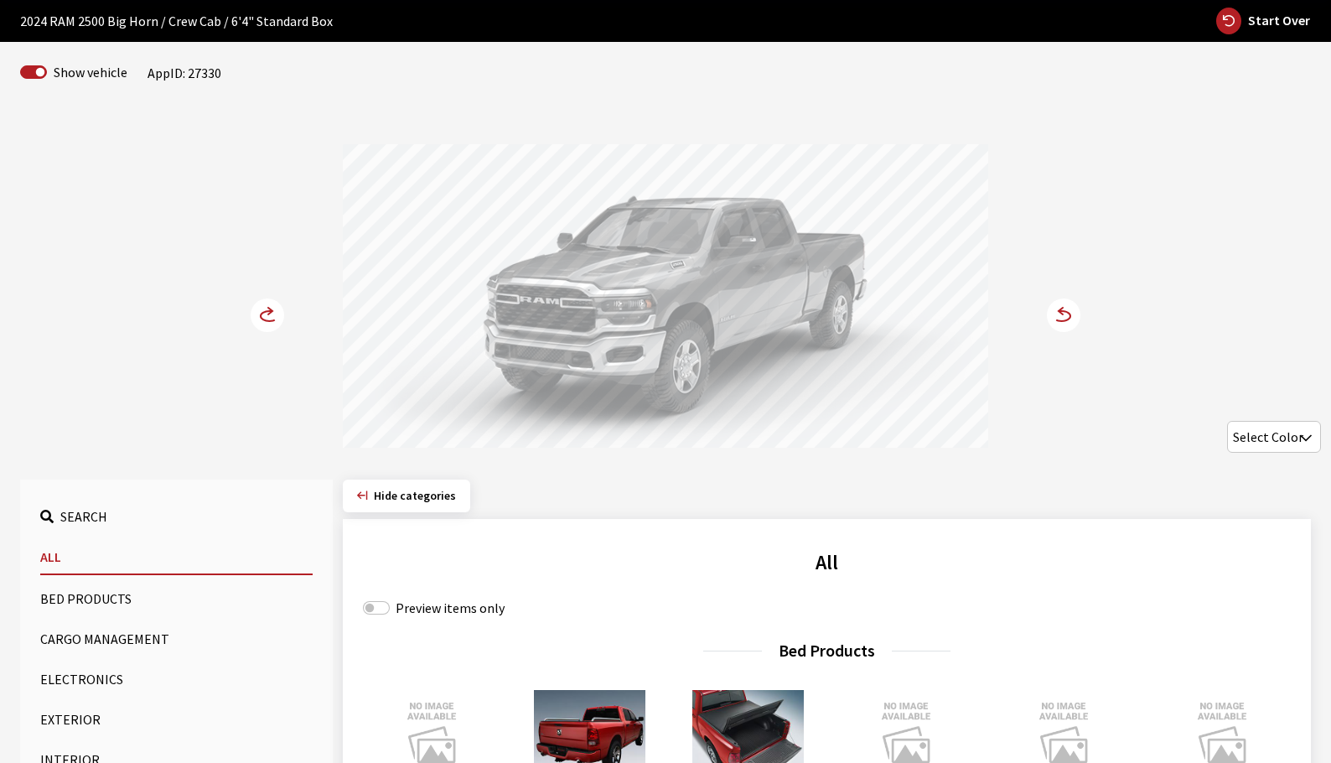
click at [1270, 27] on span "Start Over" at bounding box center [1279, 20] width 62 height 17
select select
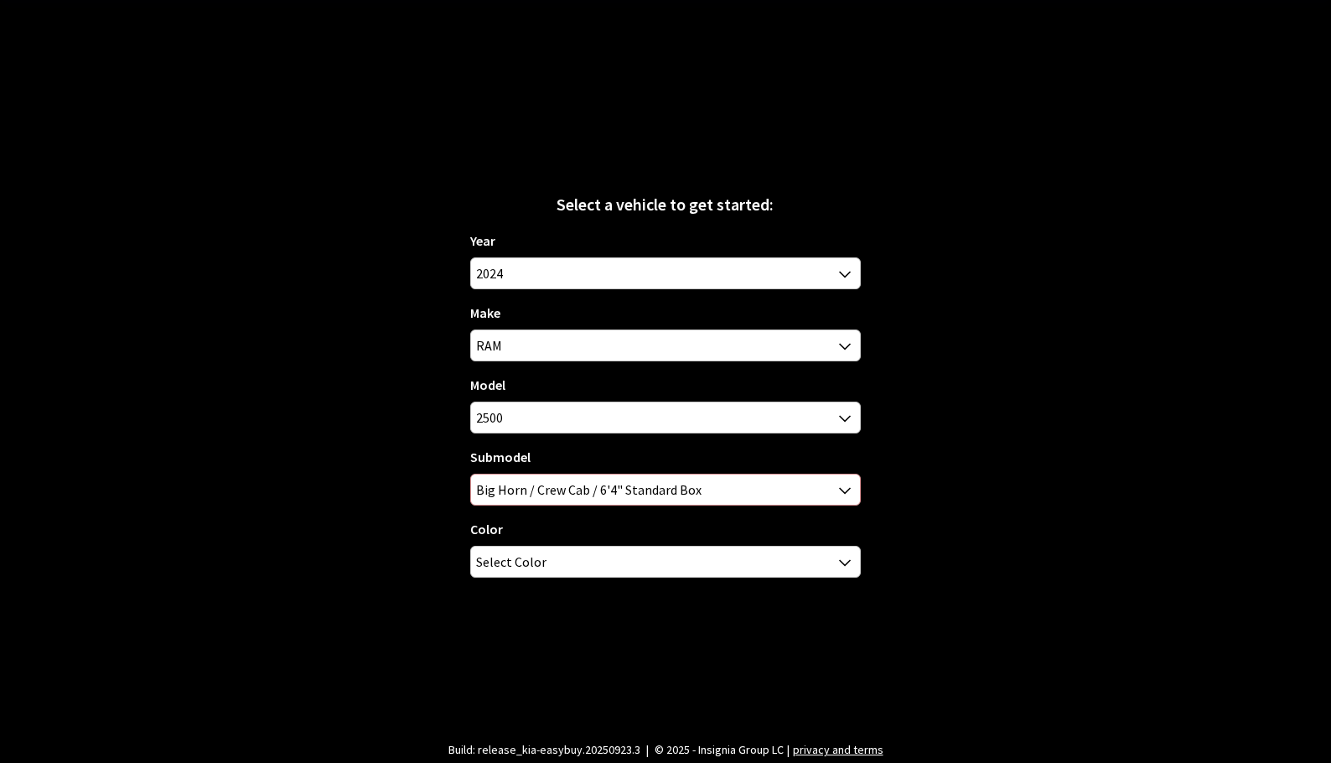
click at [783, 496] on span "Big Horn / Crew Cab / 6'4" Standard Box" at bounding box center [665, 490] width 388 height 30
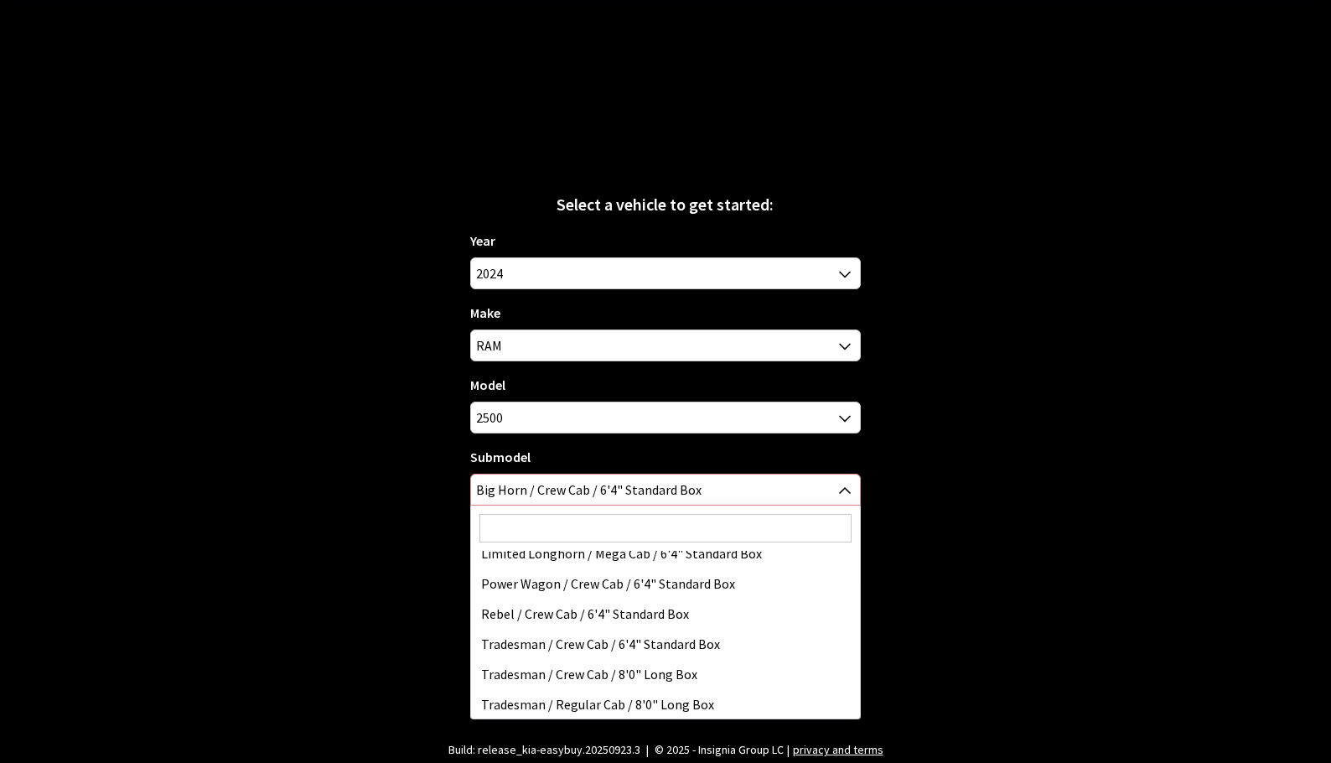
scroll to position [345, 0]
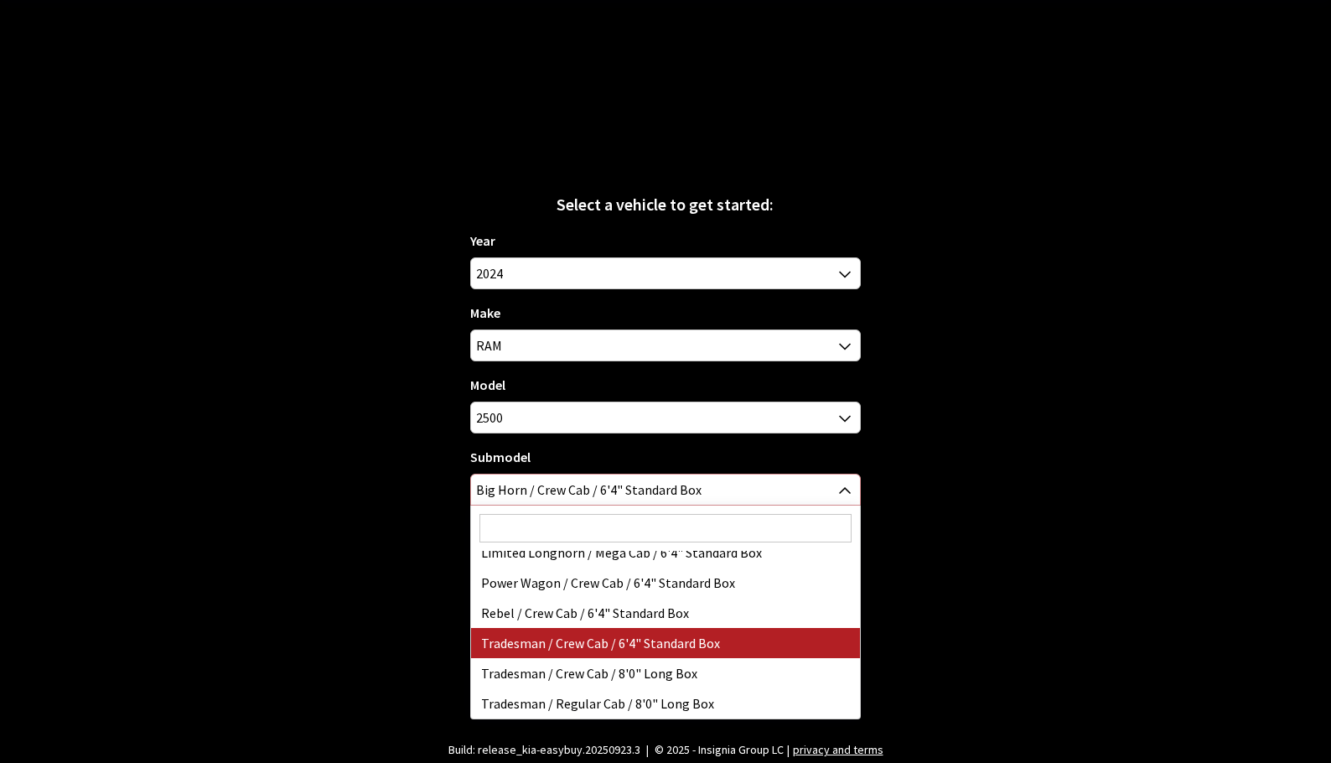
select select "2997"
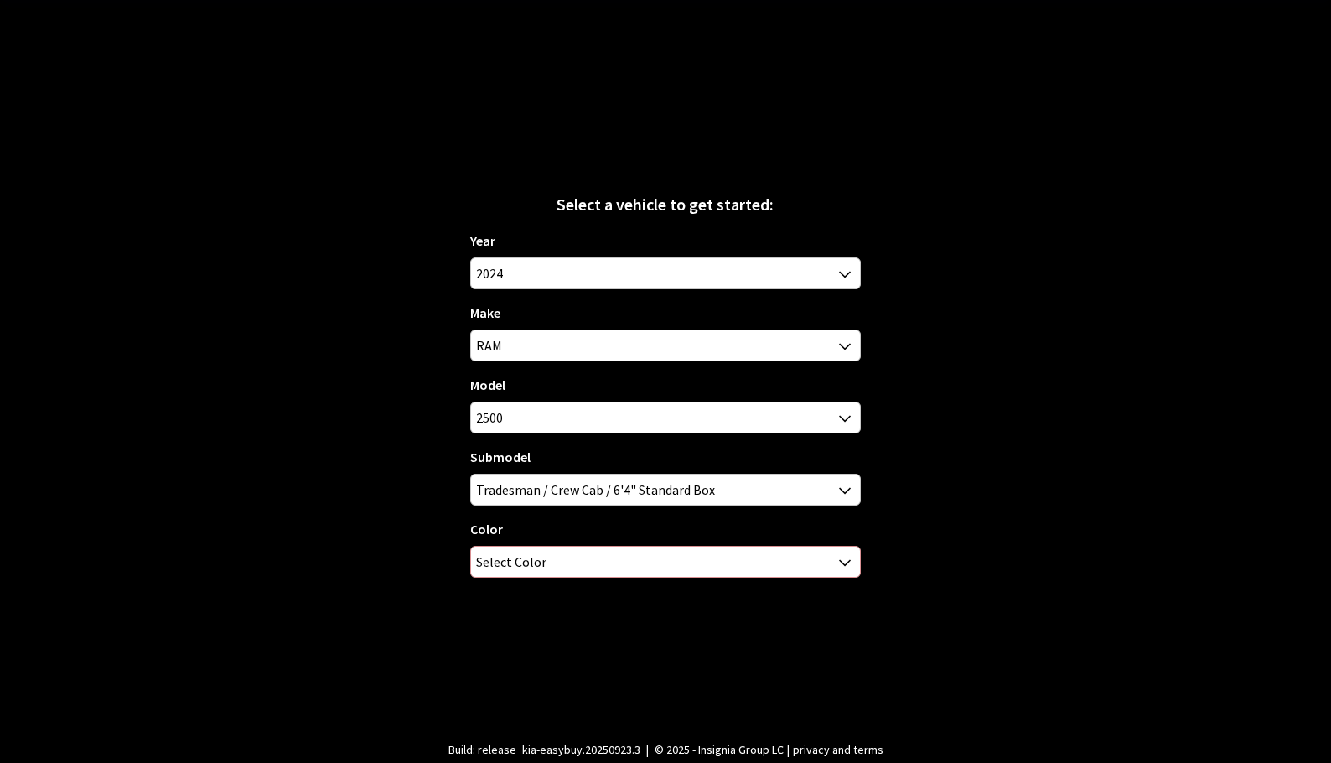
click at [712, 569] on span "Select Color" at bounding box center [665, 562] width 388 height 30
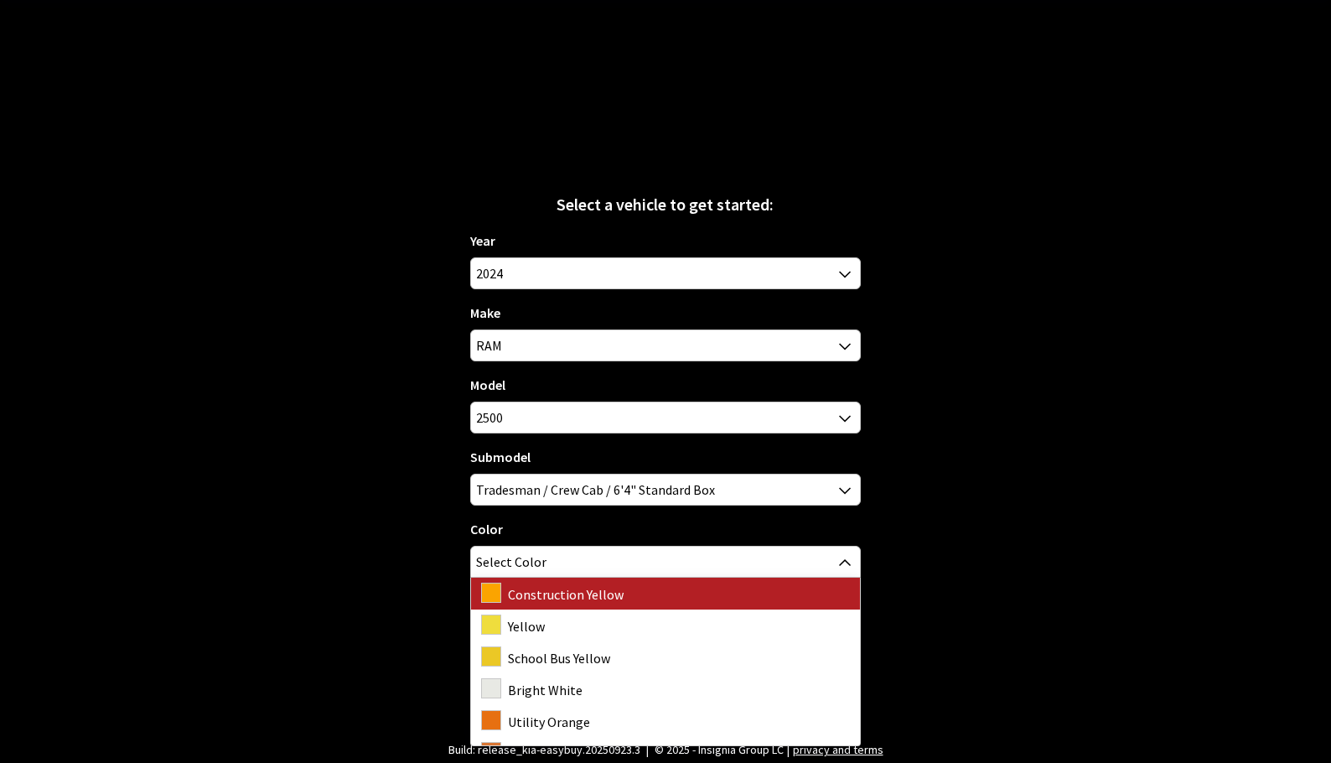
scroll to position [66, 0]
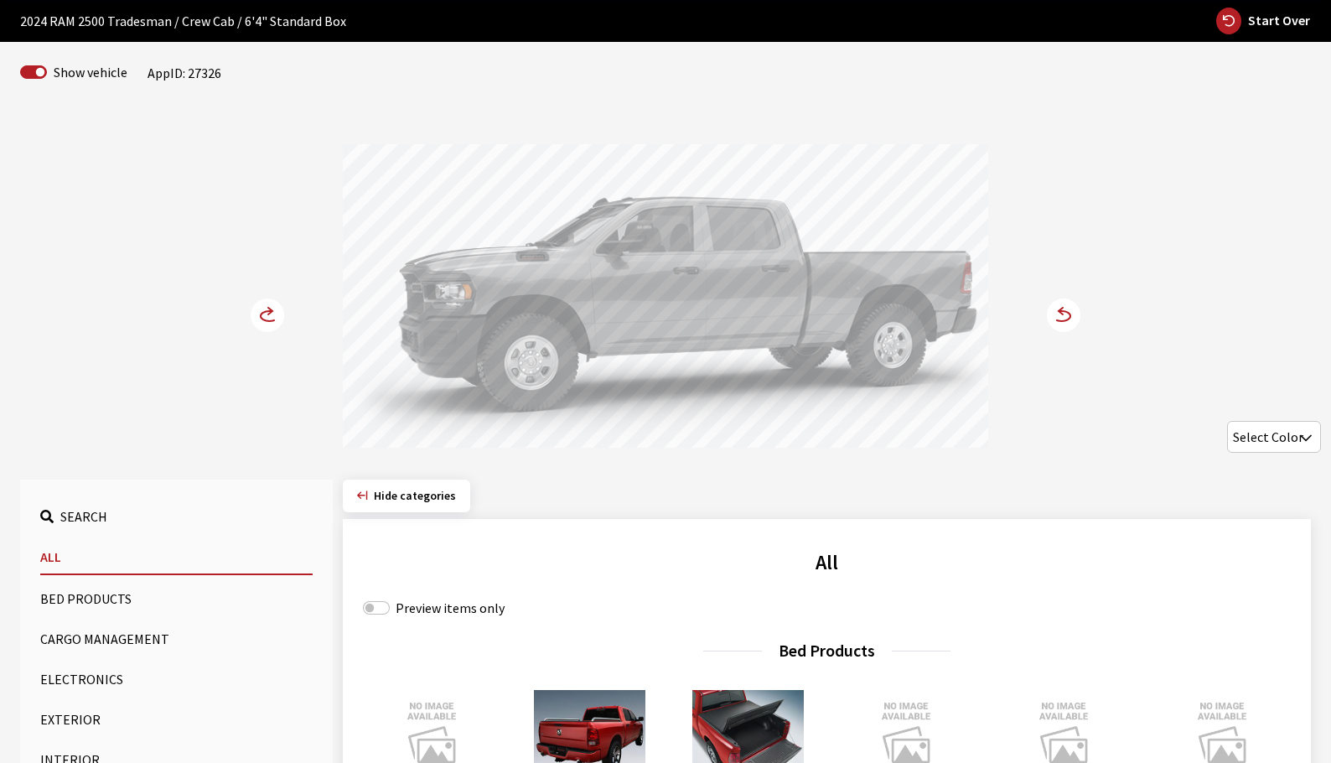
click at [1057, 319] on circle at bounding box center [1064, 315] width 34 height 34
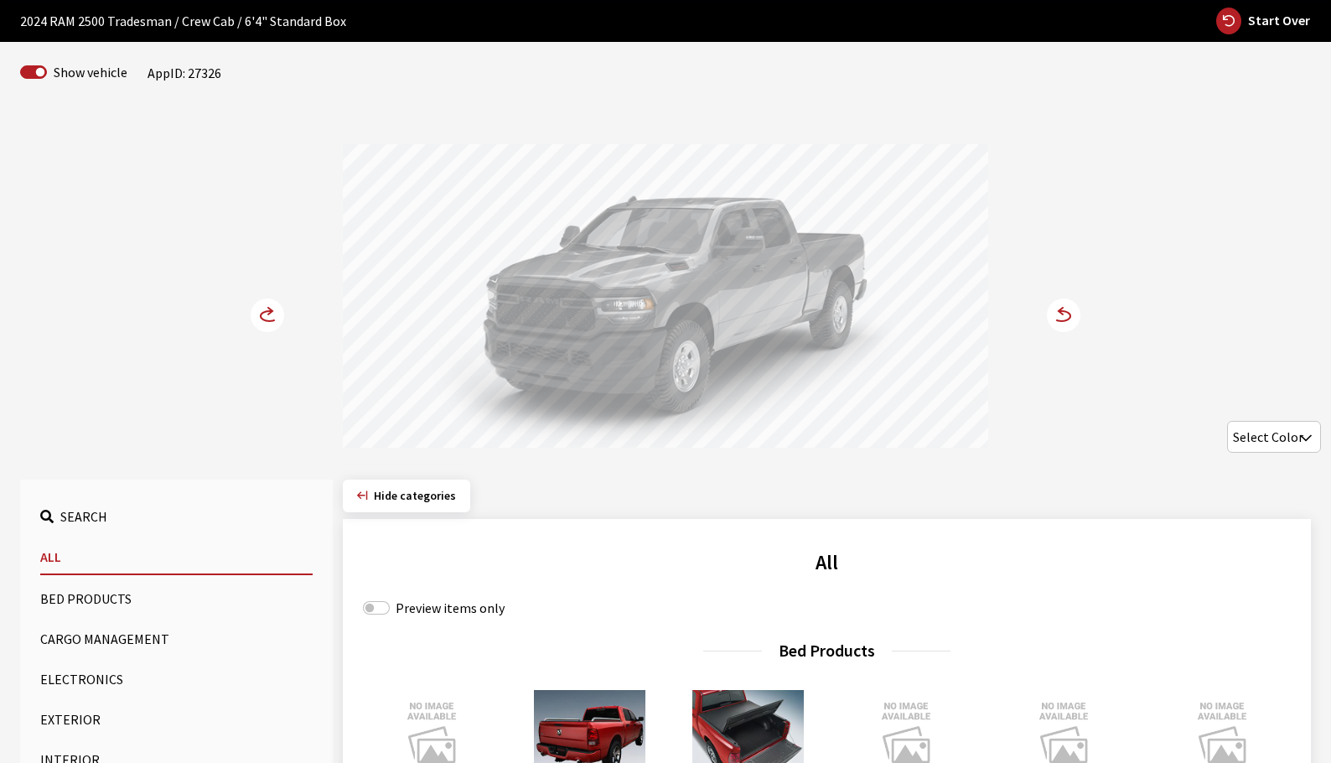
click at [254, 319] on circle at bounding box center [268, 315] width 34 height 34
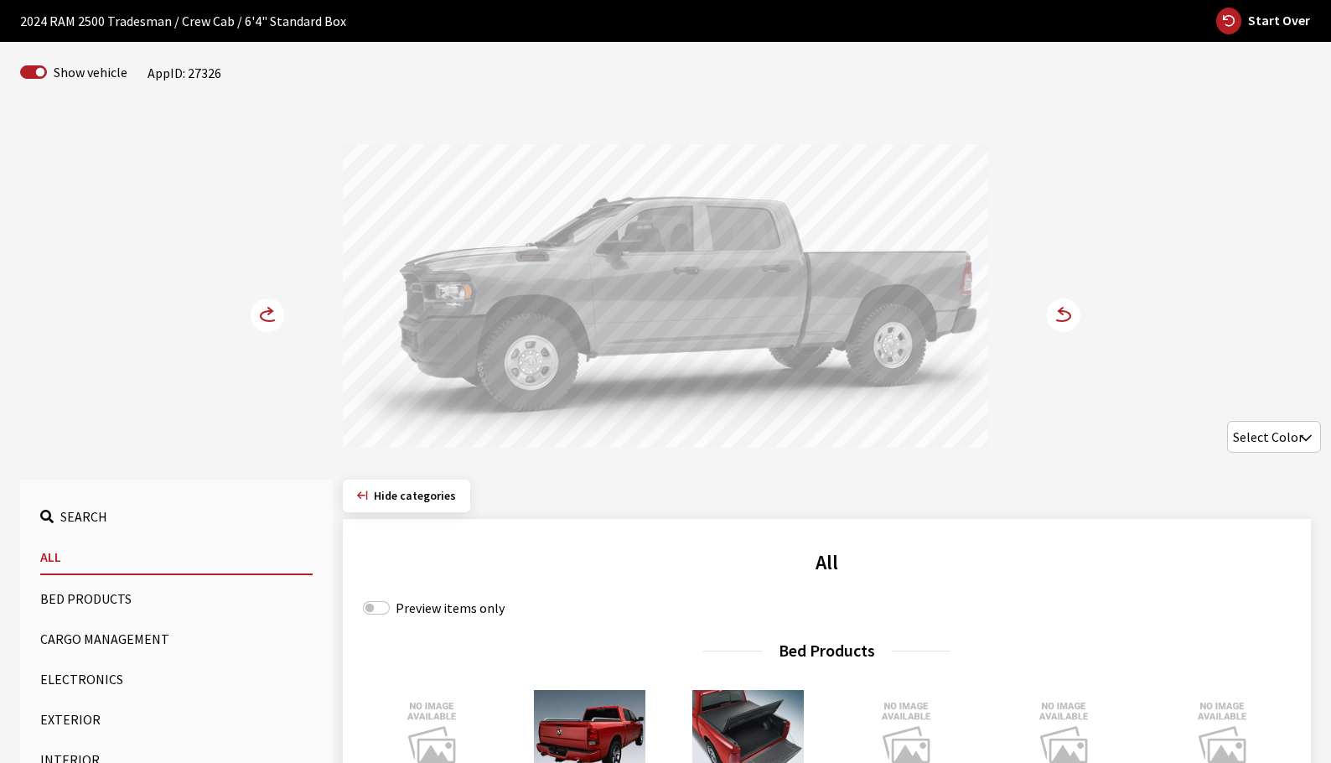
click at [254, 319] on circle at bounding box center [268, 315] width 34 height 34
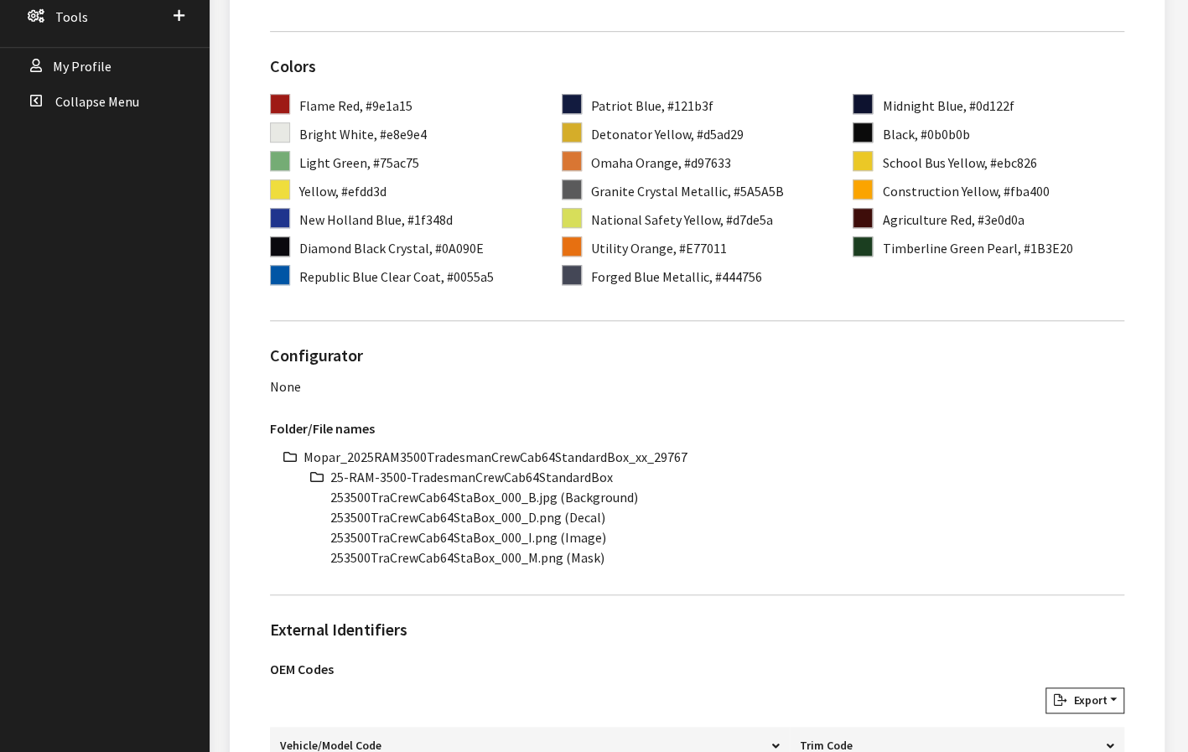
scroll to position [587, 0]
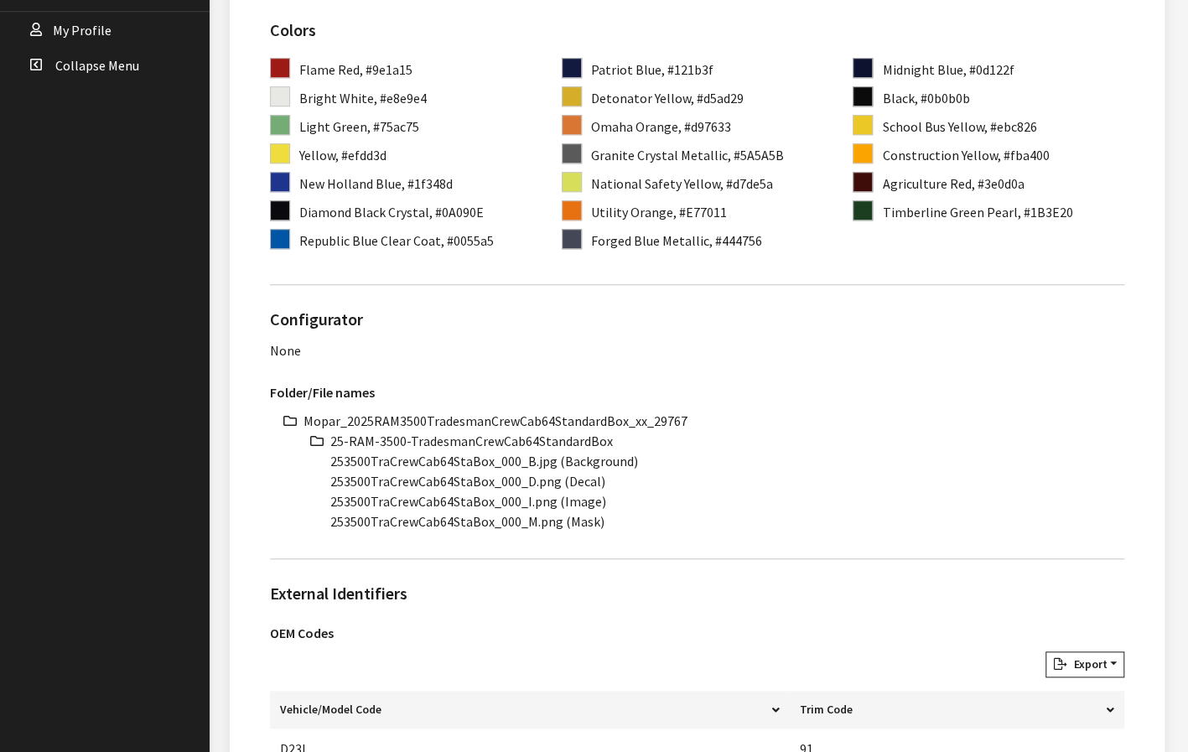
click at [552, 418] on li "Mopar_2025RAM3500TradesmanCrewCab64StandardBox_xx_29767" at bounding box center [714, 421] width 821 height 20
copy ul "Mopar_2025RAM3500TradesmanCrewCab64StandardBox_xx_29767"
click at [565, 442] on li "25-RAM-3500-TradesmanCrewCab64StandardBox" at bounding box center [727, 441] width 794 height 20
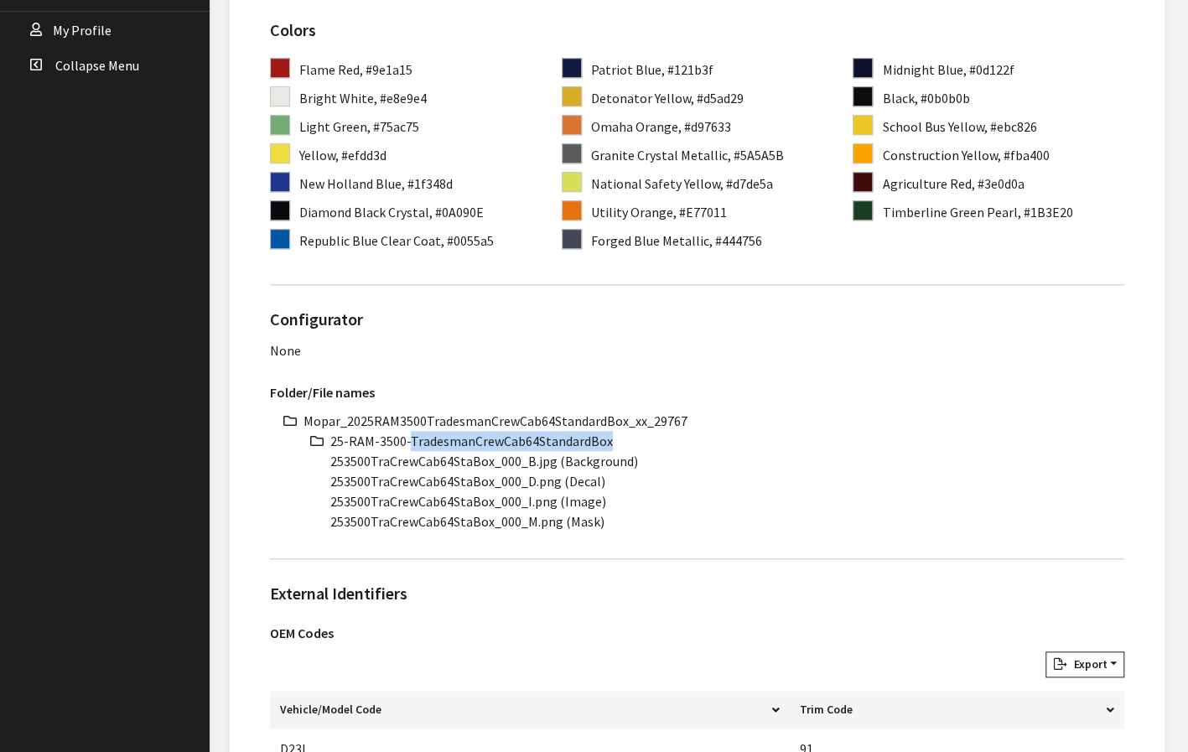
click at [565, 442] on li "25-RAM-3500-TradesmanCrewCab64StandardBox" at bounding box center [727, 441] width 794 height 20
copy ul "25-RAM-3500-TradesmanCrewCab64StandardBox"
drag, startPoint x: 491, startPoint y: 460, endPoint x: 330, endPoint y: 460, distance: 161.0
click at [330, 460] on li "253500TraCrewCab64StaBox_000_B.jpg (Background)" at bounding box center [727, 461] width 794 height 20
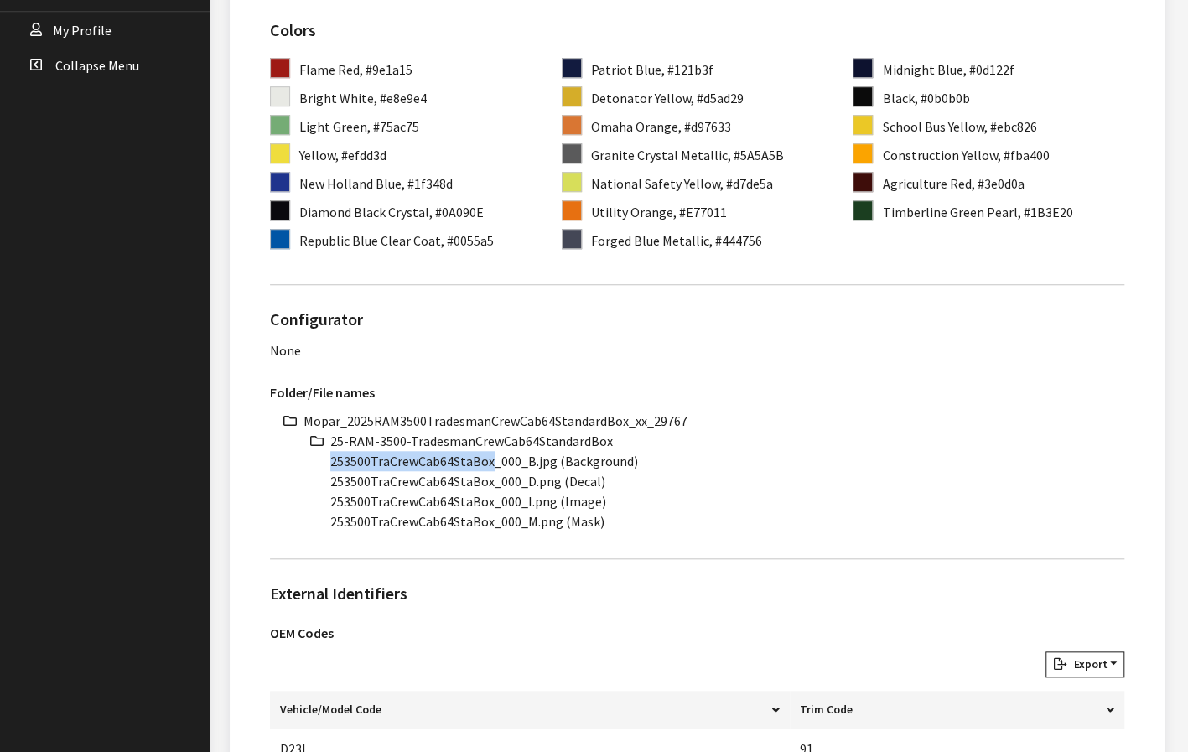
copy li "253500TraCrewCab64StaBox"
